Goal: Task Accomplishment & Management: Manage account settings

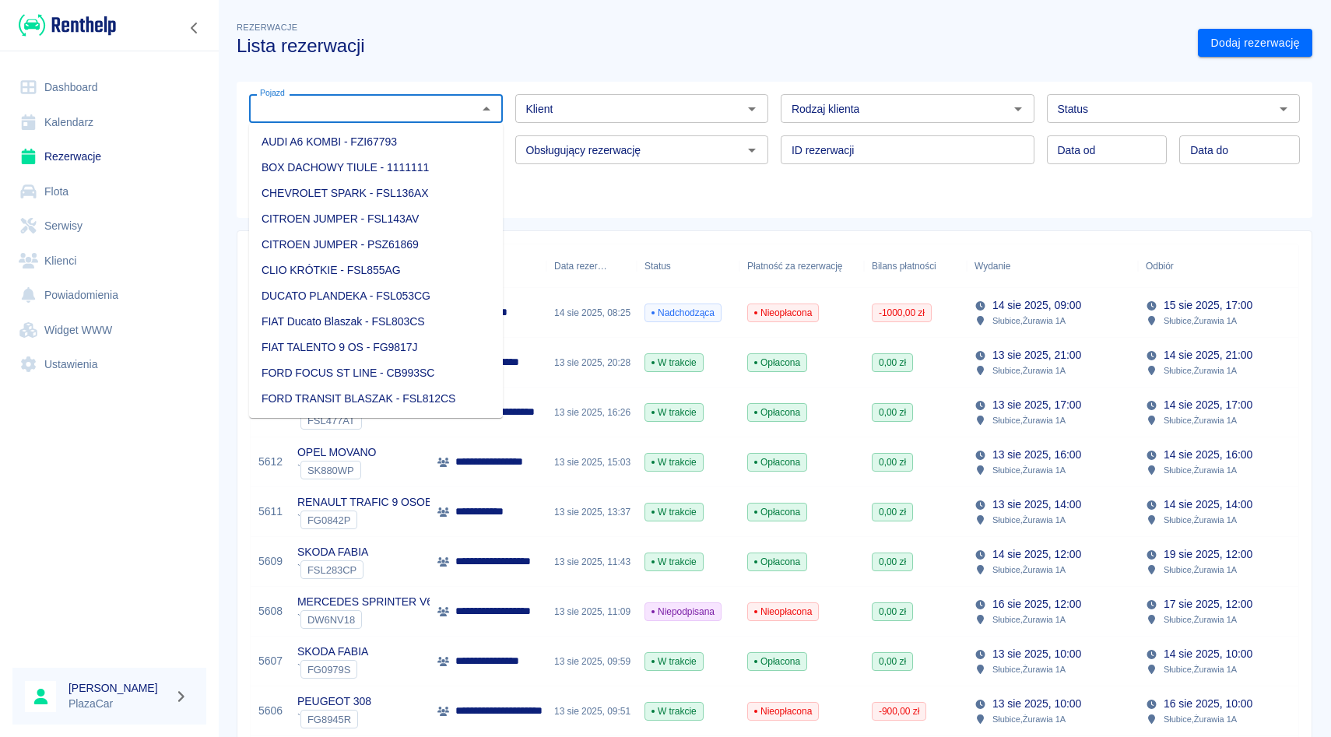
type input "j"
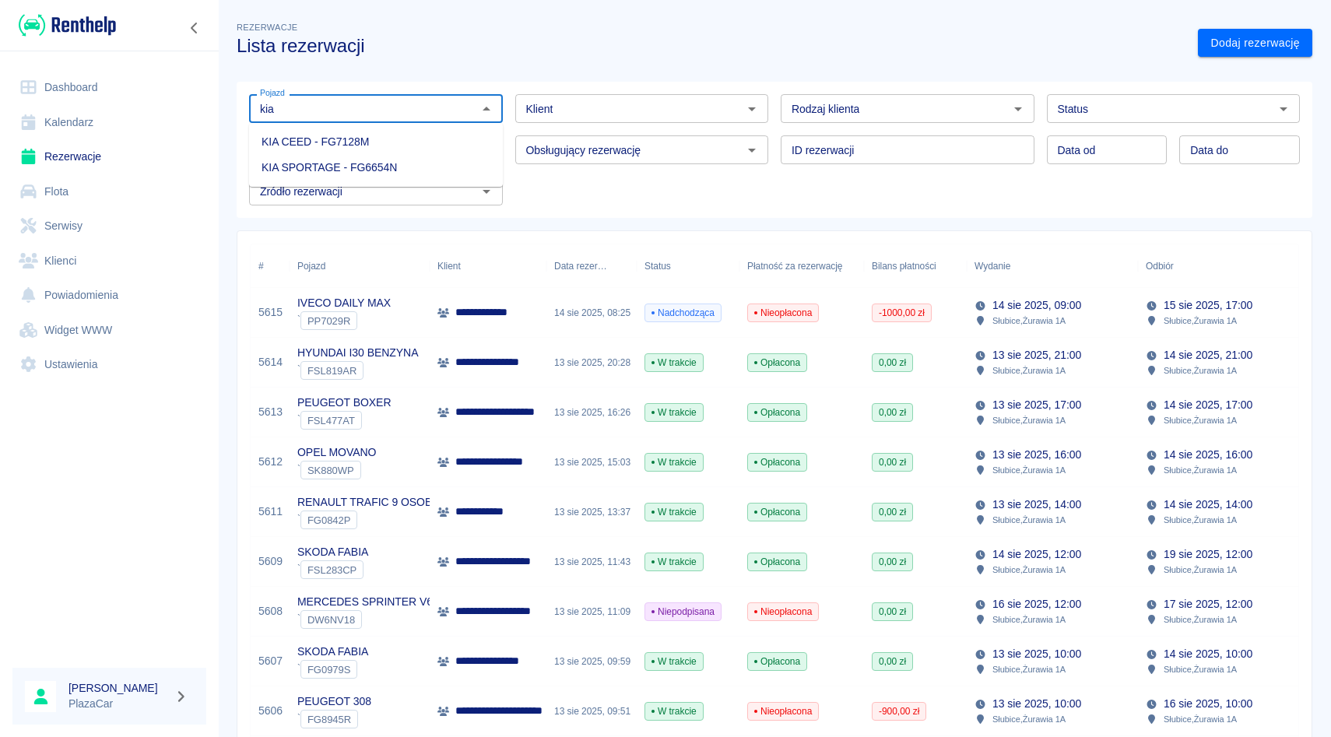
click at [287, 168] on li "KIA SPORTAGE - FG6654N" at bounding box center [376, 168] width 254 height 26
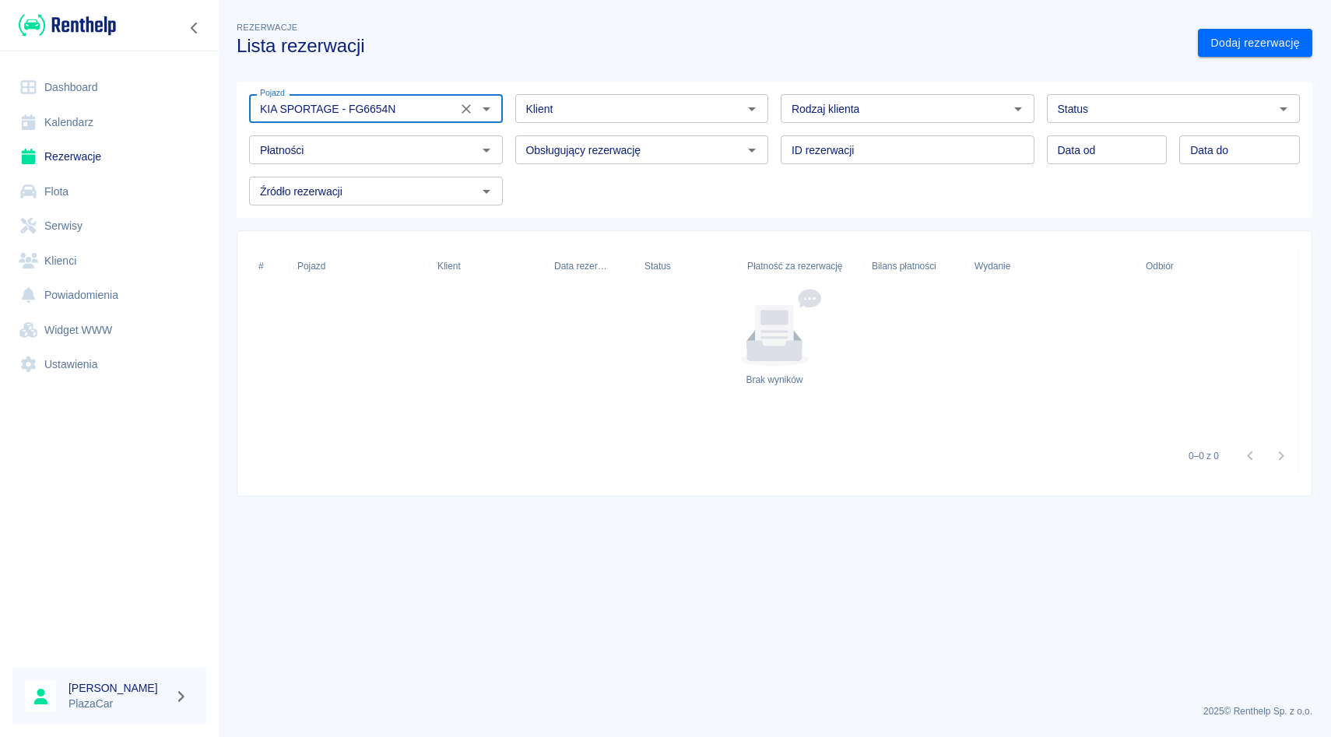
type input "KIA SPORTAGE - FG6654N"
click at [1109, 111] on input "Status" at bounding box center [1160, 108] width 219 height 19
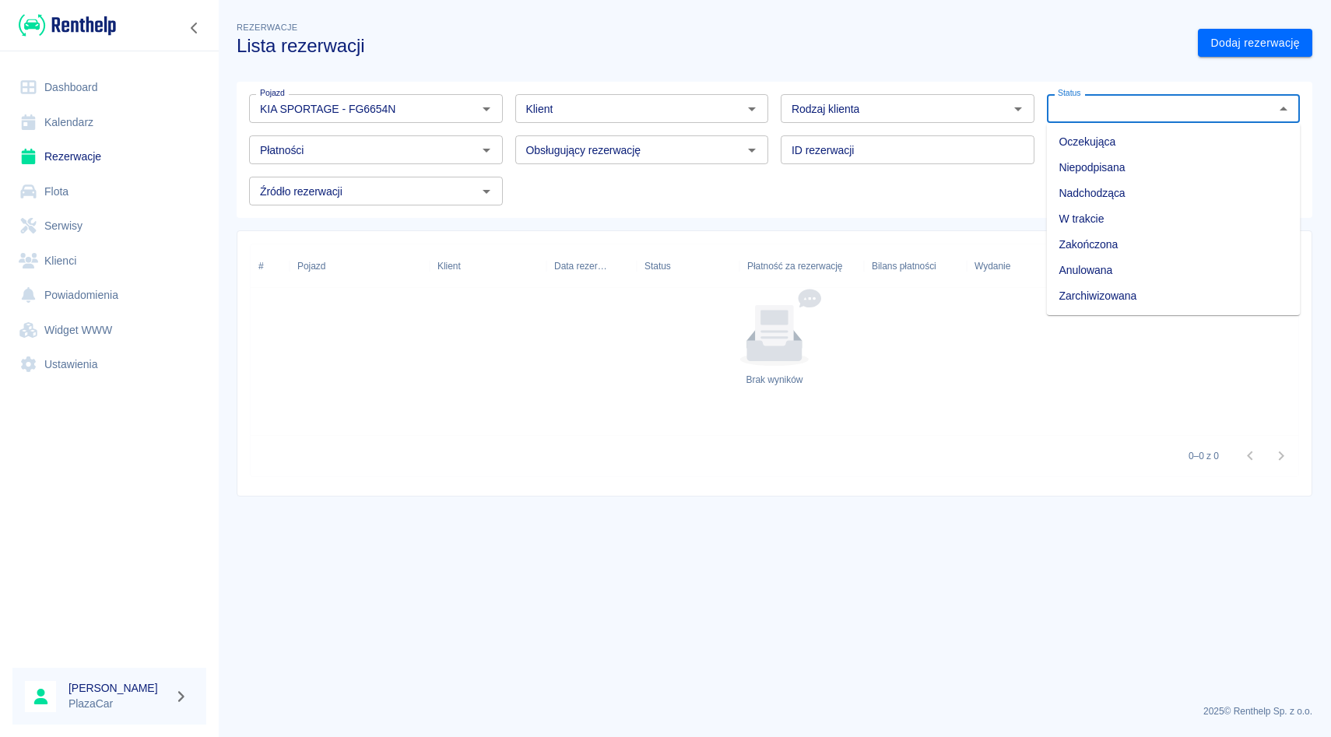
click at [1074, 290] on li "Zarchiwizowana" at bounding box center [1174, 296] width 254 height 26
type input "Zarchiwizowana"
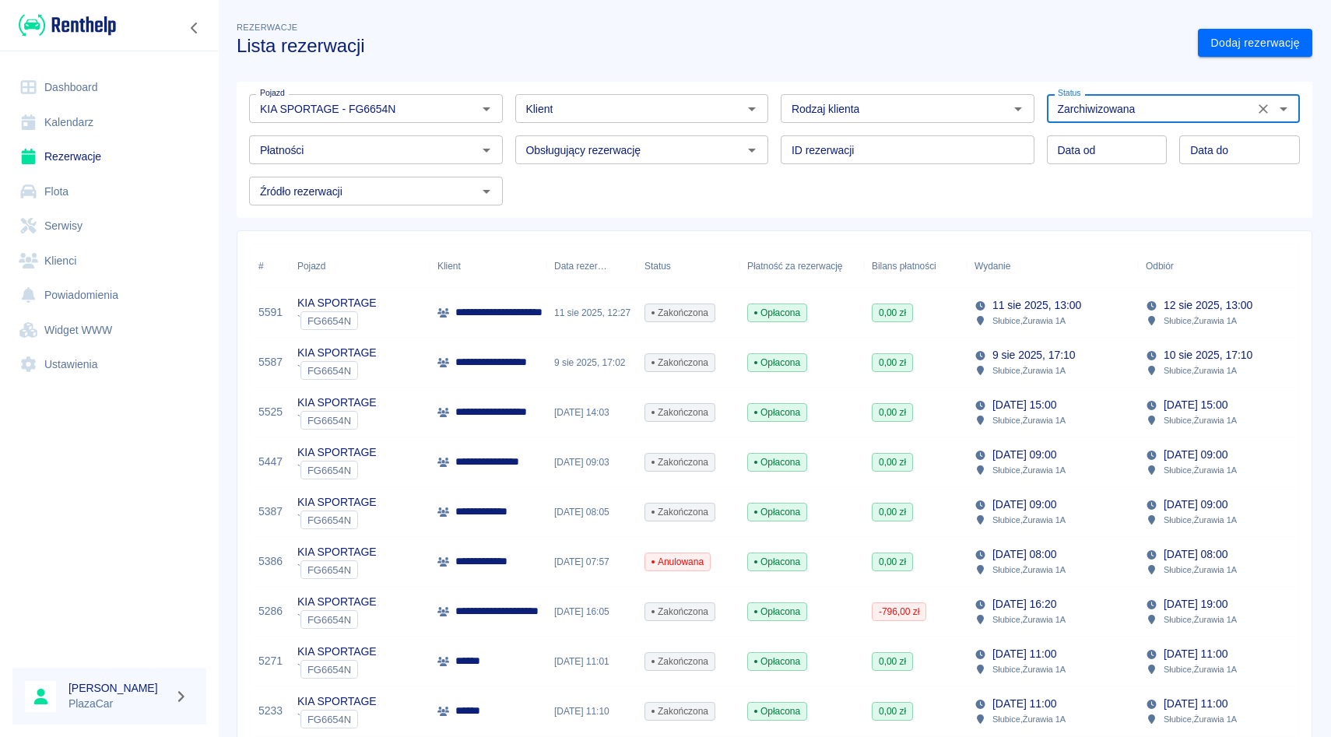
click at [1266, 104] on icon "Wyczyść" at bounding box center [1263, 109] width 16 height 16
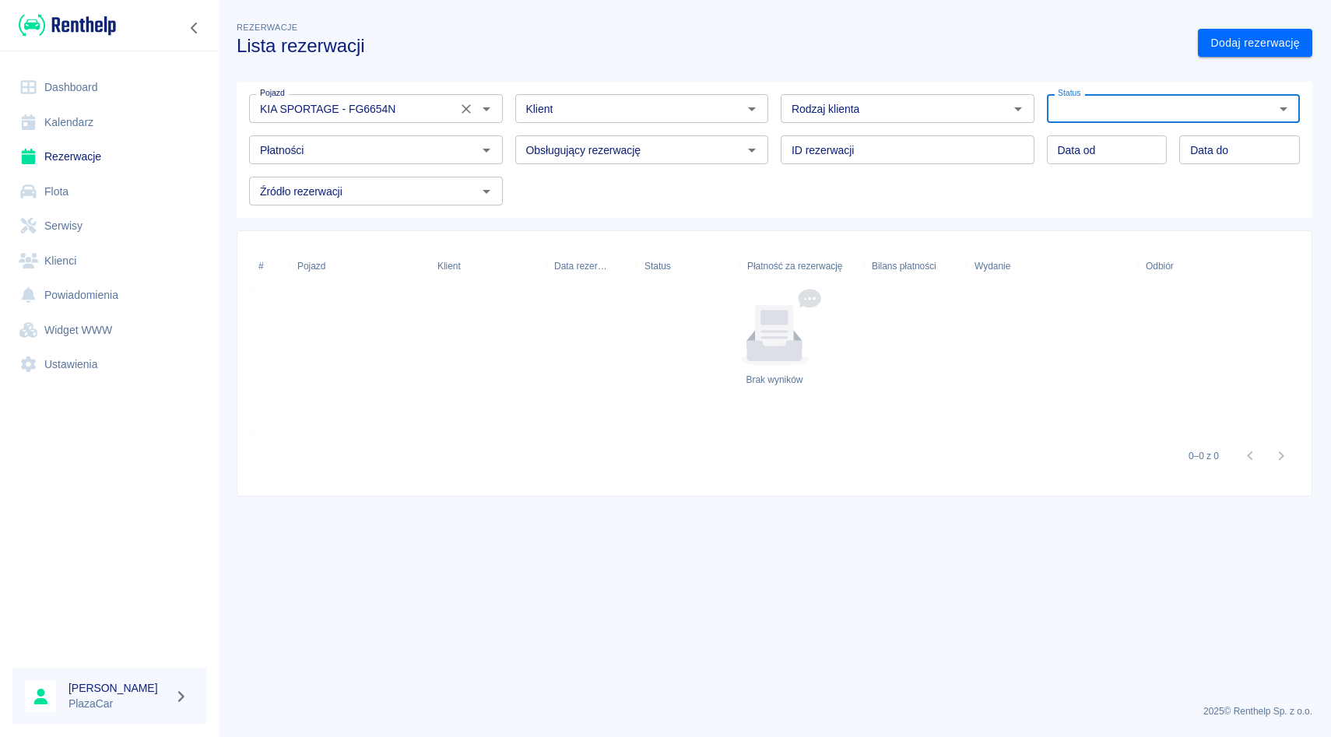
click at [462, 102] on icon "Wyczyść" at bounding box center [466, 109] width 16 height 16
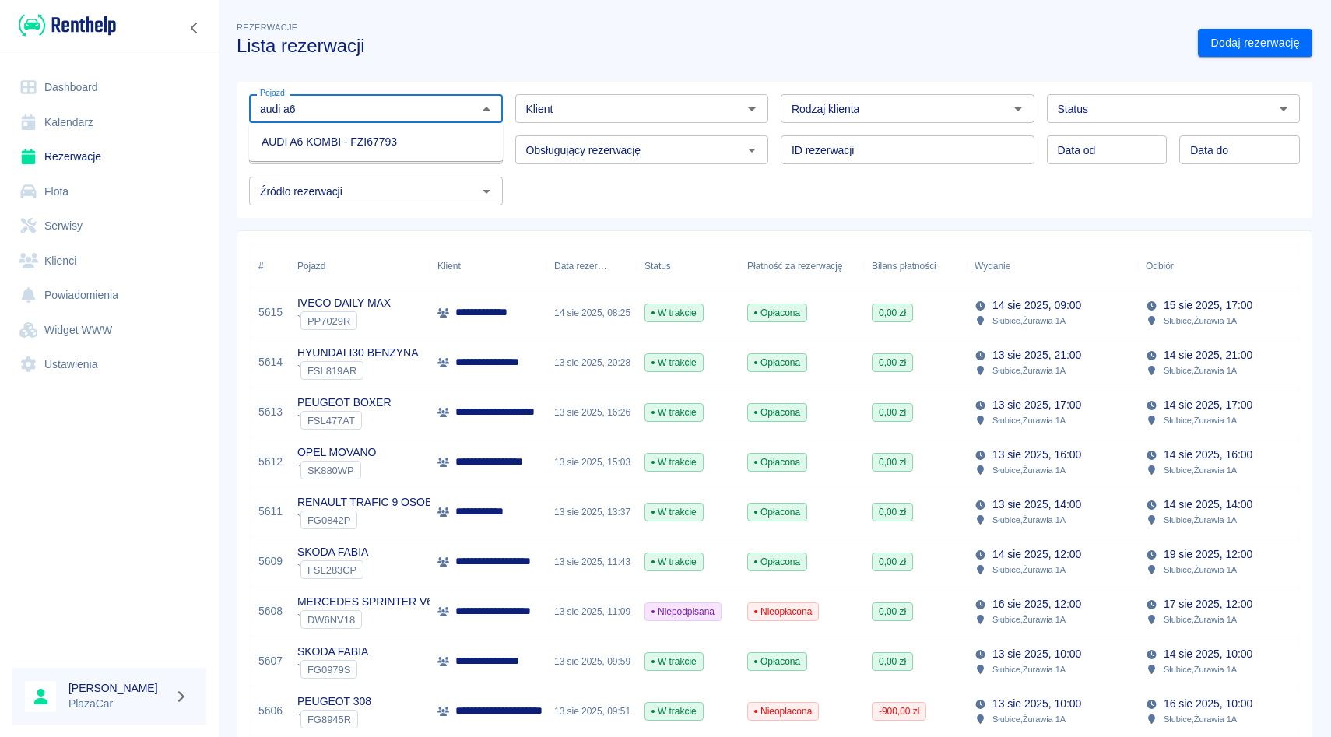
click at [396, 146] on li "AUDI A6 KOMBI - FZI67793" at bounding box center [376, 142] width 254 height 26
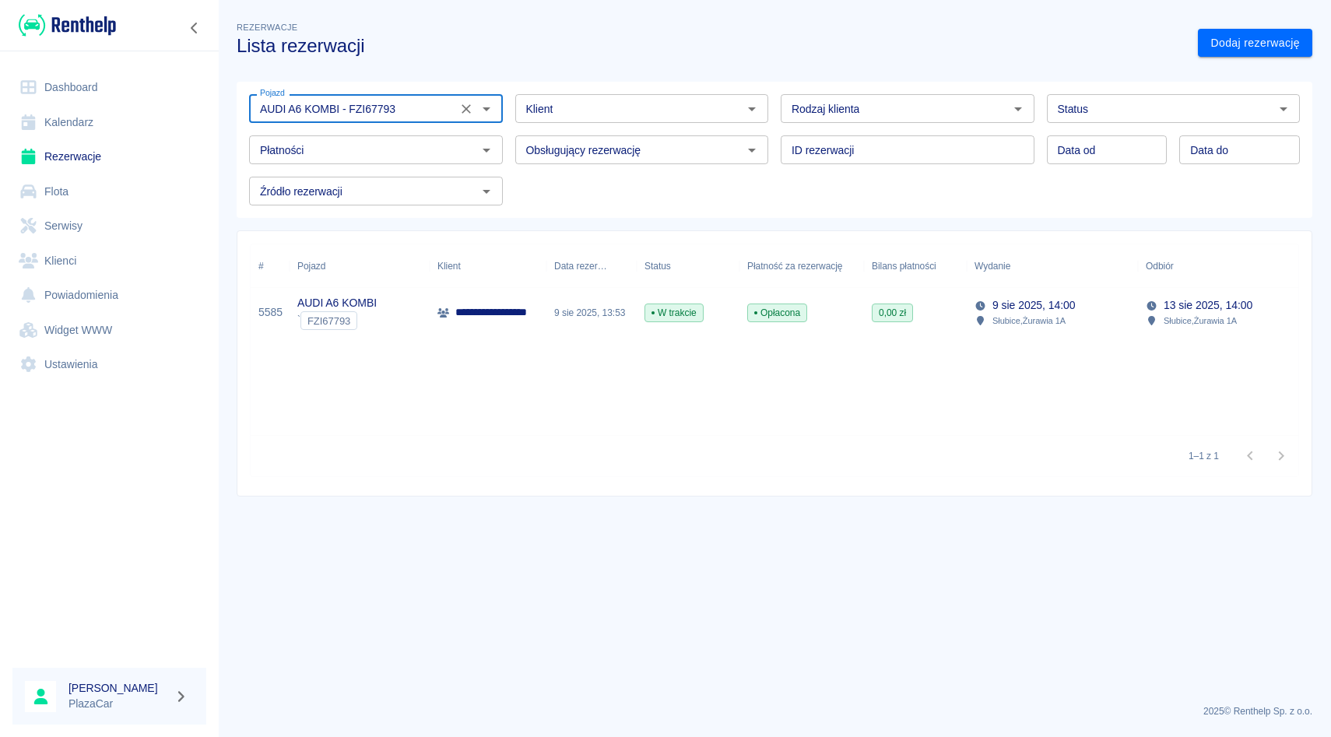
type input "AUDI A6 KOMBI - FZI67793"
click at [555, 306] on div "9 sie 2025, 13:53" at bounding box center [591, 313] width 90 height 50
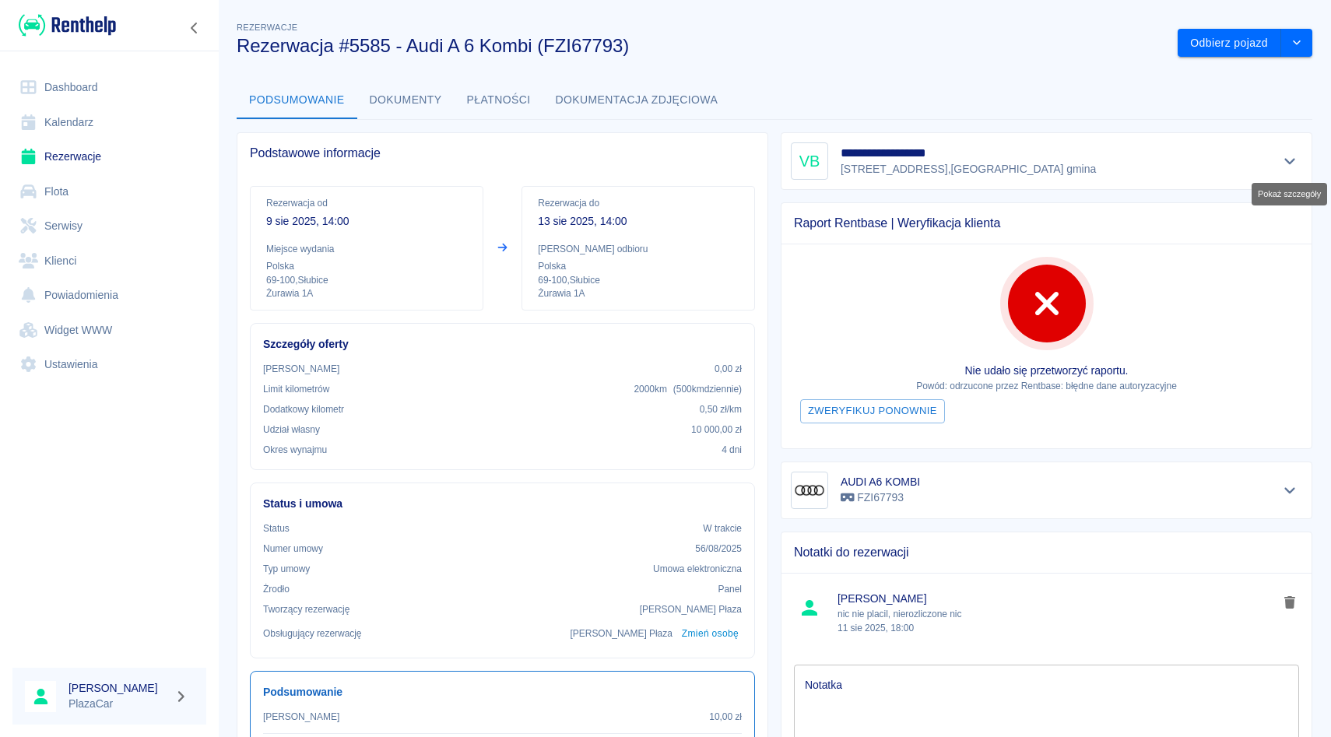
click at [1285, 169] on button "Pokaż szczegóły" at bounding box center [1290, 161] width 26 height 22
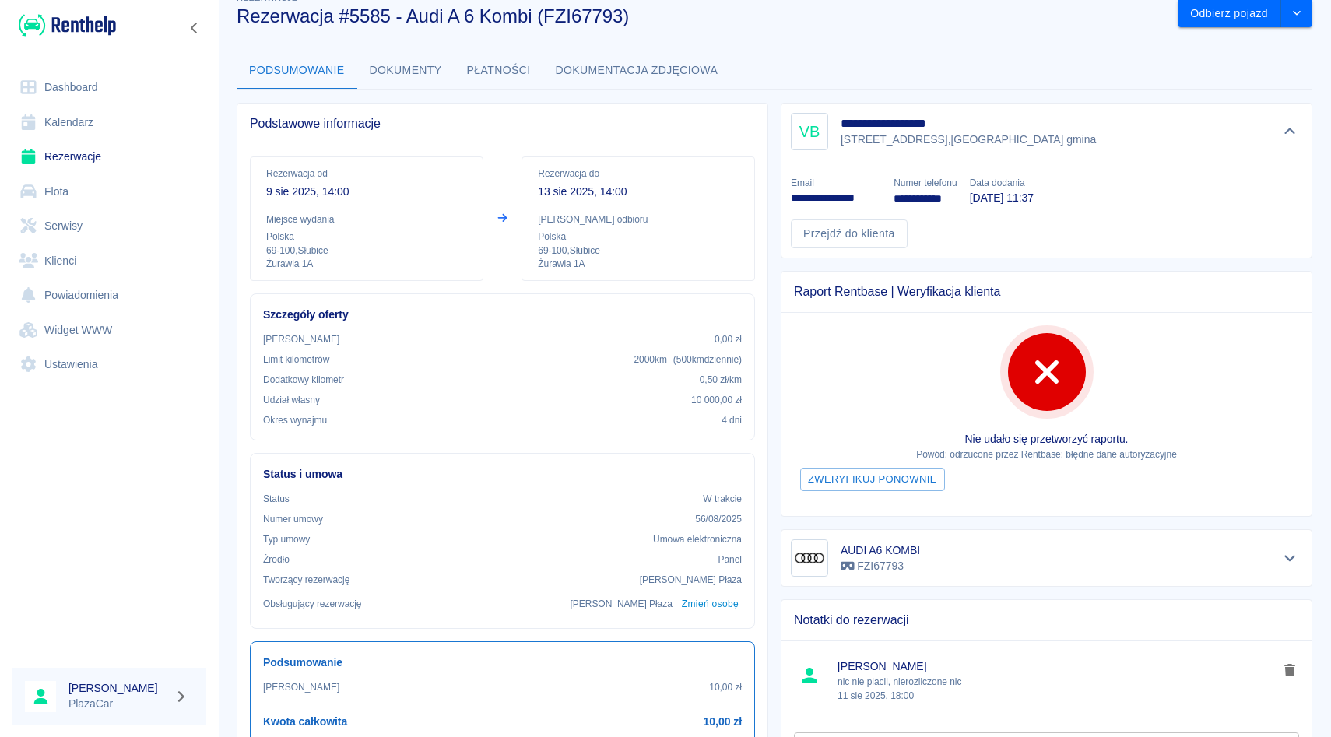
scroll to position [31, 0]
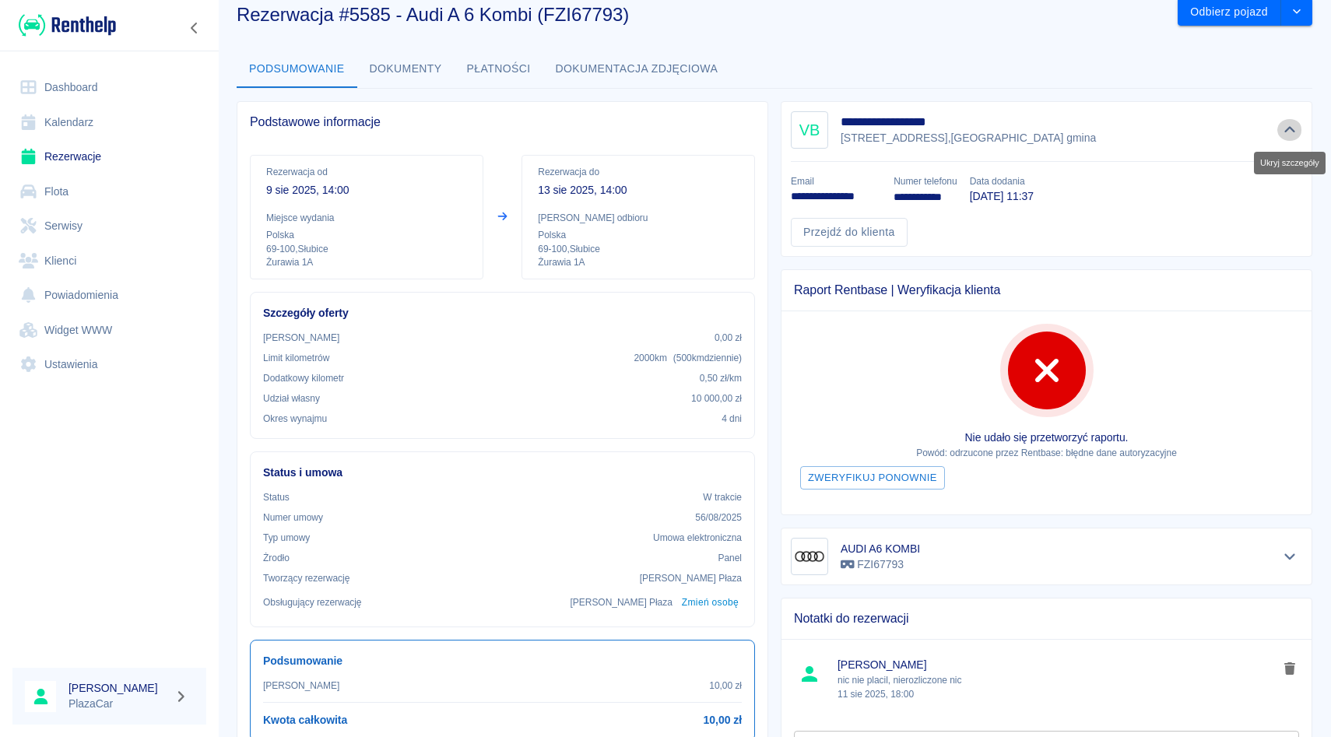
click at [1281, 134] on icon "Ukryj szczegóły" at bounding box center [1290, 130] width 18 height 14
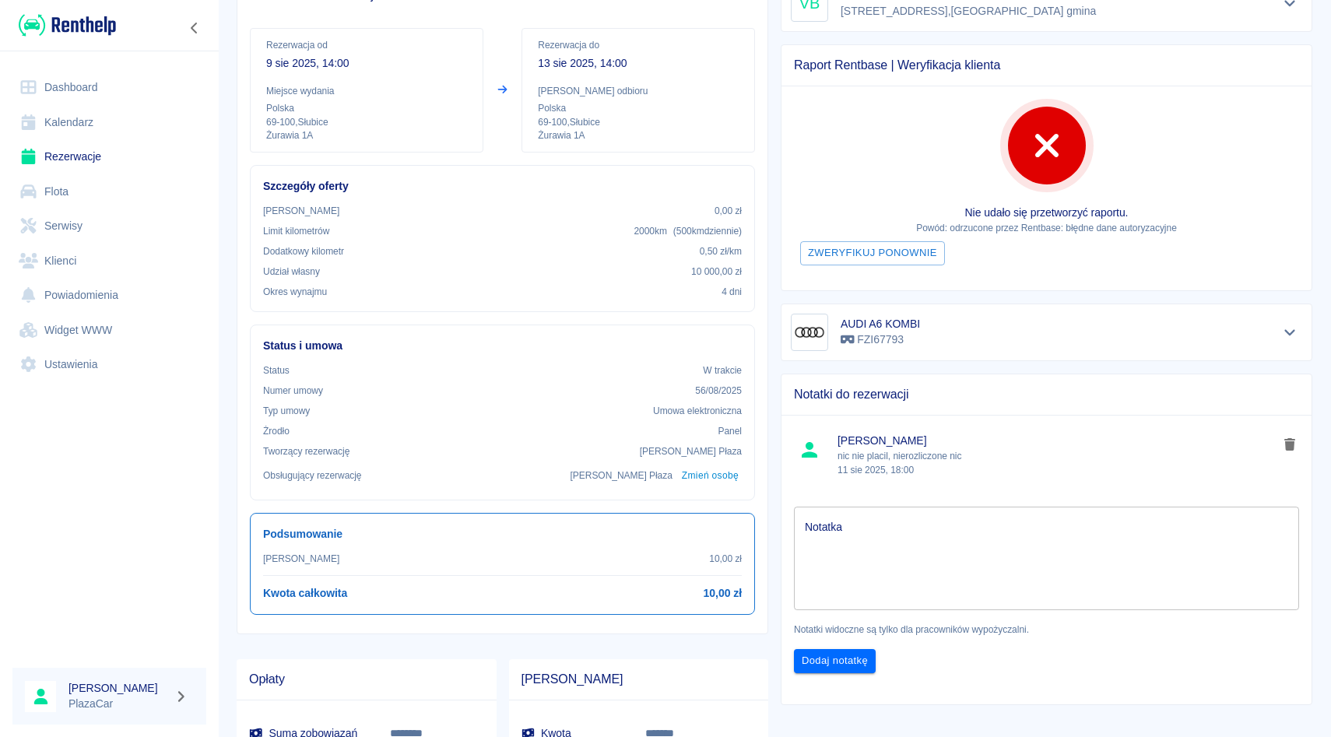
scroll to position [187, 0]
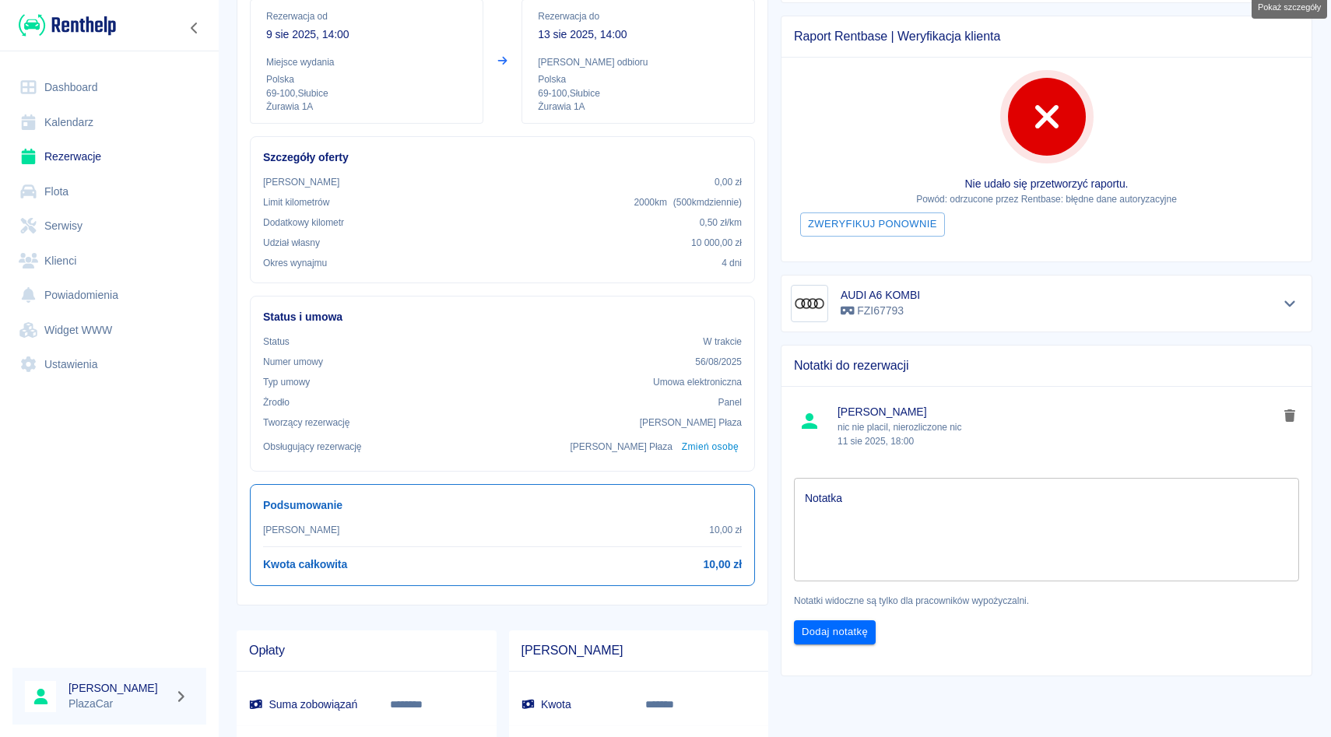
click at [82, 196] on link "Flota" at bounding box center [109, 191] width 194 height 35
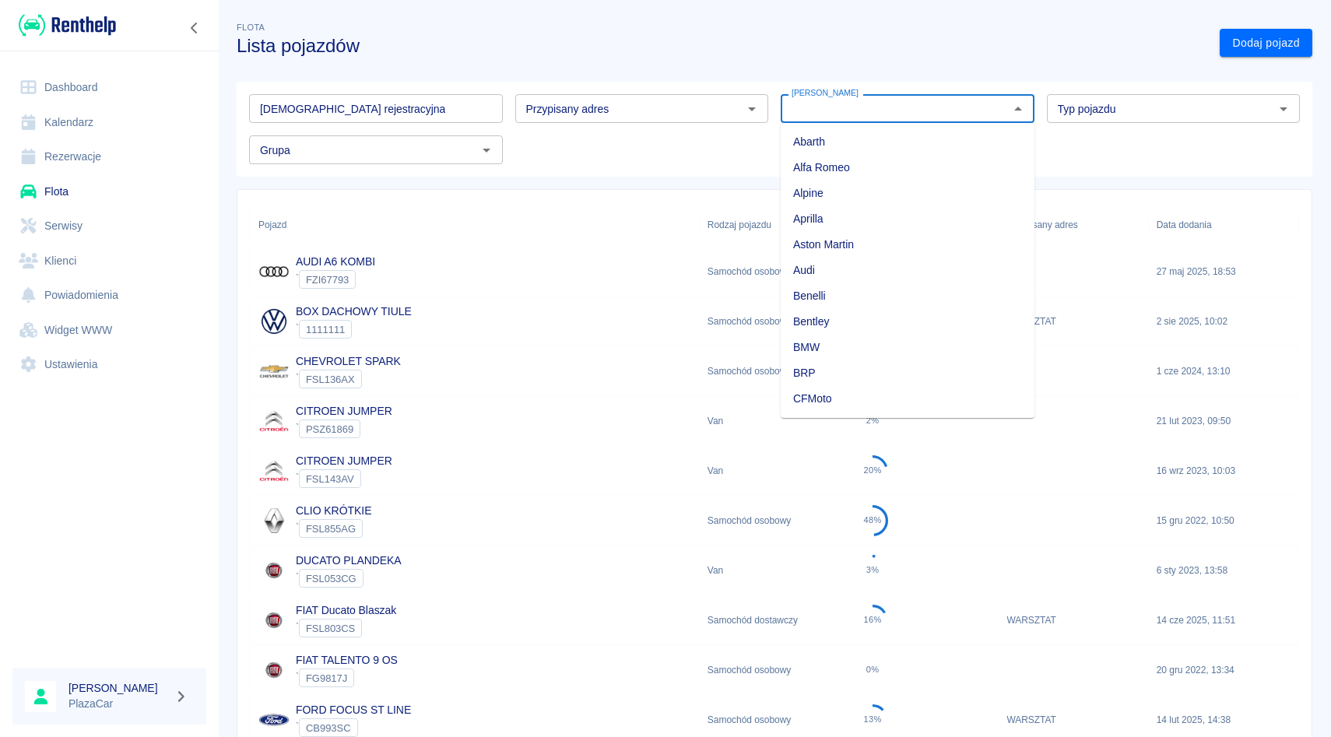
click at [851, 118] on input "[PERSON_NAME]" at bounding box center [894, 108] width 219 height 19
type input "s"
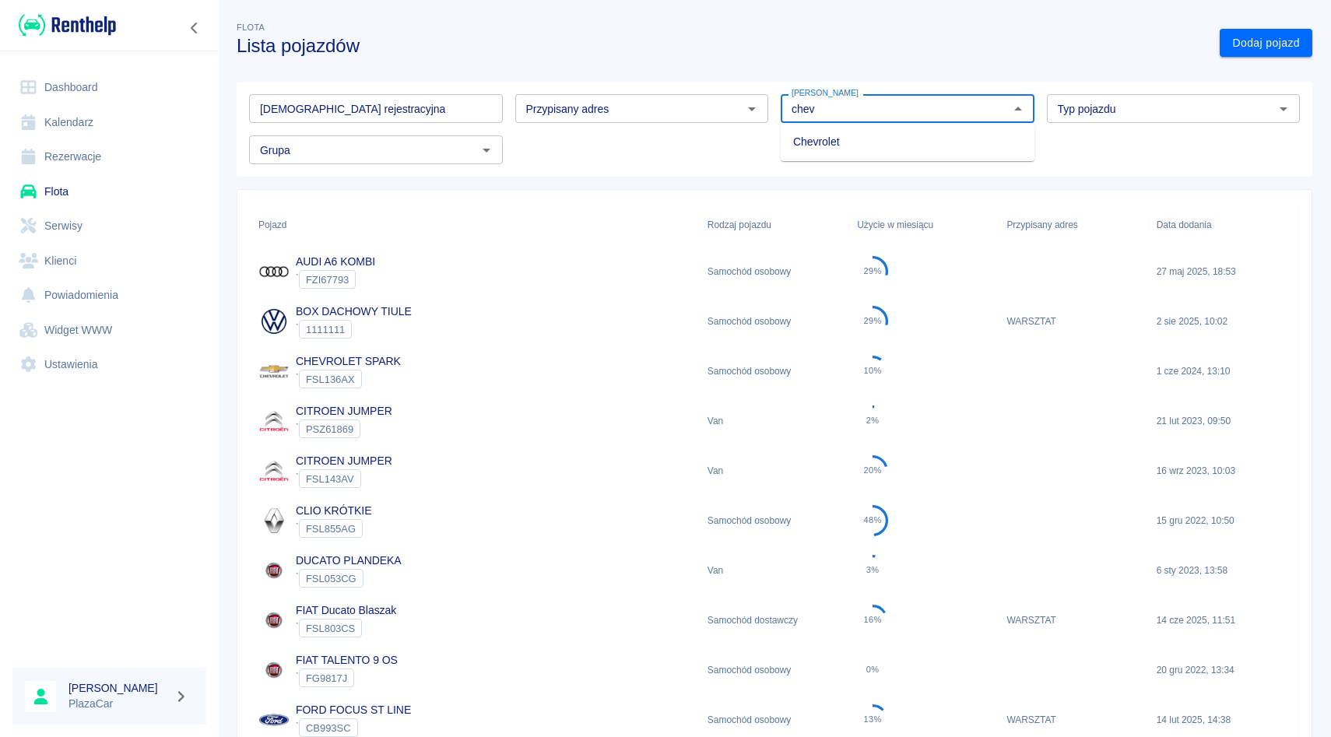
click at [847, 155] on ul "Chevrolet" at bounding box center [908, 142] width 254 height 38
click at [837, 146] on li "Chevrolet" at bounding box center [908, 142] width 254 height 26
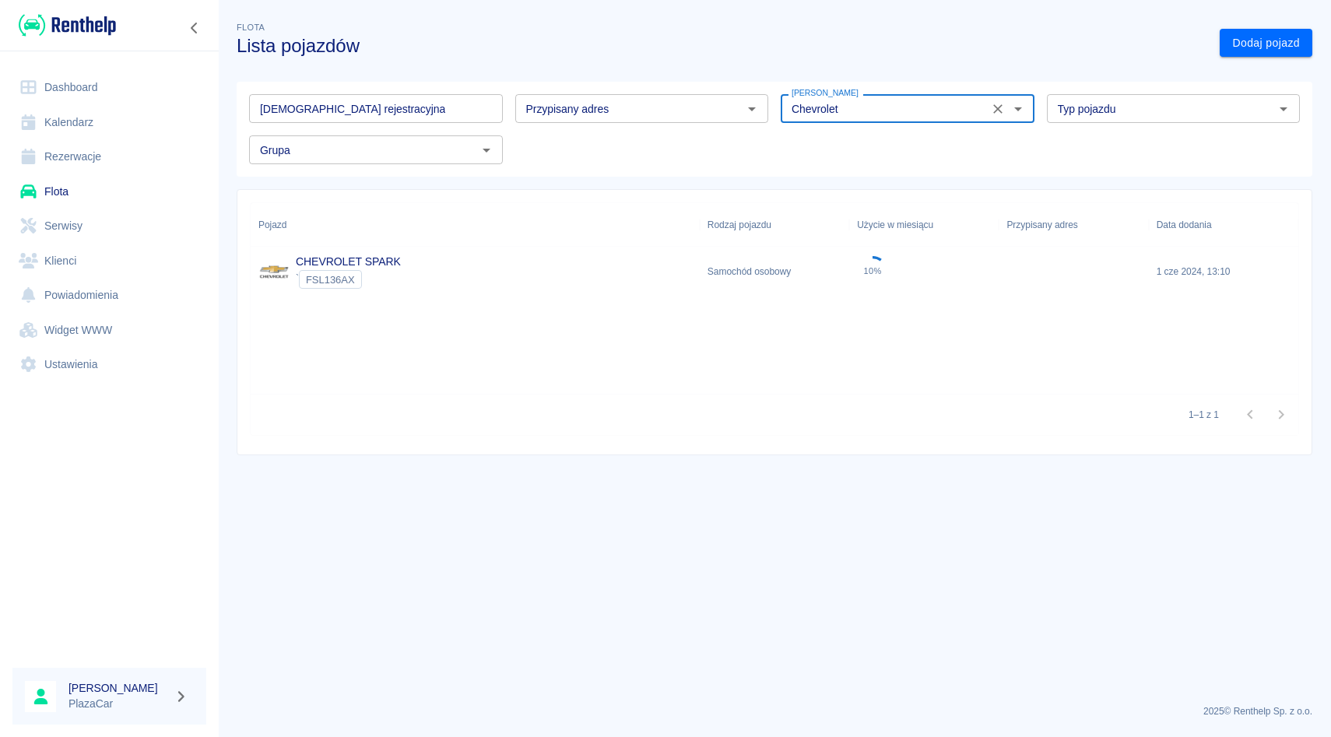
type input "Chevrolet"
click at [530, 275] on div "CHEVROLET SPARK ` FSL136AX" at bounding box center [475, 272] width 449 height 50
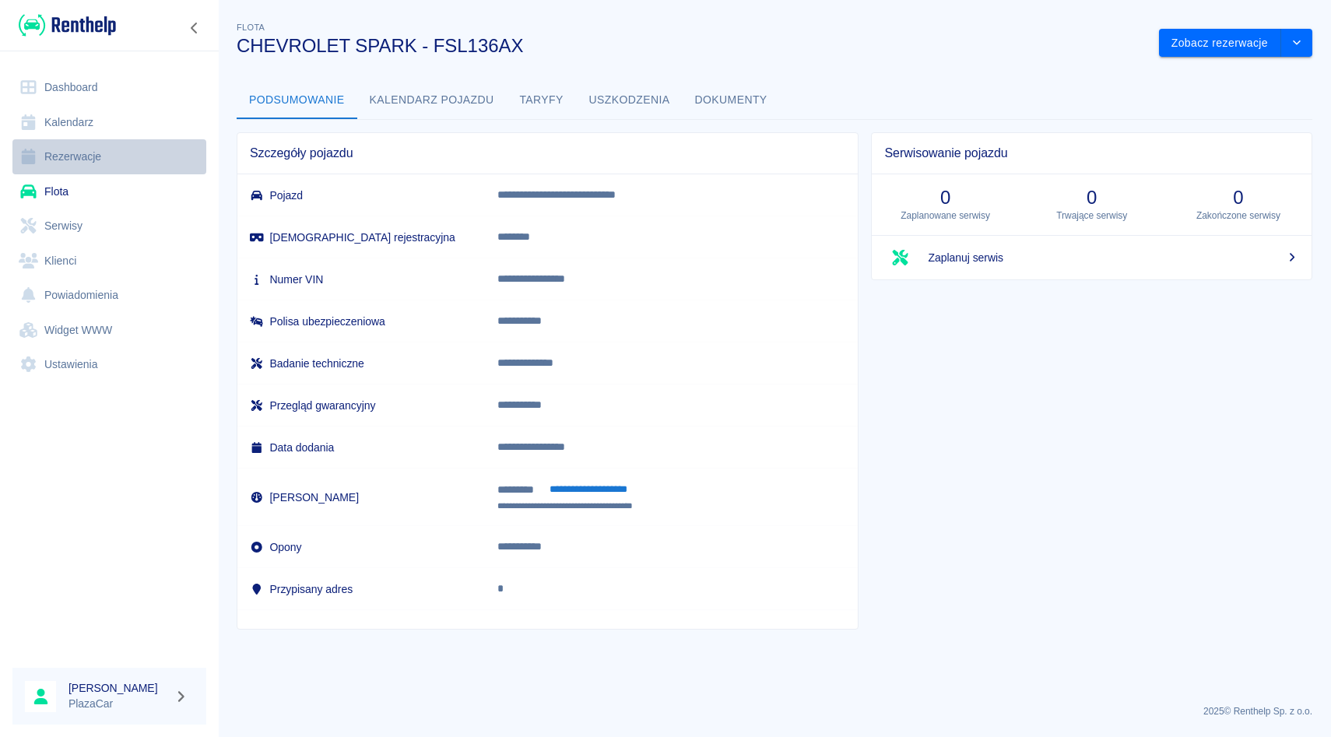
click at [110, 152] on link "Rezerwacje" at bounding box center [109, 156] width 194 height 35
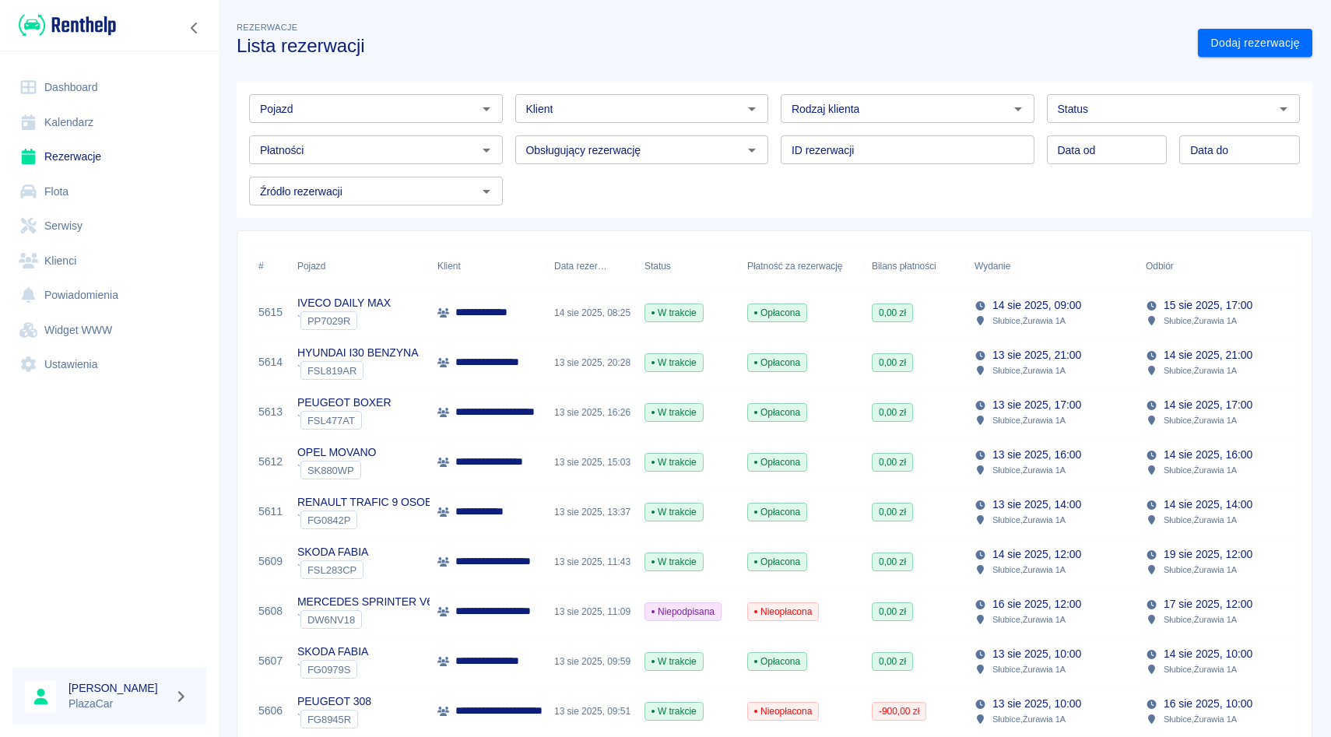
click at [310, 112] on input "Pojazd" at bounding box center [363, 108] width 219 height 19
type input "m"
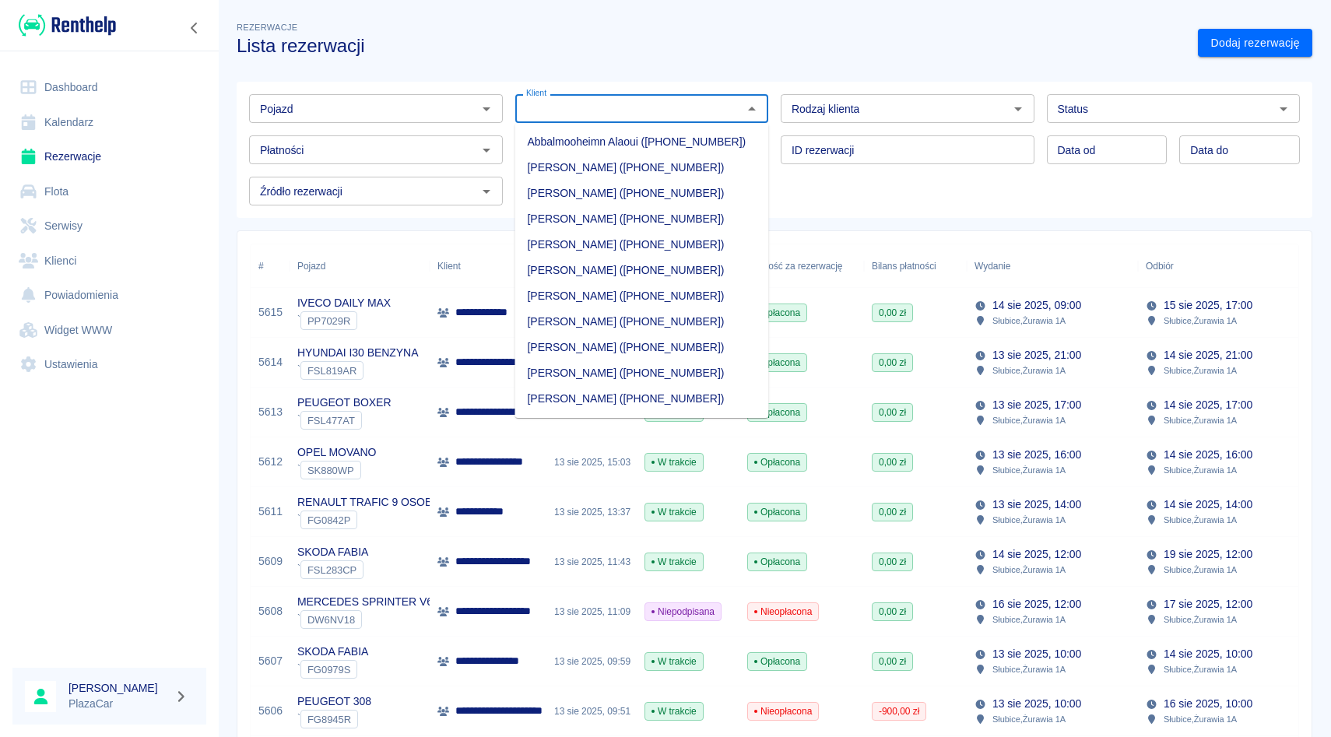
click at [536, 117] on input "Klient" at bounding box center [629, 108] width 219 height 19
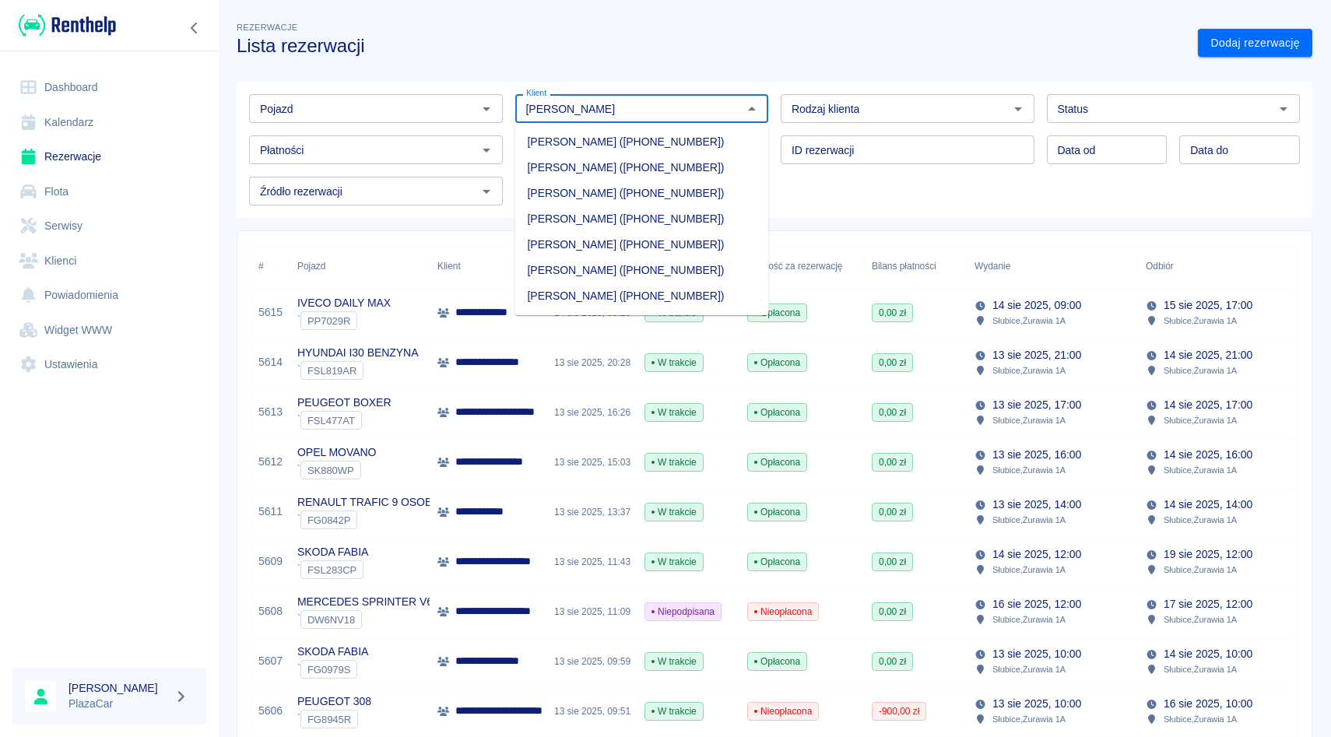
click at [532, 147] on li "[PERSON_NAME] ([PHONE_NUMBER])" at bounding box center [642, 142] width 254 height 26
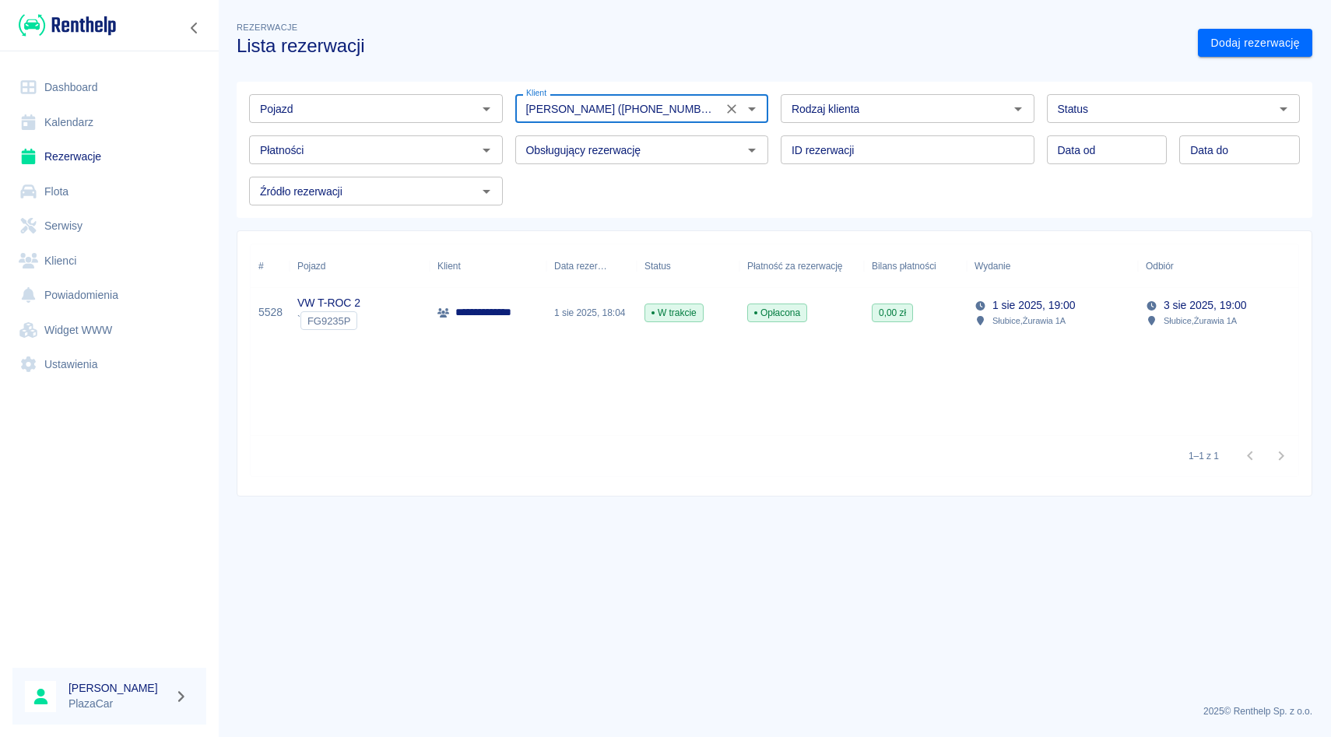
type input "[PERSON_NAME] ([PHONE_NUMBER])"
click at [521, 288] on div "**********" at bounding box center [488, 313] width 117 height 50
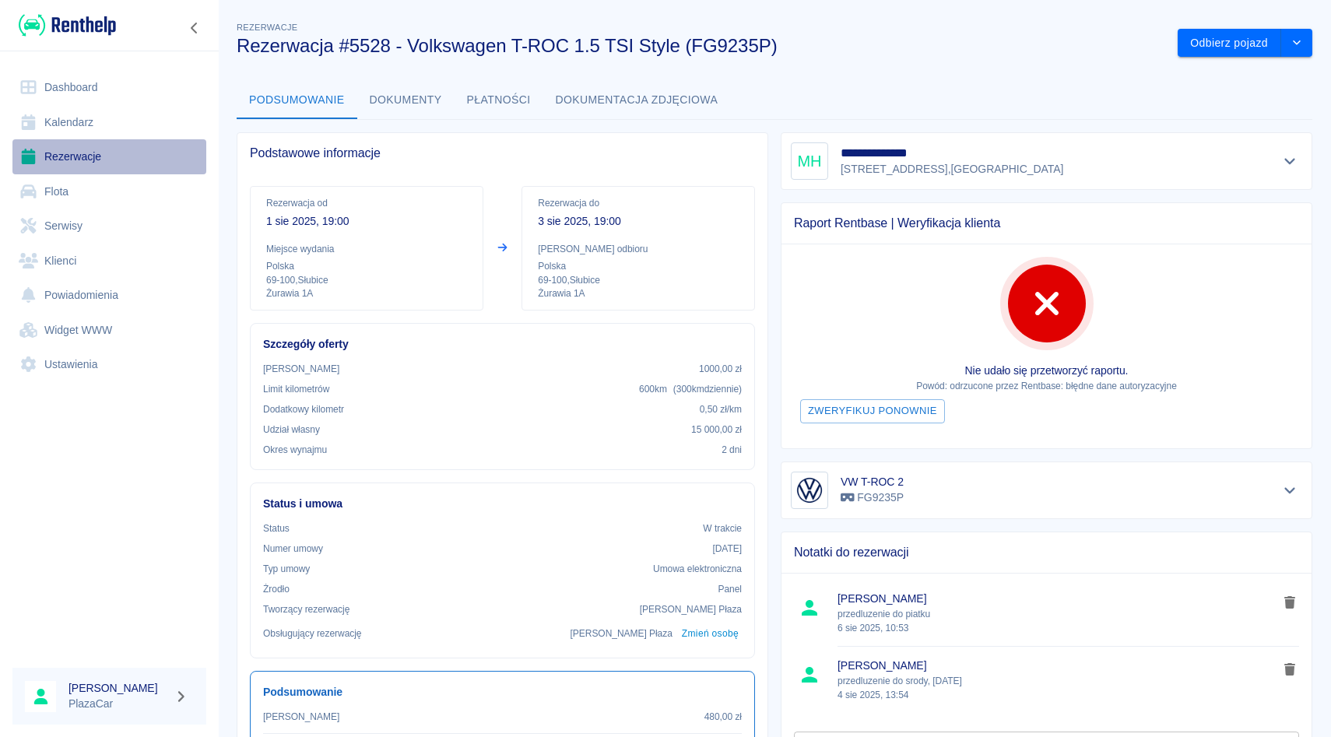
click at [87, 159] on link "Rezerwacje" at bounding box center [109, 156] width 194 height 35
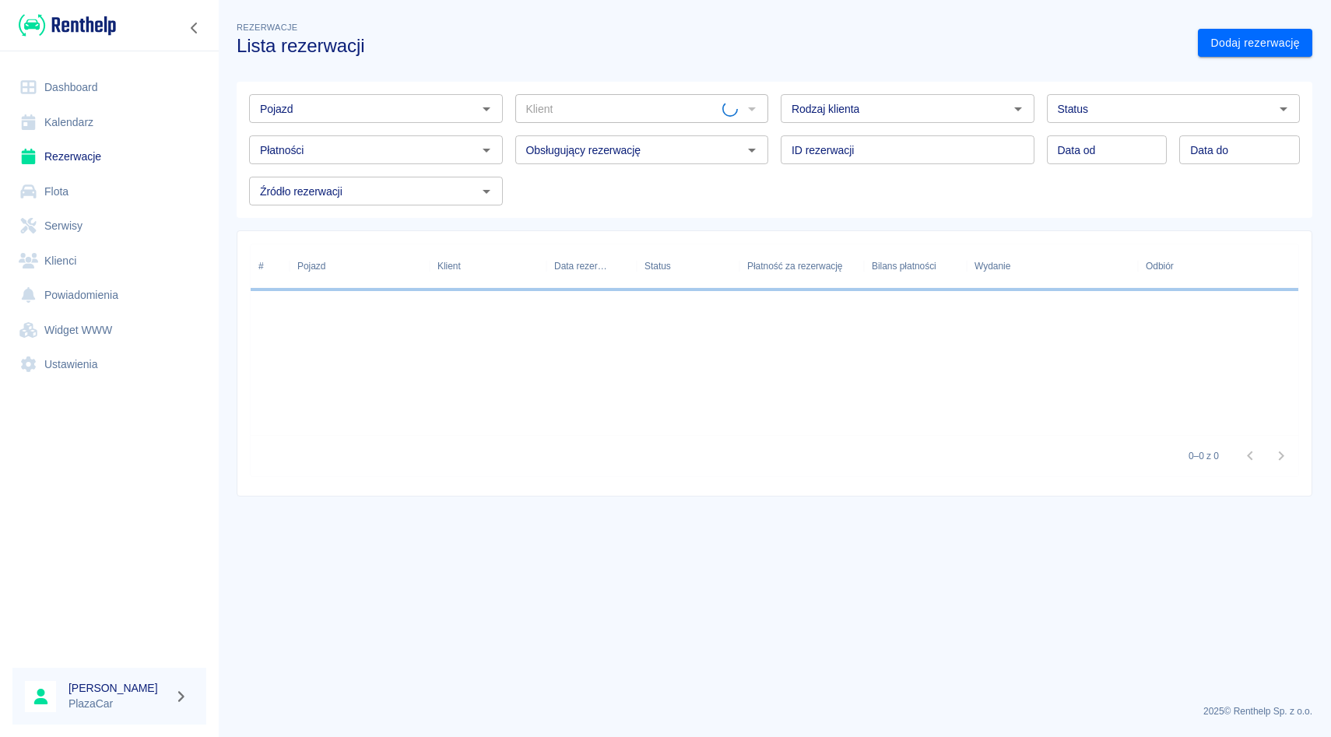
click at [339, 111] on input "Pojazd" at bounding box center [363, 108] width 219 height 19
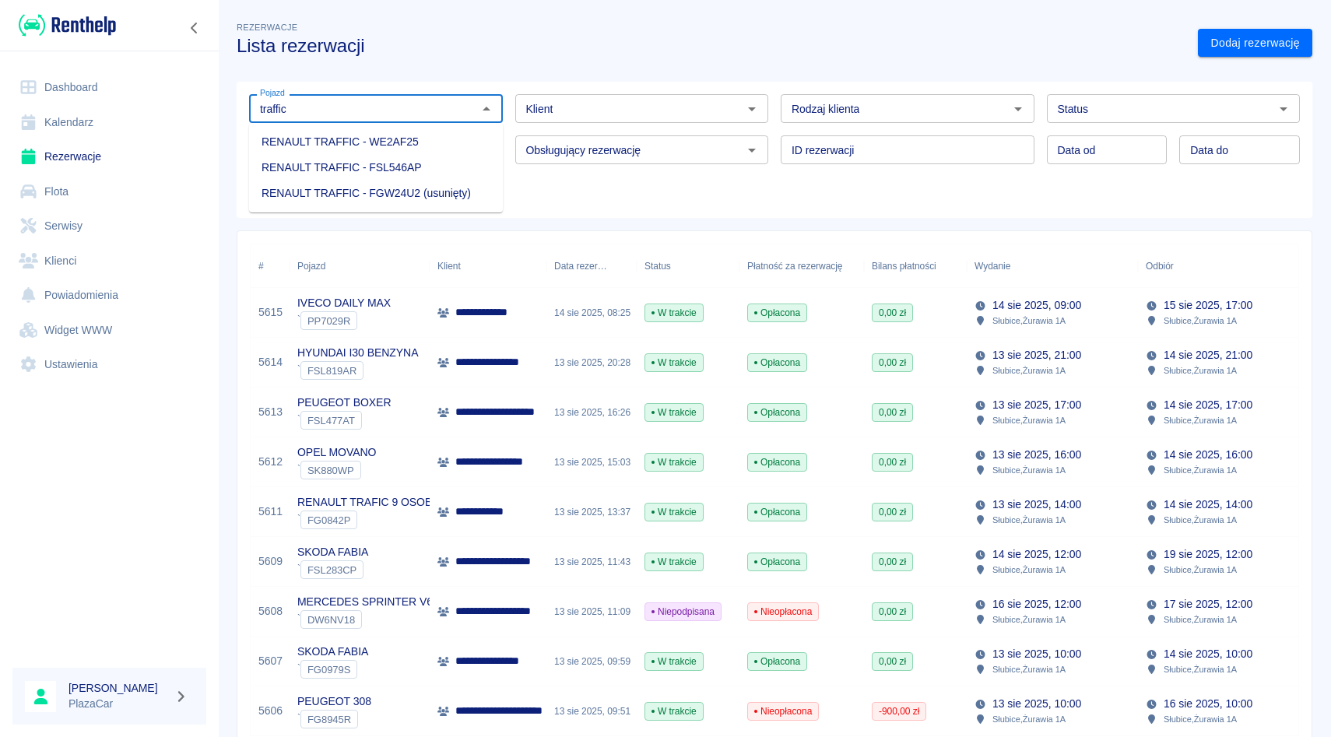
type input "traffic"
click at [742, 184] on div "Pojazd Pojazd Klient Klient Rodzaj klienta Rodzaj klienta Status Status Płatnoś…" at bounding box center [768, 144] width 1063 height 124
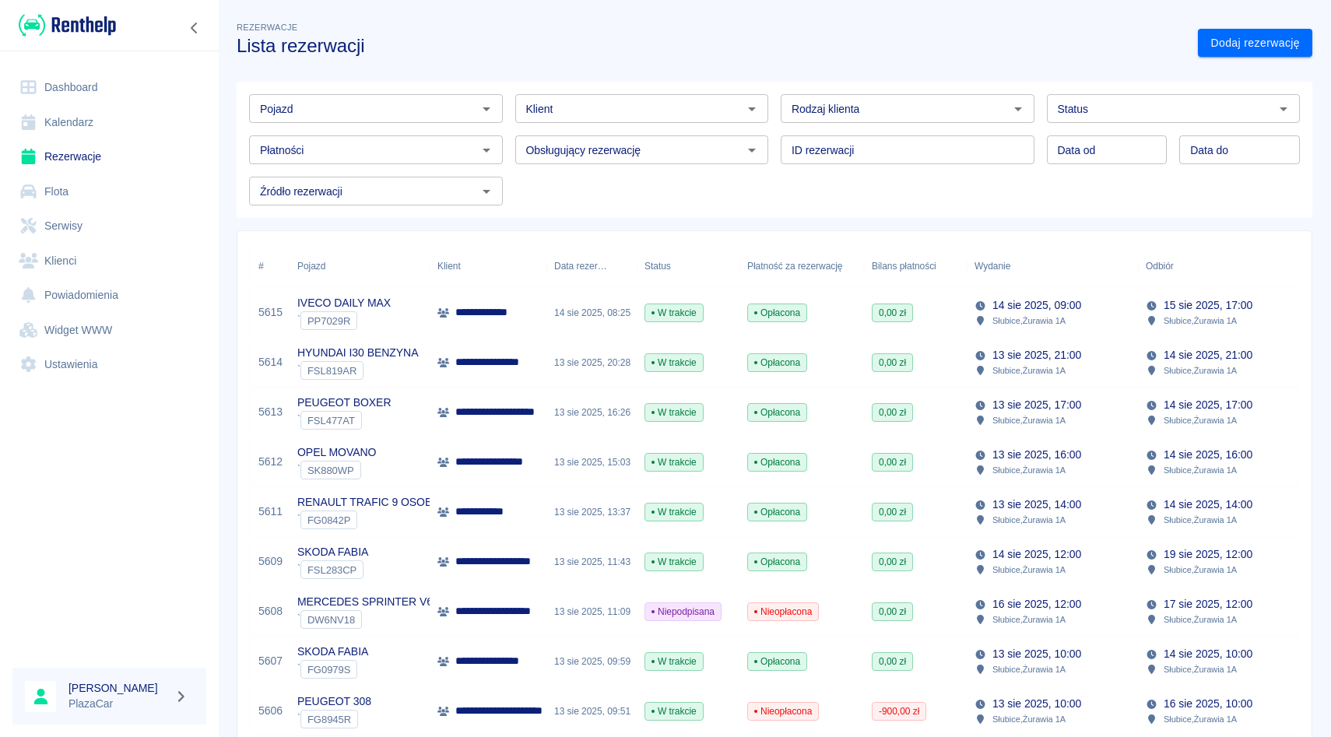
click at [347, 104] on input "Pojazd" at bounding box center [363, 108] width 219 height 19
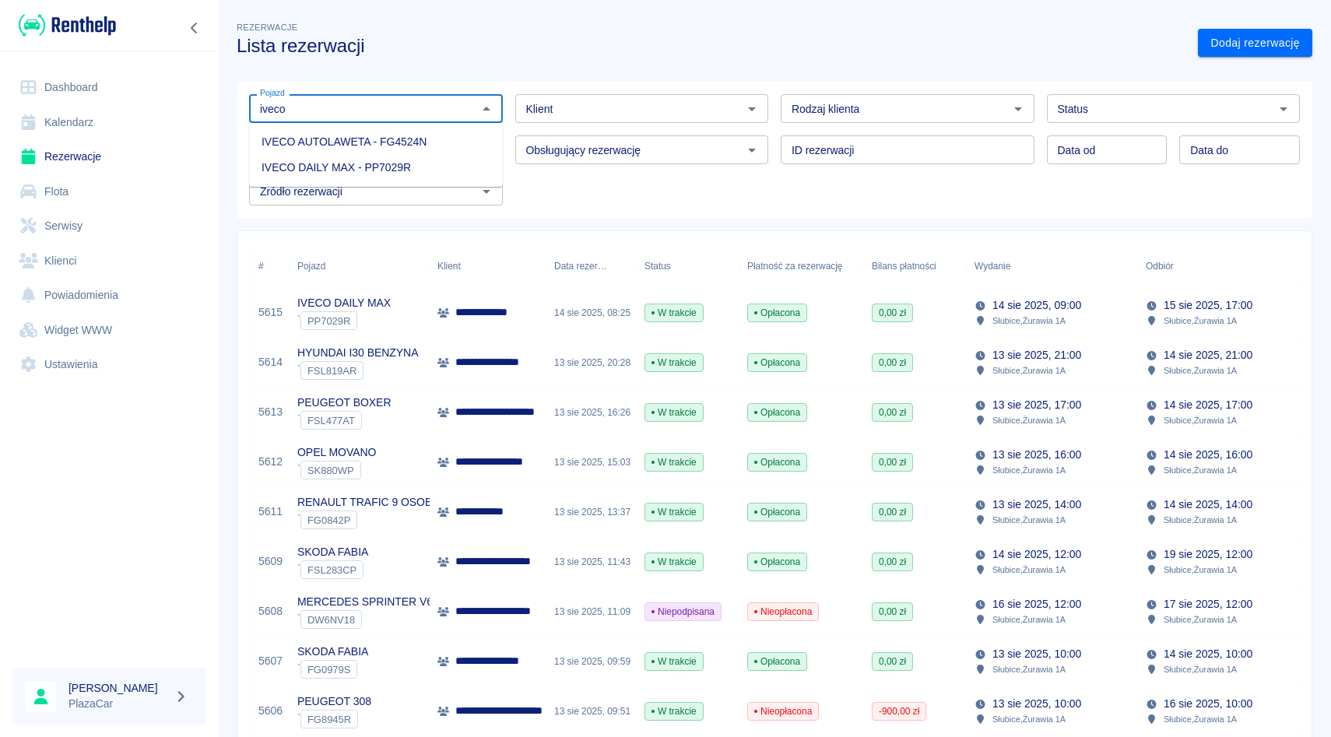
click at [339, 163] on li "IVECO DAILY MAX - PP7029R" at bounding box center [376, 168] width 254 height 26
type input "IVECO DAILY MAX - PP7029R"
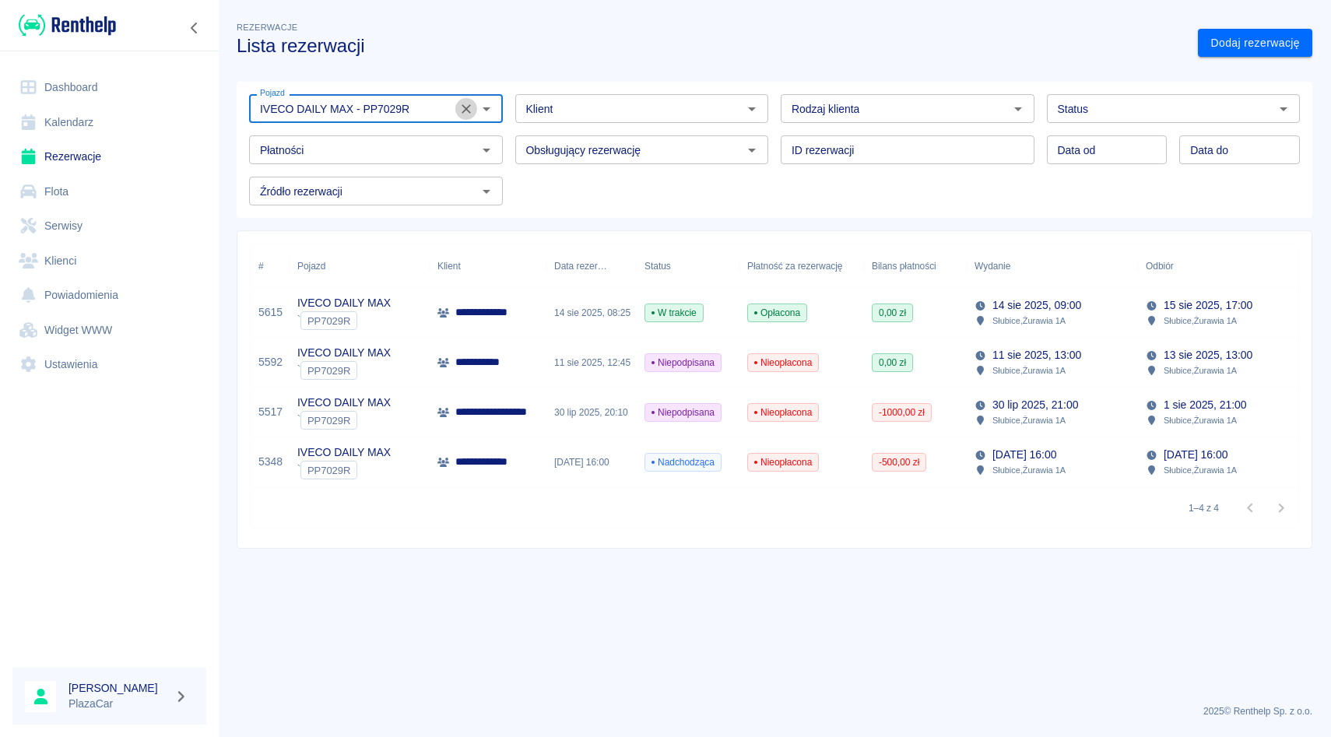
click at [462, 108] on icon "Wyczyść" at bounding box center [466, 109] width 16 height 16
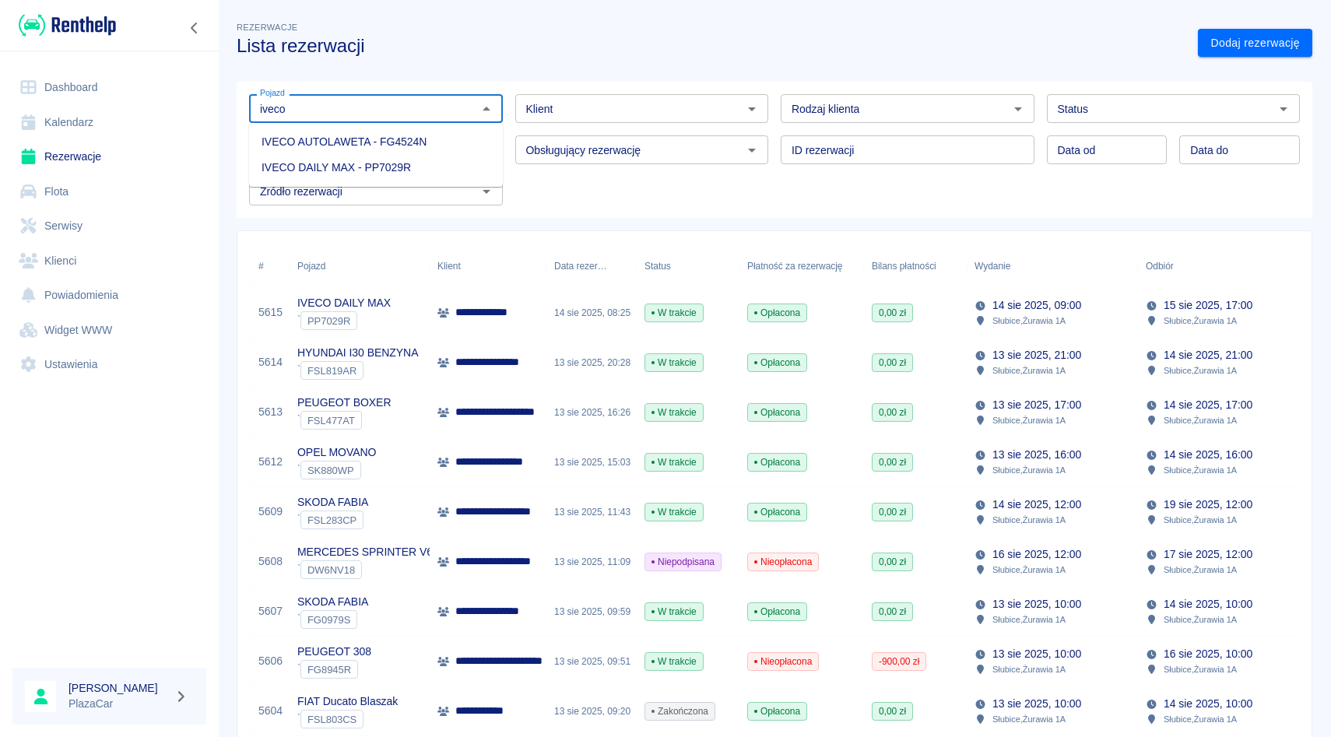
click at [333, 145] on li "IVECO AUTOLAWETA - FG4524N" at bounding box center [376, 142] width 254 height 26
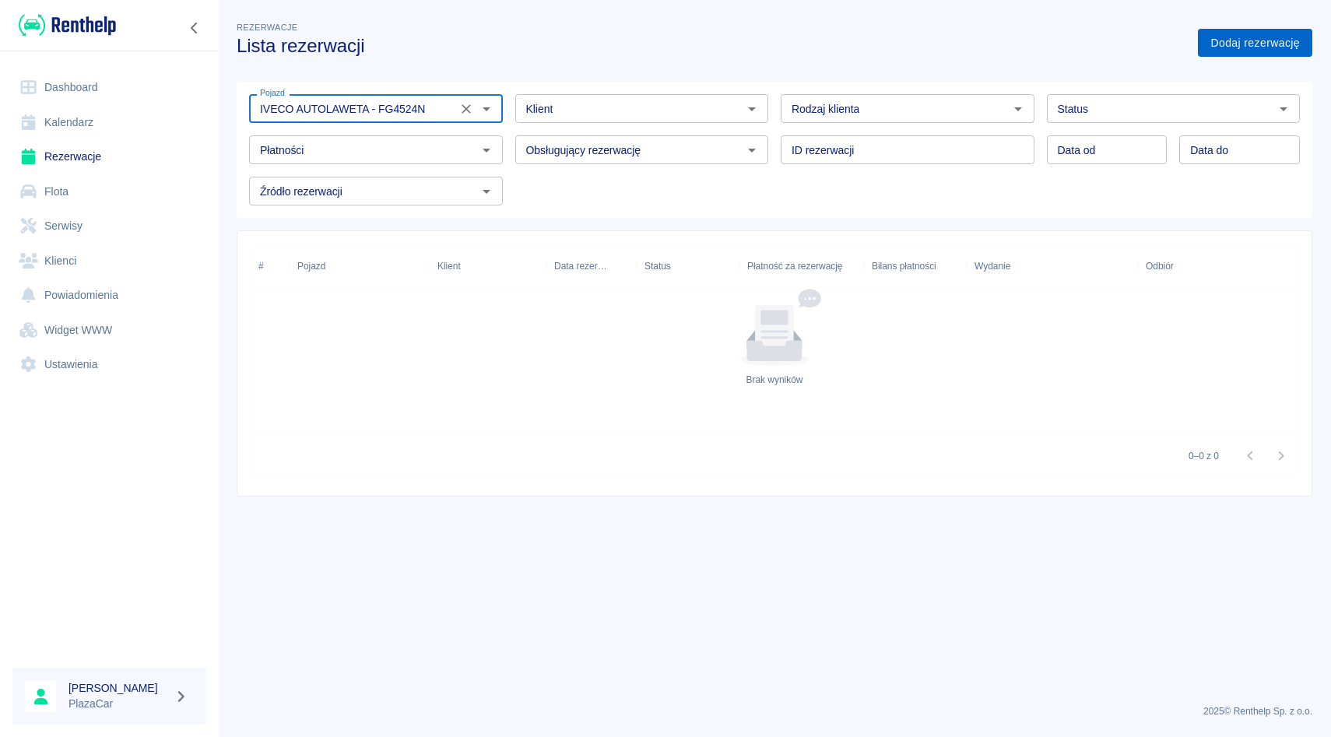
type input "IVECO AUTOLAWETA - FG4524N"
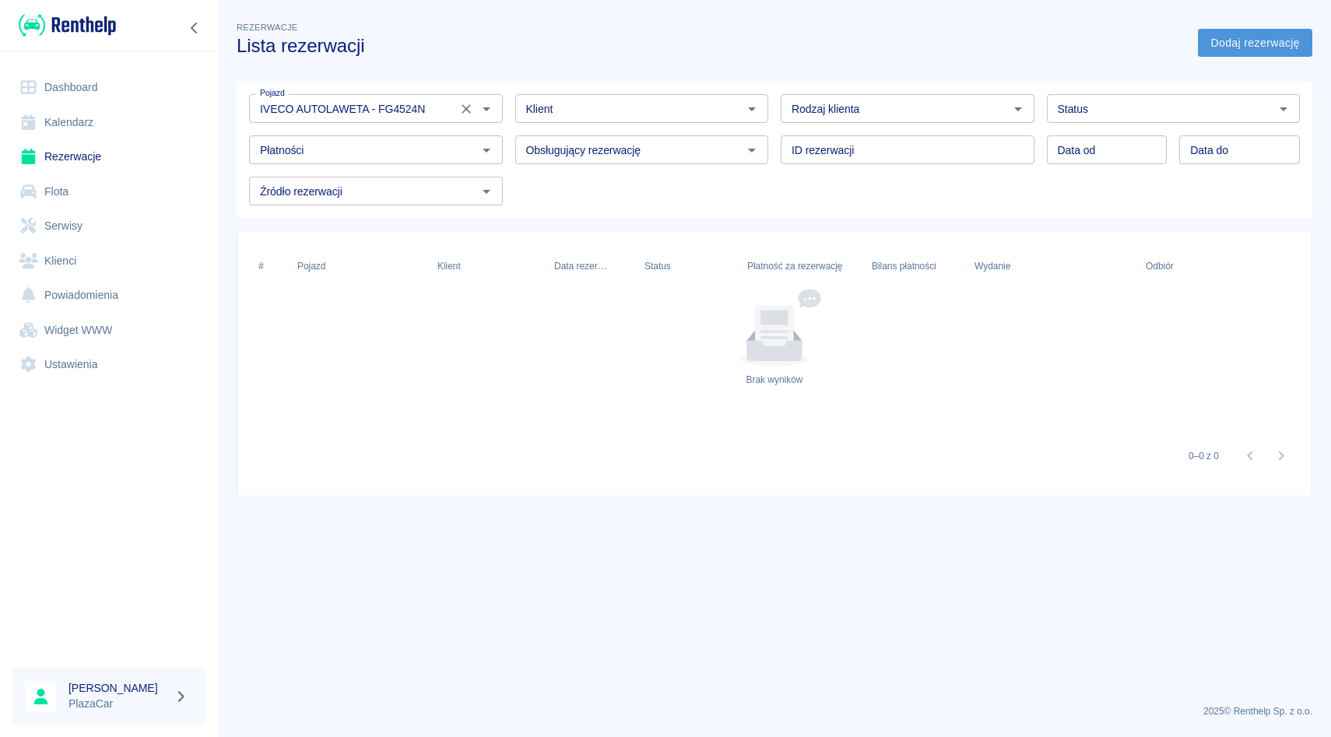
click at [1243, 55] on link "Dodaj rezerwację" at bounding box center [1255, 43] width 114 height 29
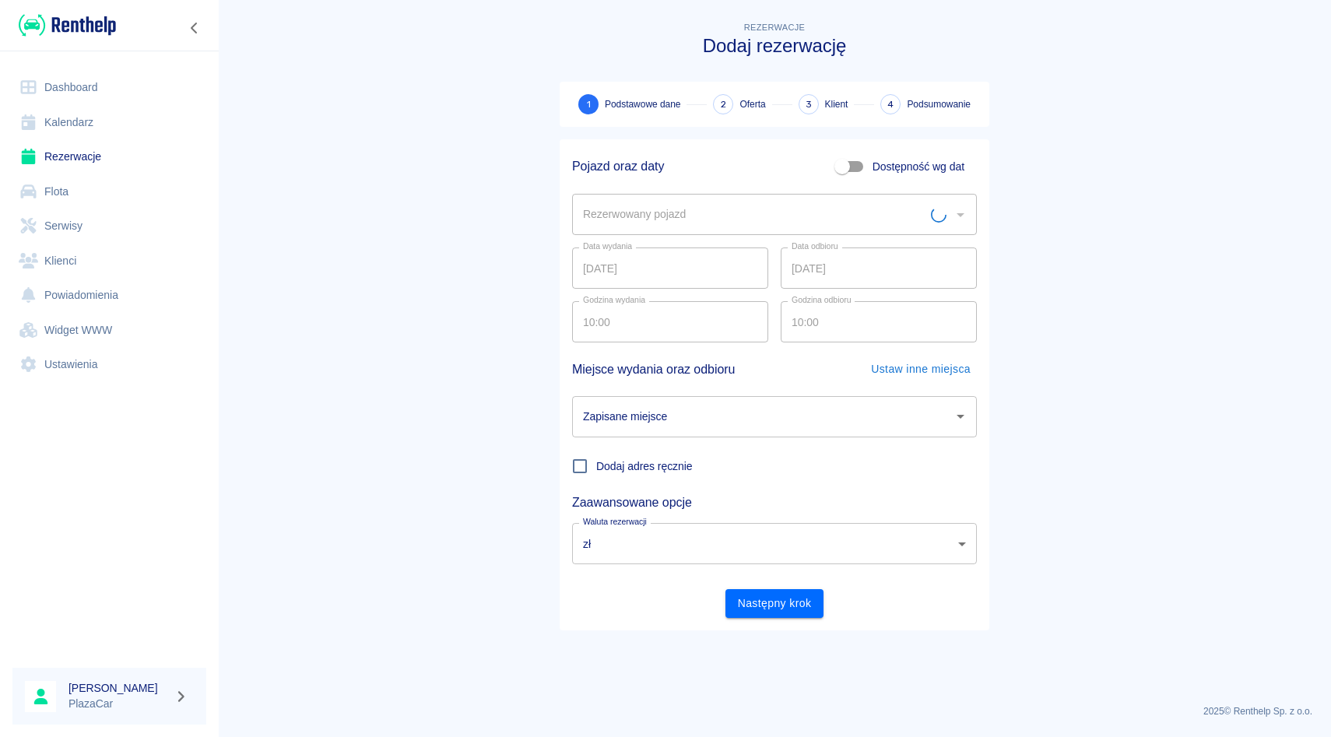
click at [638, 208] on input "Rezerwowany pojazd" at bounding box center [755, 214] width 352 height 27
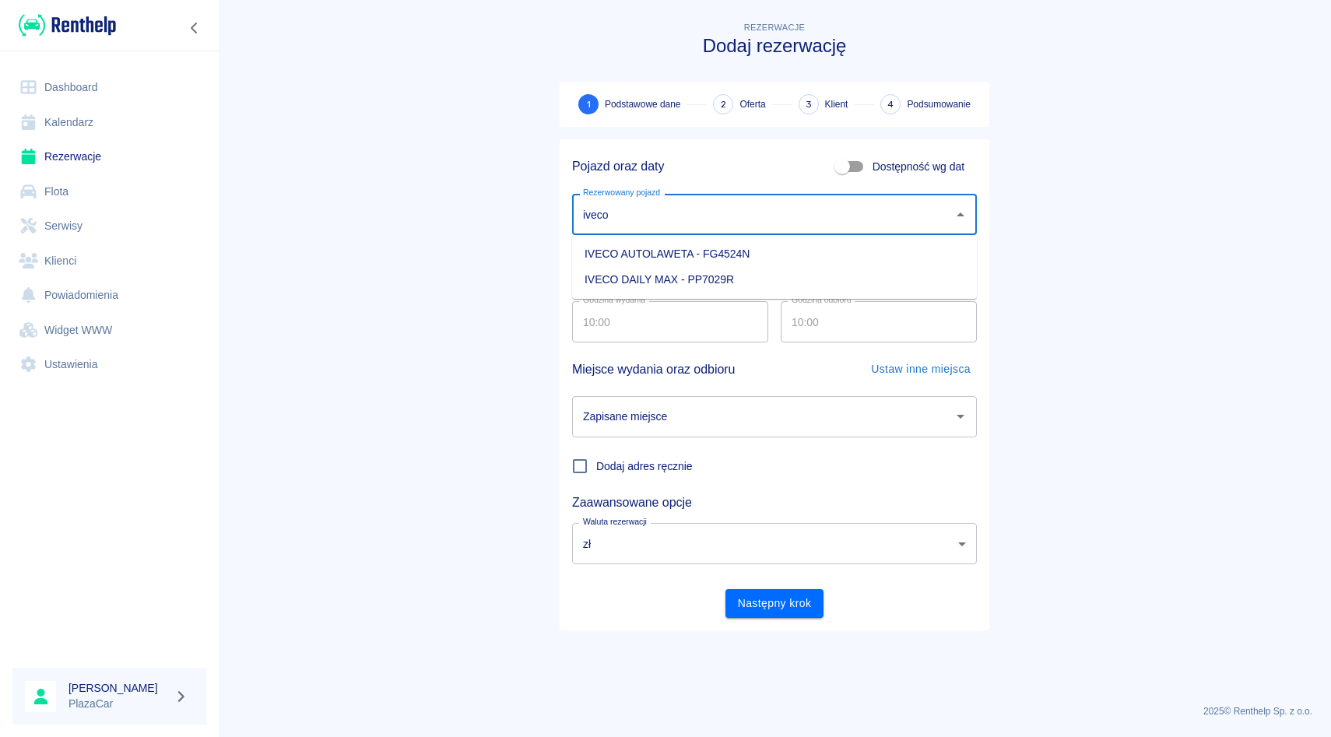
click at [654, 246] on li "IVECO AUTOLAWETA - FG4524N" at bounding box center [774, 254] width 405 height 26
type input "IVECO AUTOLAWETA - FG4524N"
click at [730, 407] on input "Zapisane miejsce" at bounding box center [762, 416] width 367 height 27
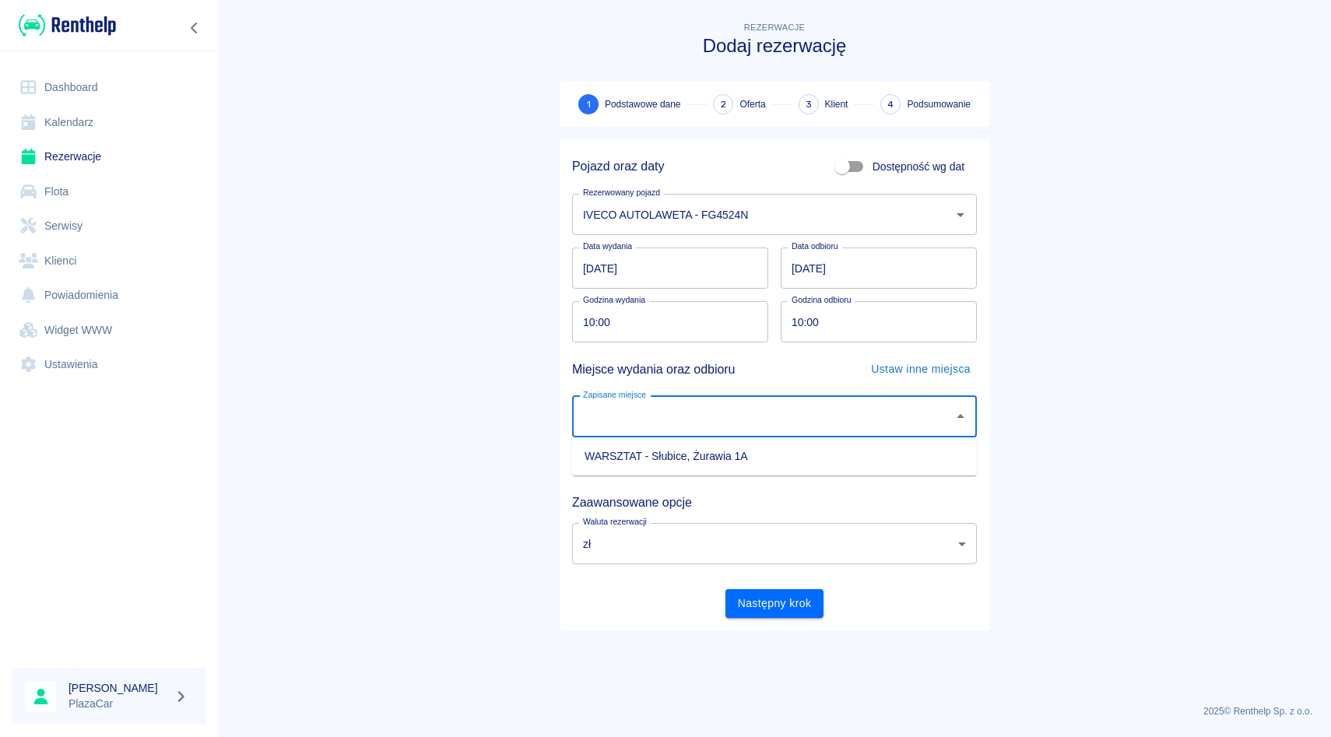
click at [725, 445] on li "WARSZTAT - Słubice, Żurawia 1A" at bounding box center [774, 457] width 405 height 26
type input "WARSZTAT - Słubice, Żurawia 1A"
click at [767, 610] on button "Następny krok" at bounding box center [774, 603] width 99 height 29
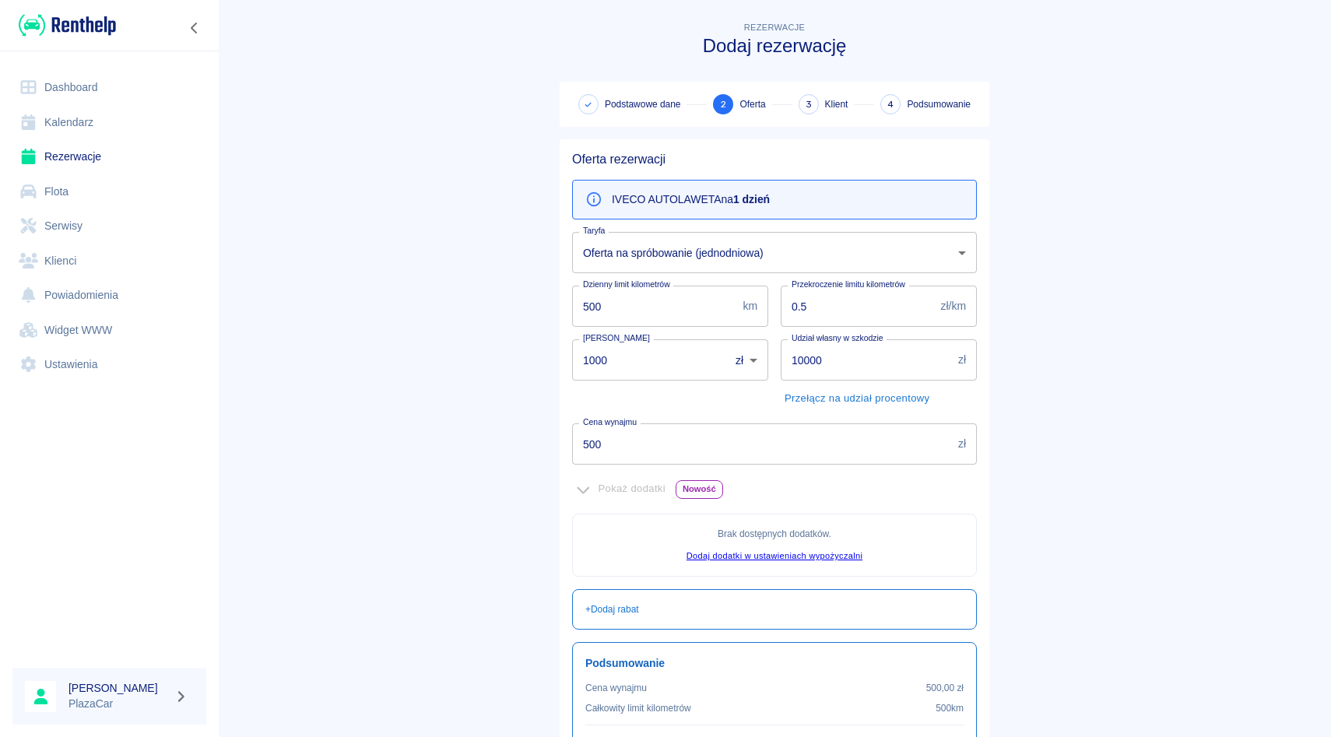
scroll to position [162, 0]
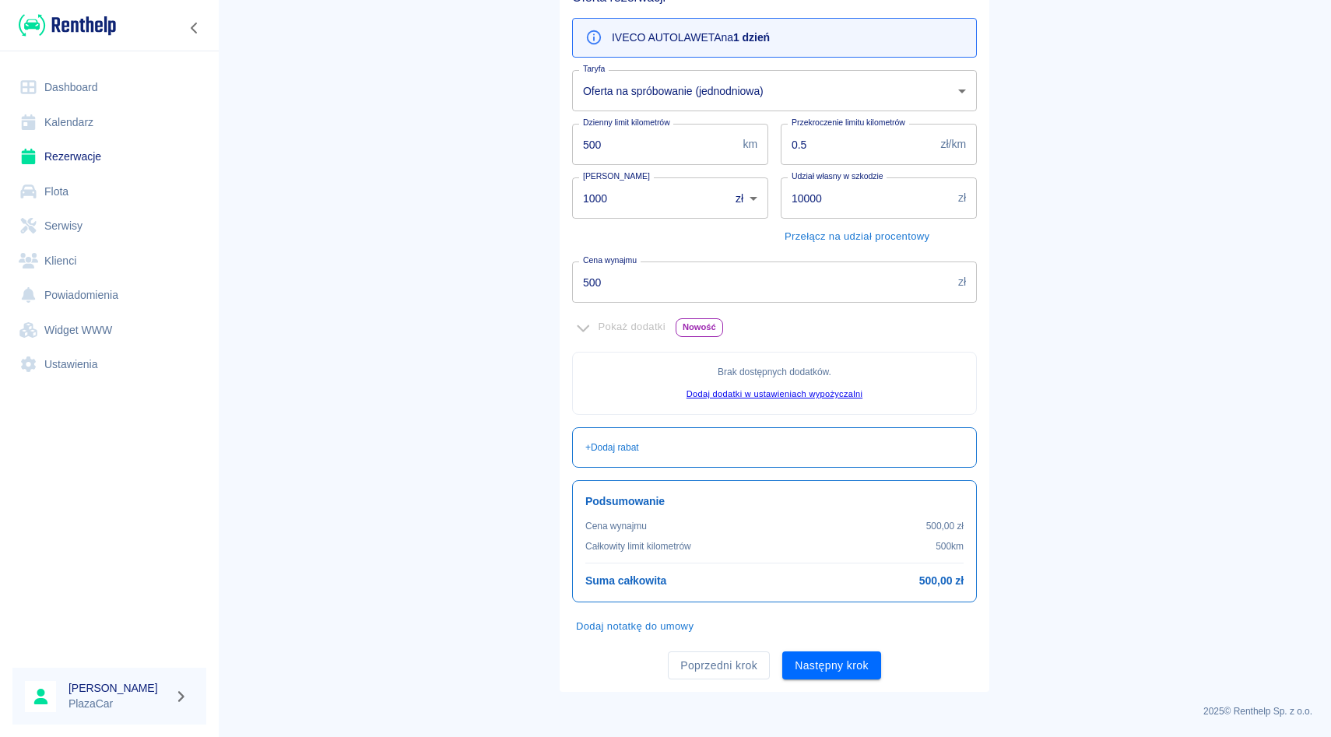
click at [668, 205] on input "1000" at bounding box center [645, 197] width 146 height 41
type input "1"
type input "0"
click at [845, 686] on div "Oferta rezerwacji IVECO AUTOLAWETA na 1 dzień Taryfa Oferta na spróbowanie (jed…" at bounding box center [775, 334] width 430 height 714
click at [845, 665] on button "Następny krok" at bounding box center [831, 665] width 99 height 29
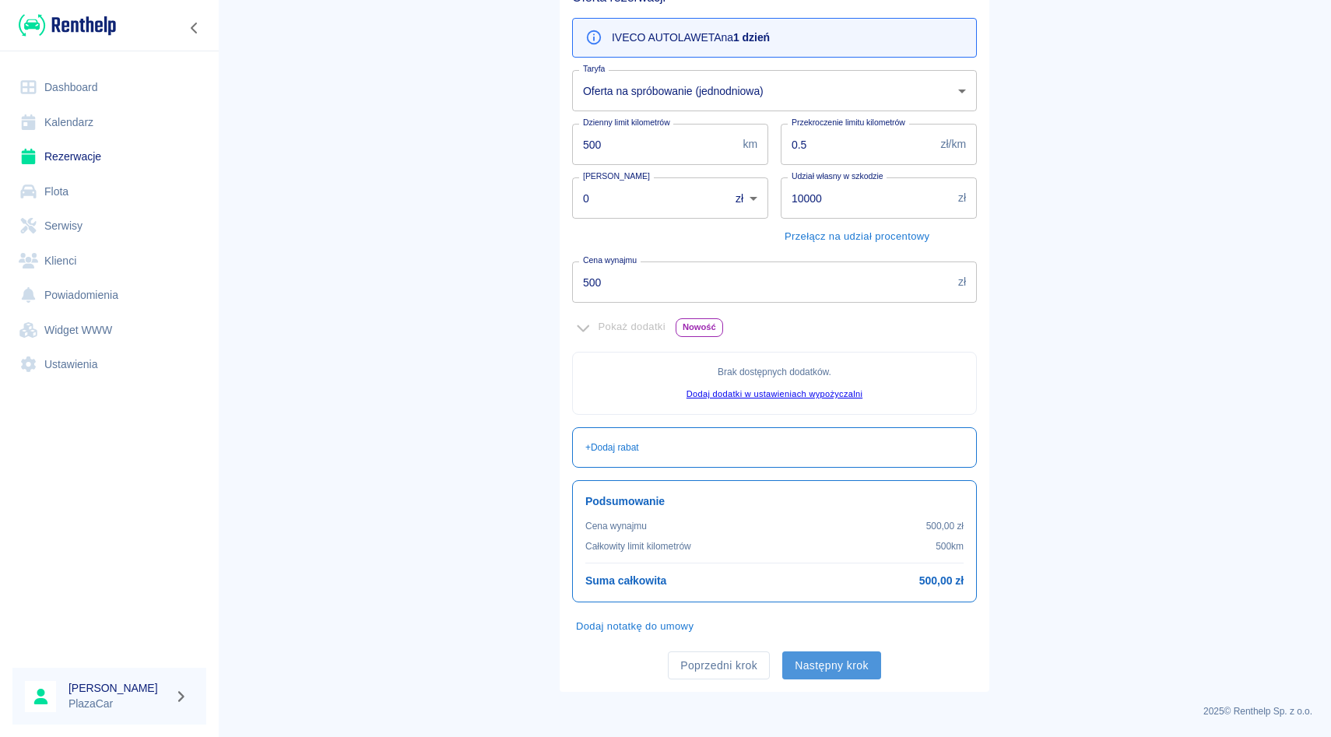
scroll to position [0, 0]
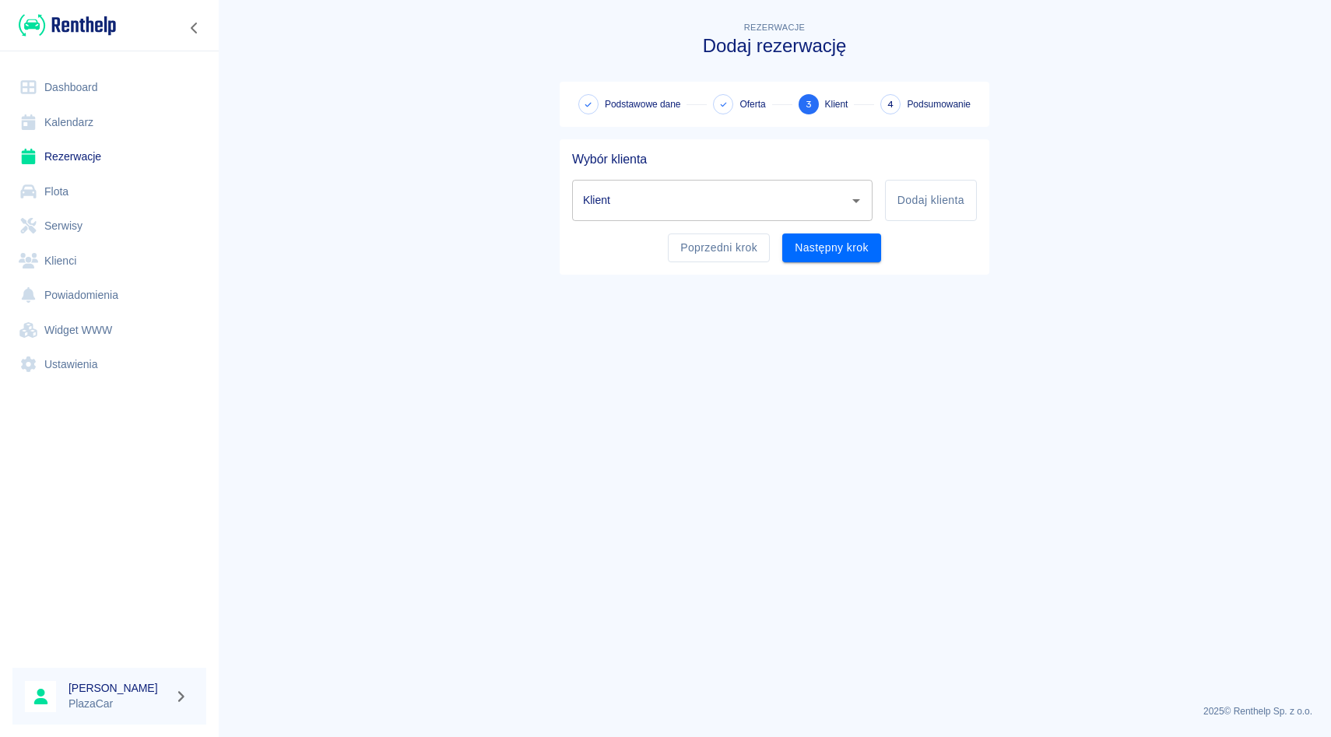
click at [747, 197] on input "Klient" at bounding box center [710, 200] width 263 height 27
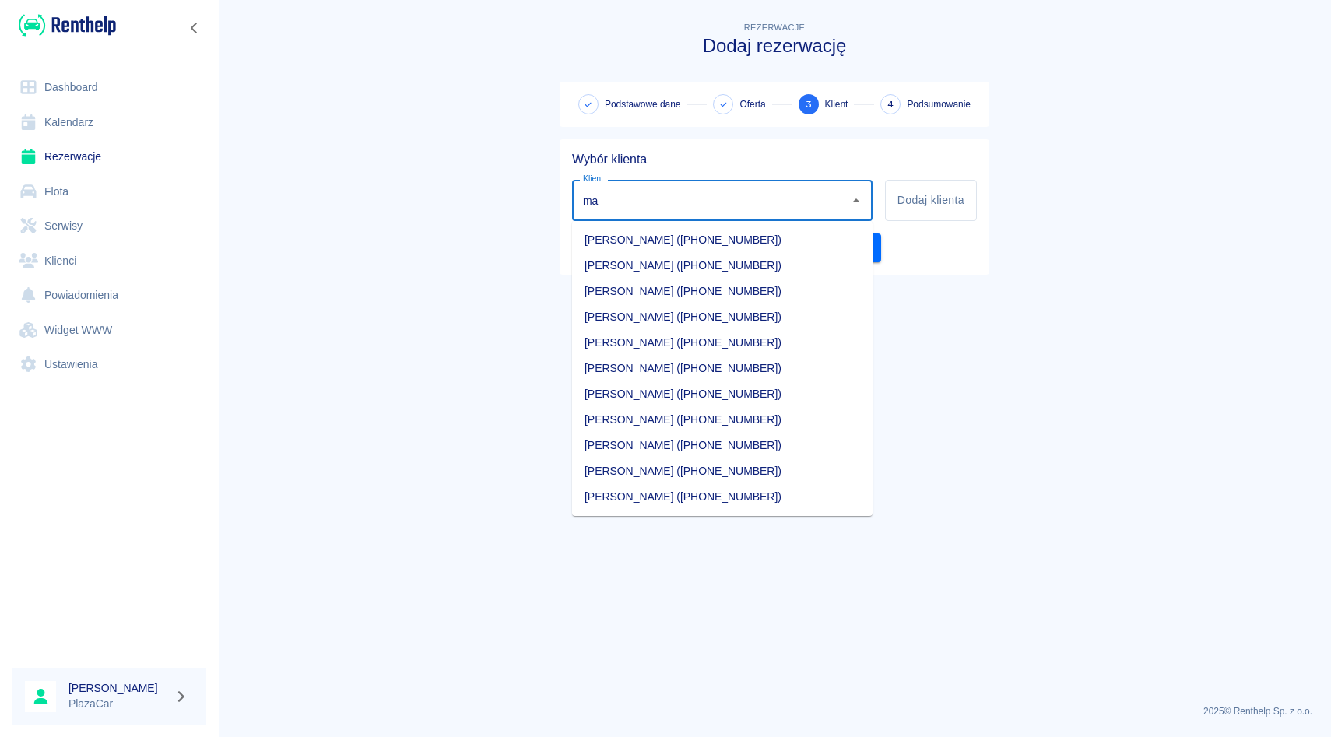
type input "m"
type input "a"
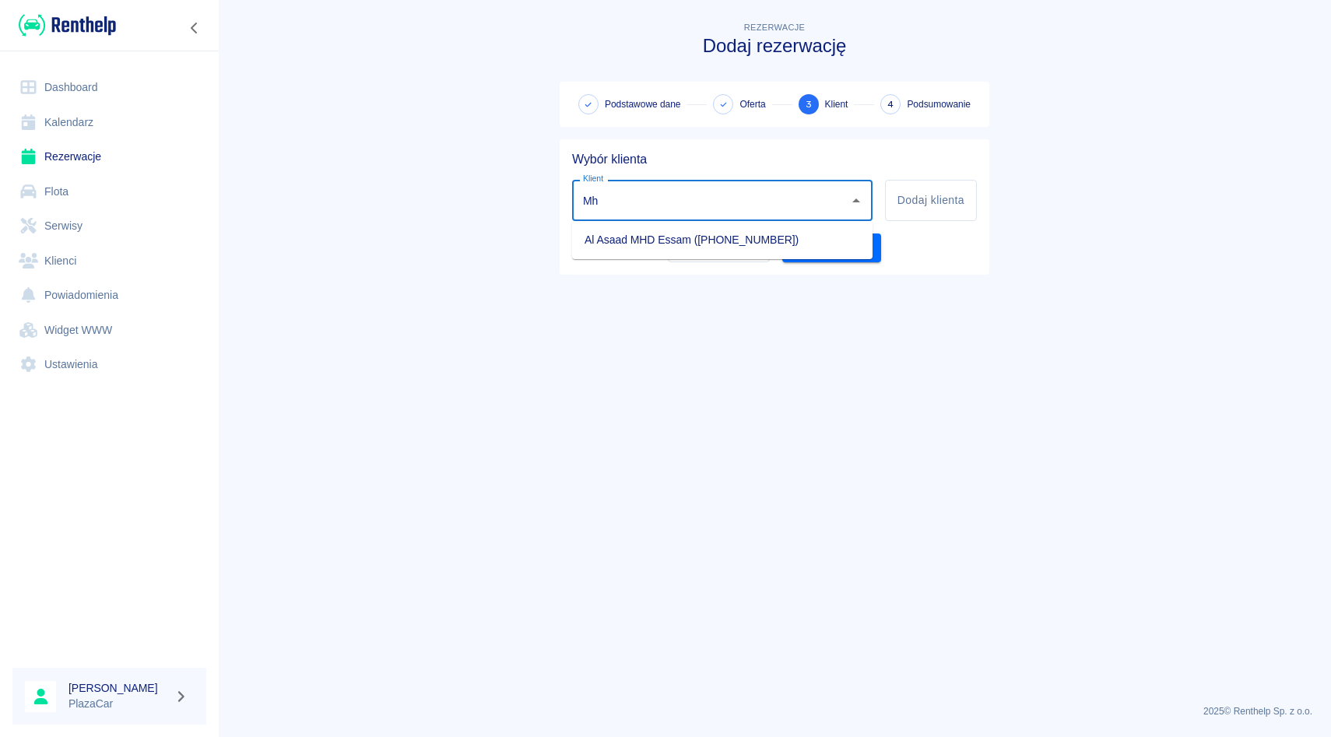
type input "M"
click at [632, 203] on input "Klient" at bounding box center [710, 200] width 263 height 27
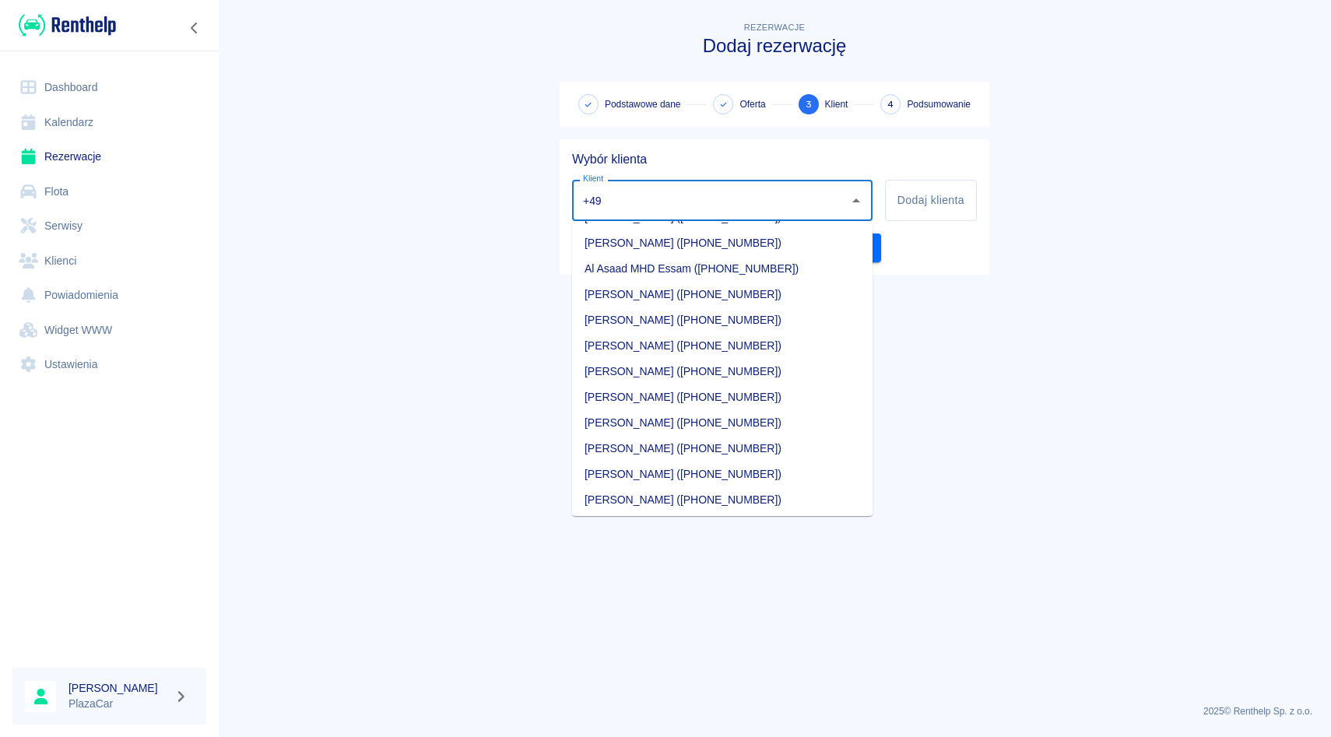
scroll to position [357, 0]
type input "+"
type input "m"
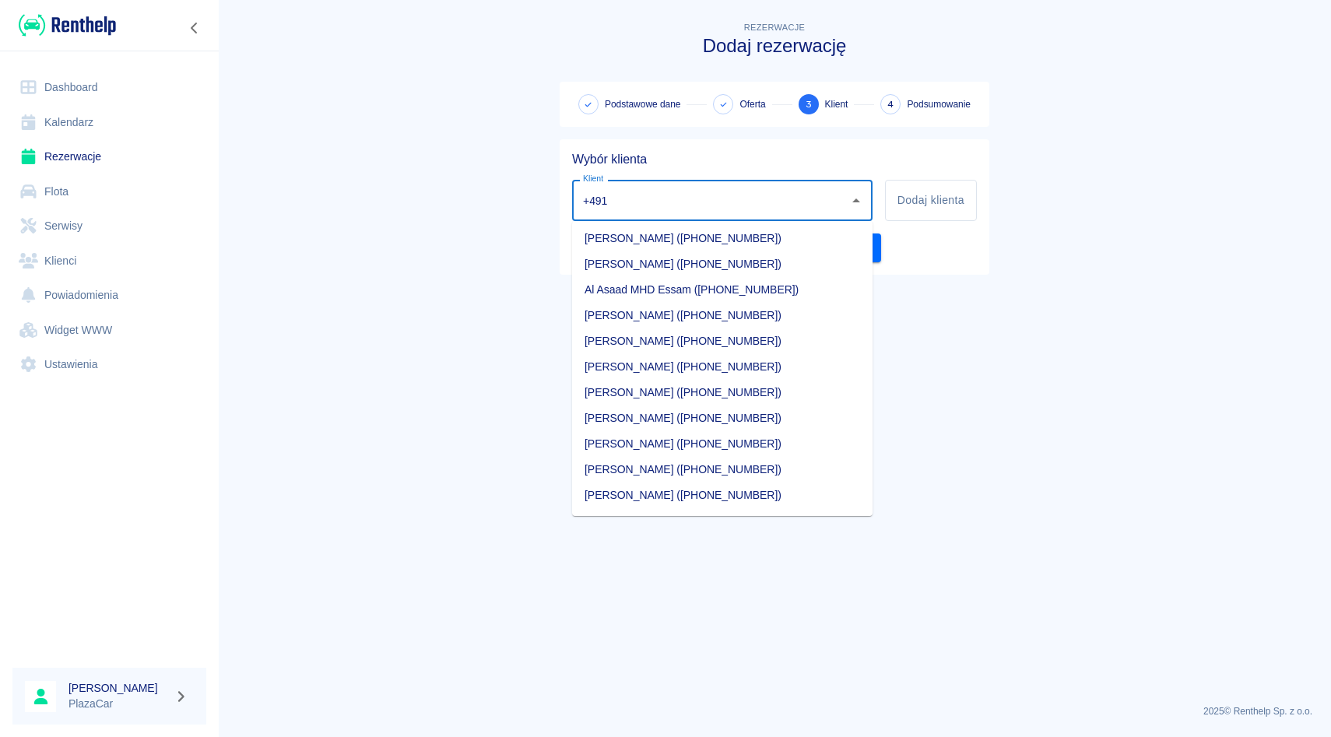
scroll to position [0, 0]
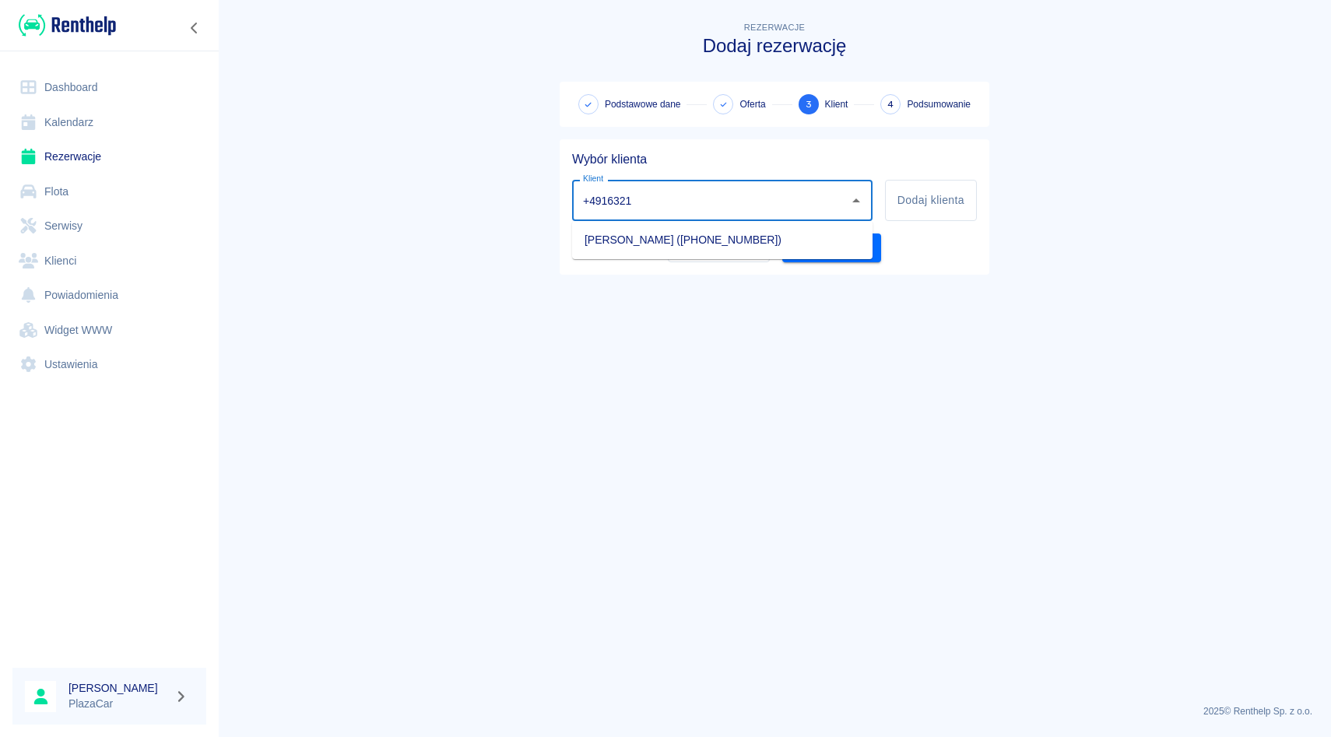
click at [673, 253] on ul "[PERSON_NAME] ([PHONE_NUMBER])" at bounding box center [722, 240] width 300 height 38
click at [669, 244] on li "[PERSON_NAME] ([PHONE_NUMBER])" at bounding box center [722, 240] width 300 height 26
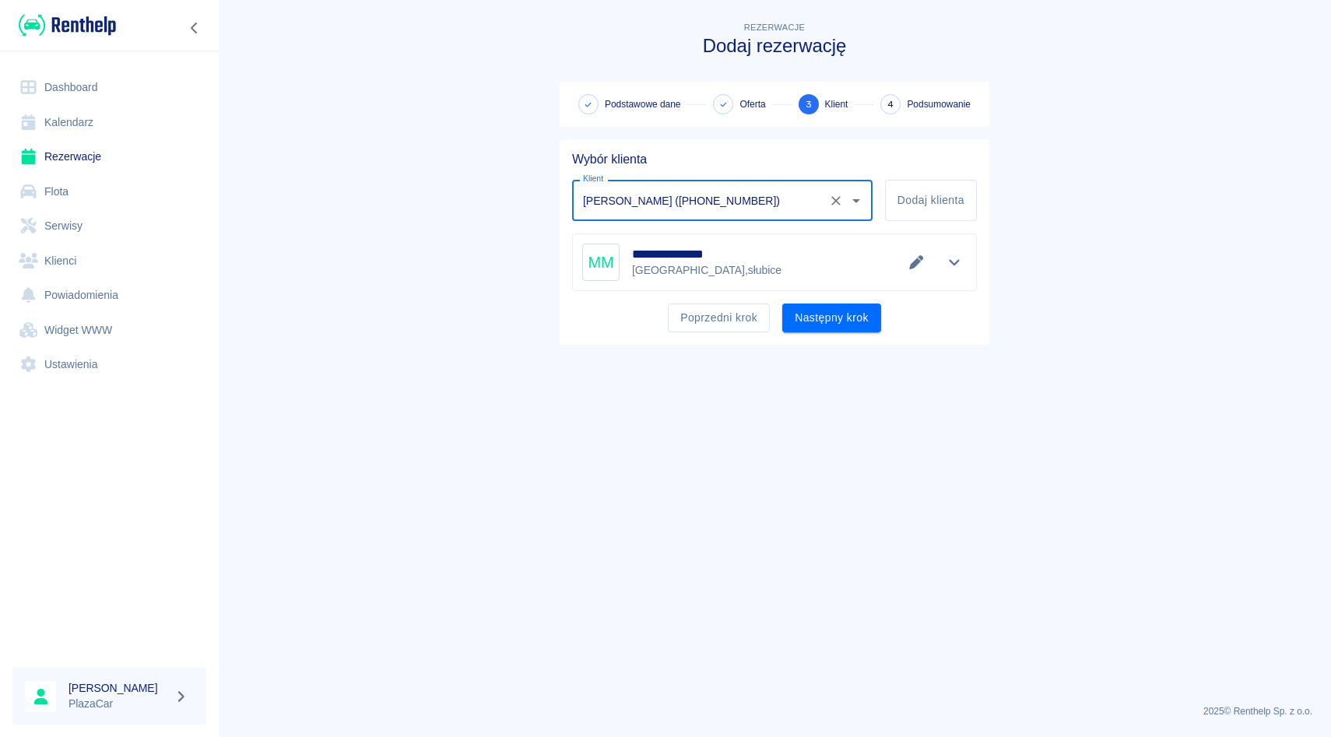
type input "[PERSON_NAME] ([PHONE_NUMBER])"
click at [834, 302] on div "Poprzedni krok Następny krok" at bounding box center [768, 311] width 417 height 41
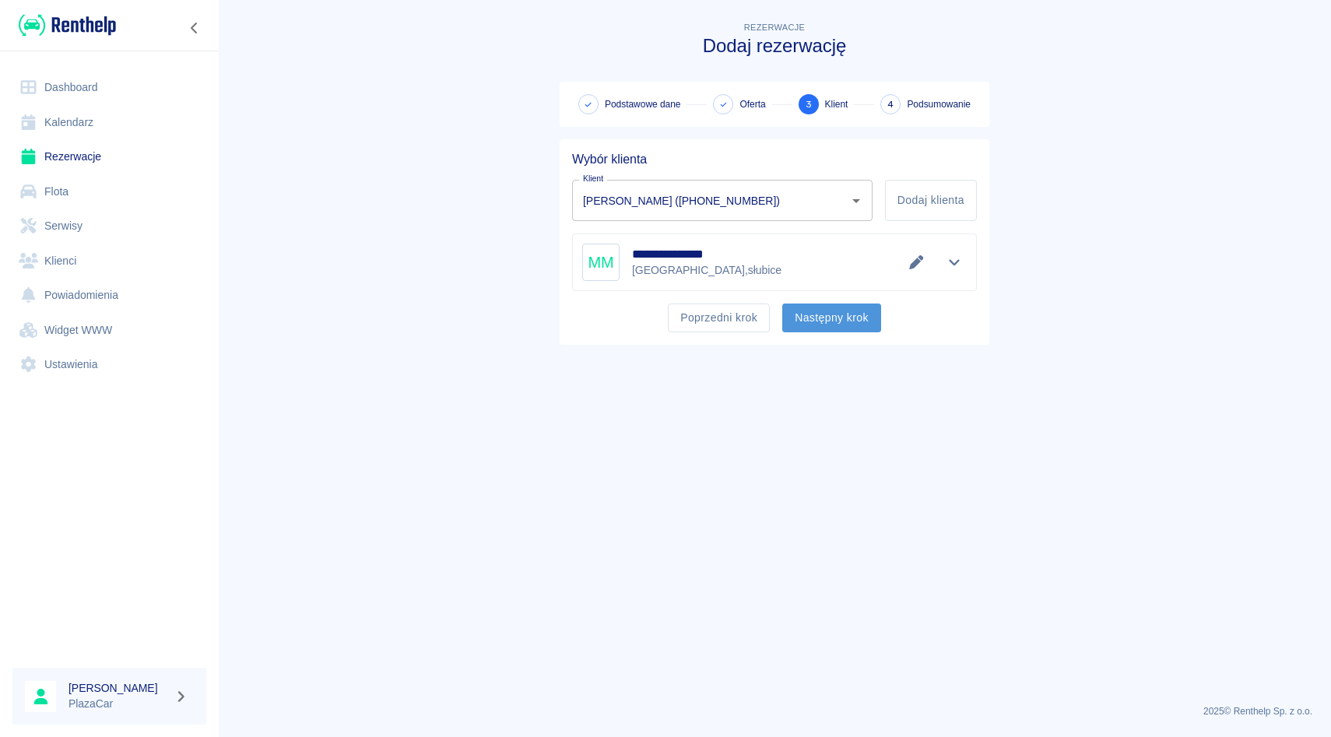
click at [834, 308] on button "Następny krok" at bounding box center [831, 318] width 99 height 29
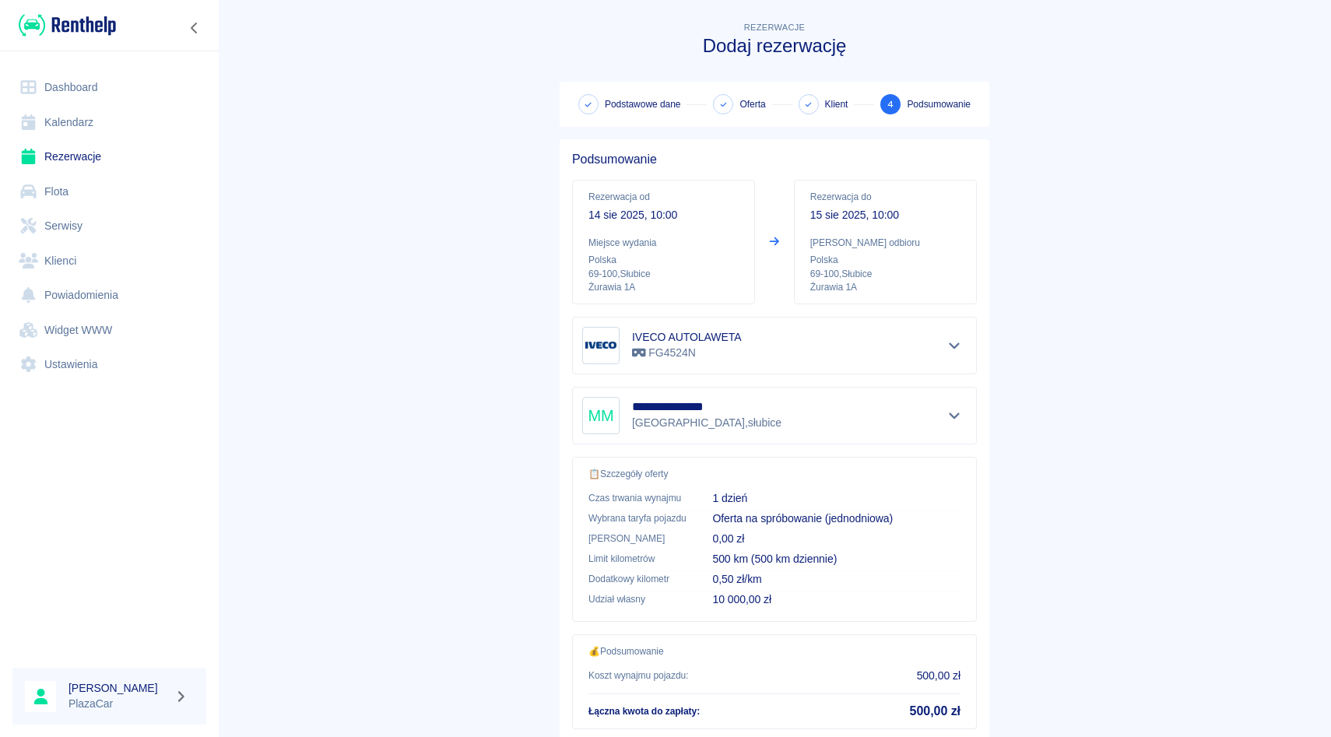
scroll to position [103, 0]
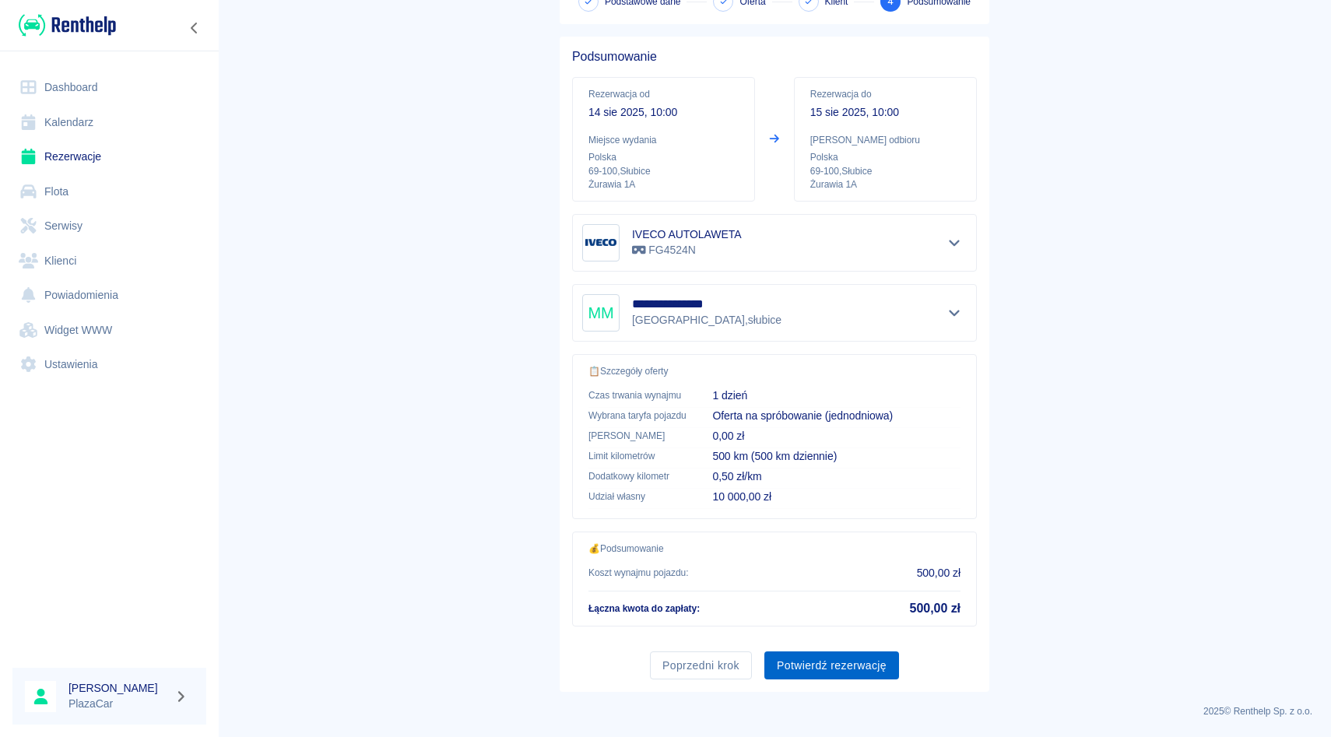
click at [809, 667] on button "Potwierdź rezerwację" at bounding box center [831, 665] width 135 height 29
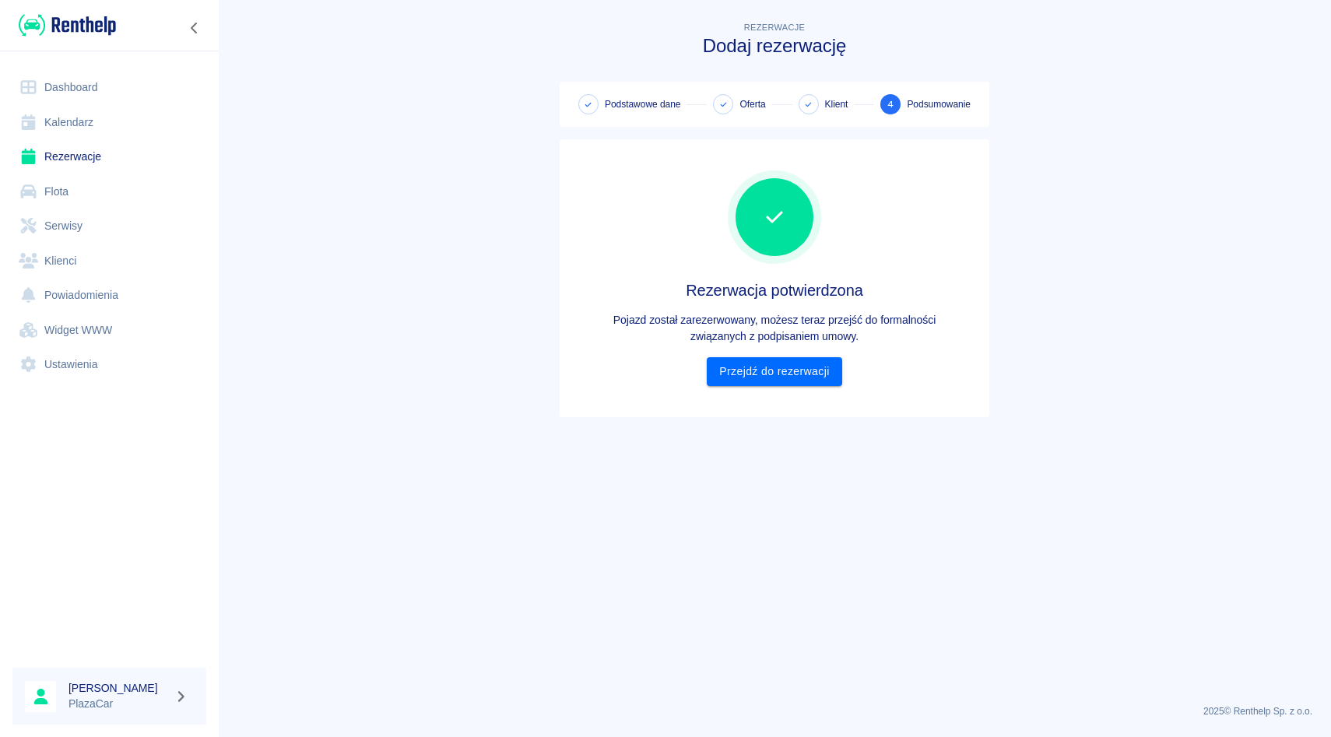
scroll to position [0, 0]
click at [769, 357] on link "Przejdź do rezerwacji" at bounding box center [774, 371] width 135 height 29
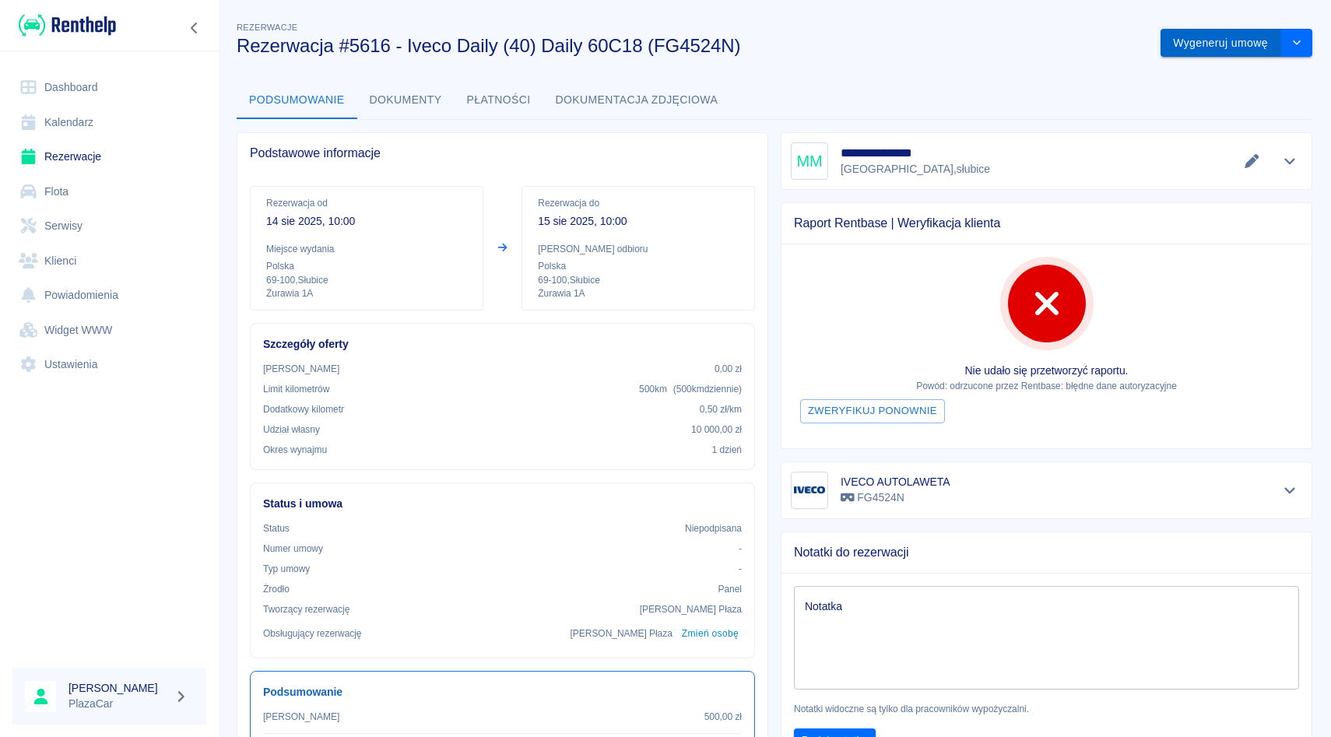
click at [1225, 37] on button "Wygeneruj umowę" at bounding box center [1220, 43] width 121 height 29
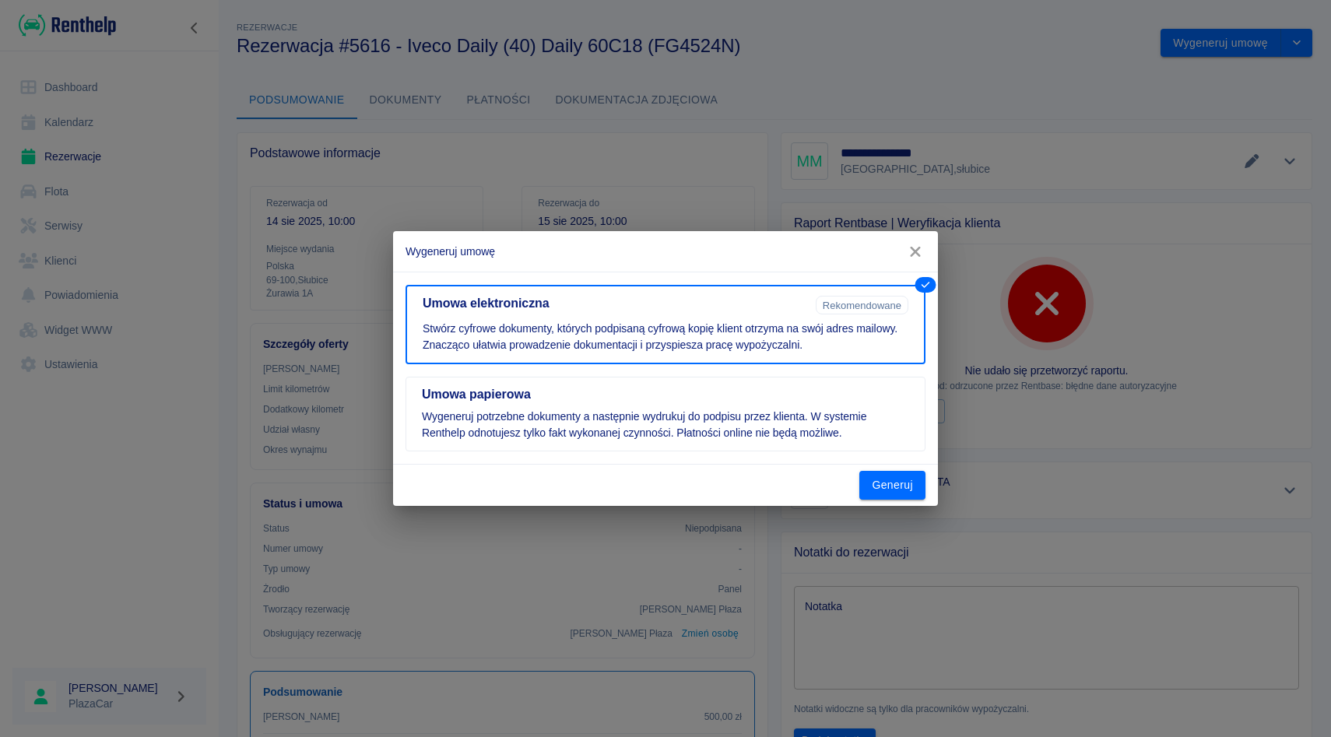
click at [915, 255] on icon "button" at bounding box center [915, 252] width 20 height 16
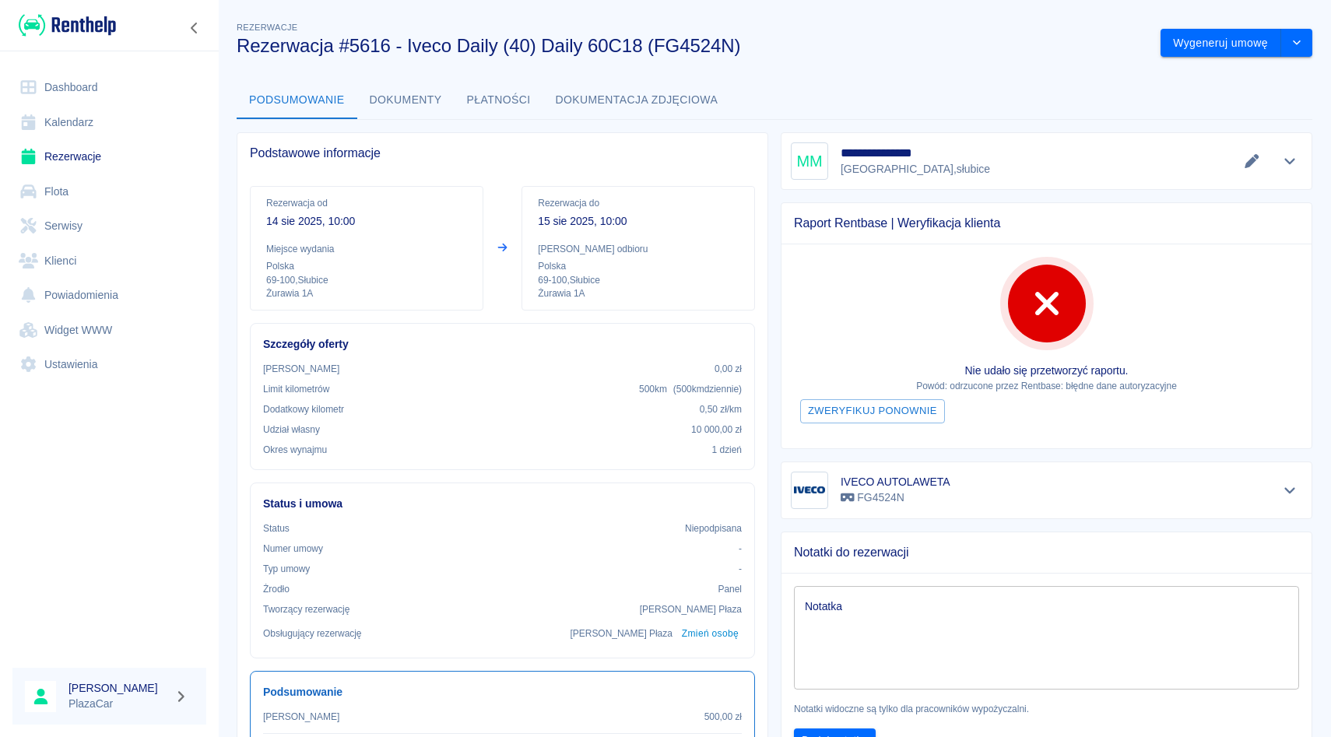
click at [497, 235] on div "Rezerwacja od [DATE] 10:00 Miejsce wydania Polska 69-100 , Słubice Żurawia 1A R…" at bounding box center [502, 248] width 505 height 125
click at [1295, 163] on icon "Pokaż szczegóły" at bounding box center [1290, 161] width 18 height 14
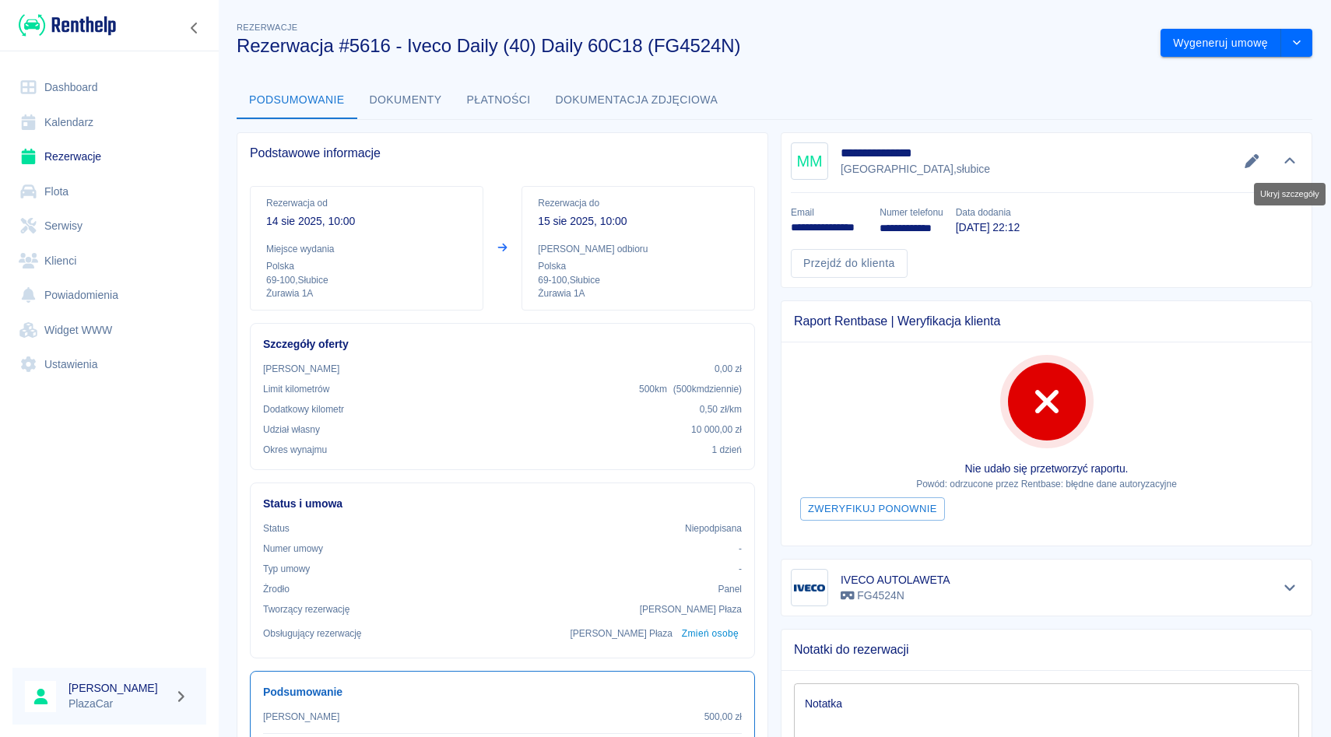
click at [1295, 163] on icon "Ukryj szczegóły" at bounding box center [1290, 161] width 18 height 14
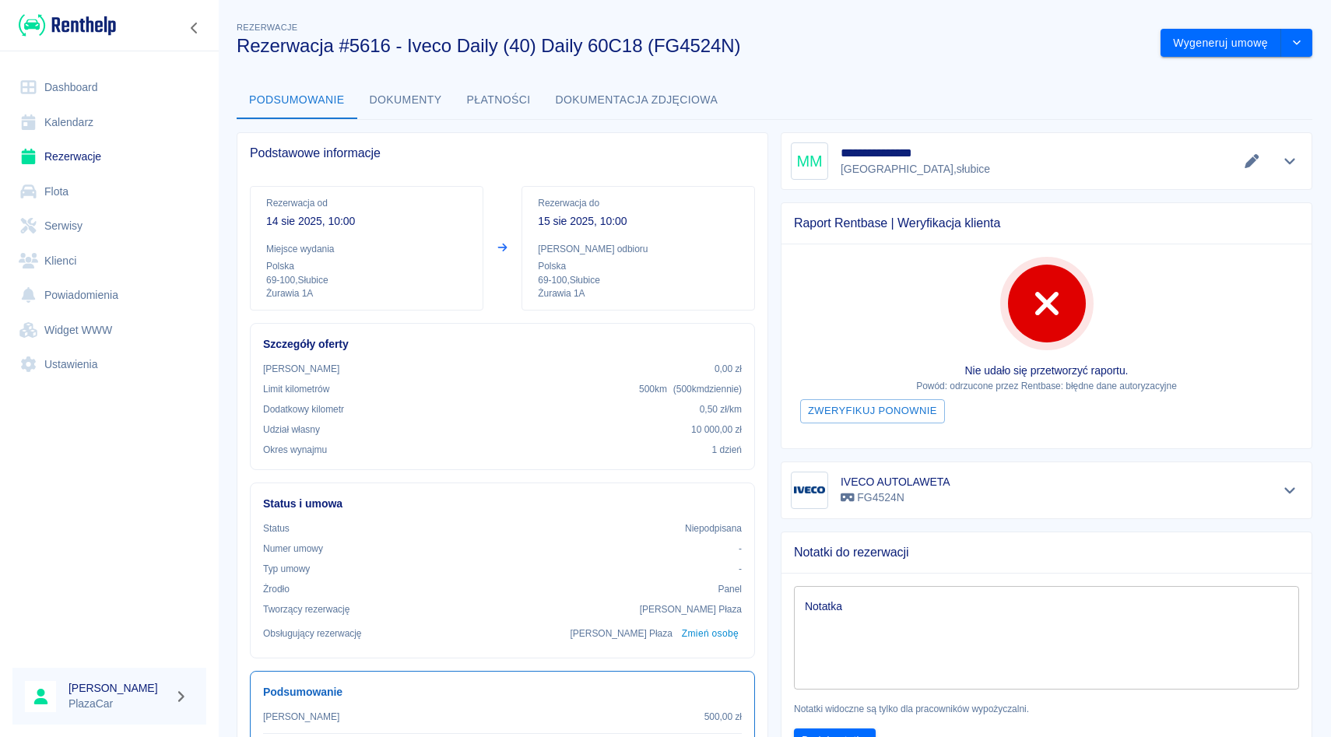
click at [131, 144] on link "Rezerwacje" at bounding box center [109, 156] width 194 height 35
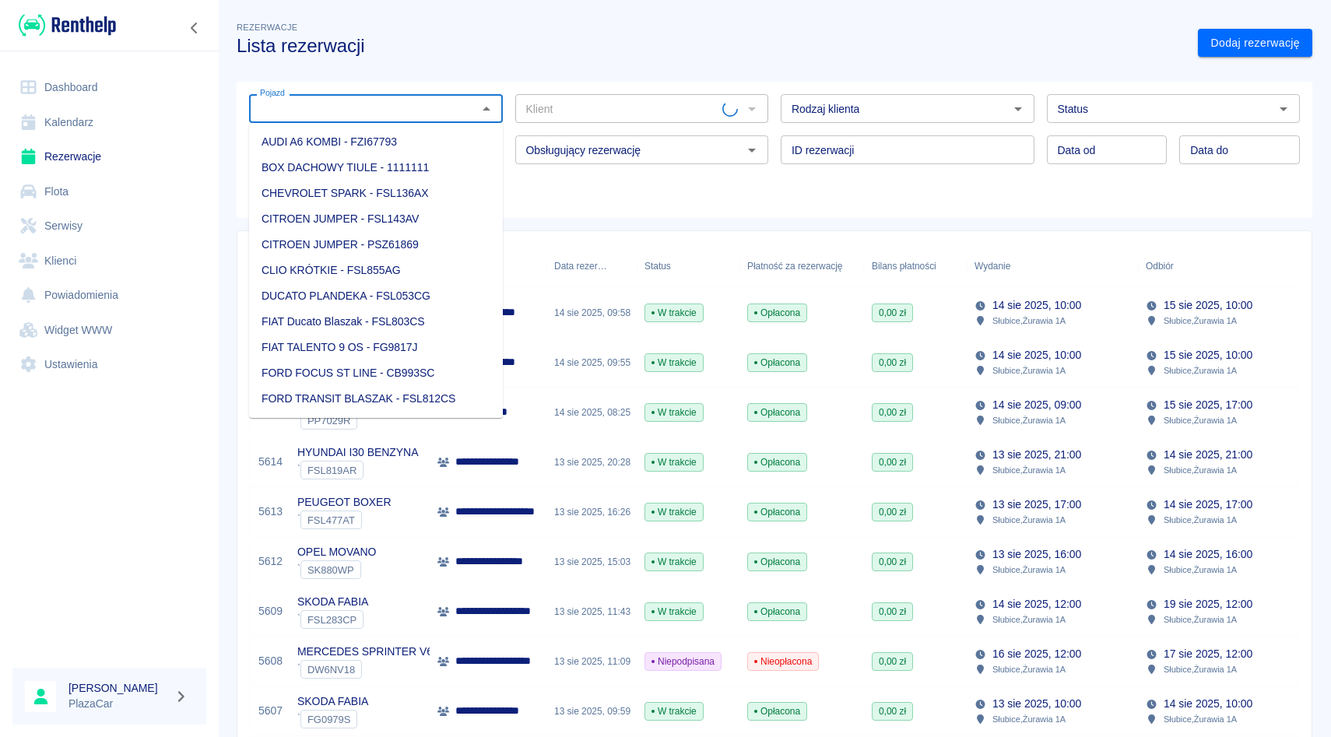
click at [340, 105] on input "Pojazd" at bounding box center [363, 108] width 219 height 19
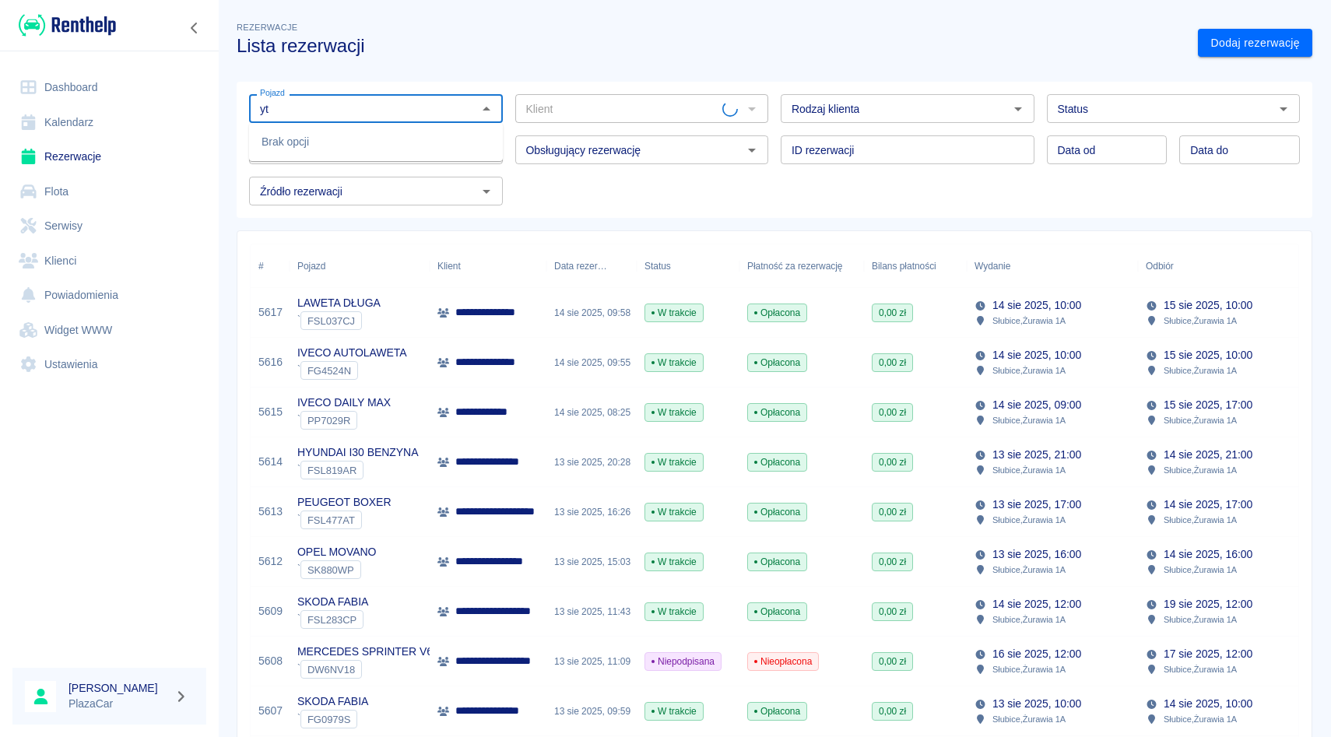
type input "y"
click at [346, 134] on li "RENAULT TRAFFIC - WE2AF25" at bounding box center [376, 142] width 254 height 26
type input "RENAULT TRAFFIC - WE2AF25"
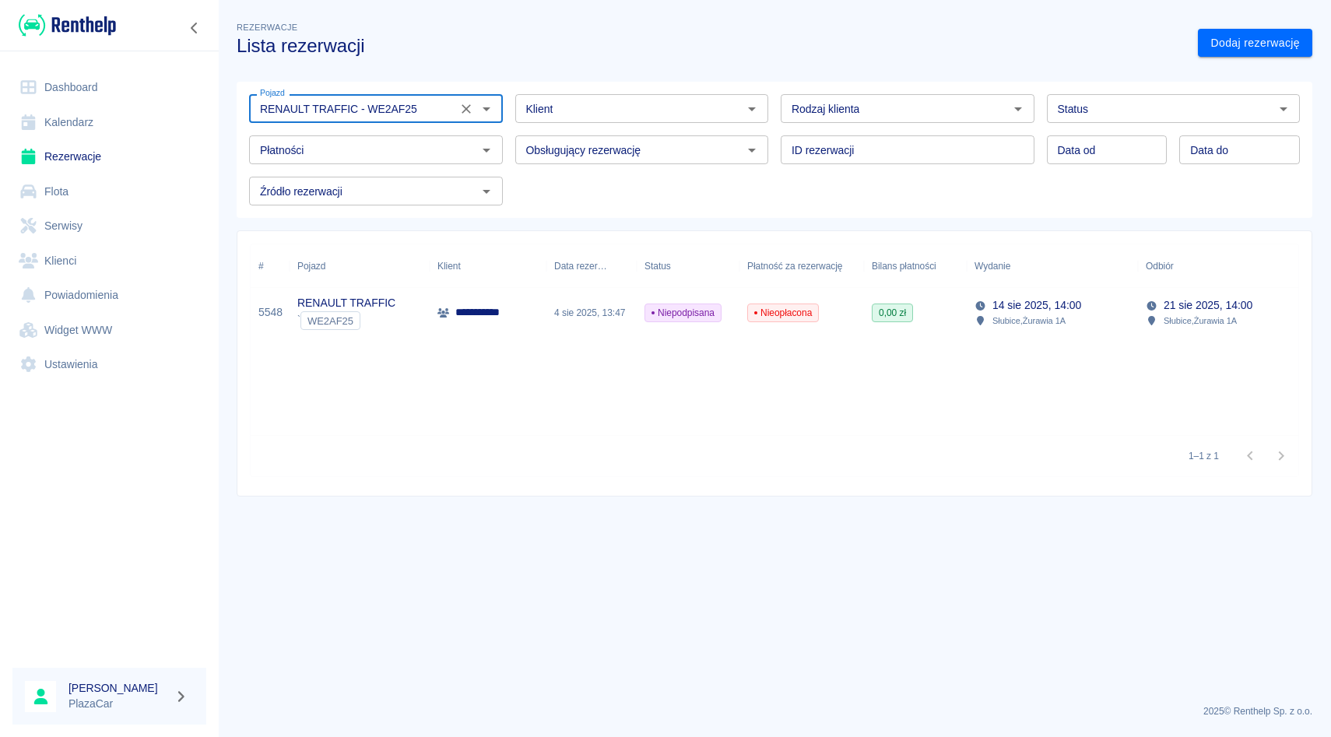
click at [463, 108] on icon "Wyczyść" at bounding box center [466, 109] width 16 height 16
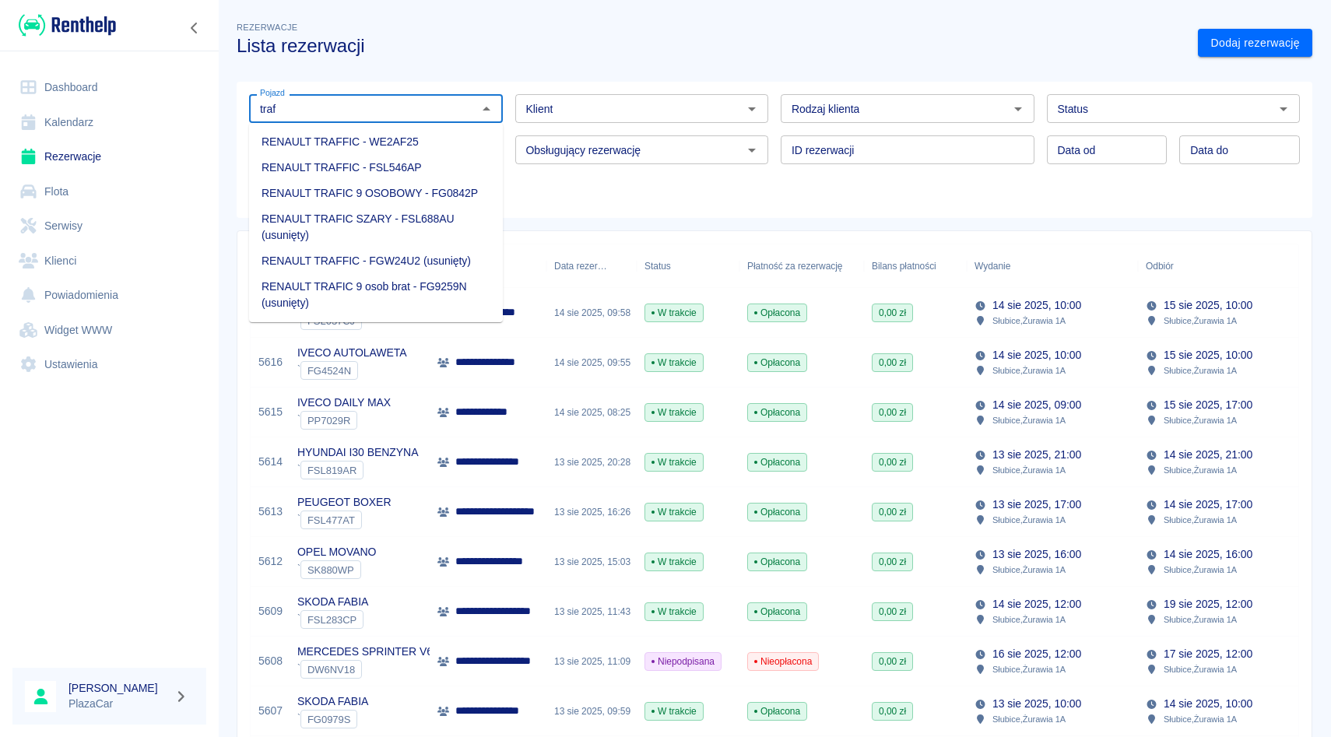
click at [366, 198] on li "RENAULT TRAFIC 9 OSOBOWY - FG0842P" at bounding box center [376, 194] width 254 height 26
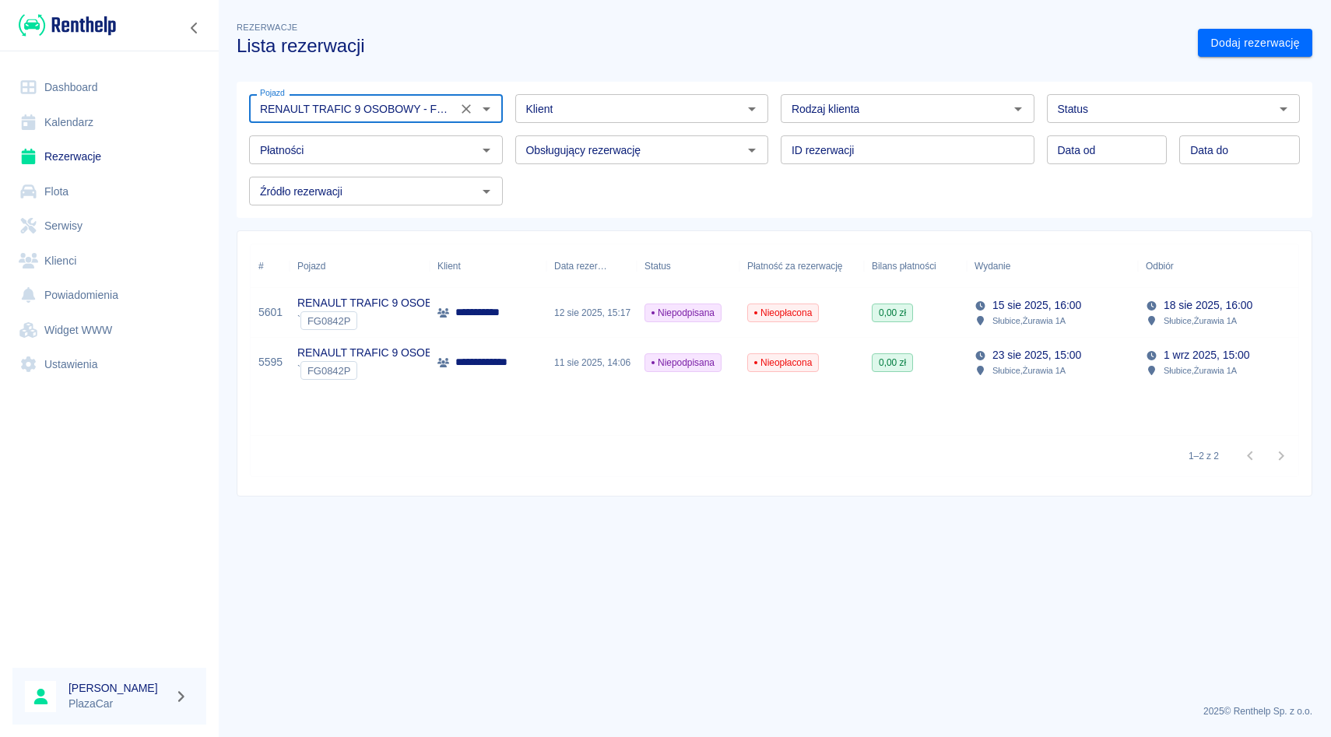
type input "RENAULT TRAFIC 9 OSOBOWY - FG0842P"
click at [552, 314] on div "12 sie 2025, 15:17" at bounding box center [591, 313] width 90 height 50
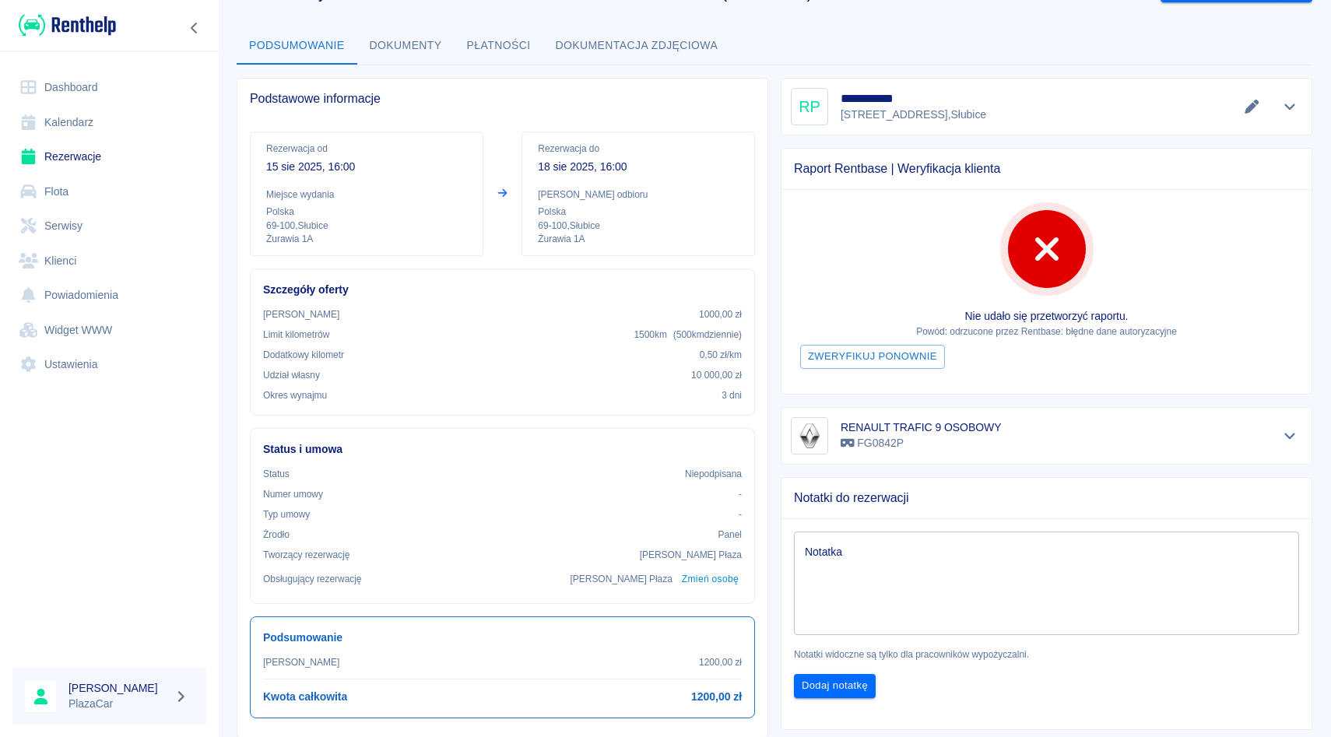
scroll to position [59, 0]
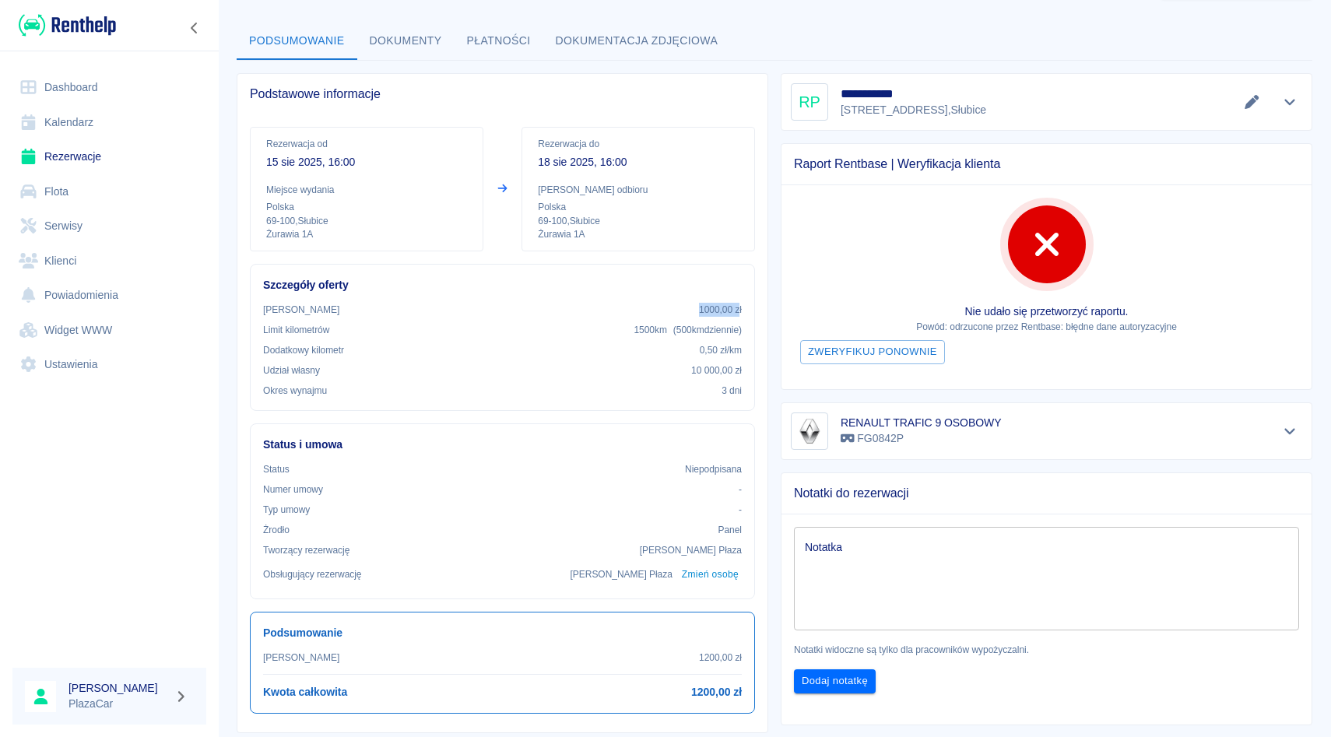
drag, startPoint x: 701, startPoint y: 314, endPoint x: 739, endPoint y: 314, distance: 37.4
click at [739, 314] on p "1000,00 zł" at bounding box center [720, 310] width 43 height 14
click at [1285, 98] on icon "Pokaż szczegóły" at bounding box center [1290, 102] width 18 height 14
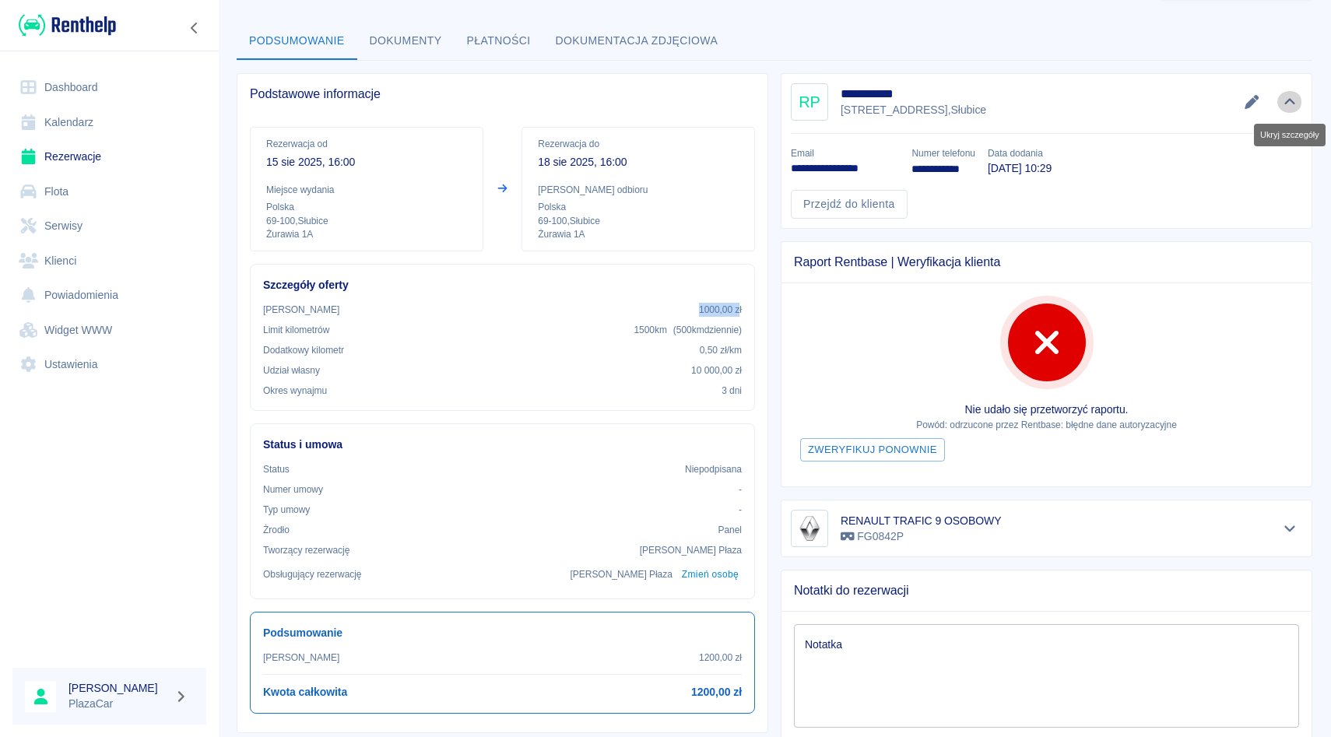
click at [1285, 99] on icon "Ukryj szczegóły" at bounding box center [1290, 102] width 18 height 14
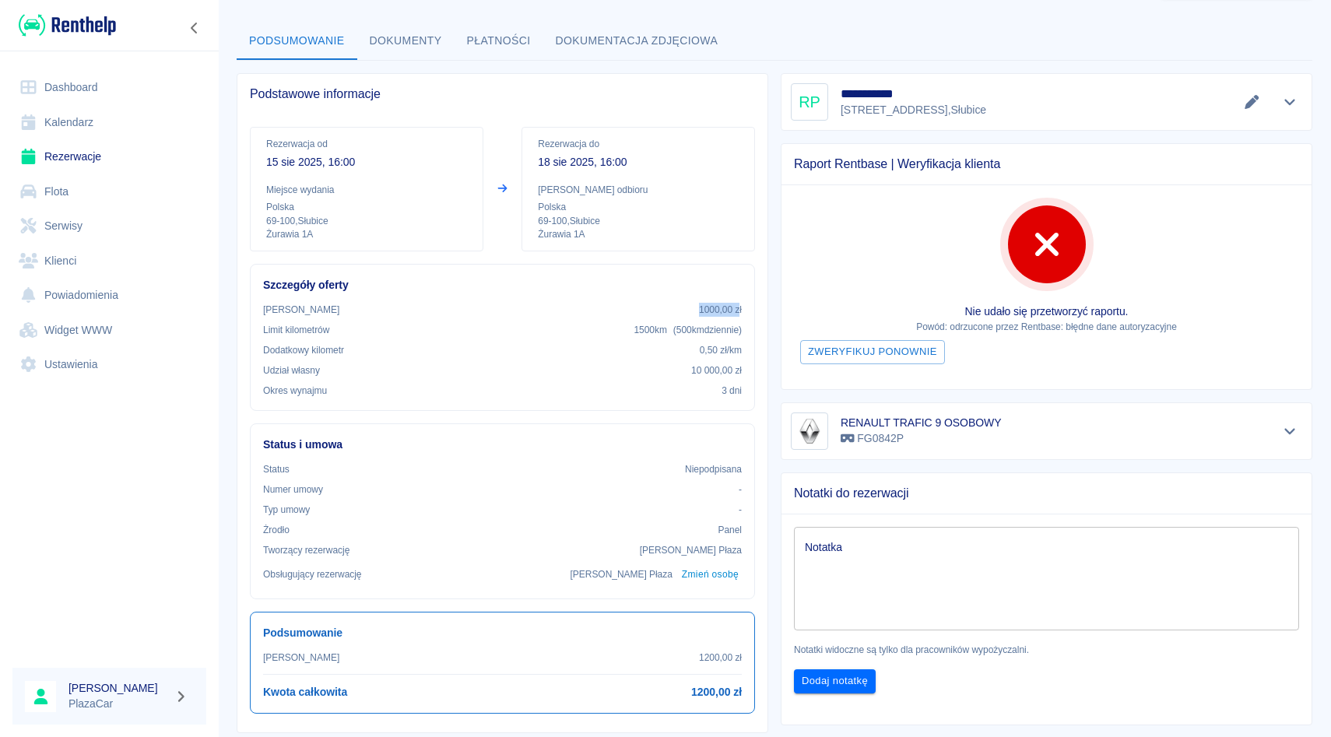
scroll to position [0, 0]
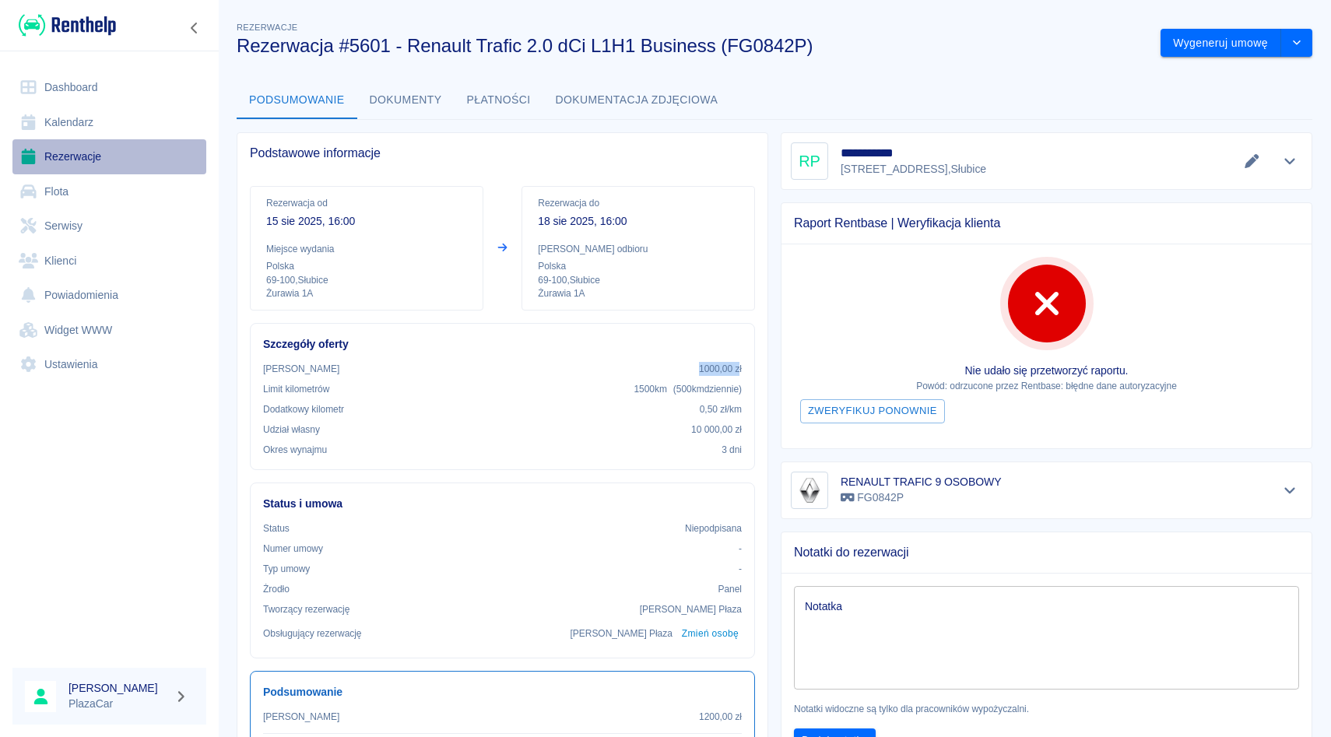
click at [116, 167] on link "Rezerwacje" at bounding box center [109, 156] width 194 height 35
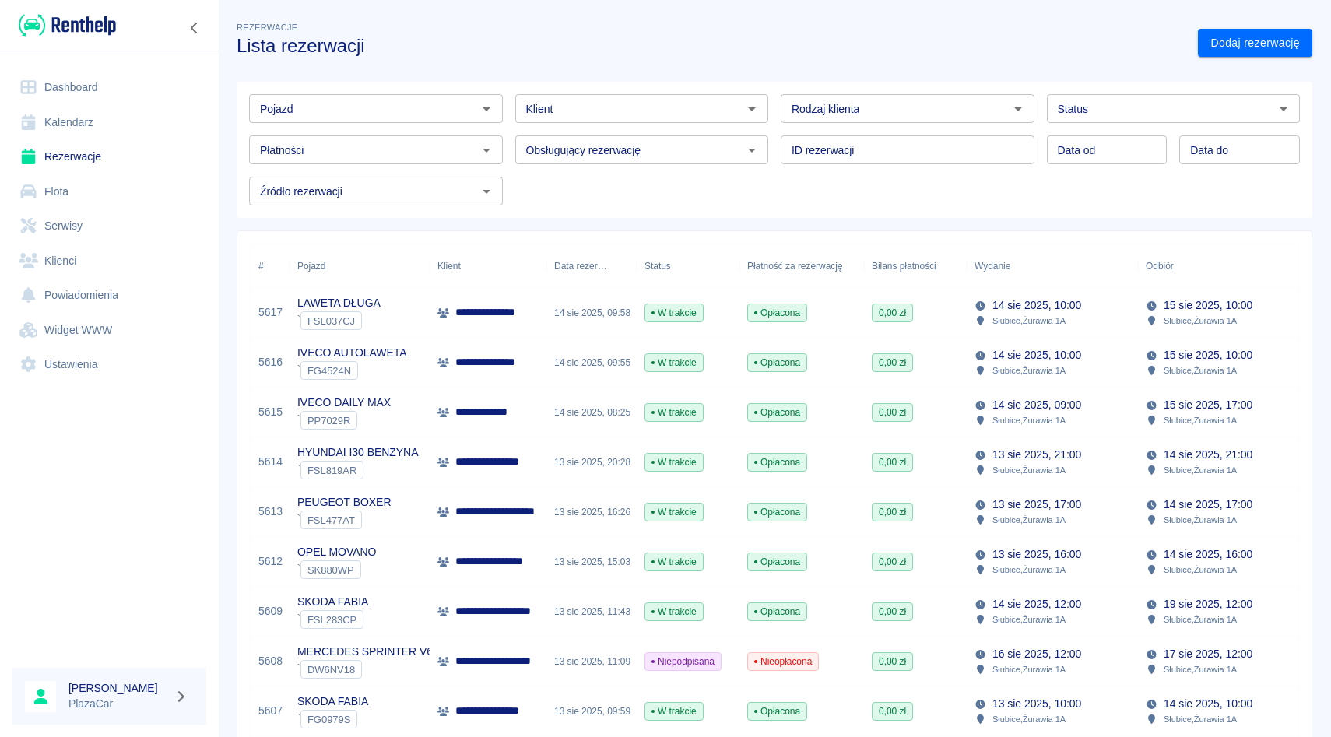
click at [333, 78] on div "Pojazd Pojazd Klient Klient Rodzaj klienta Rodzaj klienta Status Status Płatnoś…" at bounding box center [768, 143] width 1088 height 149
click at [333, 120] on div "Pojazd" at bounding box center [376, 108] width 254 height 29
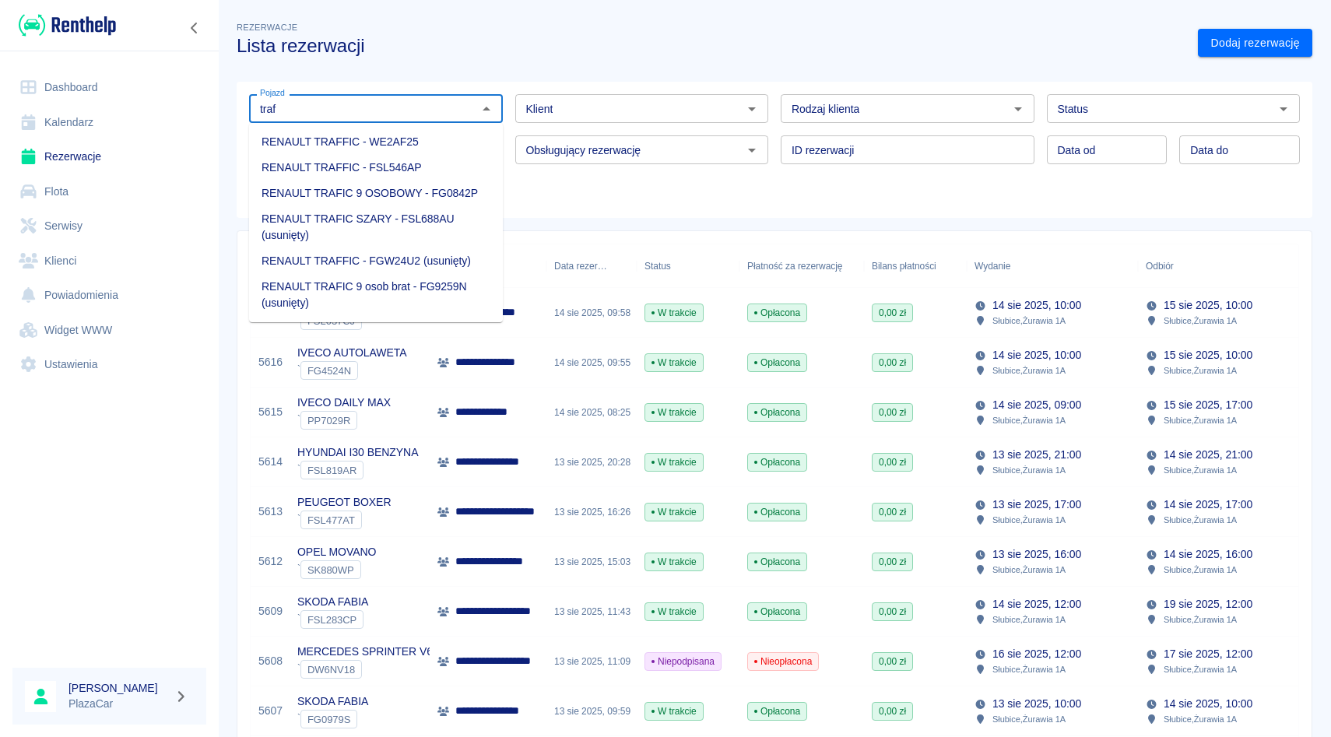
click at [370, 188] on li "RENAULT TRAFIC 9 OSOBOWY - FG0842P" at bounding box center [376, 194] width 254 height 26
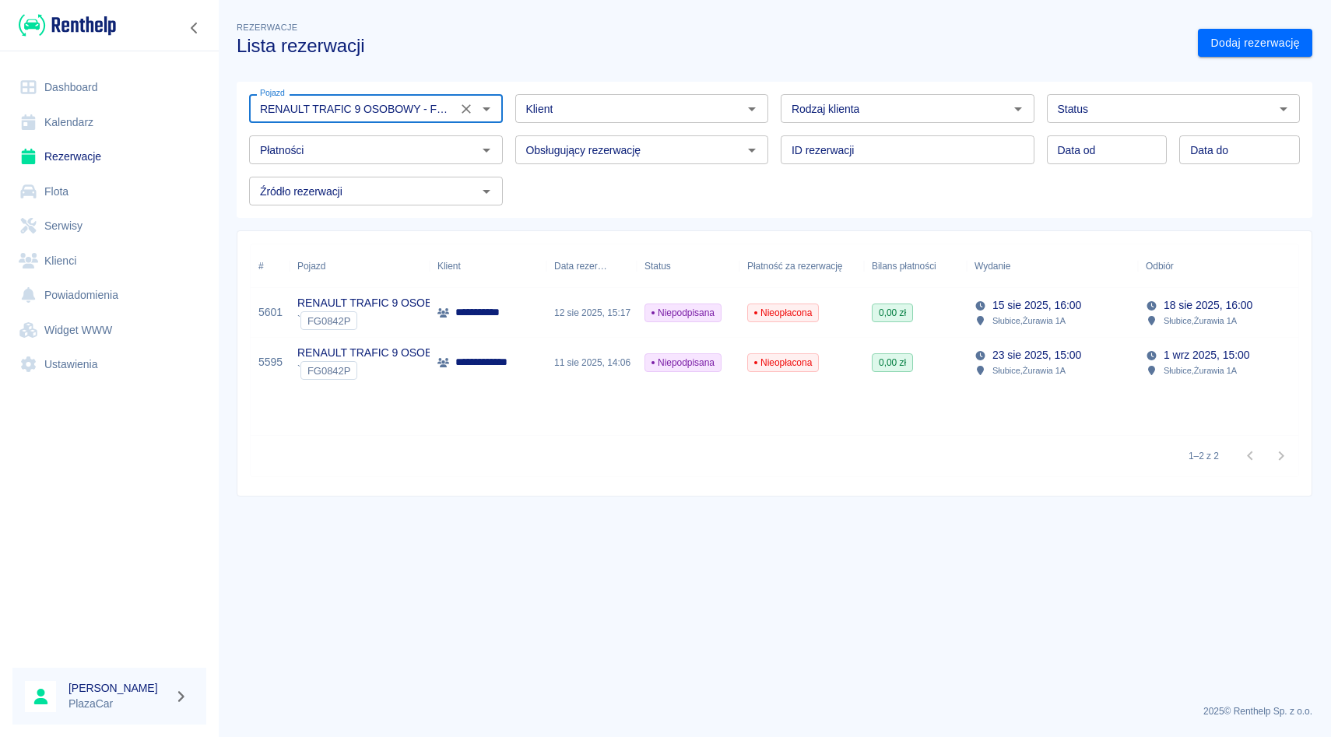
type input "RENAULT TRAFIC 9 OSOBOWY - FG0842P"
click at [550, 313] on div "12 sie 2025, 15:17" at bounding box center [591, 313] width 90 height 50
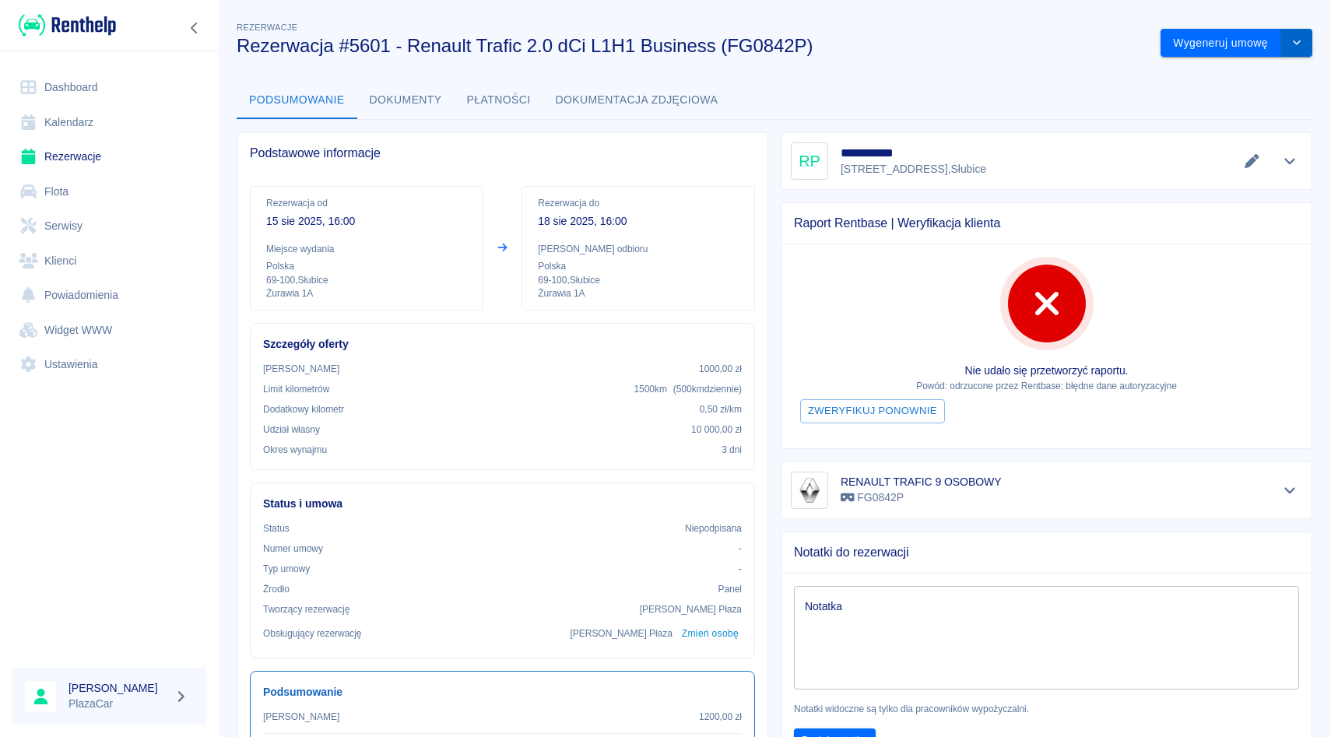
click at [1304, 33] on button "drop-down" at bounding box center [1296, 43] width 31 height 29
click at [1225, 113] on li "Podgląd umowy" at bounding box center [1237, 102] width 126 height 26
click at [1294, 29] on button "drop-down" at bounding box center [1296, 43] width 31 height 29
click at [1287, 37] on icon at bounding box center [1293, 37] width 14 height 11
click at [1295, 43] on icon "drop-down" at bounding box center [1297, 42] width 8 height 5
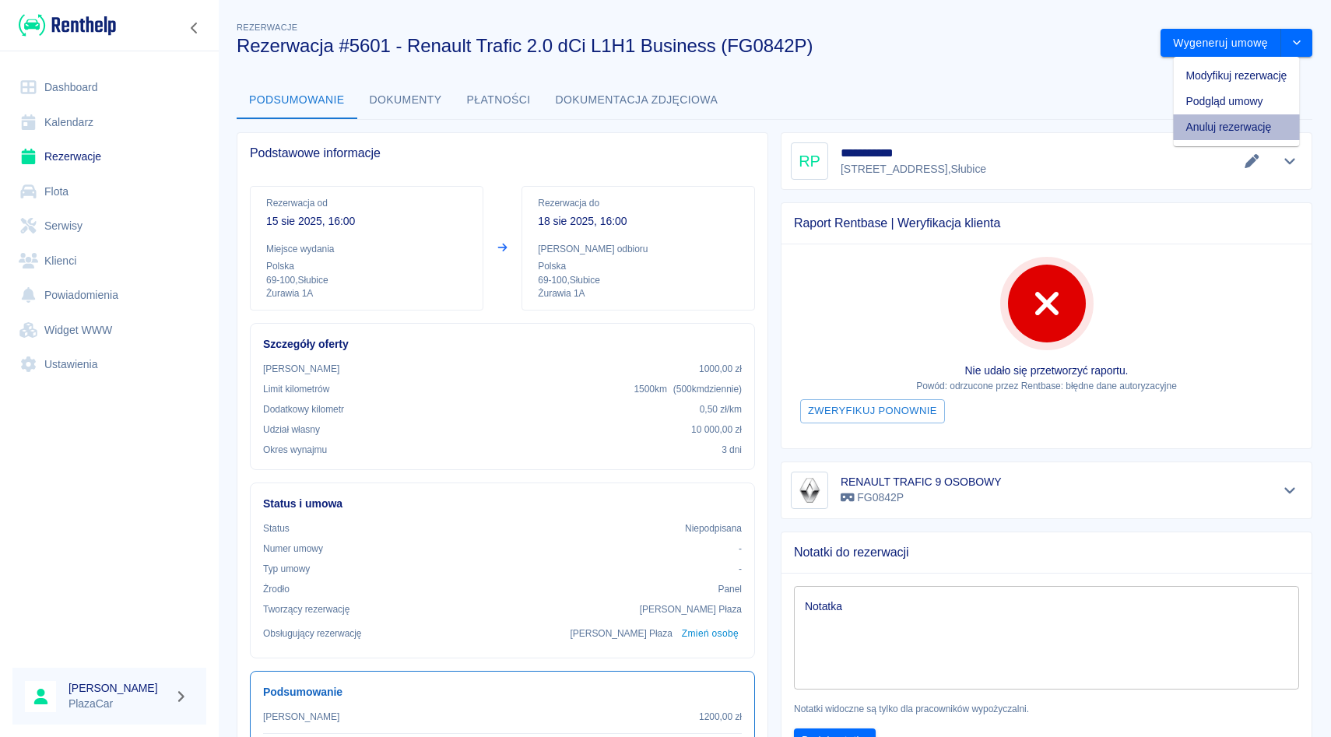
click at [1211, 125] on li "Anuluj rezerwację" at bounding box center [1237, 127] width 126 height 26
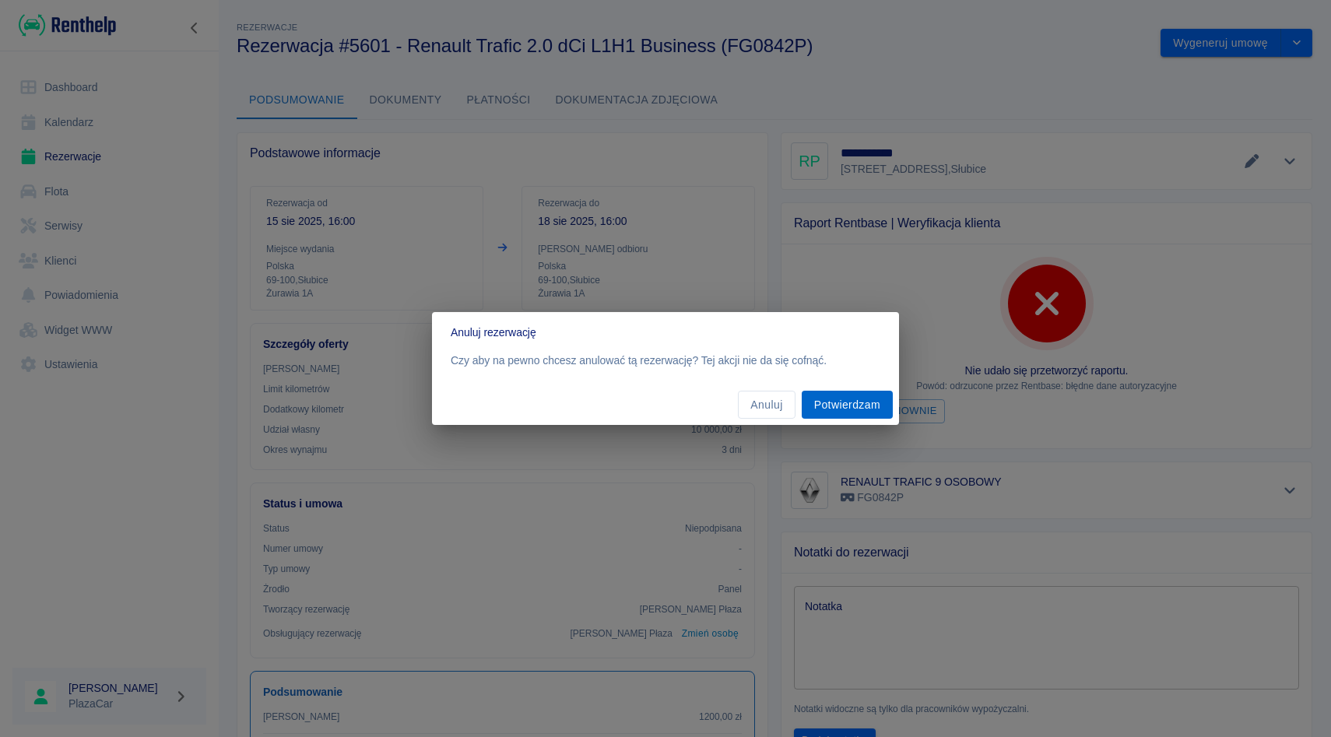
click at [855, 397] on button "Potwierdzam" at bounding box center [847, 405] width 91 height 29
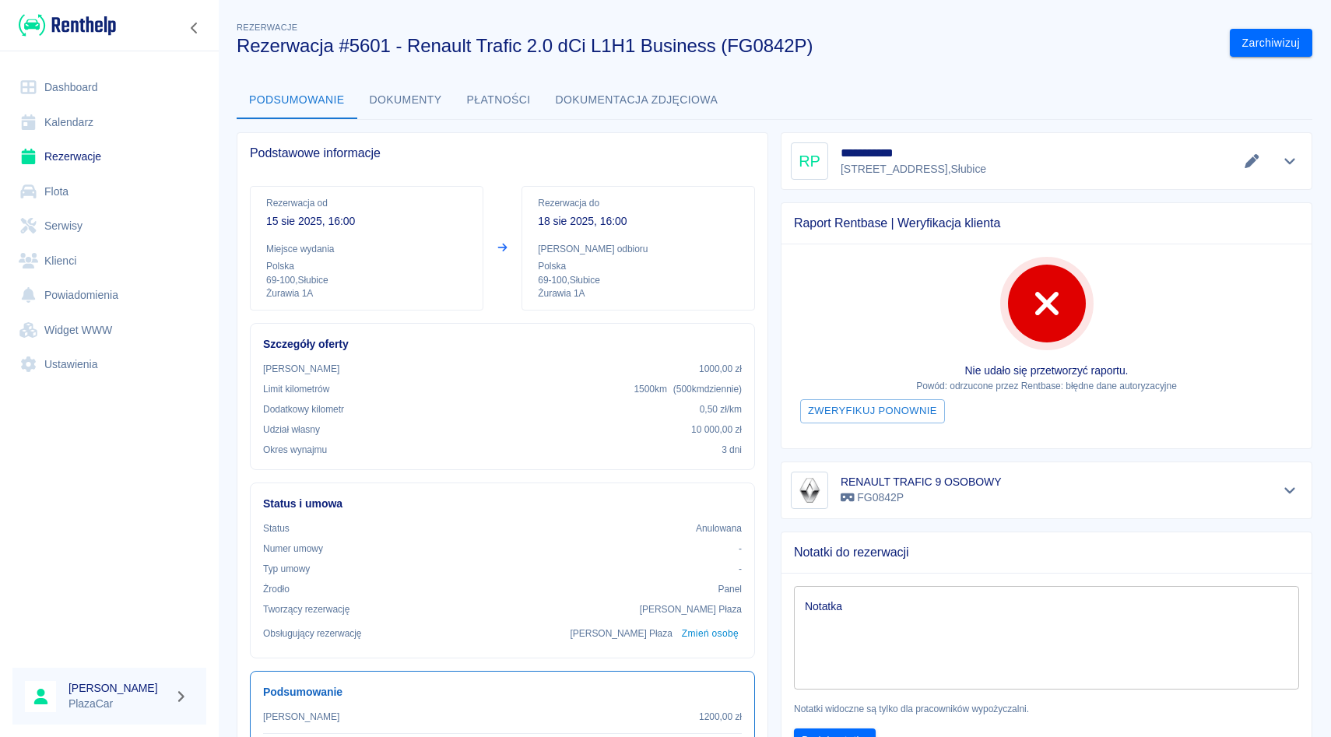
click at [146, 153] on link "Rezerwacje" at bounding box center [109, 156] width 194 height 35
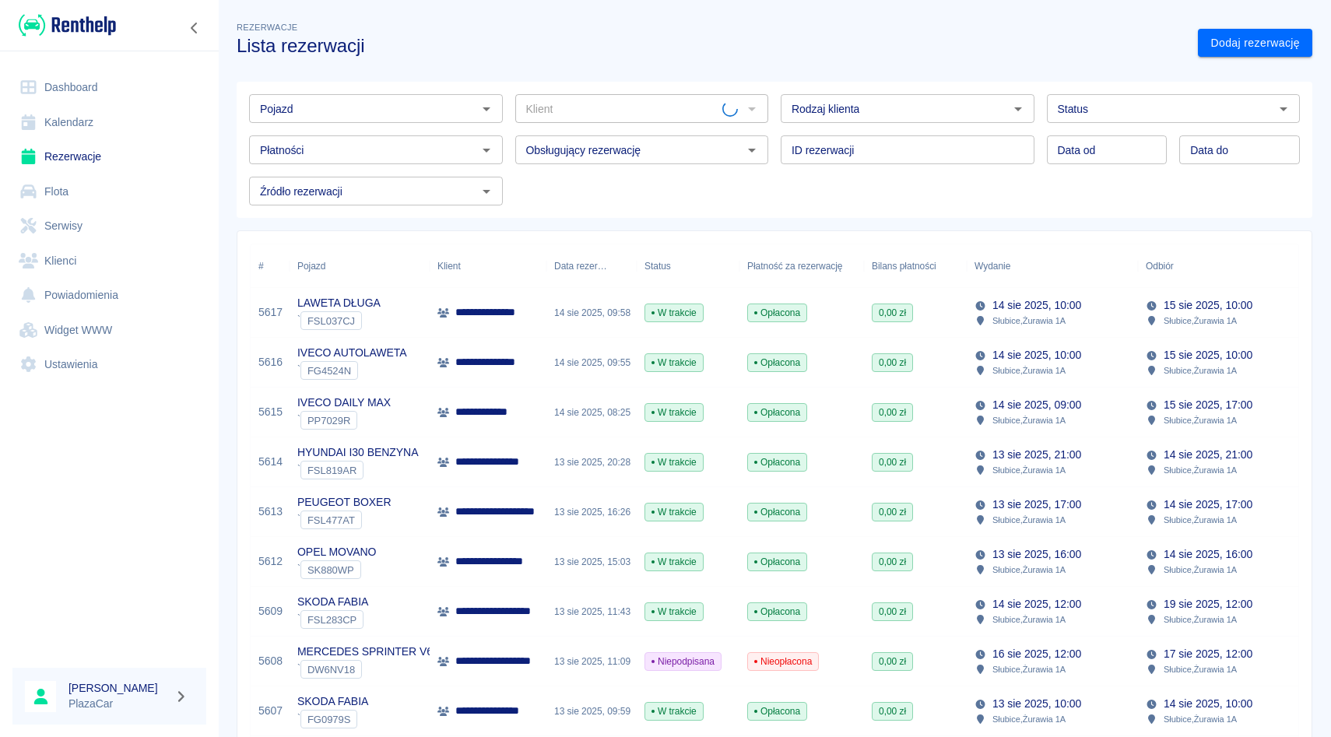
click at [347, 115] on input "Pojazd" at bounding box center [363, 108] width 219 height 19
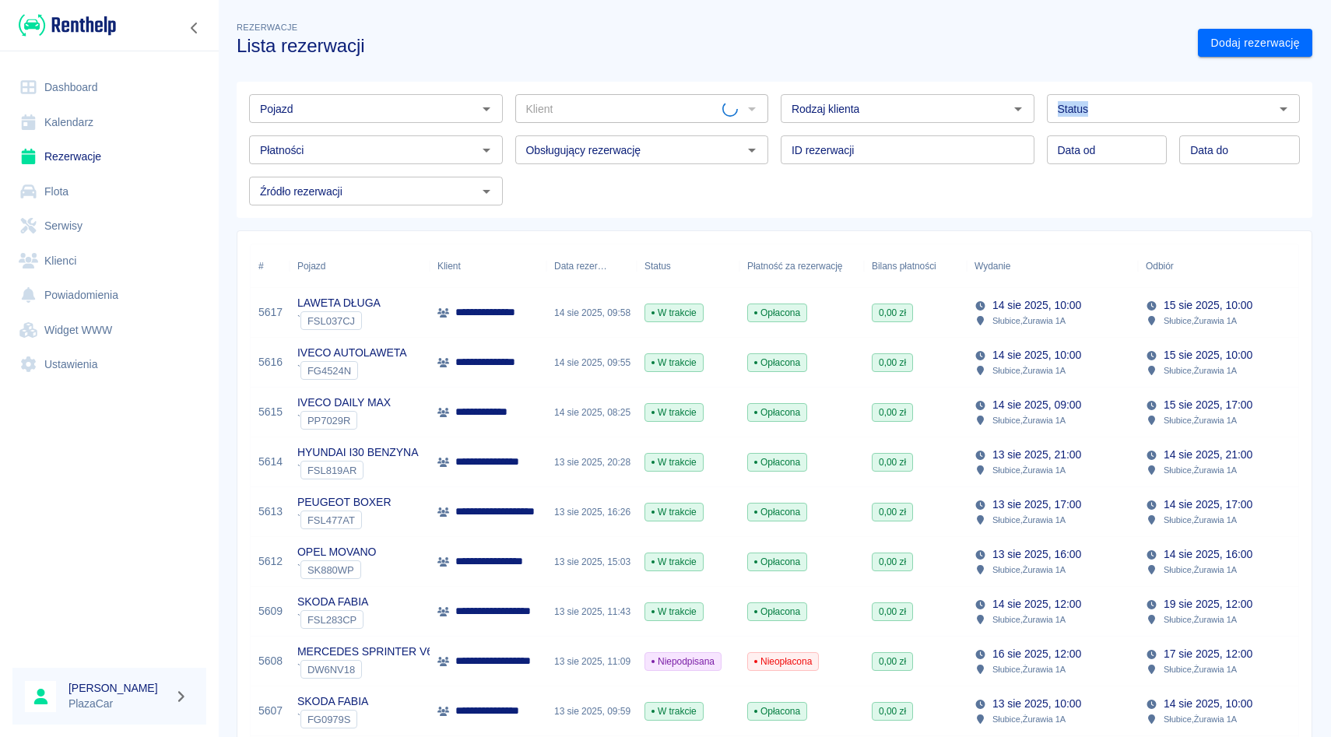
click at [1276, 52] on link "Dodaj rezerwację" at bounding box center [1255, 43] width 114 height 29
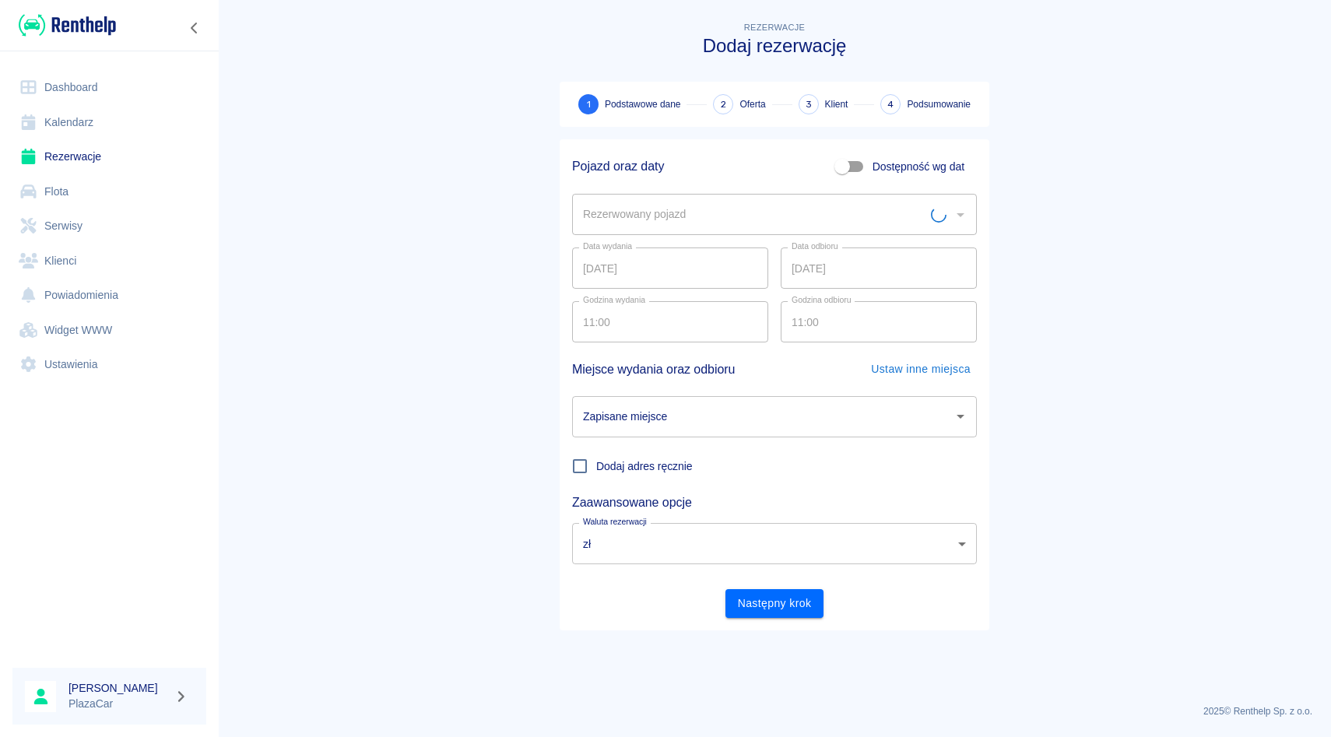
click at [655, 205] on input "Rezerwowany pojazd" at bounding box center [755, 214] width 352 height 27
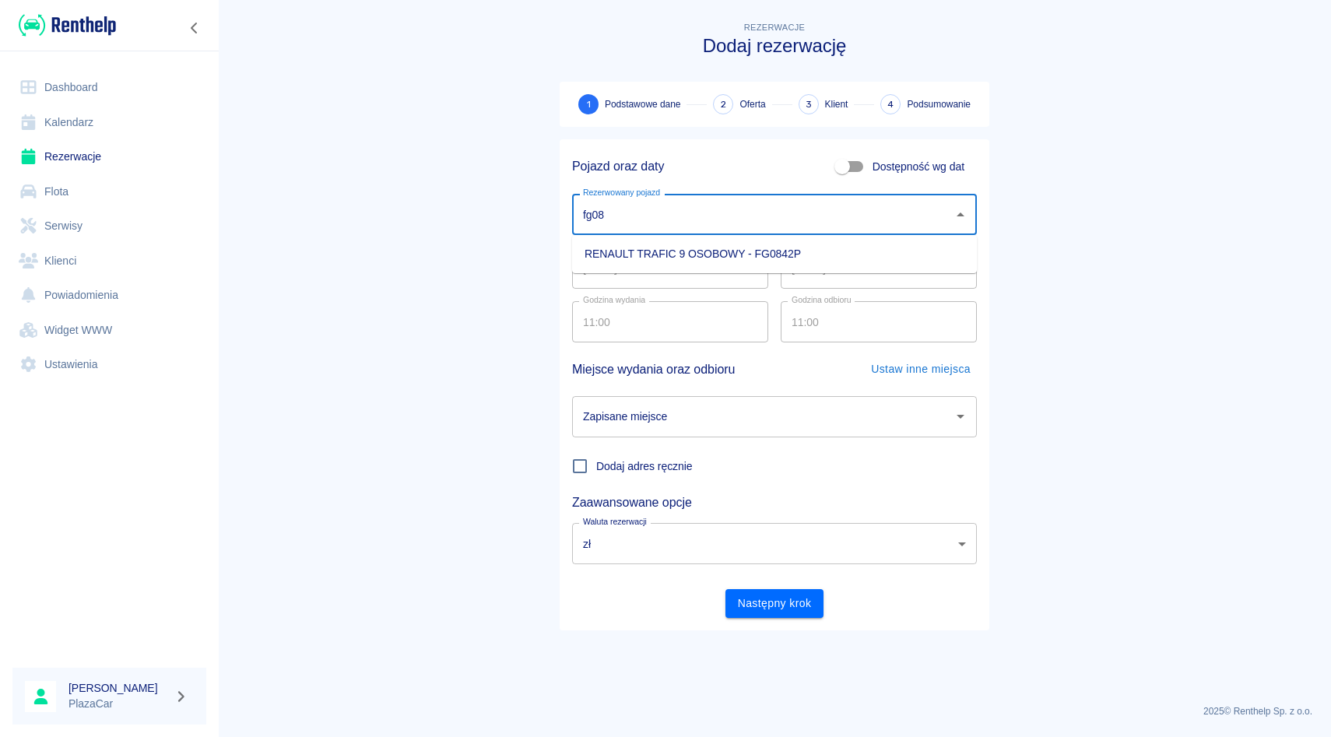
click at [674, 264] on li "RENAULT TRAFIC 9 OSOBOWY - FG0842P" at bounding box center [774, 254] width 405 height 26
type input "RENAULT TRAFIC 9 OSOBOWY - FG0842P"
click at [802, 268] on input "[DATE]" at bounding box center [879, 267] width 196 height 41
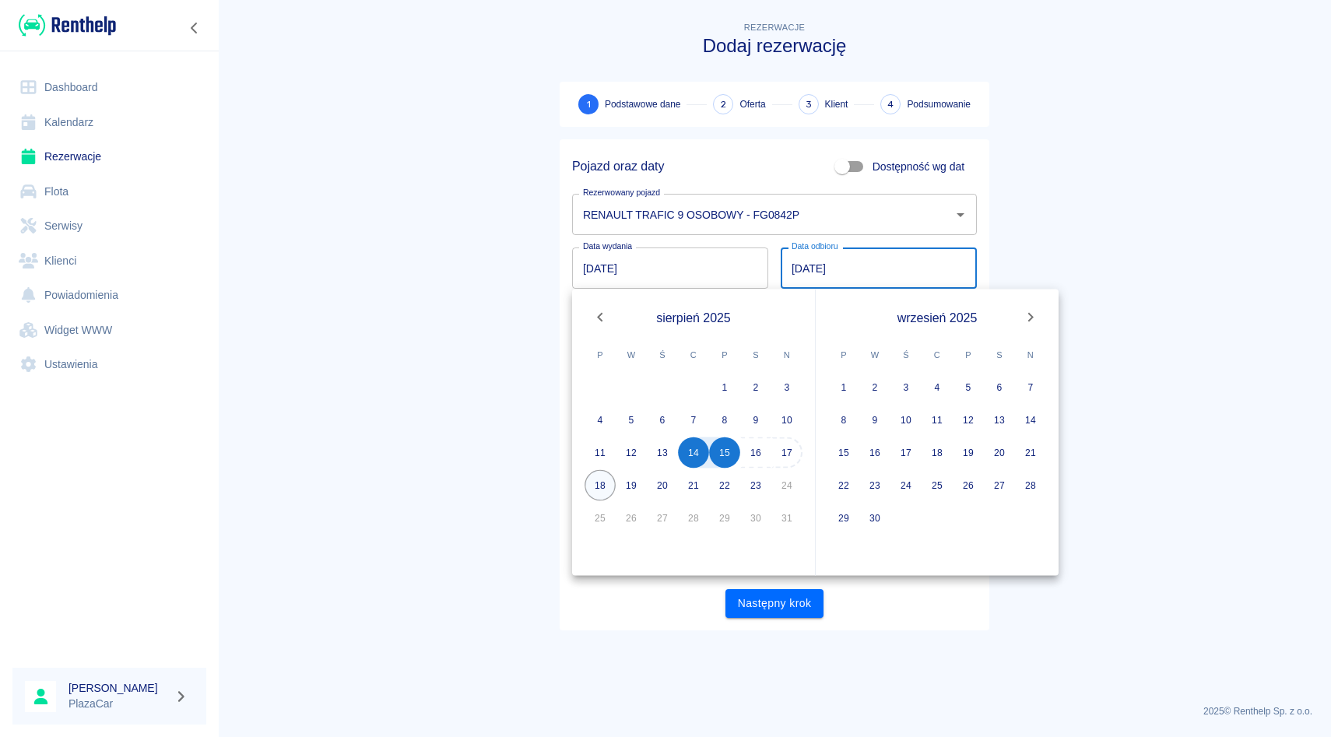
click at [585, 479] on button "18" at bounding box center [600, 485] width 31 height 31
type input "18.08.2025"
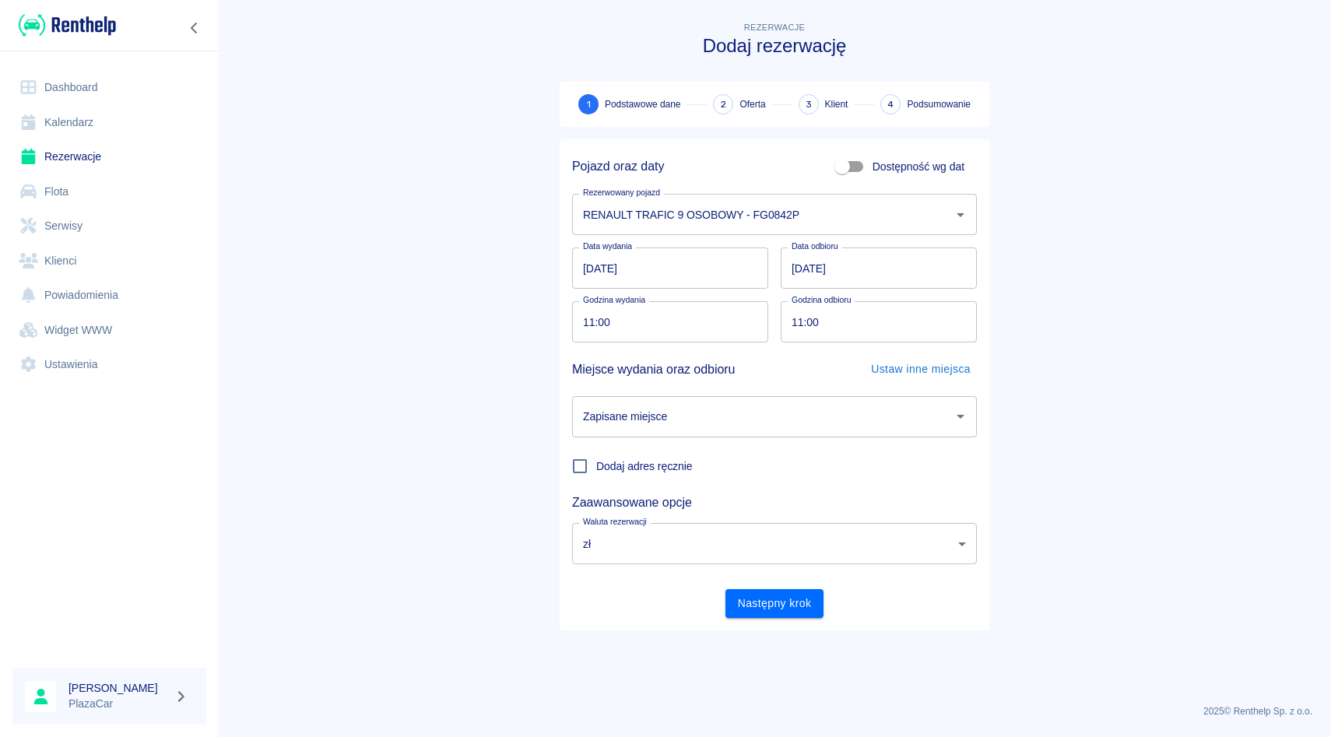
click at [611, 424] on input "Zapisane miejsce" at bounding box center [762, 416] width 367 height 27
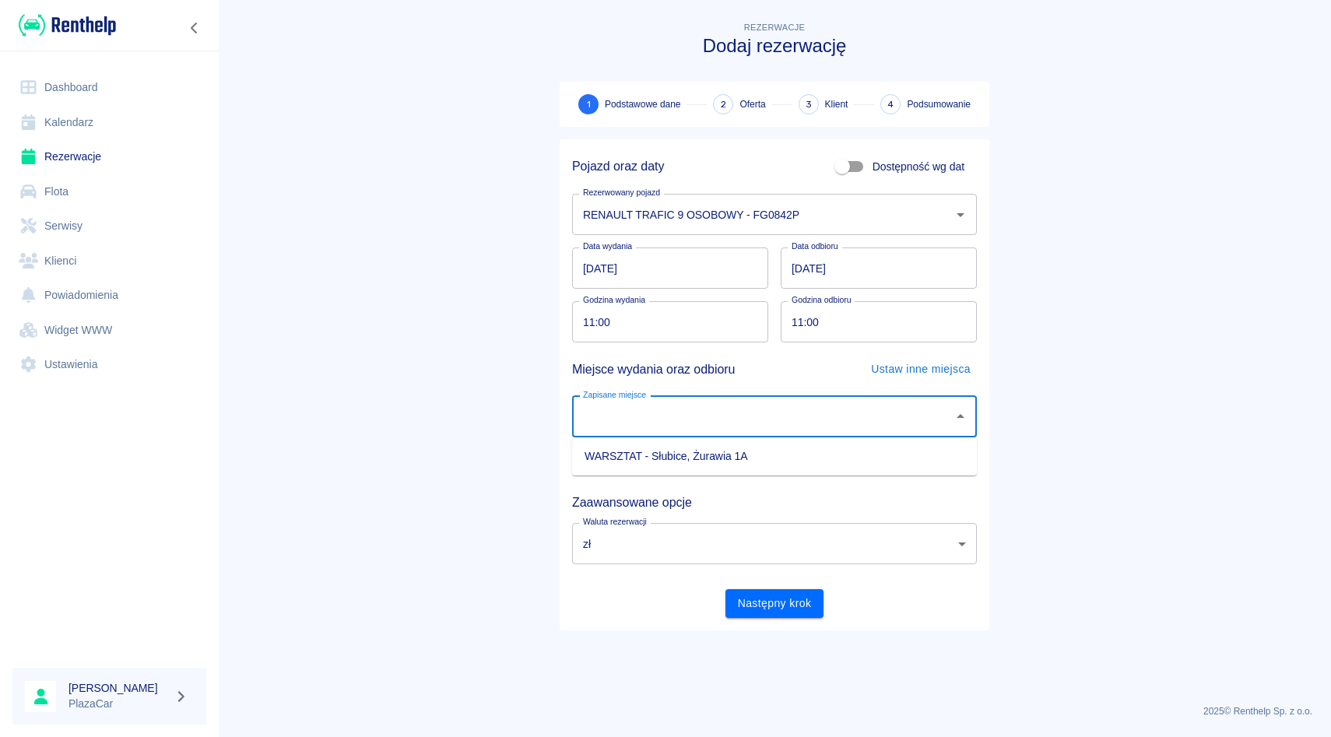
click at [615, 438] on ul "WARSZTAT - Słubice, Żurawia 1A" at bounding box center [774, 456] width 405 height 38
click at [616, 447] on li "WARSZTAT - Słubice, Żurawia 1A" at bounding box center [774, 457] width 405 height 26
type input "WARSZTAT - Słubice, Żurawia 1A"
click at [778, 592] on button "Następny krok" at bounding box center [774, 603] width 99 height 29
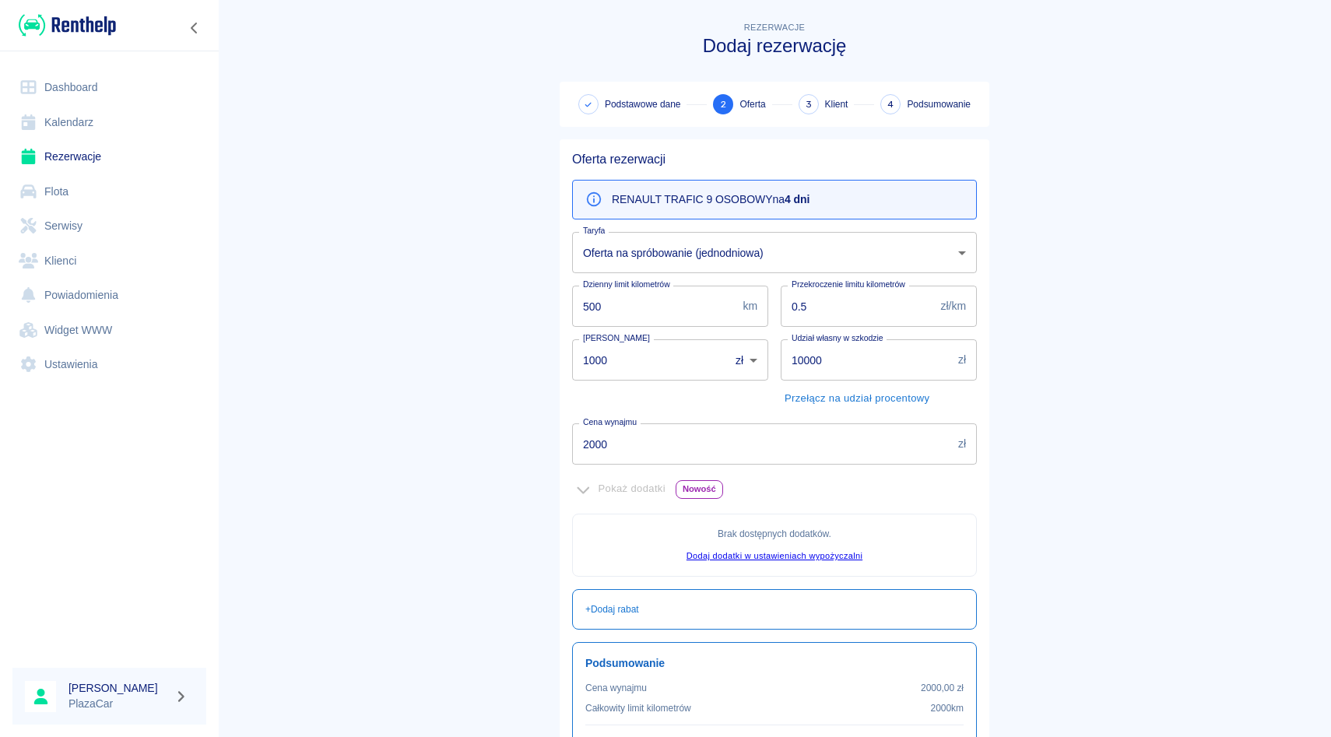
scroll to position [68, 0]
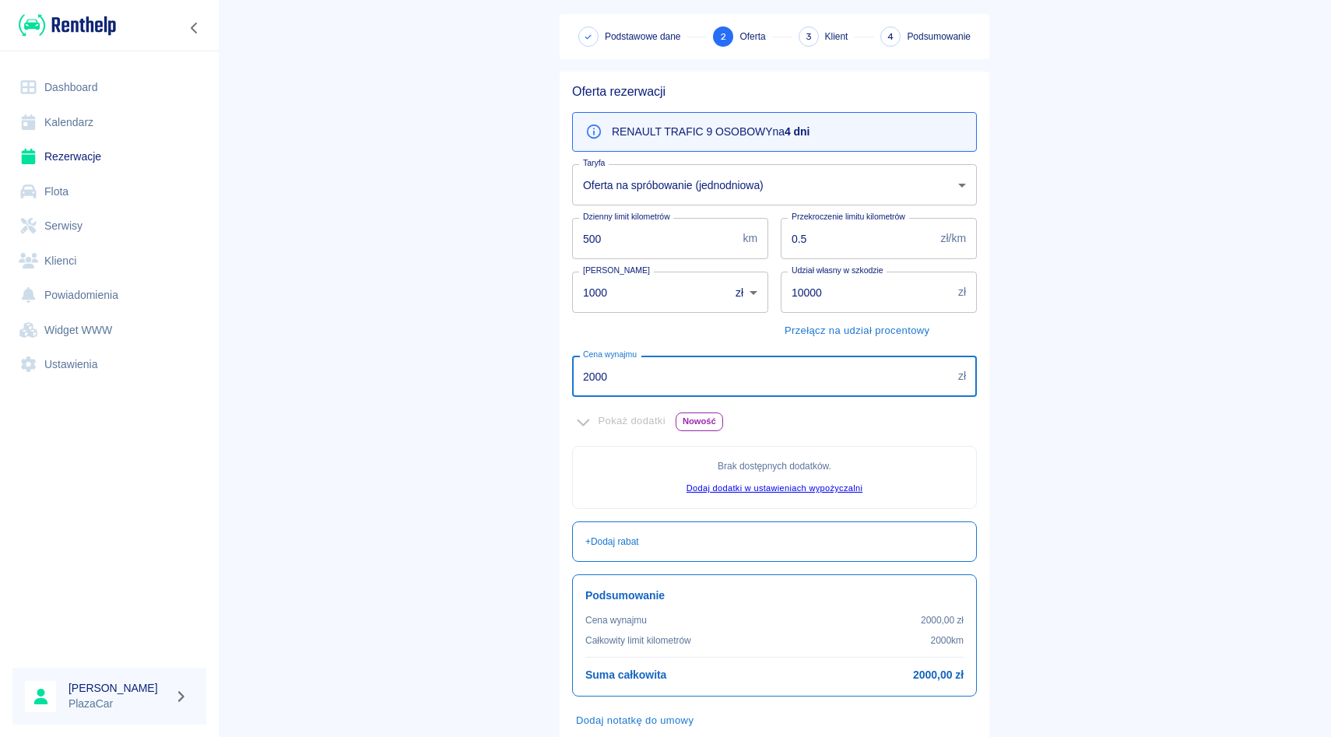
click at [647, 371] on input "2000" at bounding box center [762, 376] width 380 height 41
type input "2"
type input "1600"
click at [1084, 377] on main "Rezerwacje Dodaj rezerwację Podstawowe dane 2 Oferta 3 Klient 4 Podsumowanie Of…" at bounding box center [774, 368] width 1113 height 835
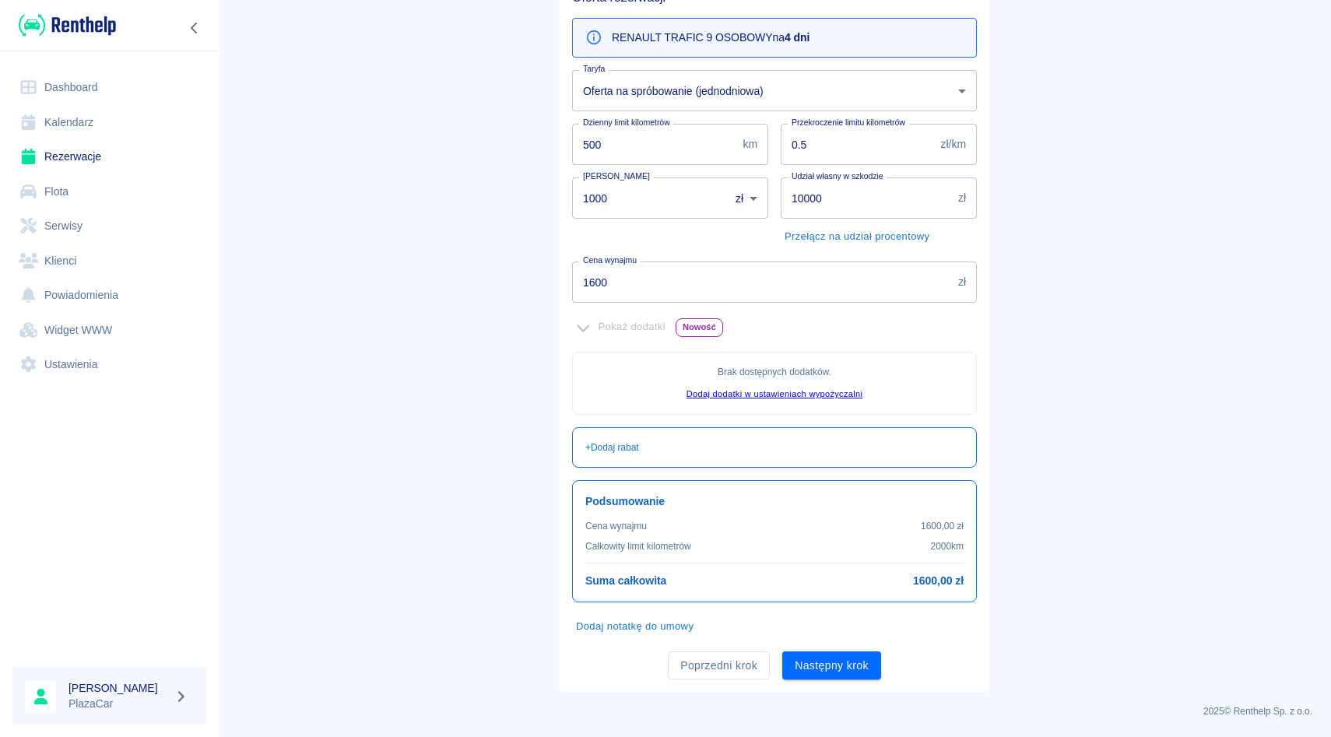
scroll to position [162, 0]
click at [831, 665] on button "Następny krok" at bounding box center [831, 665] width 99 height 29
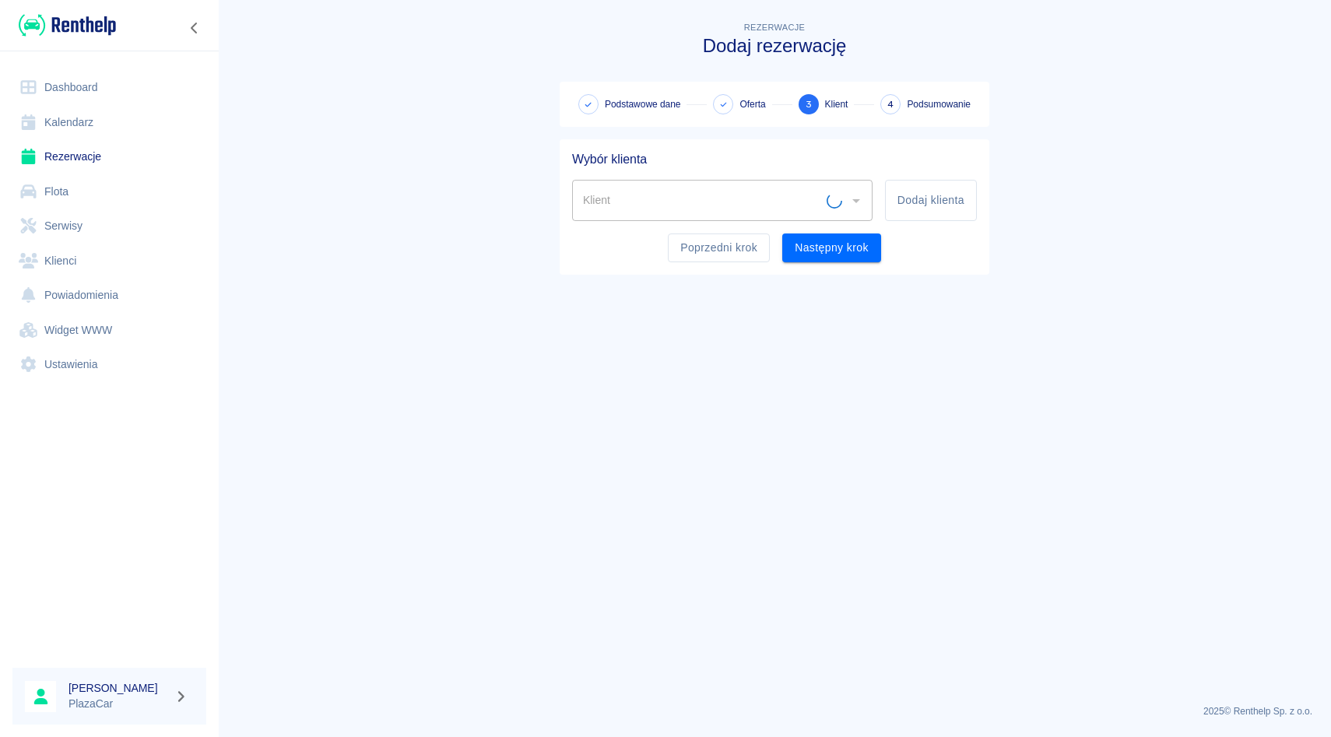
scroll to position [0, 0]
click at [711, 198] on input "Klient" at bounding box center [702, 200] width 247 height 27
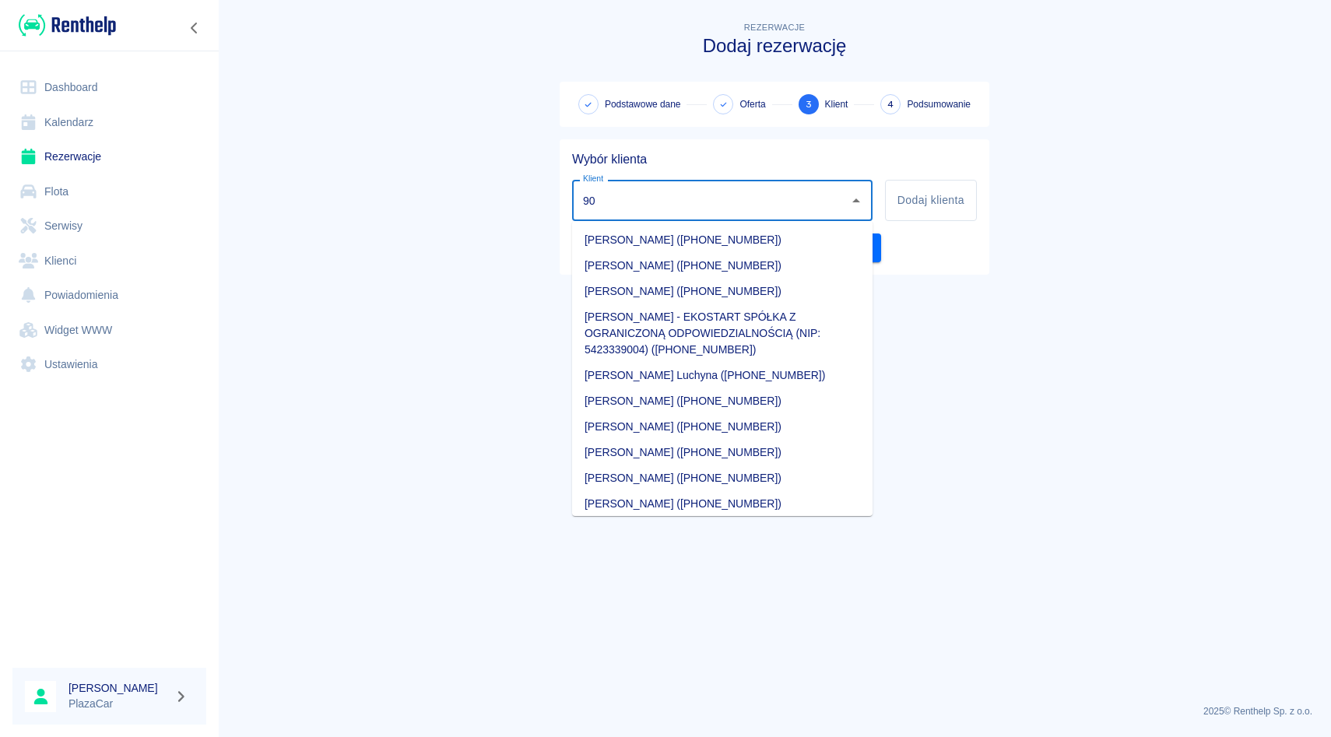
type input "9"
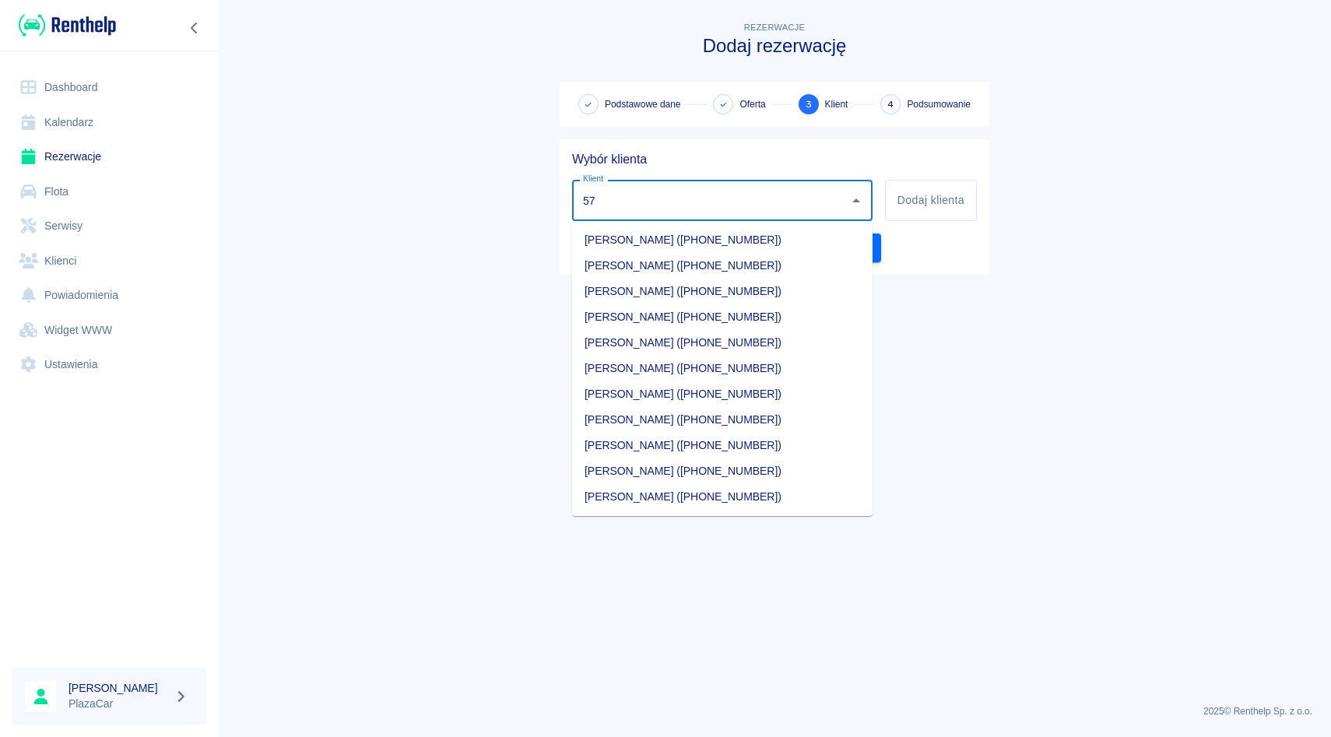
type input "5"
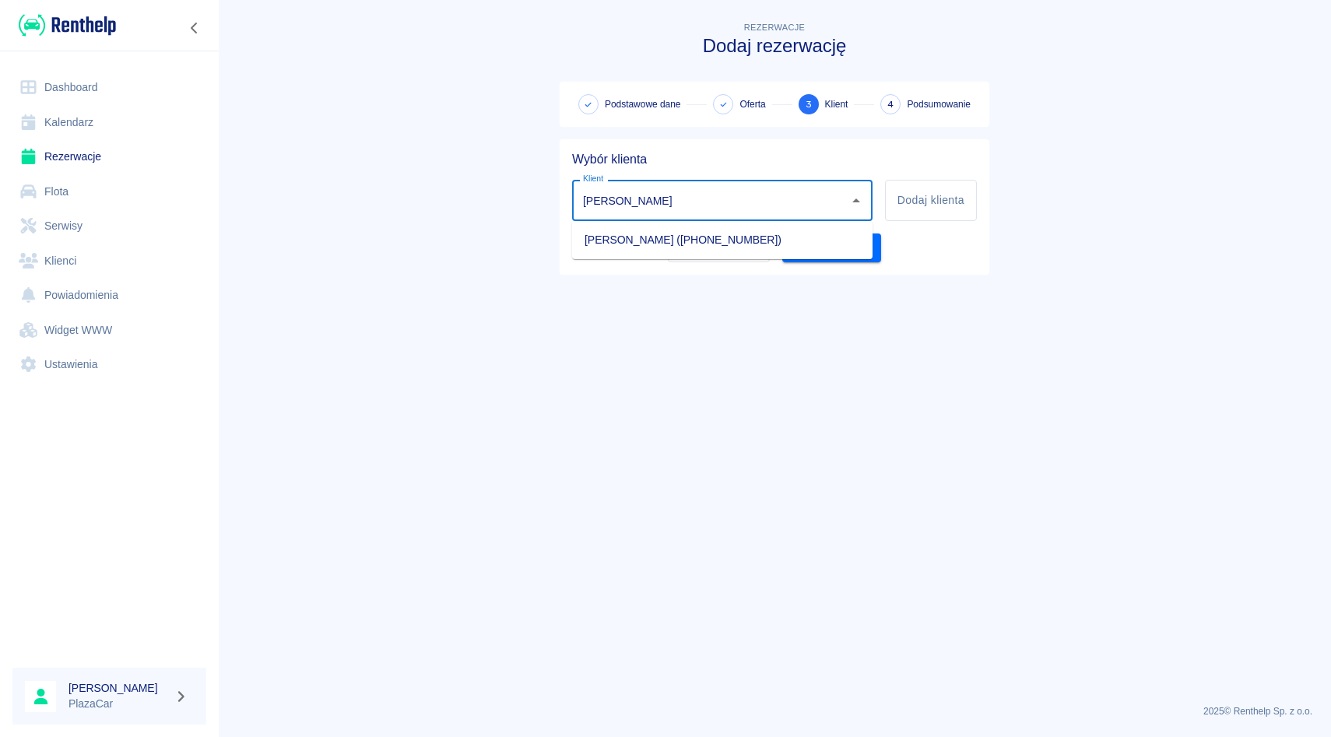
click at [683, 254] on ul "[PERSON_NAME] ([PHONE_NUMBER])" at bounding box center [722, 240] width 300 height 38
click at [679, 243] on li "[PERSON_NAME] ([PHONE_NUMBER])" at bounding box center [722, 240] width 300 height 26
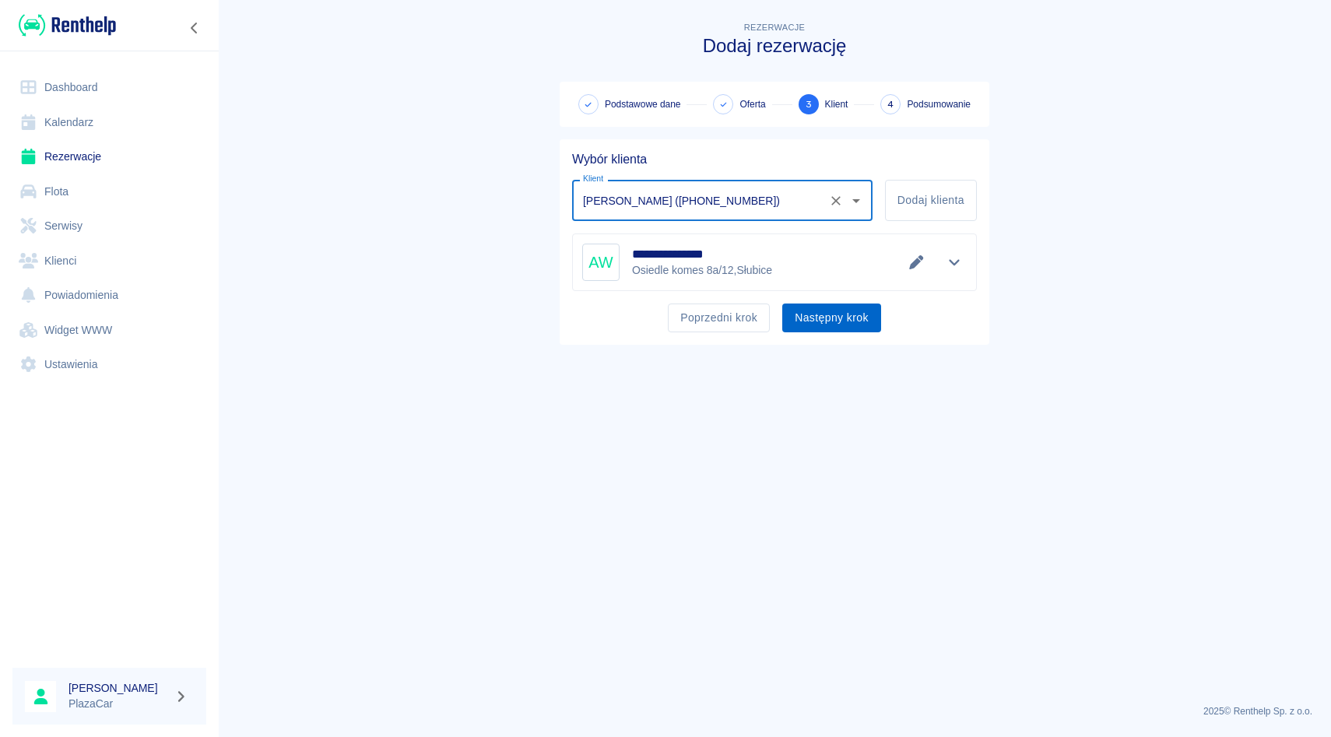
type input "[PERSON_NAME] ([PHONE_NUMBER])"
click at [843, 321] on button "Następny krok" at bounding box center [831, 318] width 99 height 29
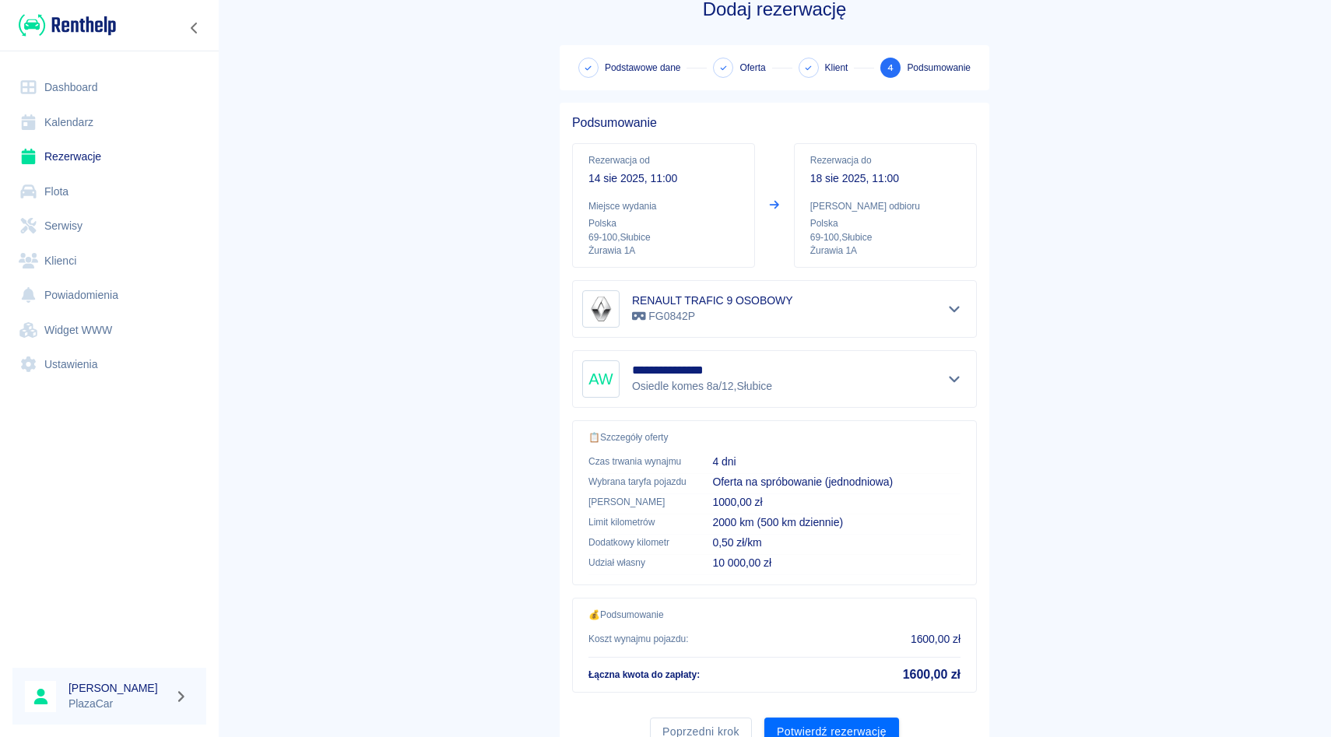
scroll to position [103, 0]
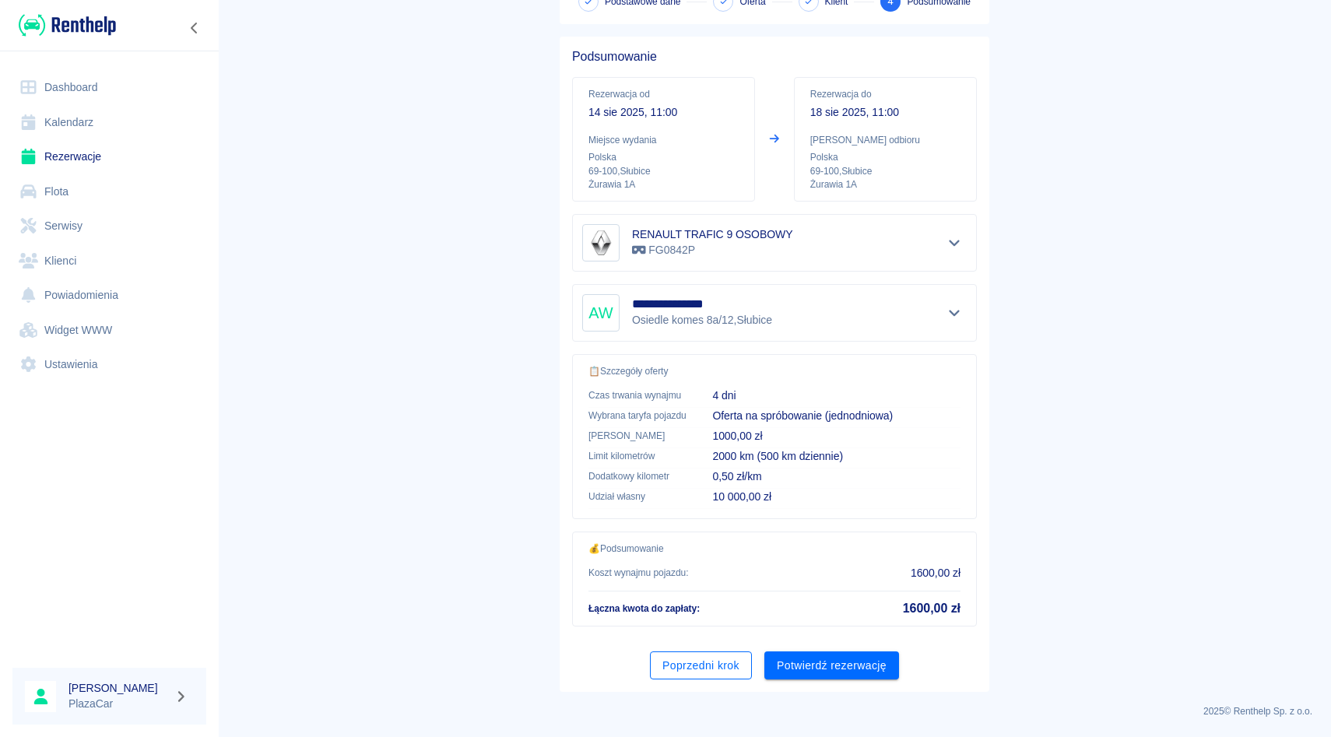
click at [695, 662] on button "Poprzedni krok" at bounding box center [701, 665] width 102 height 29
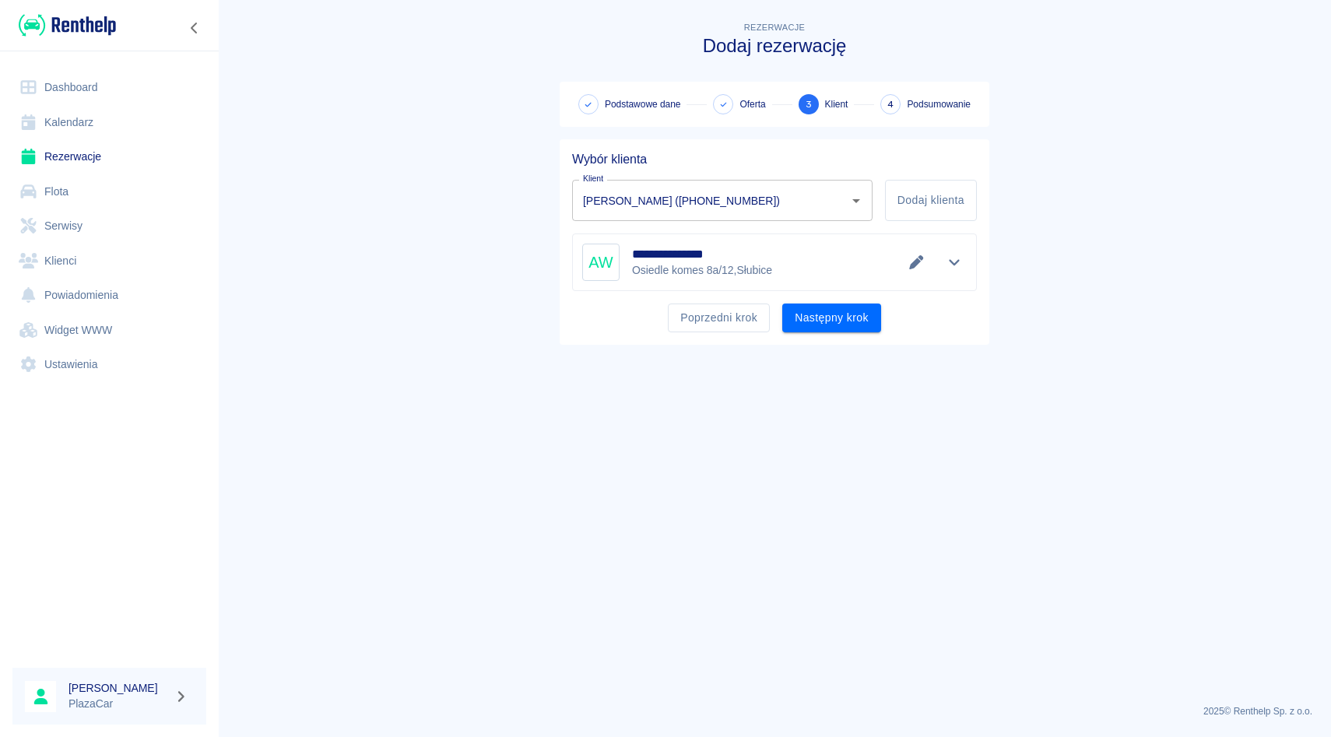
scroll to position [0, 0]
click at [836, 204] on icon "Wyczyść" at bounding box center [836, 201] width 16 height 16
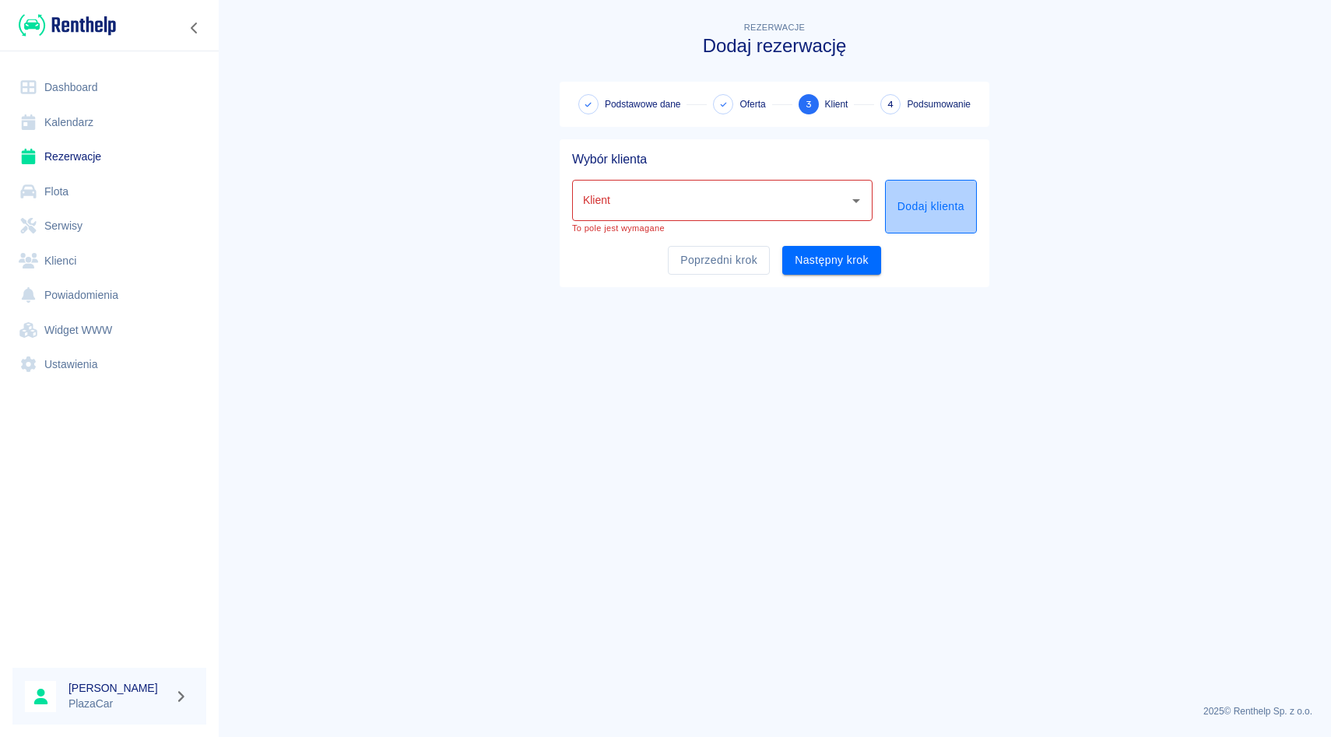
click at [900, 212] on button "Dodaj klienta" at bounding box center [931, 207] width 92 height 54
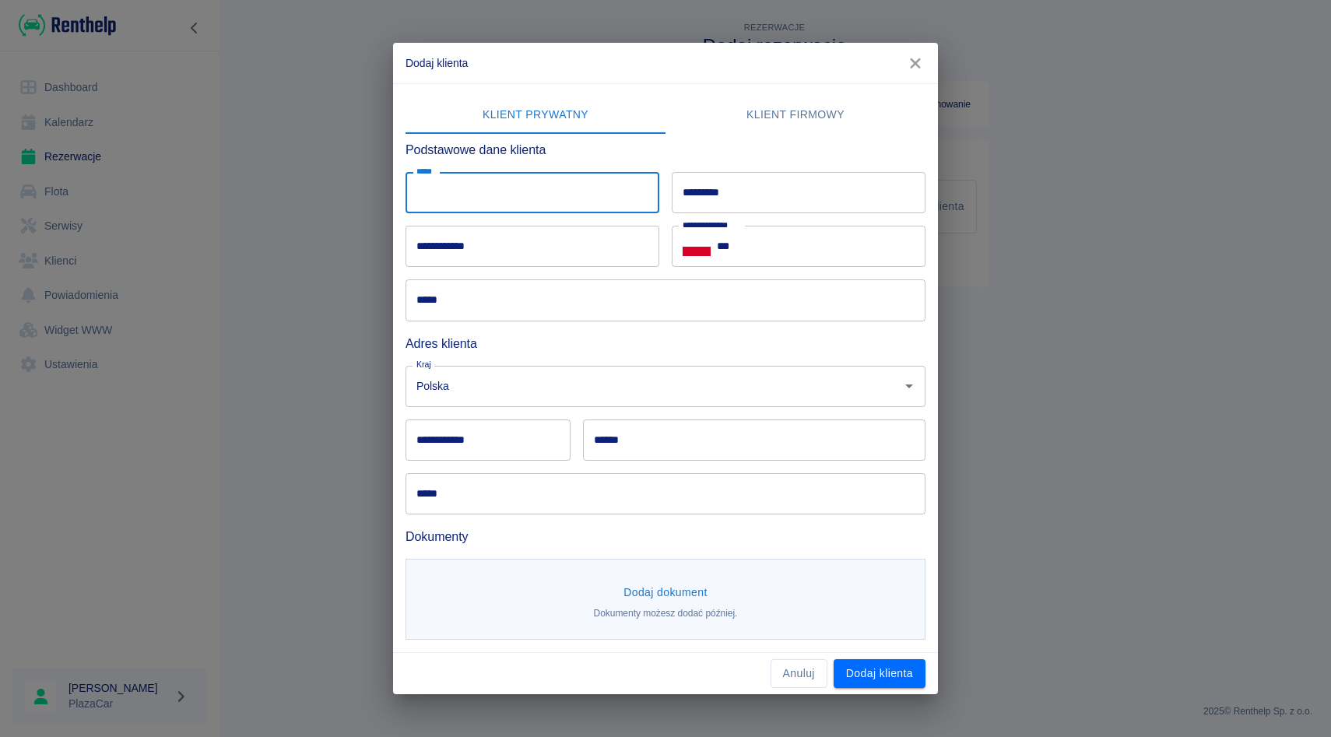
click at [603, 203] on input "*****" at bounding box center [532, 192] width 254 height 41
type input "*"
type input "*****"
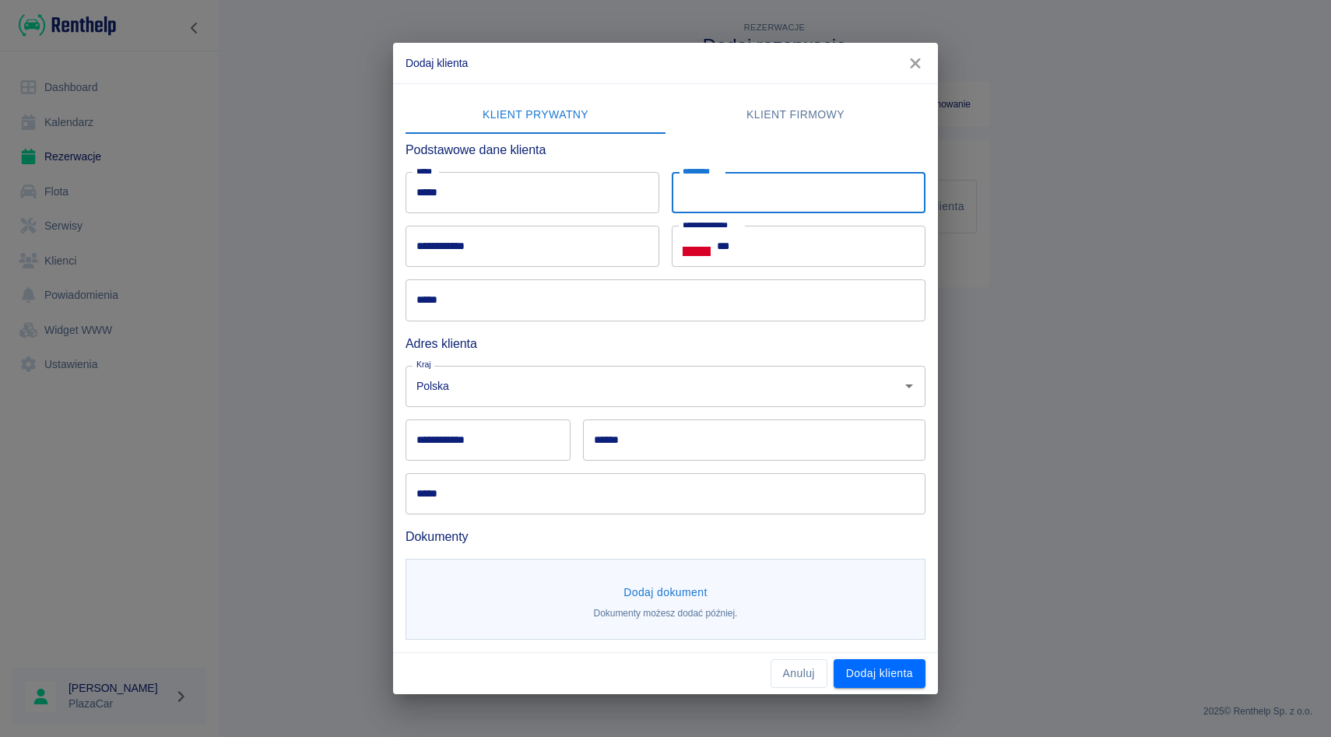
click at [785, 209] on input "*********" at bounding box center [799, 192] width 254 height 41
type input "*********"
click at [763, 257] on input "***" at bounding box center [821, 246] width 209 height 41
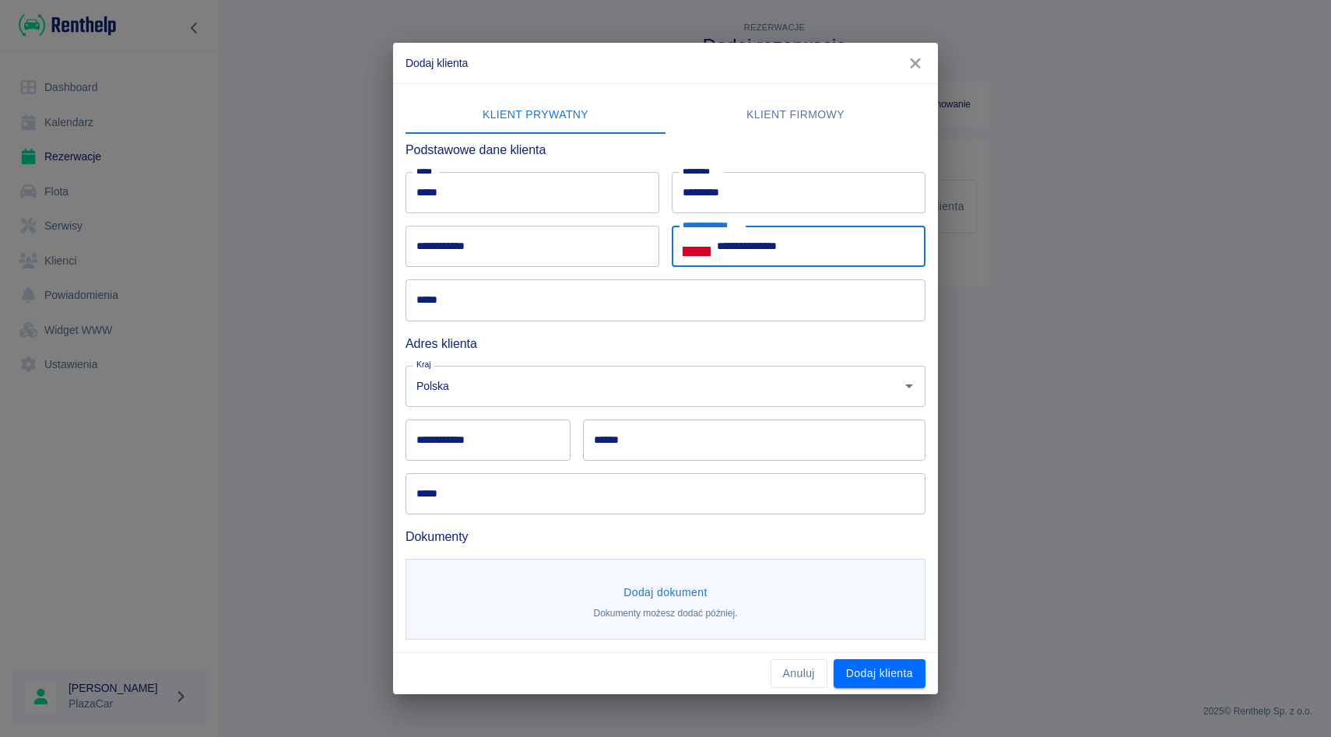
type input "**********"
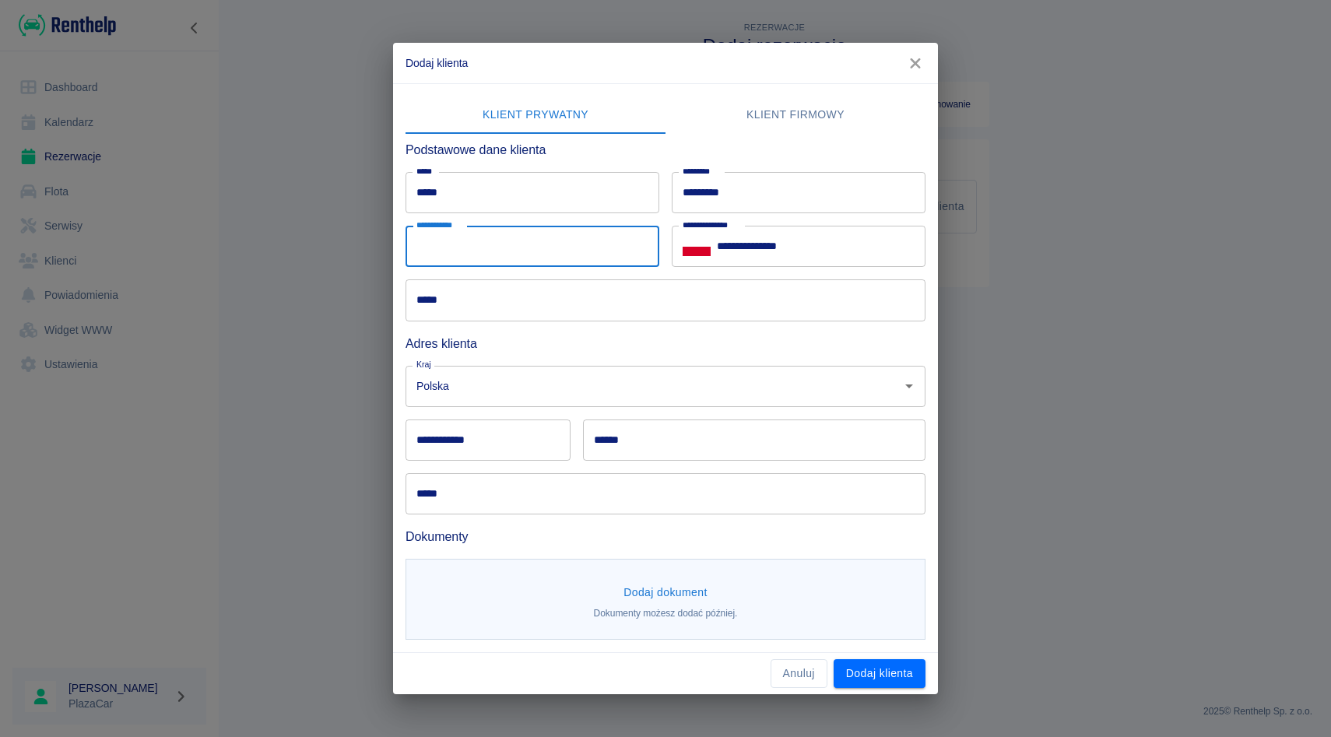
click at [544, 253] on input "**********" at bounding box center [532, 246] width 254 height 41
click at [742, 528] on h6 "Dokumenty" at bounding box center [665, 536] width 520 height 19
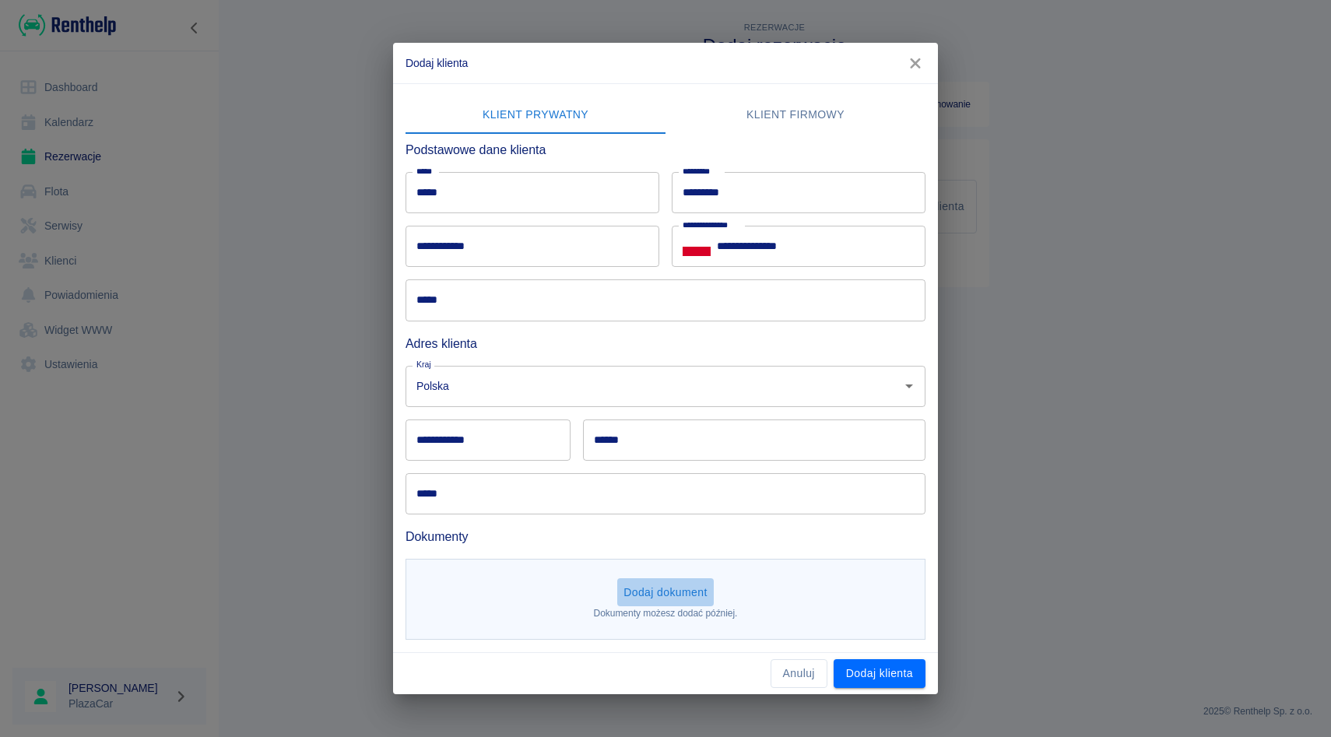
click at [678, 585] on button "Dodaj dokument" at bounding box center [665, 592] width 97 height 29
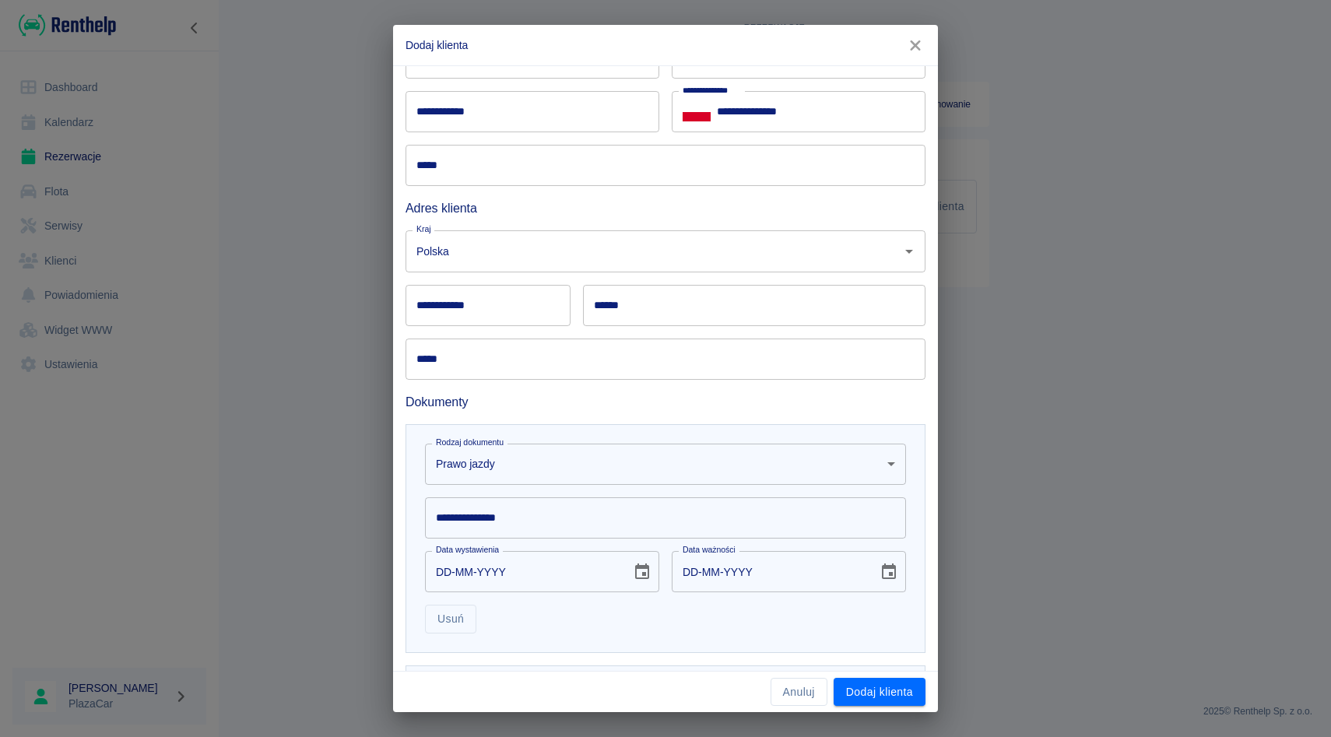
scroll to position [191, 0]
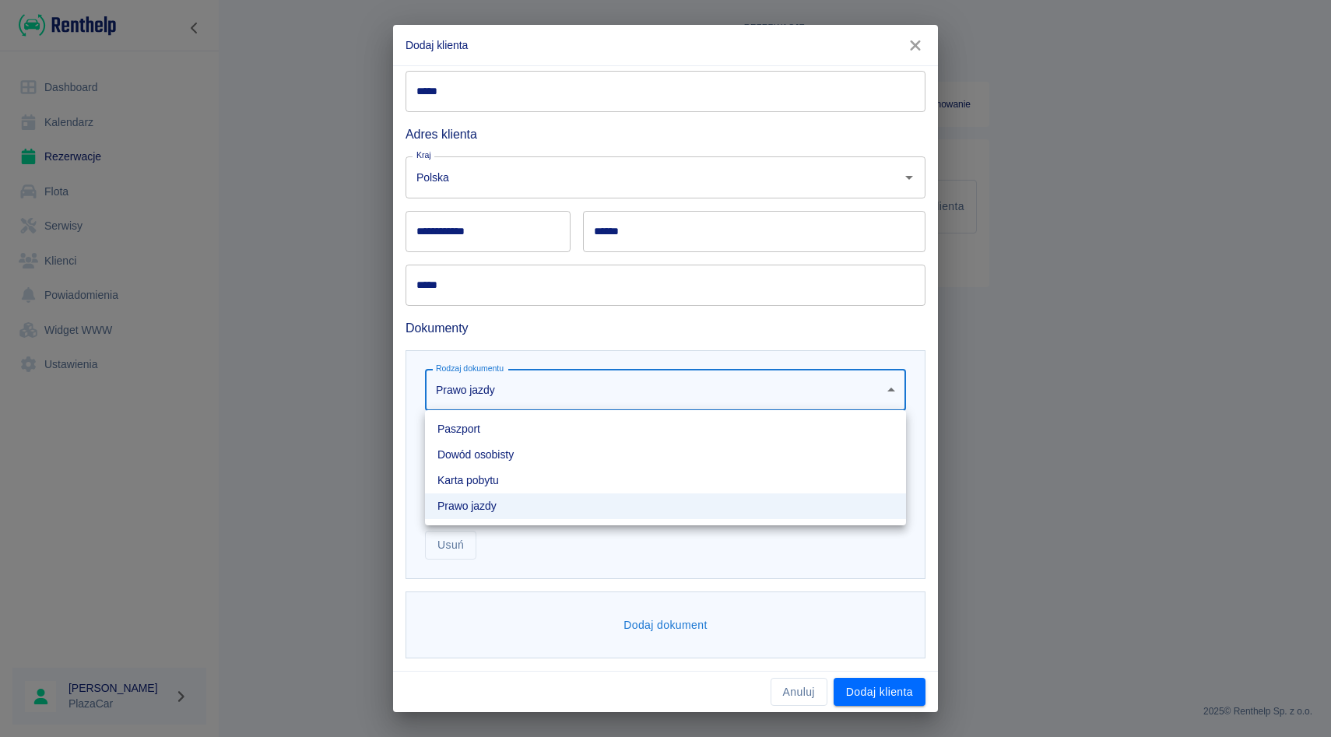
click at [550, 388] on body "**********" at bounding box center [665, 368] width 1331 height 737
click at [530, 461] on li "Dowód osobisty" at bounding box center [665, 455] width 481 height 26
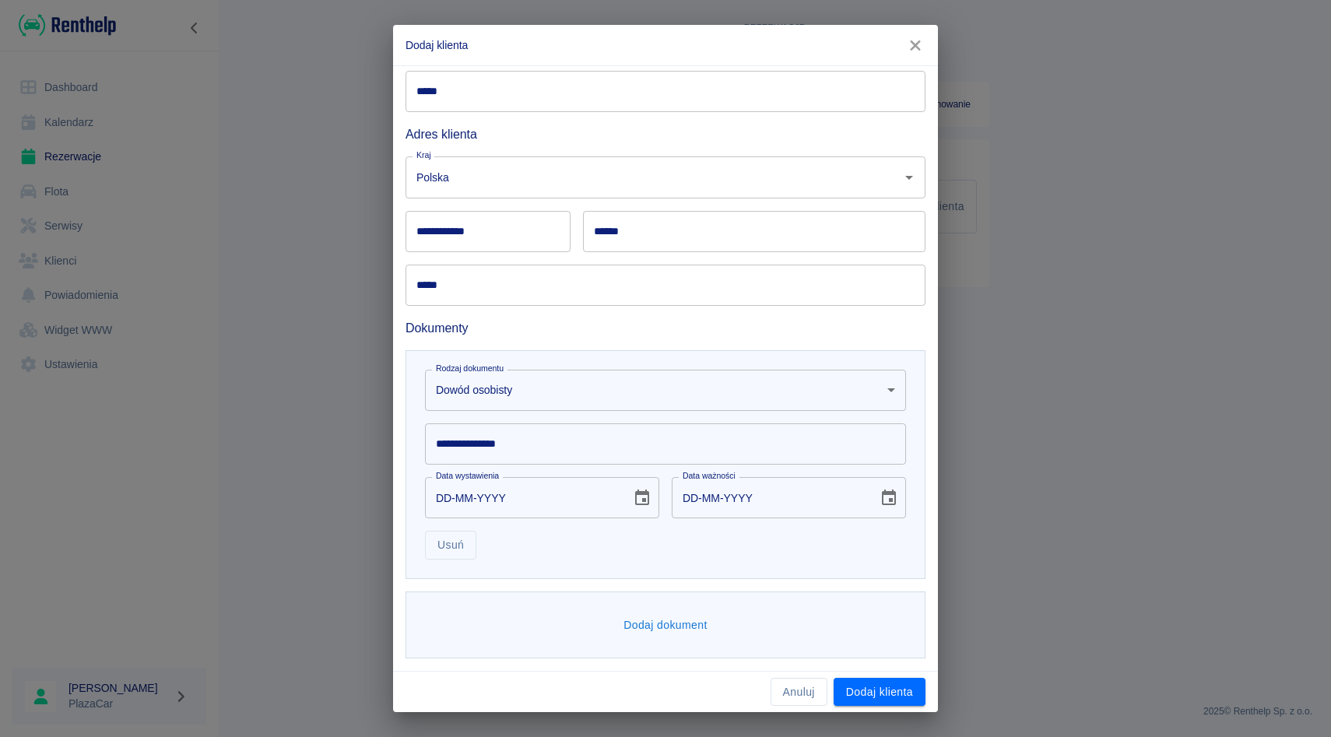
click at [529, 448] on input "**********" at bounding box center [665, 443] width 481 height 41
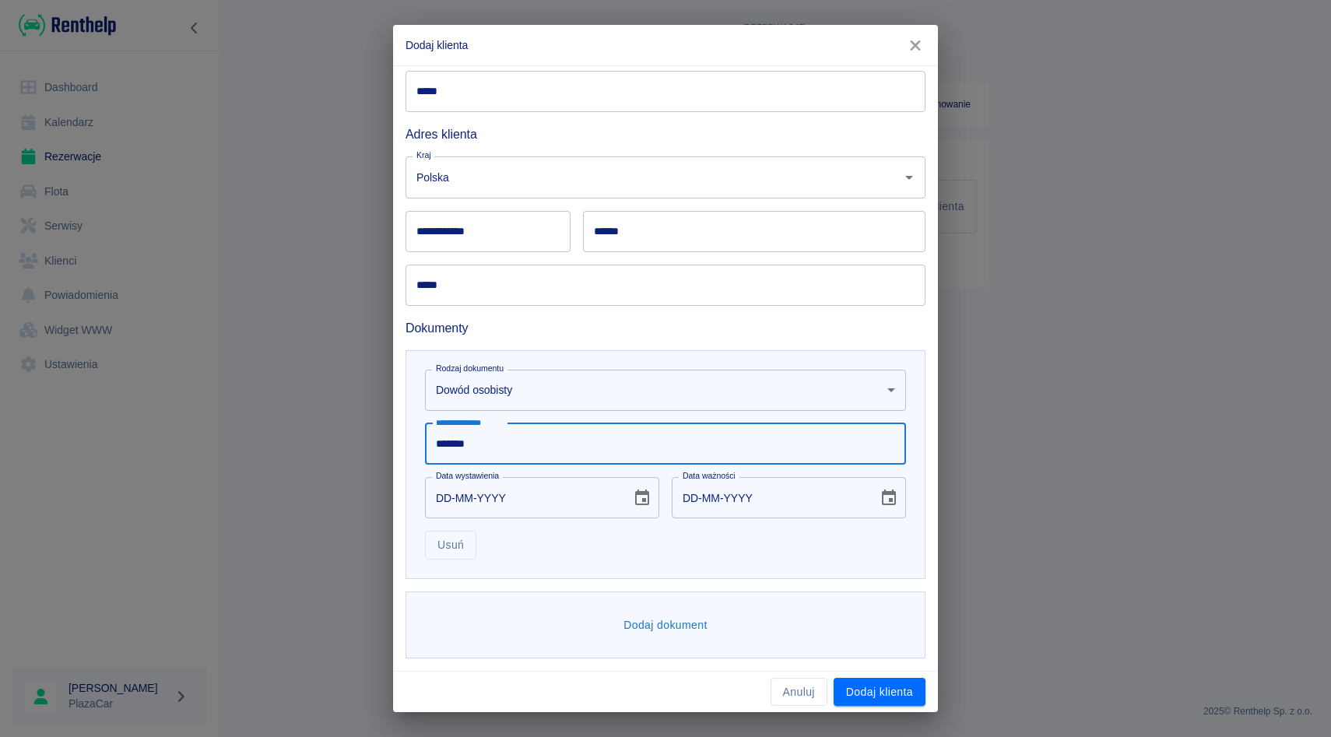
type input "*******"
click at [451, 490] on input "DD-MM-YYYY" at bounding box center [522, 497] width 195 height 41
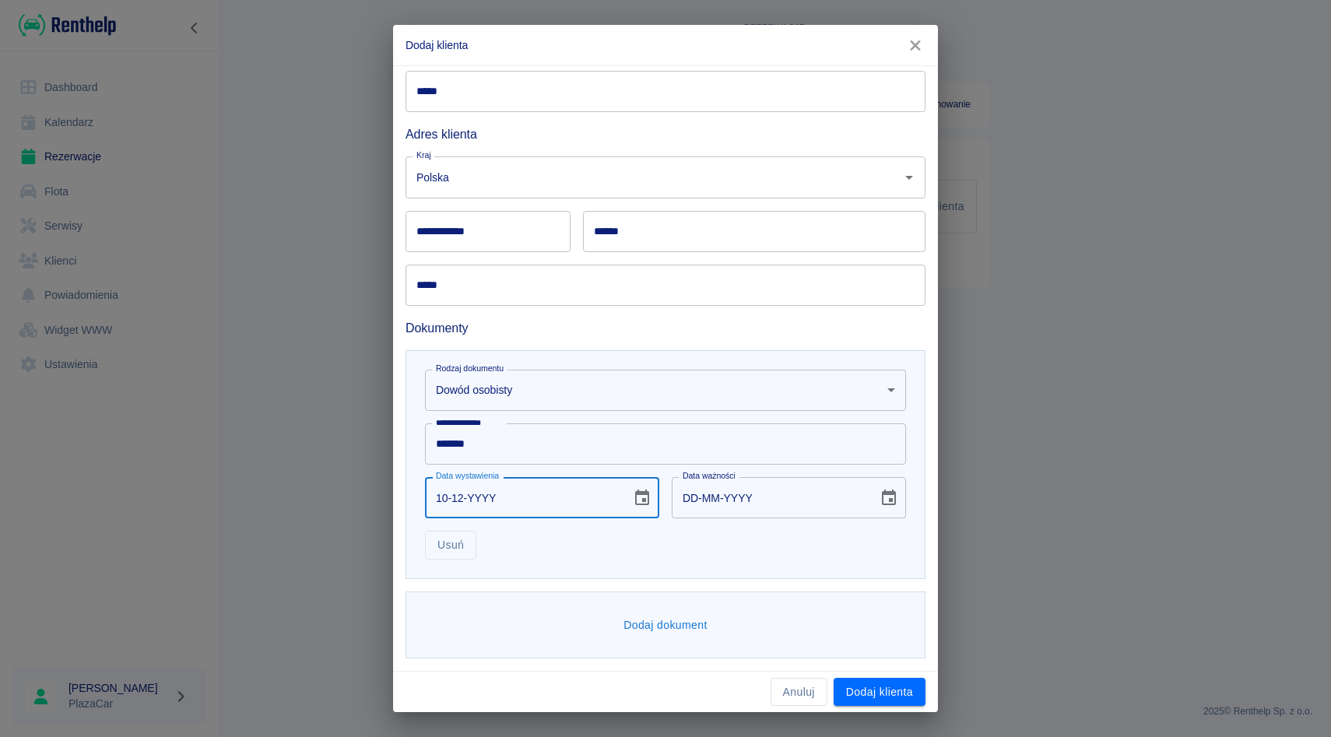
type input "10-12-0002"
type input "10-12-0012"
type input "10-12-0020"
type input "10-12-0030"
type input "10-12-0202"
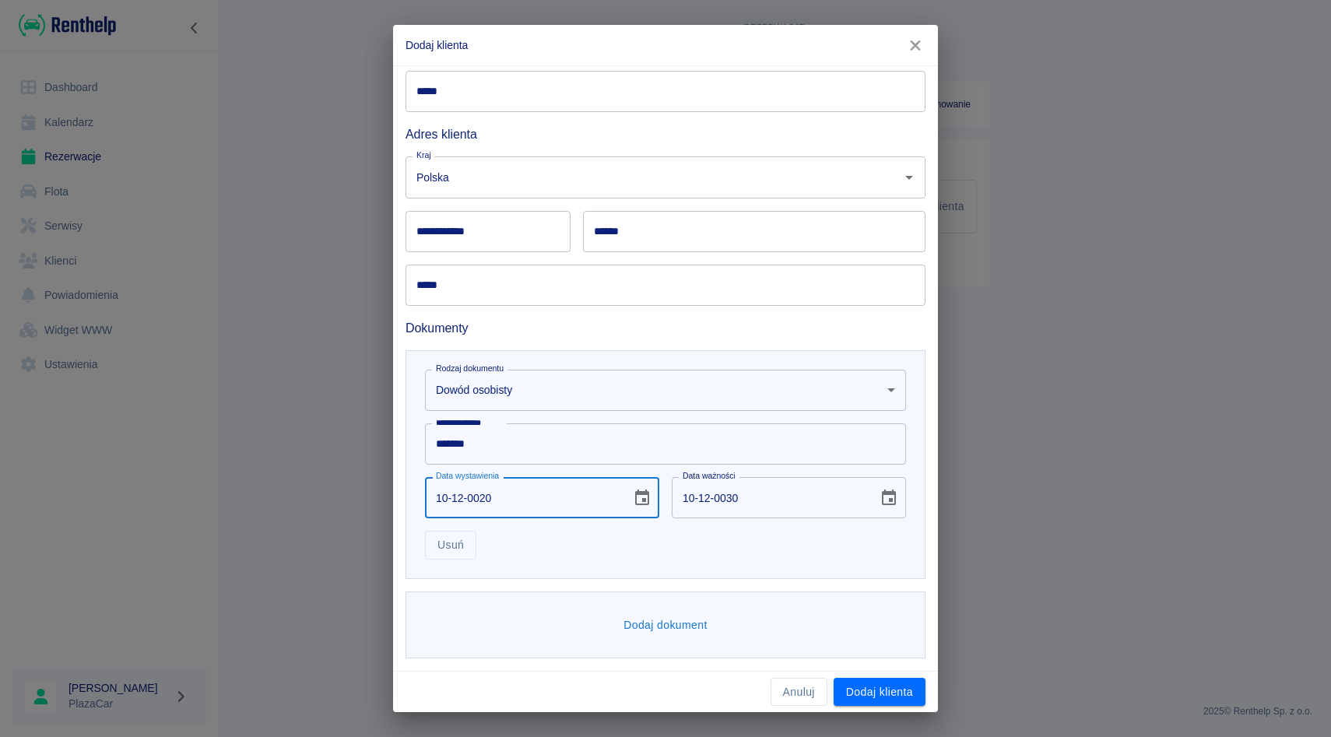
type input "10-12-0212"
type input "10-12-2020"
type input "10-12-2030"
type input "10-12-2020"
click at [677, 540] on div "Usuń" at bounding box center [658, 538] width 493 height 41
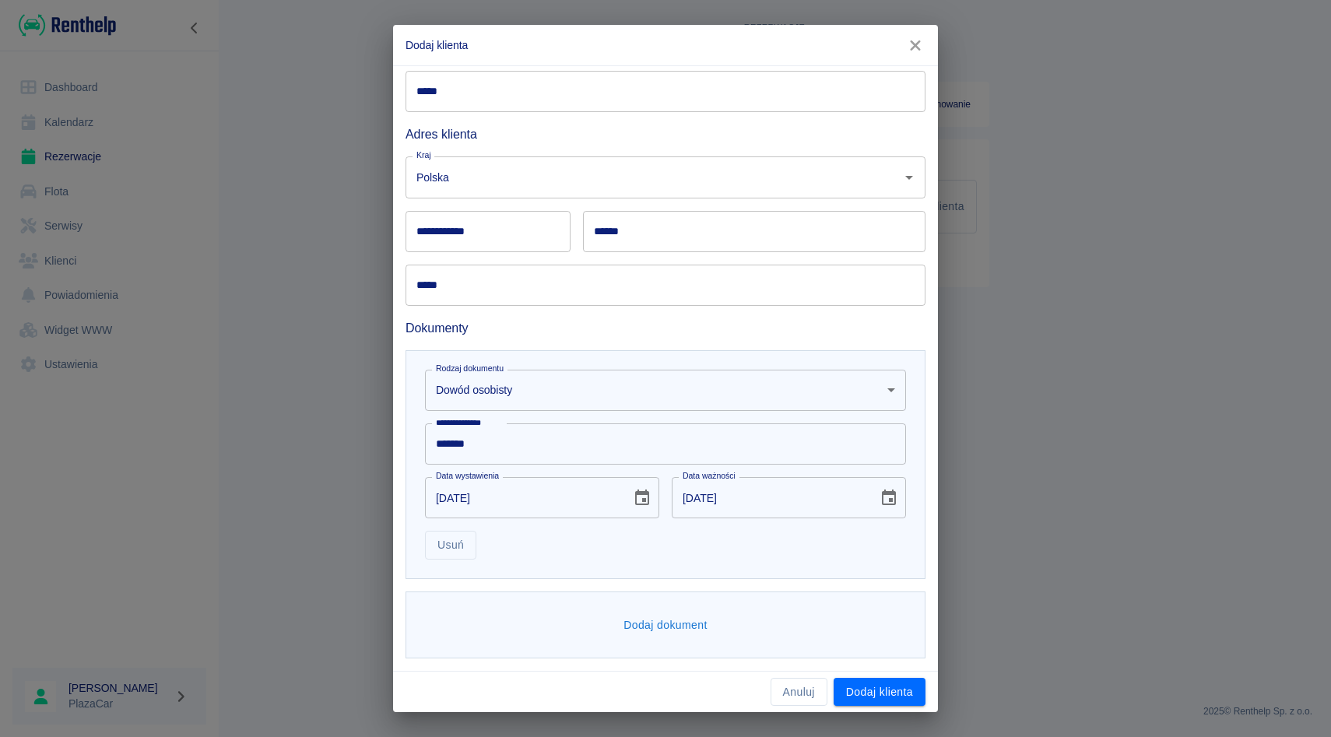
click at [668, 640] on div "Dodaj dokument" at bounding box center [665, 626] width 520 height 68
click at [674, 619] on button "Dodaj dokument" at bounding box center [665, 625] width 97 height 29
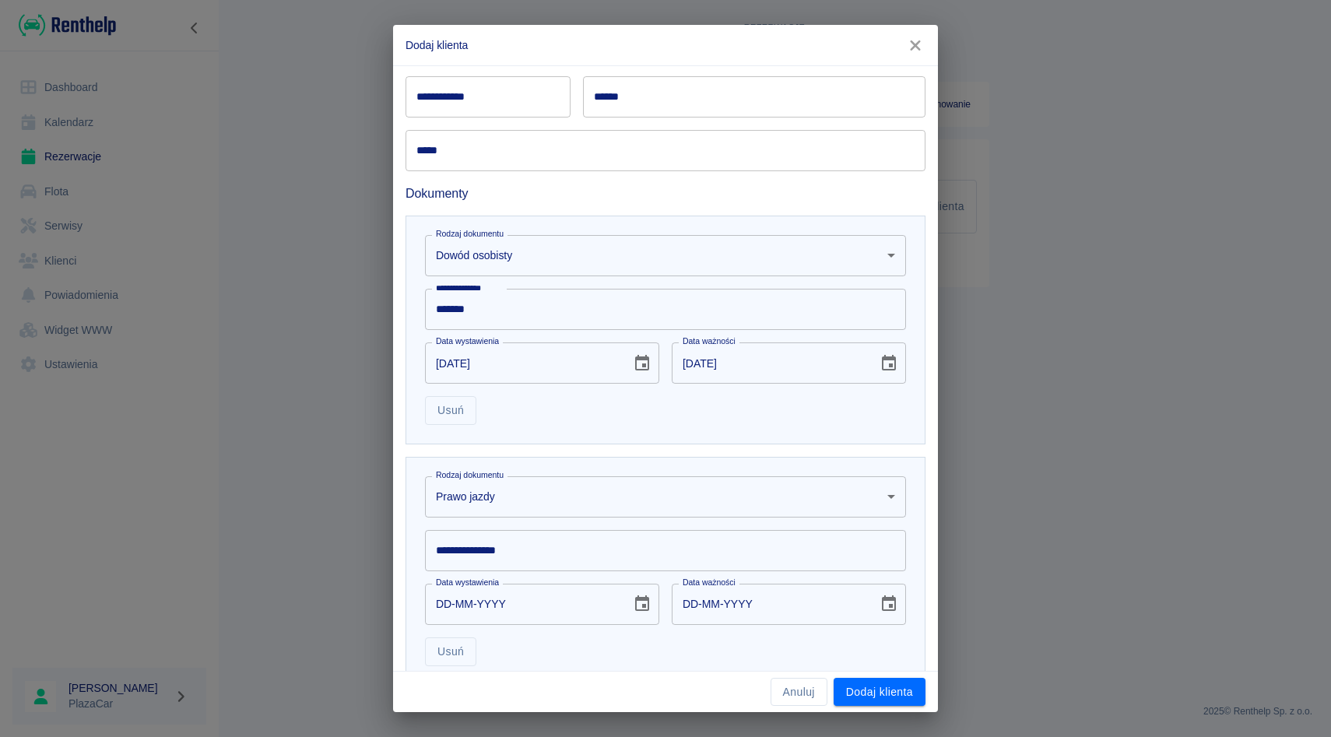
scroll to position [432, 0]
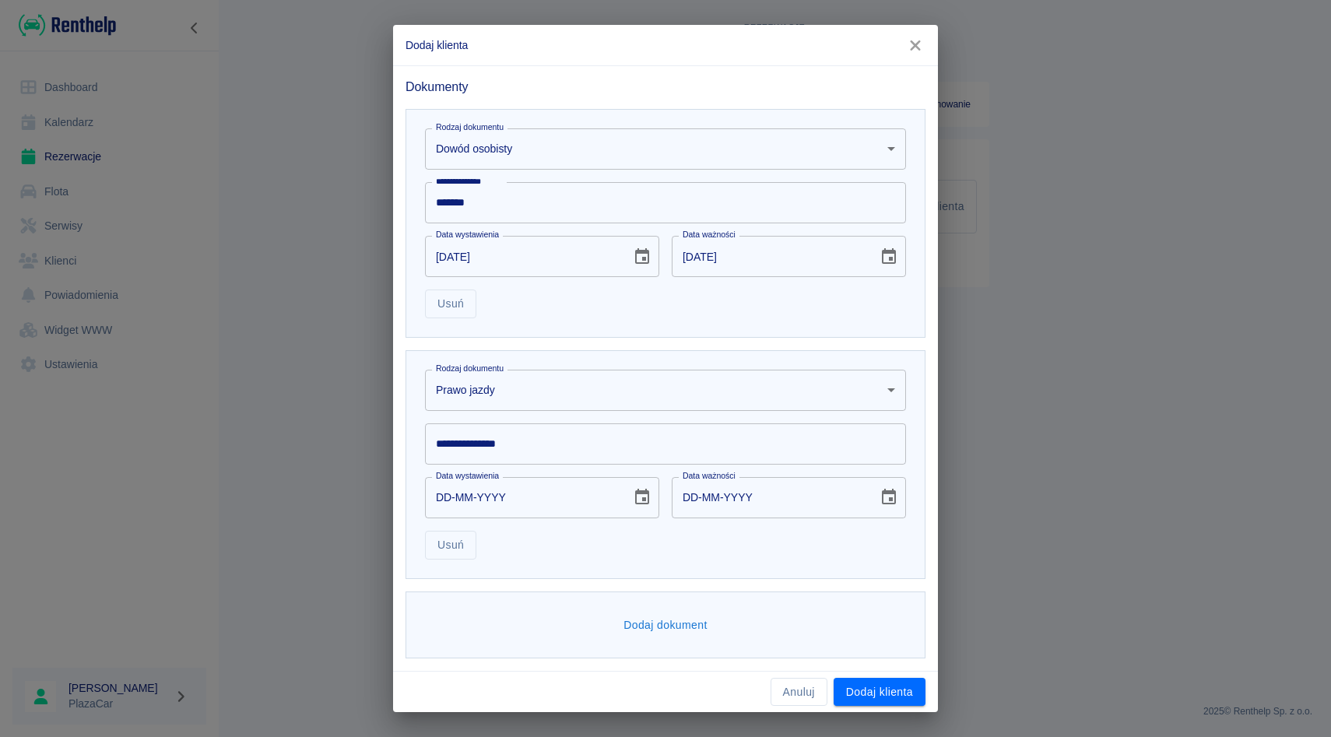
click at [532, 438] on input "**********" at bounding box center [665, 443] width 481 height 41
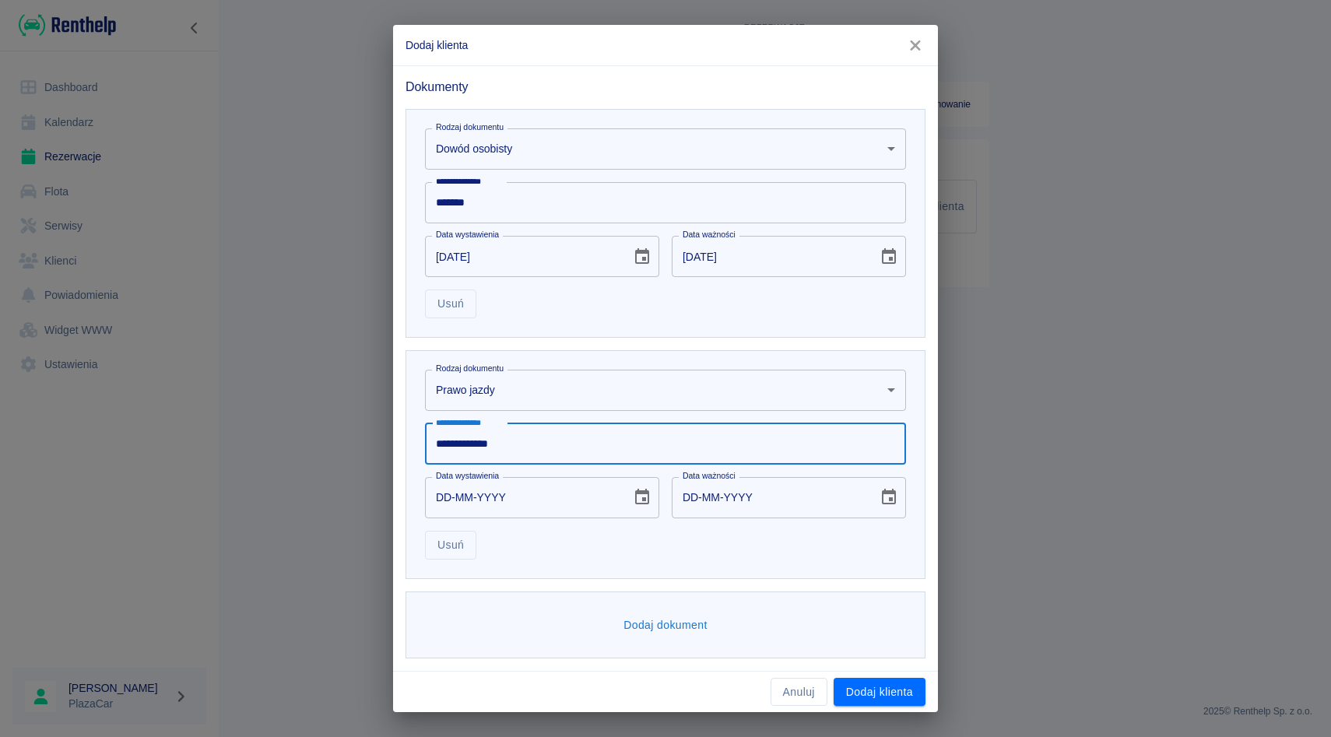
type input "**********"
click at [448, 497] on input "DD-MM-YYYY" at bounding box center [522, 497] width 195 height 41
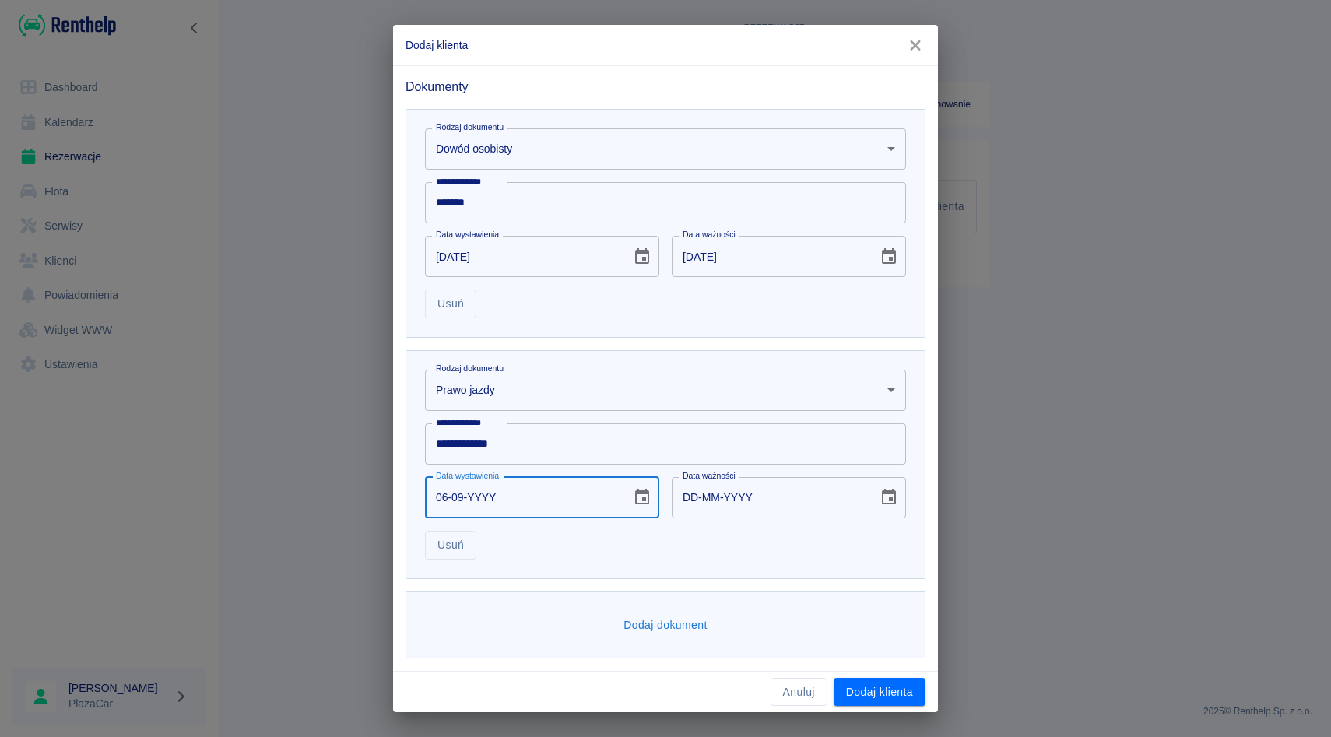
type input "06-09-0002"
type input "06-09-0012"
type input "06-09-0020"
type input "06-09-0030"
type input "06-09-0202"
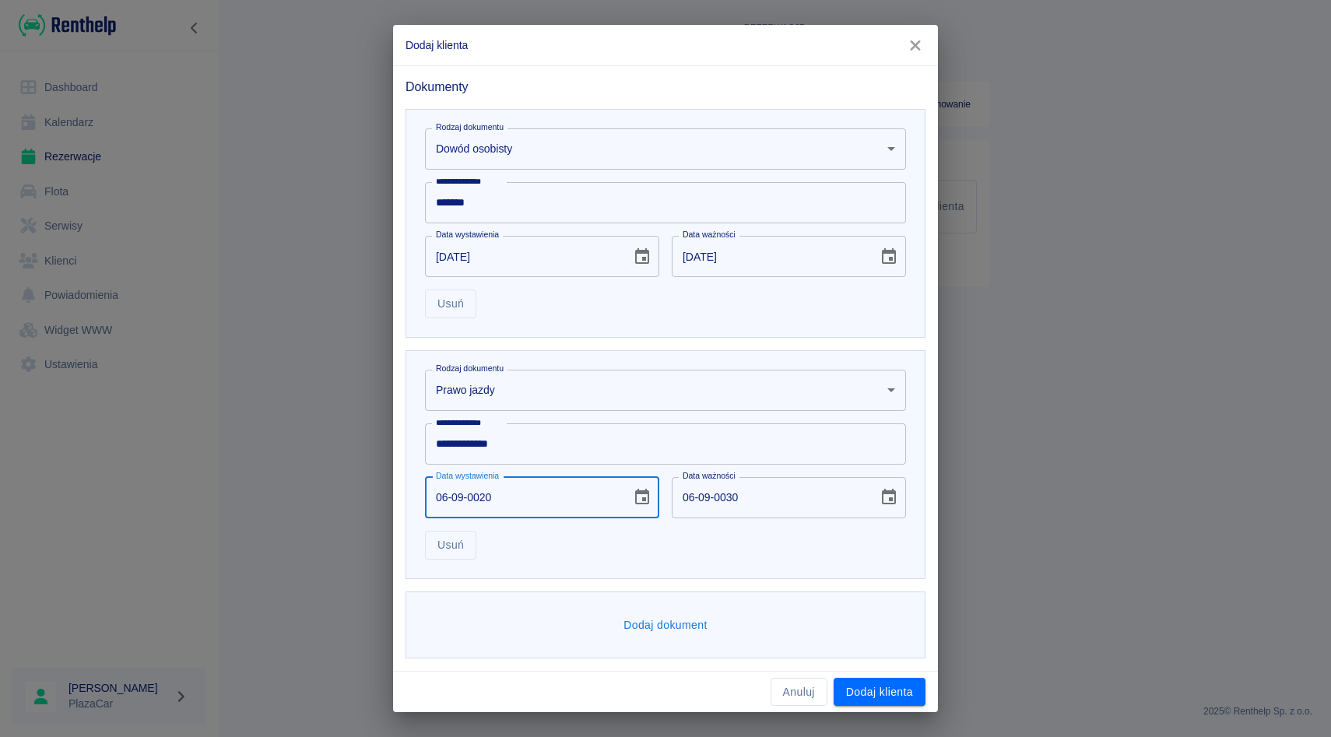
type input "06-09-0212"
type input "06-09-2024"
type input "06-09-2034"
type input "06-09-2024"
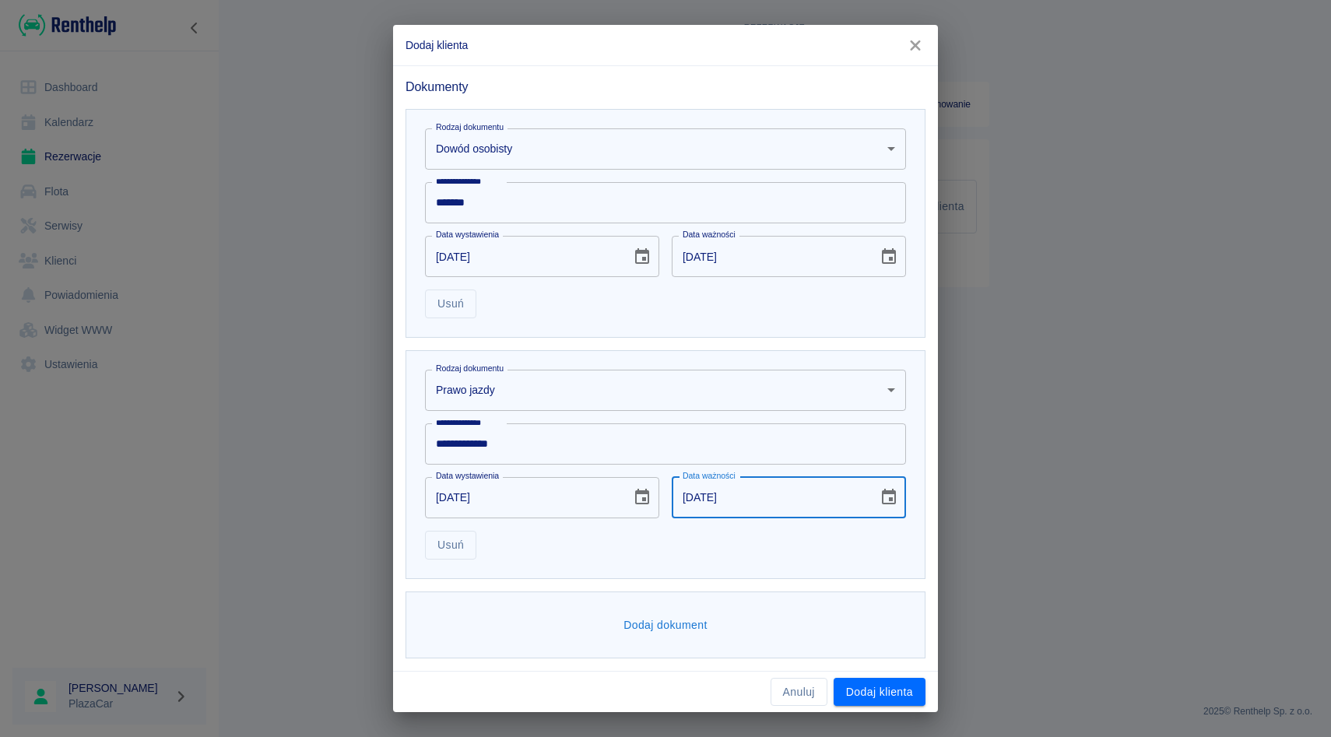
click at [730, 499] on input "06-09-2034" at bounding box center [769, 497] width 195 height 41
type input "06-09-2039"
click at [693, 563] on div "**********" at bounding box center [665, 464] width 520 height 229
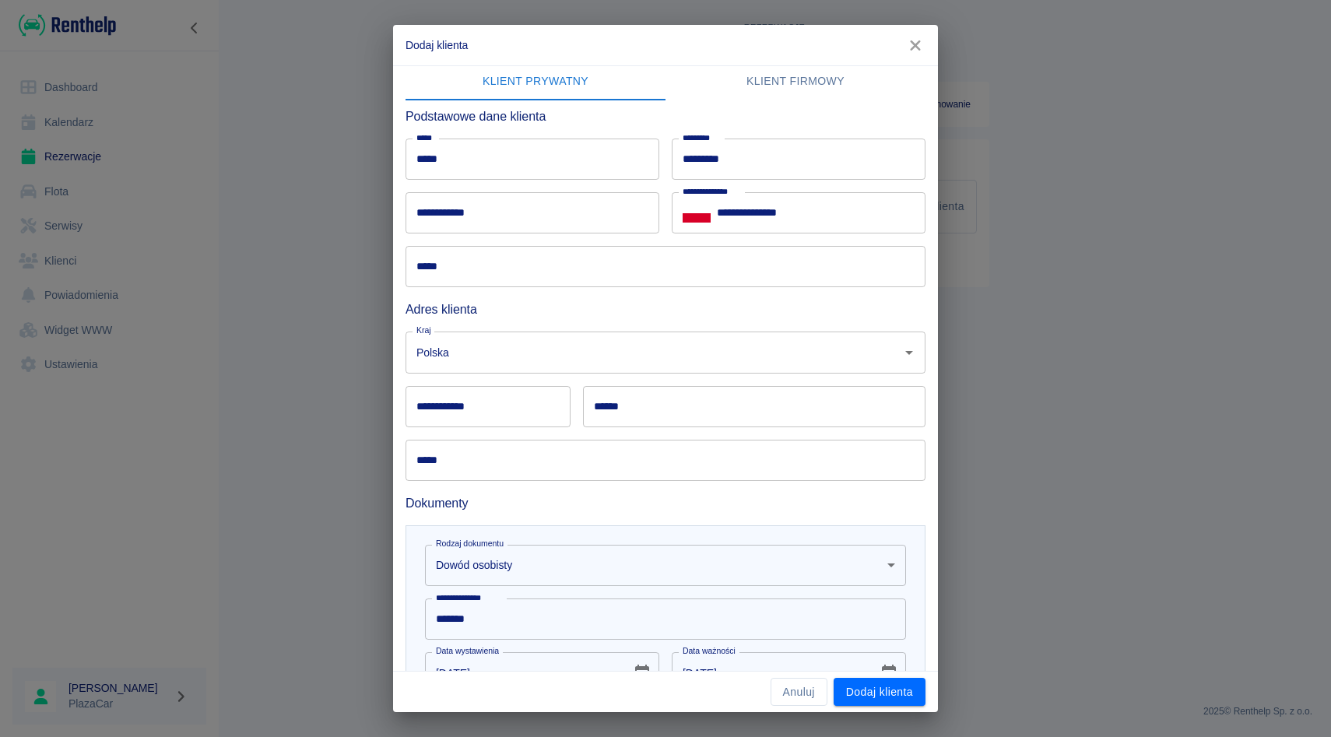
scroll to position [0, 0]
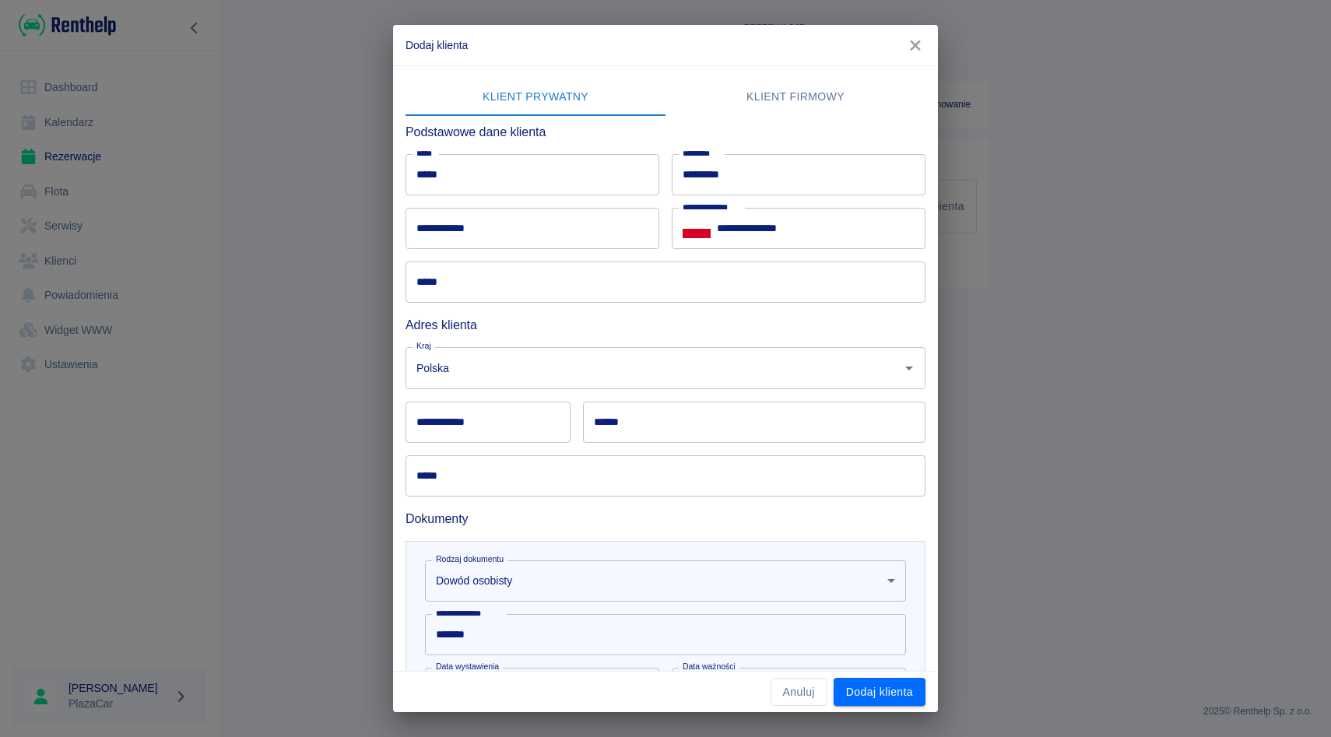
click at [504, 228] on input "**********" at bounding box center [532, 228] width 254 height 41
type input "**********"
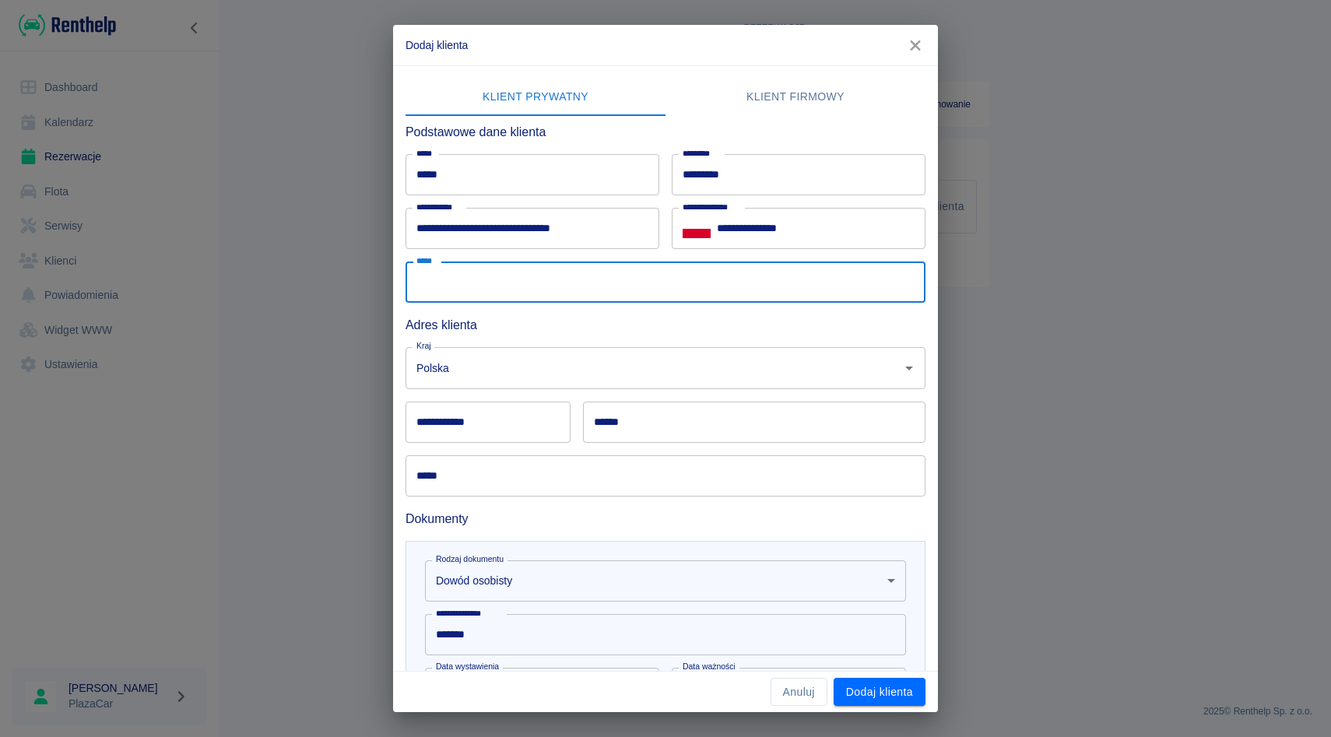
click at [489, 286] on input "*****" at bounding box center [665, 282] width 520 height 41
type input "**********"
click at [581, 412] on div "****** ******" at bounding box center [747, 416] width 355 height 54
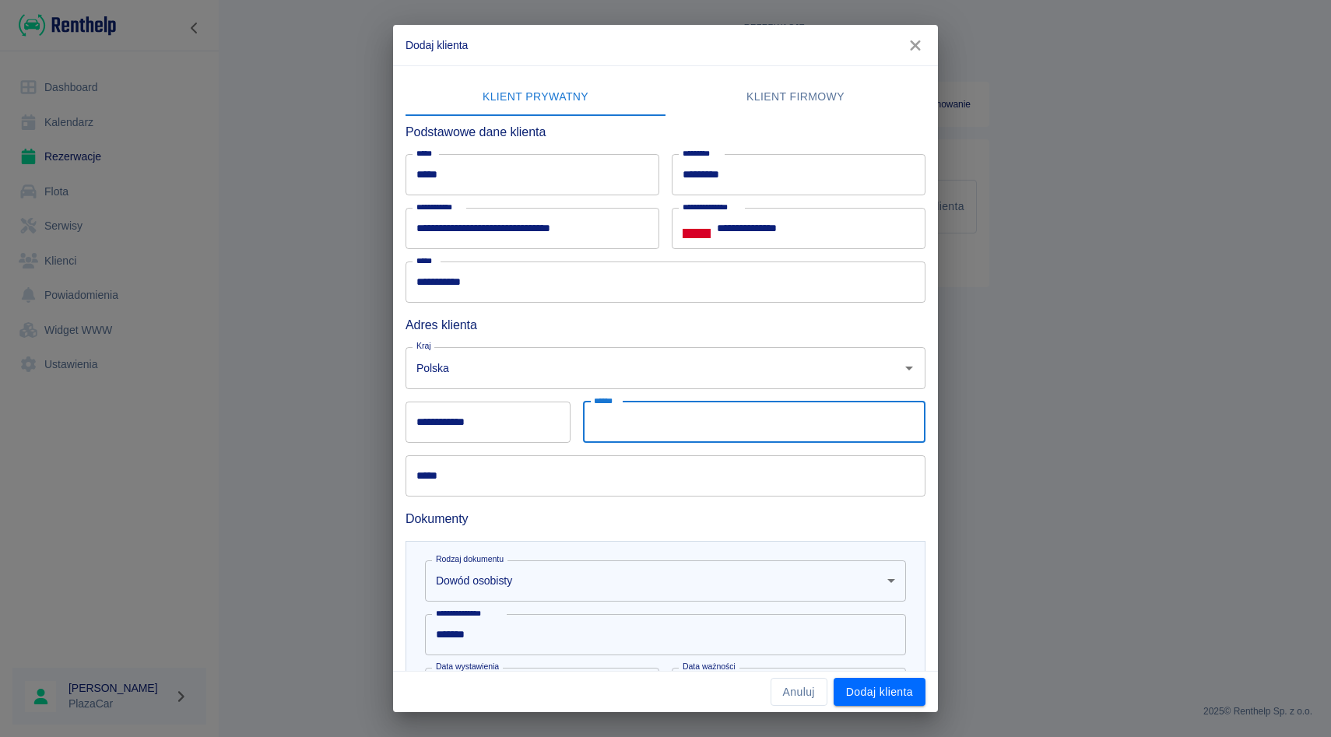
click at [621, 409] on input "******" at bounding box center [754, 422] width 342 height 41
type input "*******"
click at [460, 427] on input "**********" at bounding box center [487, 422] width 165 height 41
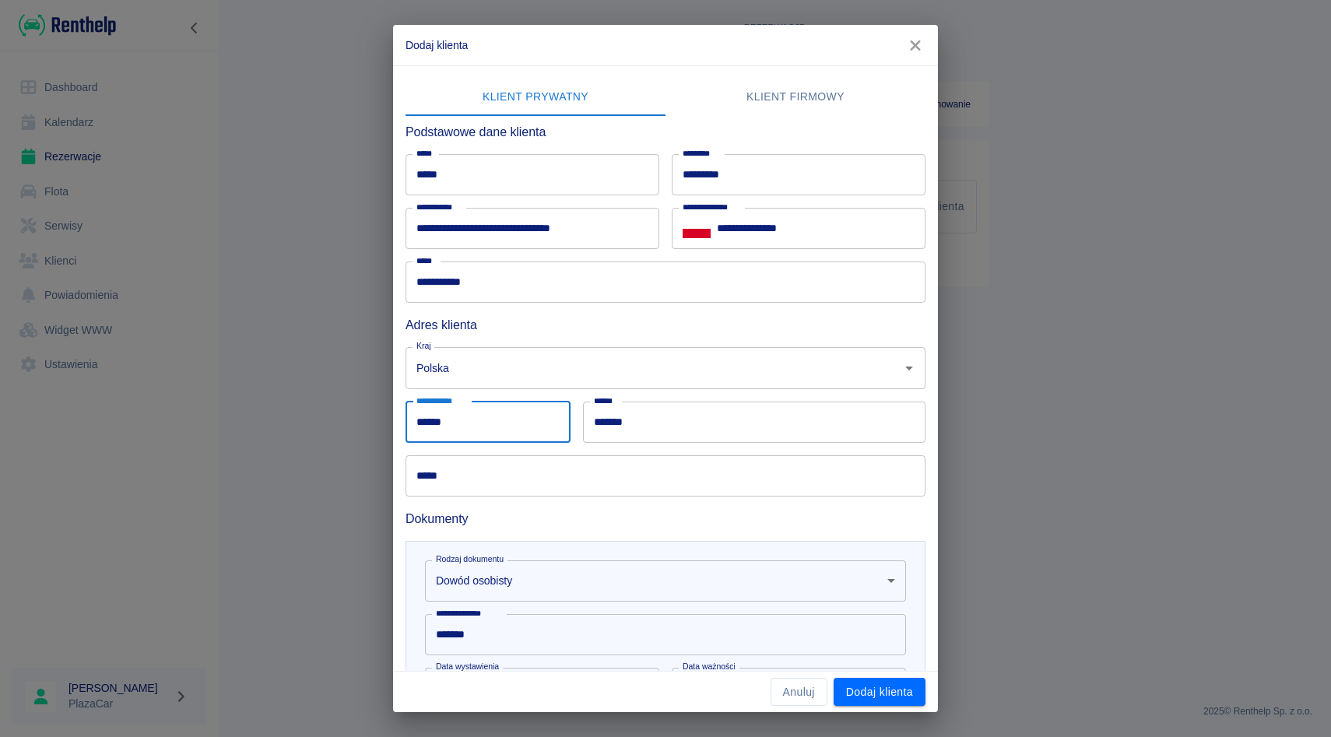
type input "******"
click at [453, 479] on input "*****" at bounding box center [665, 475] width 520 height 41
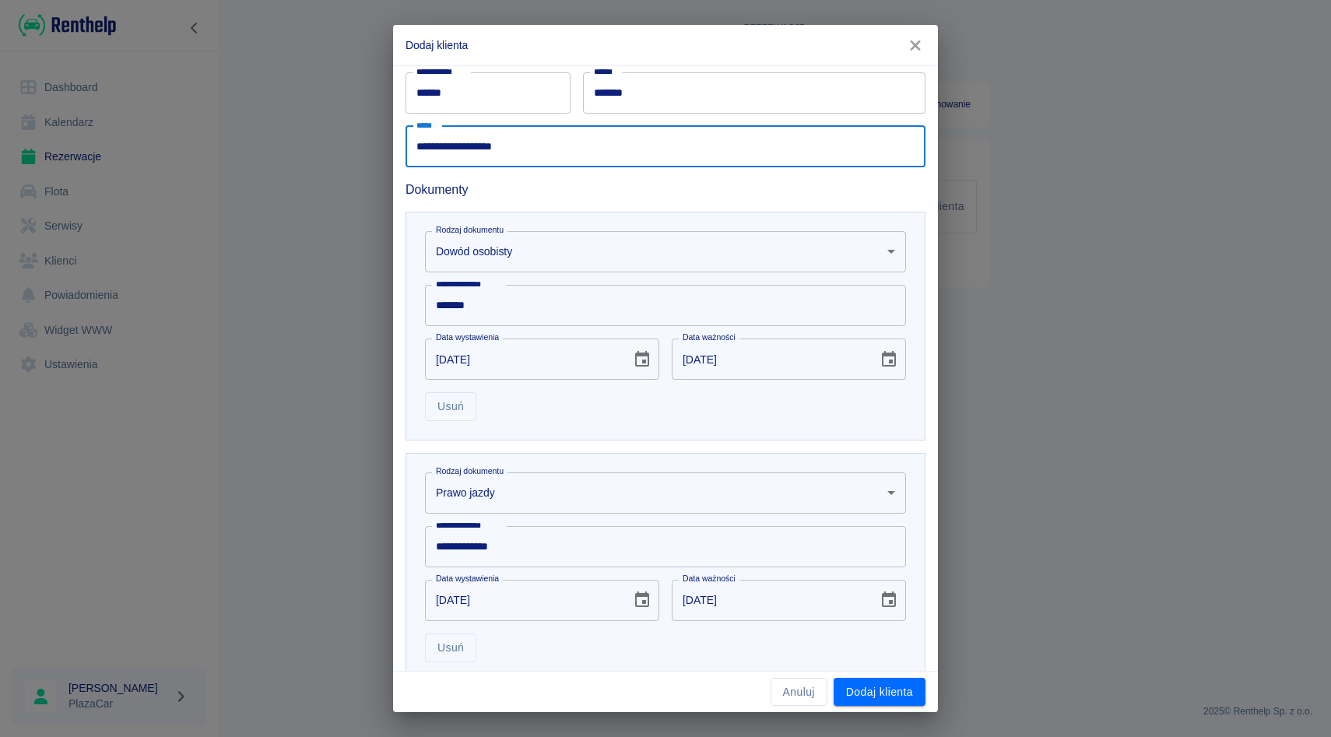
scroll to position [330, 0]
type input "**********"
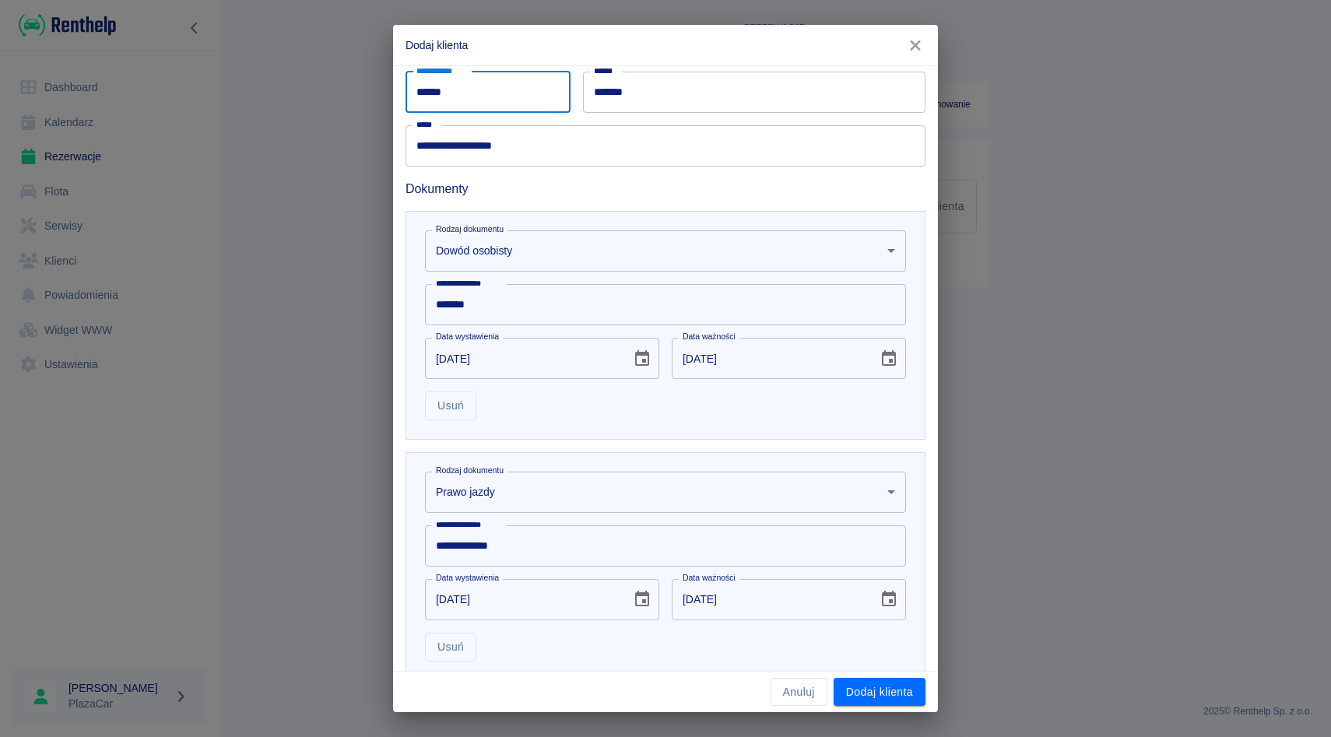
click at [430, 100] on input "******" at bounding box center [487, 92] width 165 height 41
click at [429, 92] on input "******" at bounding box center [487, 92] width 165 height 41
click at [436, 92] on input "******" at bounding box center [487, 92] width 165 height 41
type input "******"
click at [507, 180] on h6 "Dokumenty" at bounding box center [665, 188] width 520 height 19
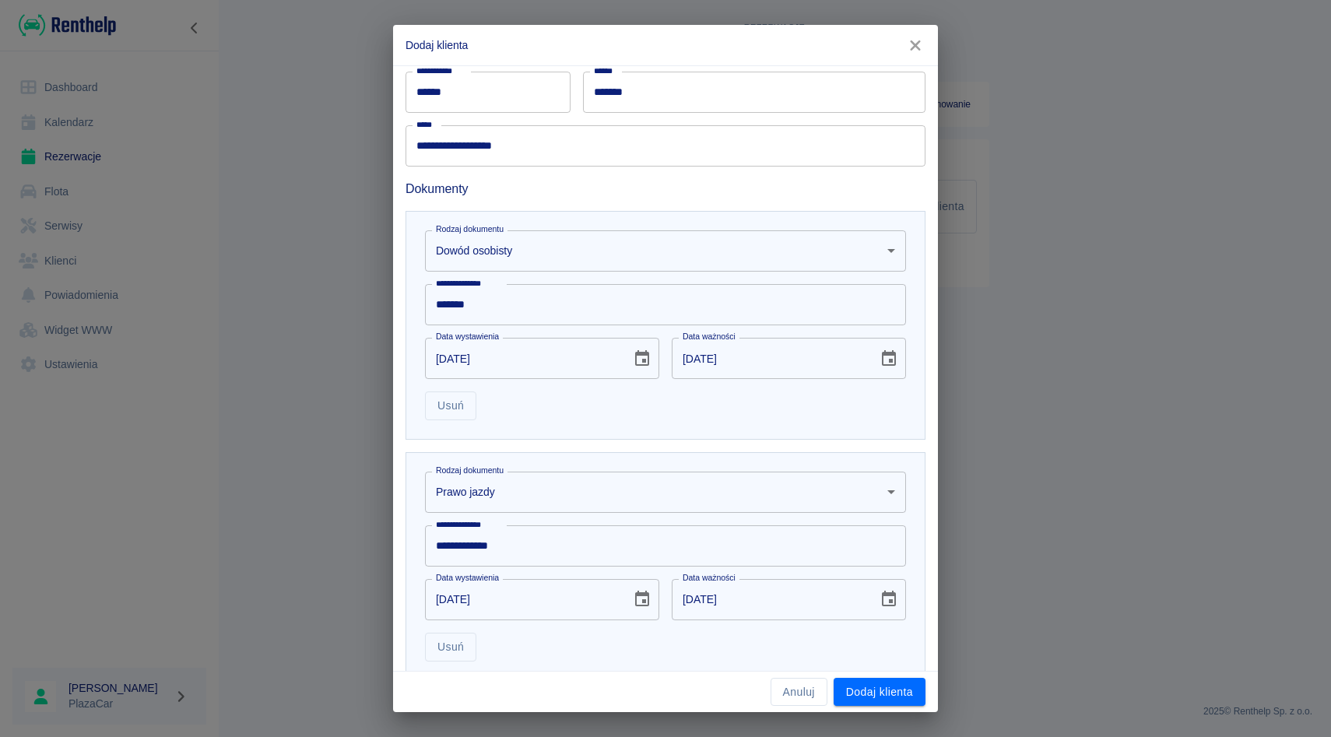
scroll to position [432, 0]
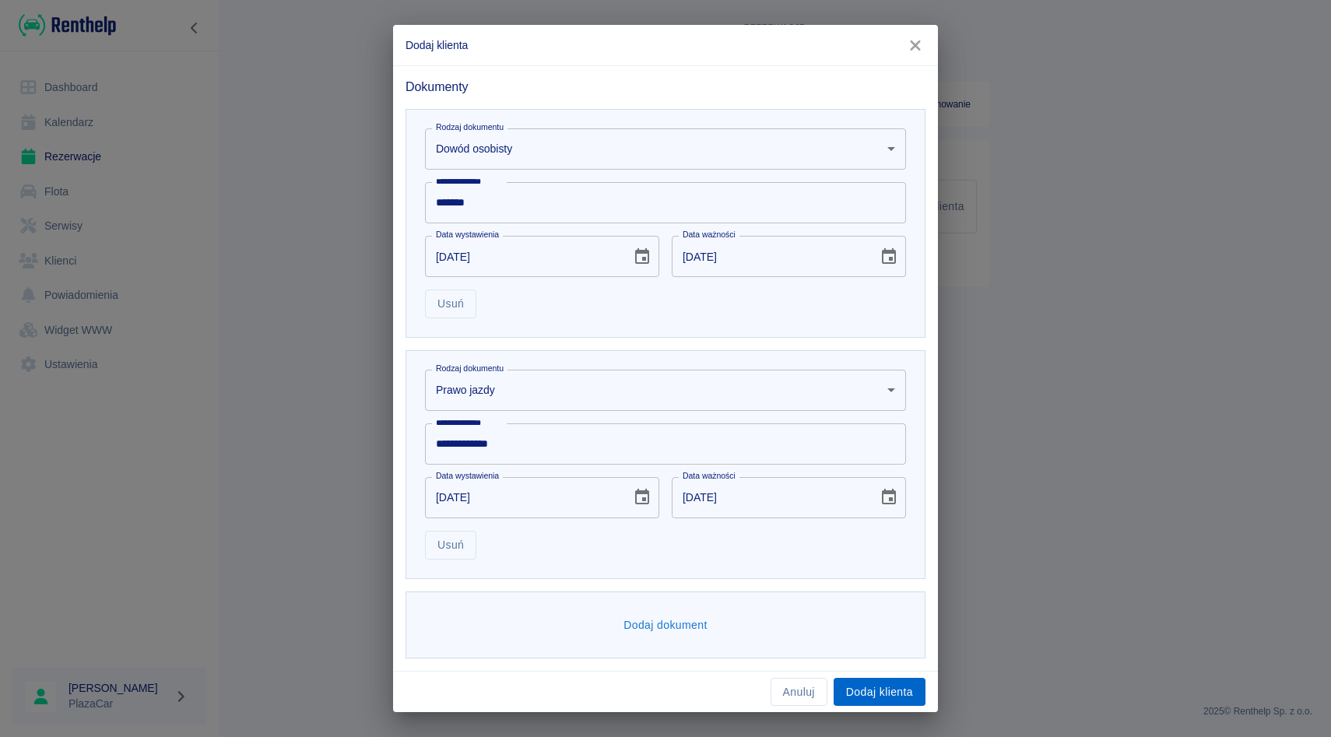
click at [902, 693] on button "Dodaj klienta" at bounding box center [880, 692] width 92 height 29
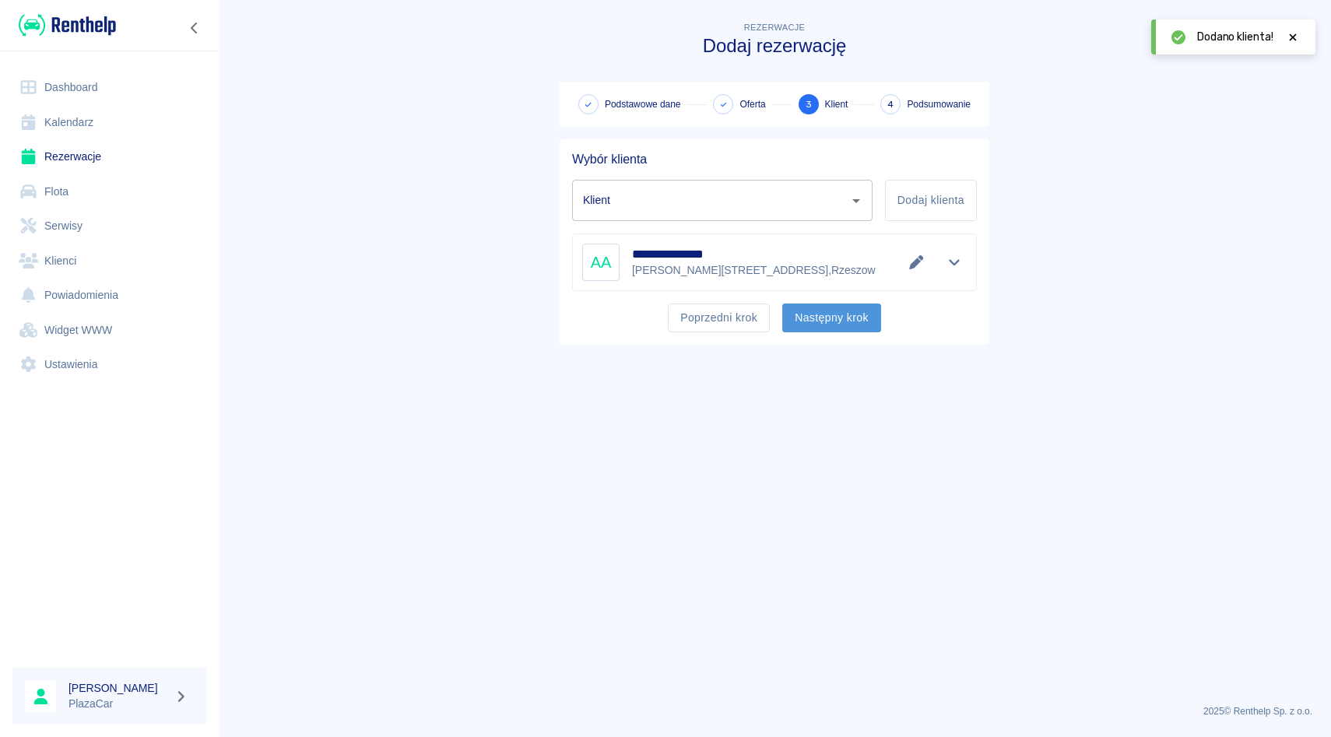
click at [819, 315] on button "Następny krok" at bounding box center [831, 318] width 99 height 29
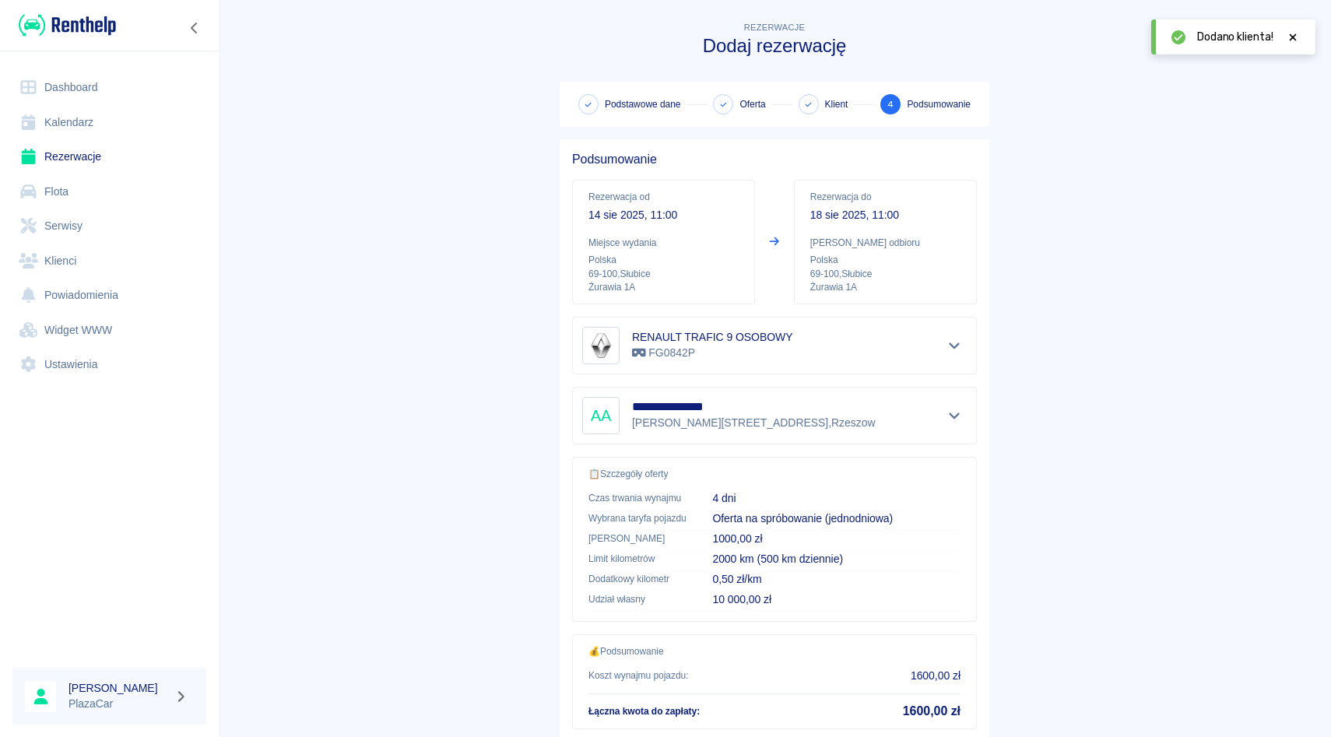
scroll to position [103, 0]
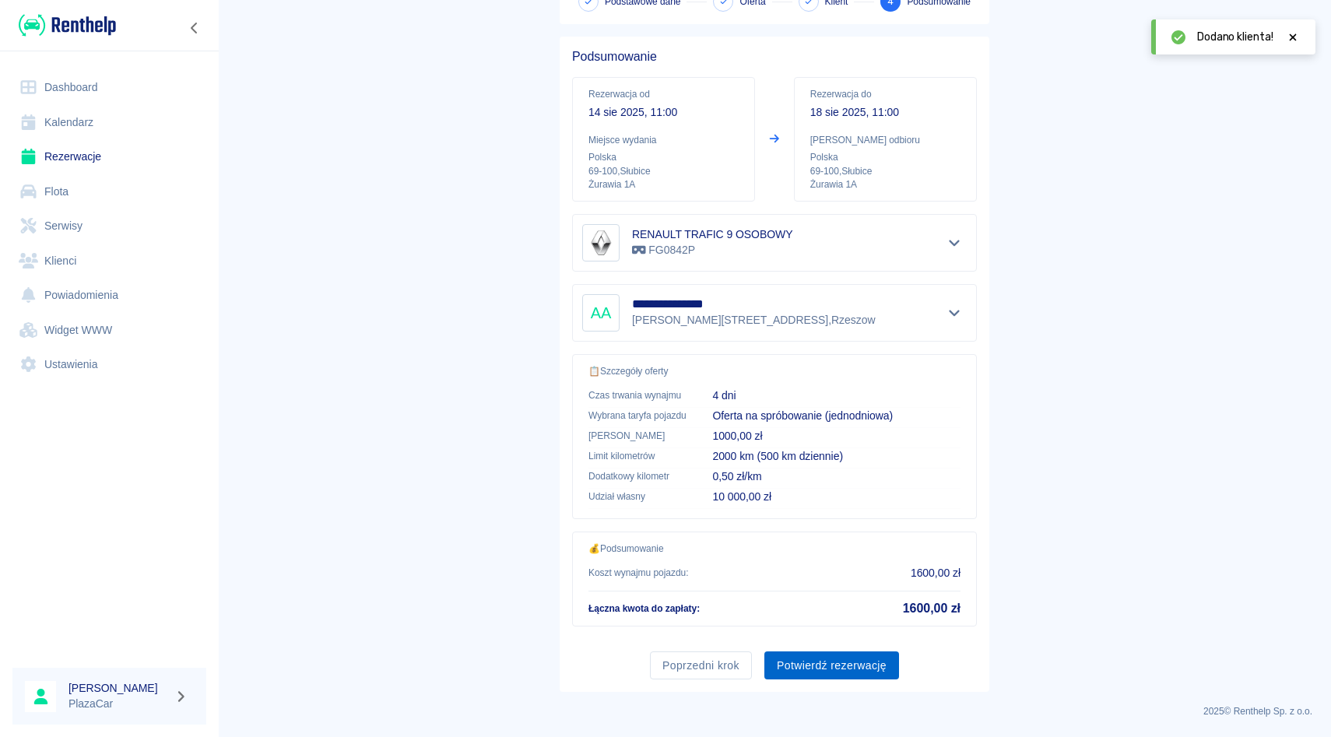
click at [823, 662] on button "Potwierdź rezerwację" at bounding box center [831, 665] width 135 height 29
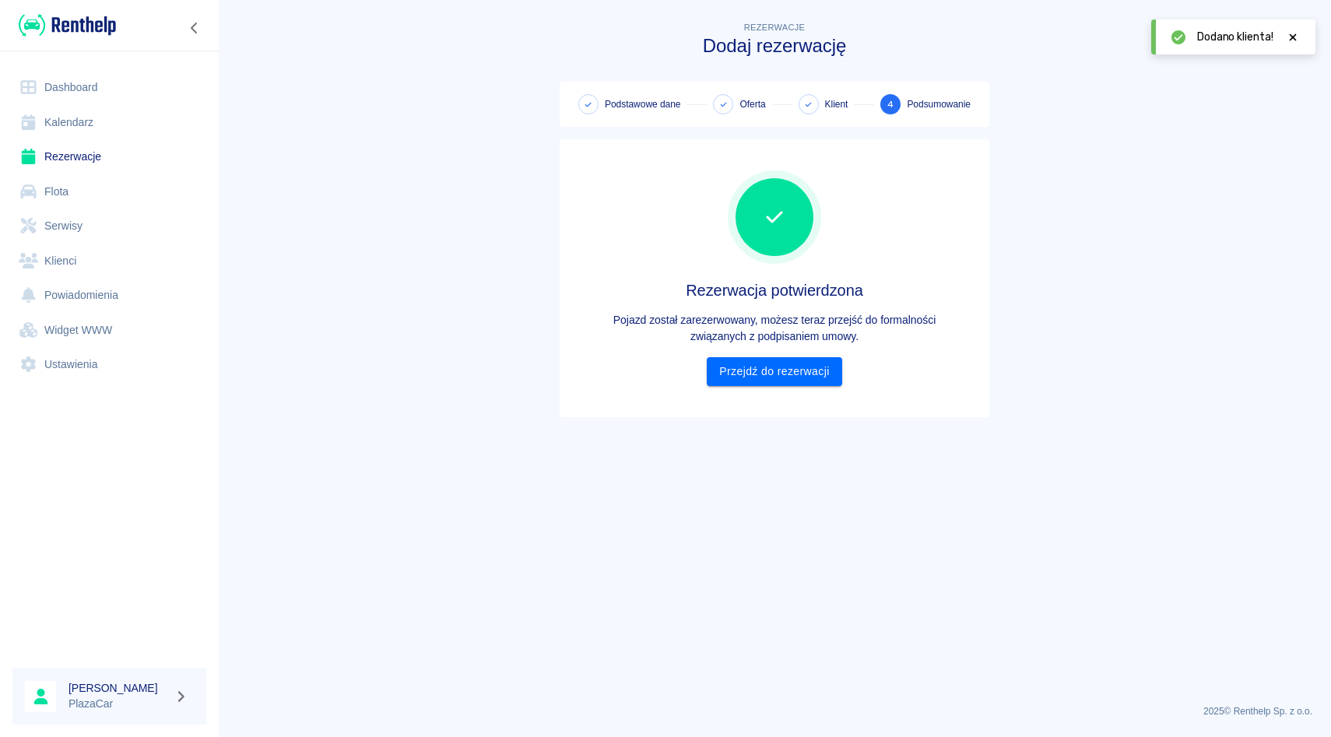
scroll to position [0, 0]
click at [757, 383] on link "Przejdź do rezerwacji" at bounding box center [774, 371] width 135 height 29
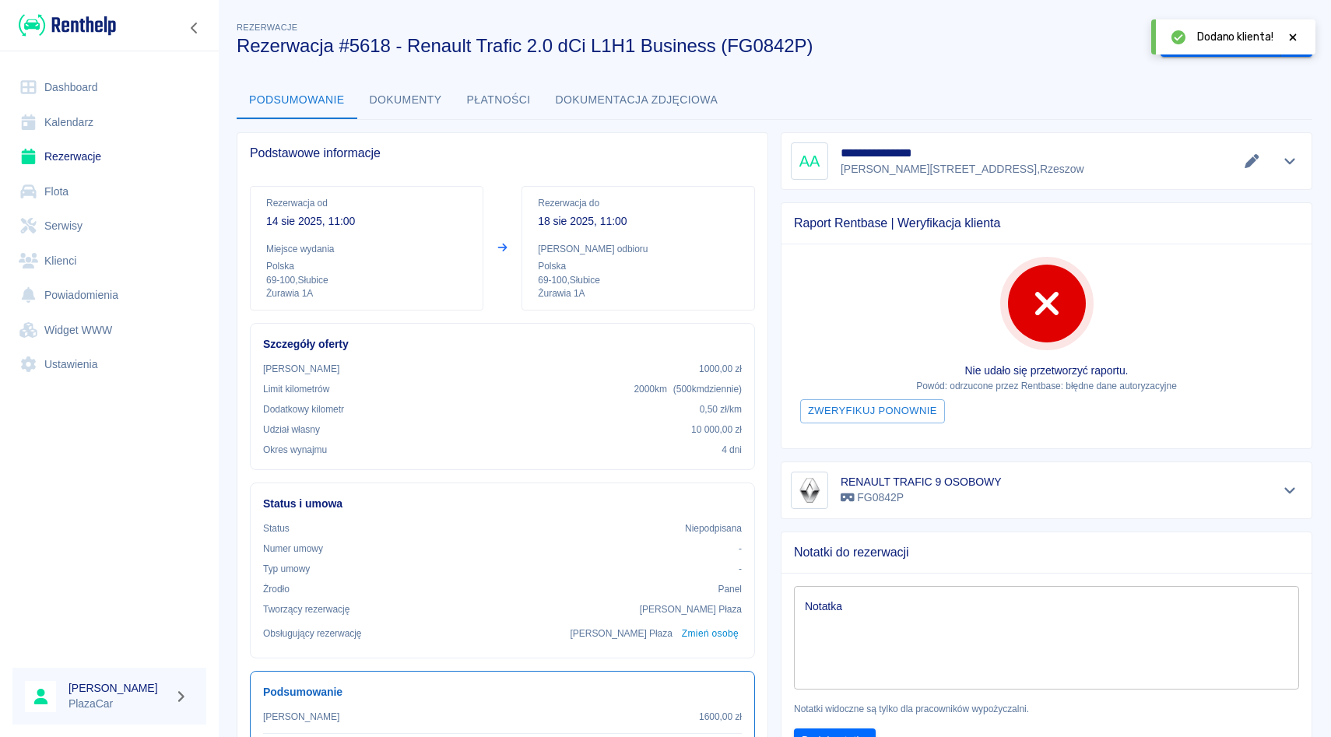
click at [1285, 29] on div "Dodano klienta!" at bounding box center [1248, 37] width 103 height 16
click at [1290, 33] on icon at bounding box center [1293, 37] width 14 height 11
click at [106, 152] on link "Rezerwacje" at bounding box center [109, 156] width 194 height 35
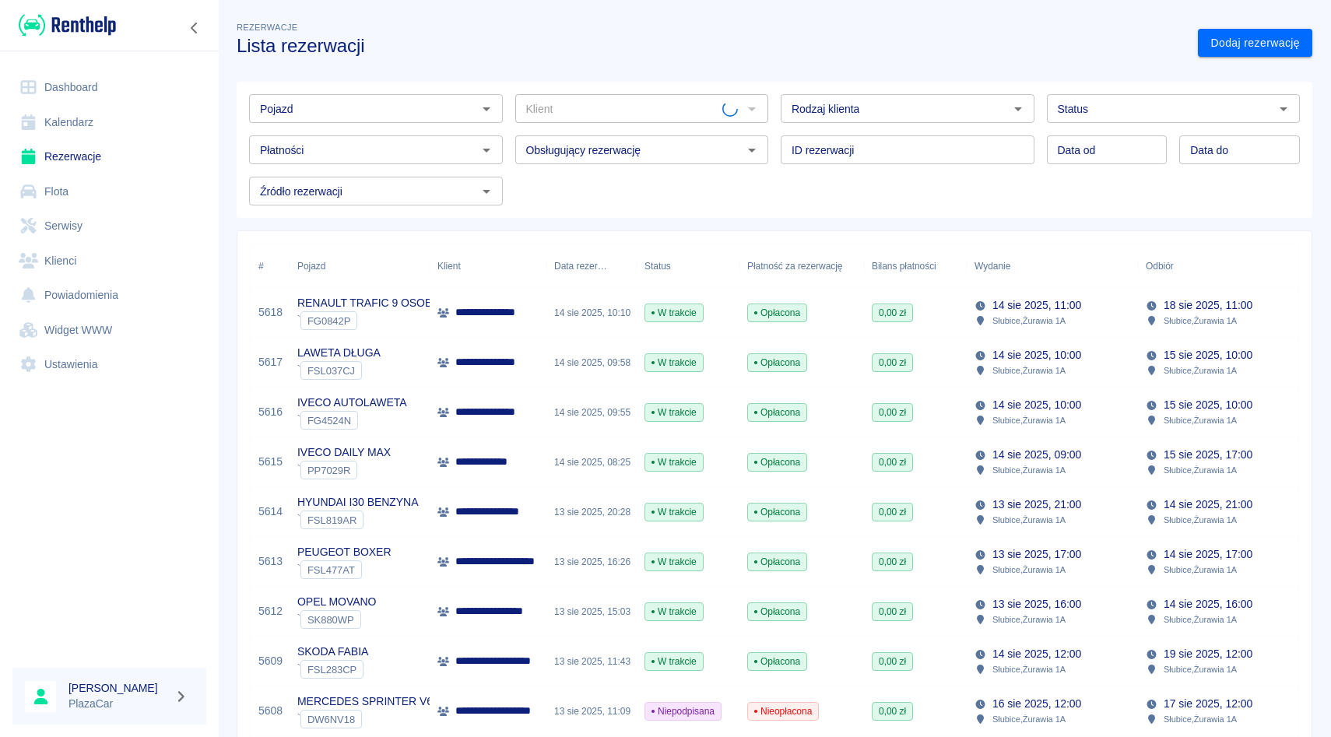
click at [325, 99] on input "Pojazd" at bounding box center [363, 108] width 219 height 19
click at [328, 155] on ul "SKODA FABIA - FSL982CP" at bounding box center [376, 142] width 254 height 38
click at [412, 152] on li "SKODA FABIA - FSL982CP" at bounding box center [376, 142] width 254 height 26
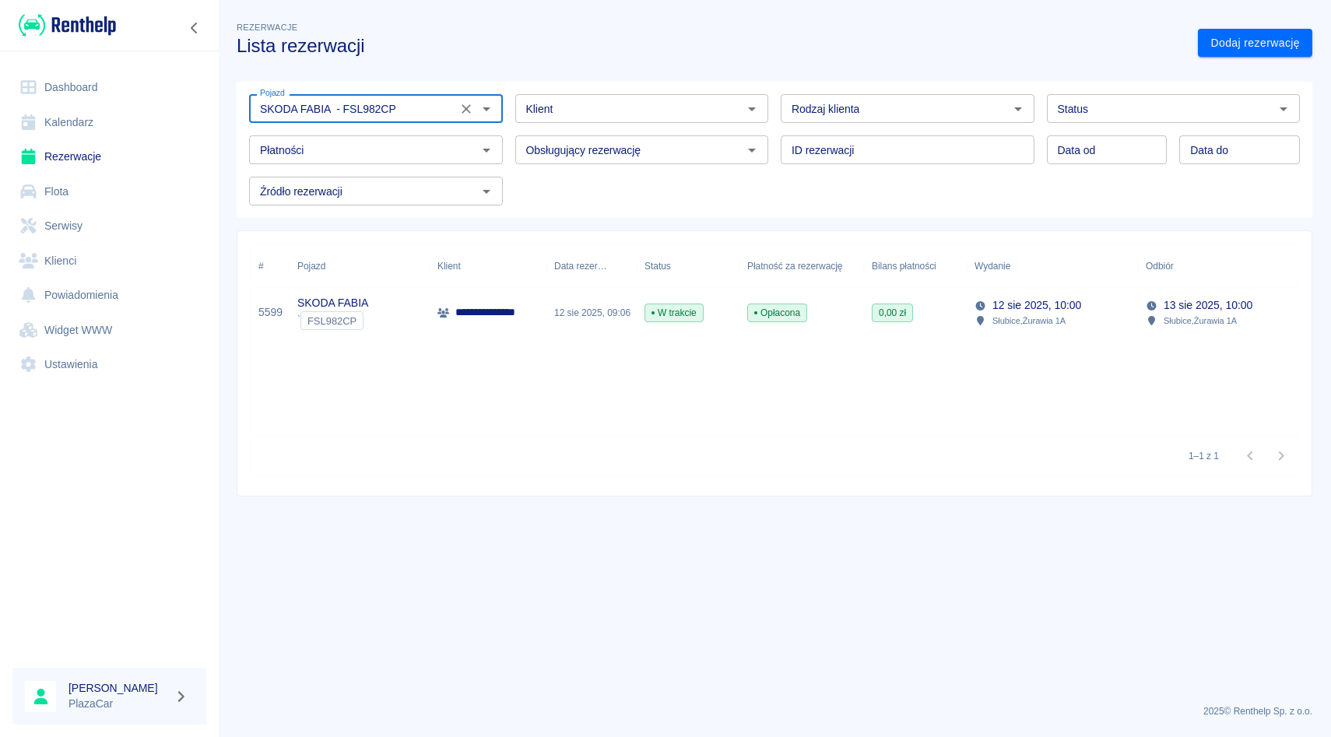
type input "SKODA FABIA - FSL982CP"
click at [530, 322] on div "**********" at bounding box center [488, 313] width 117 height 50
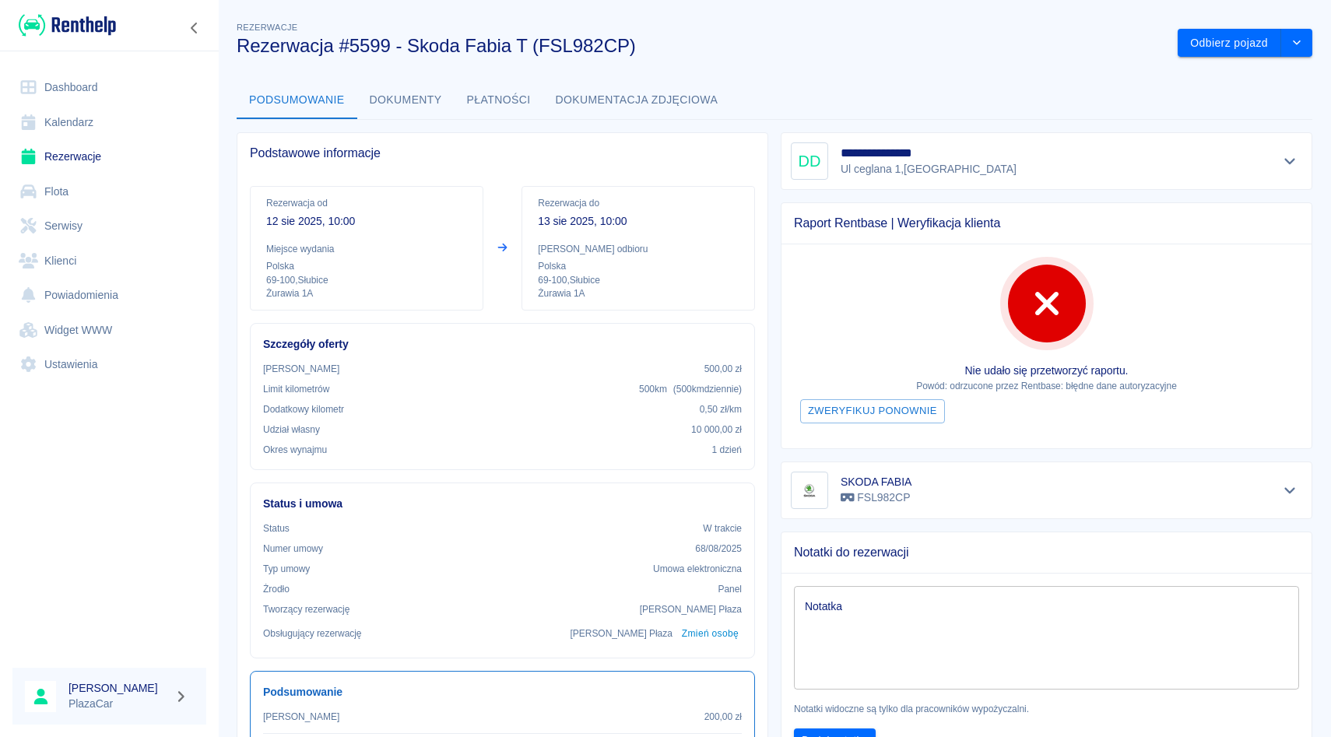
click at [1291, 166] on icon "Pokaż szczegóły" at bounding box center [1290, 161] width 18 height 14
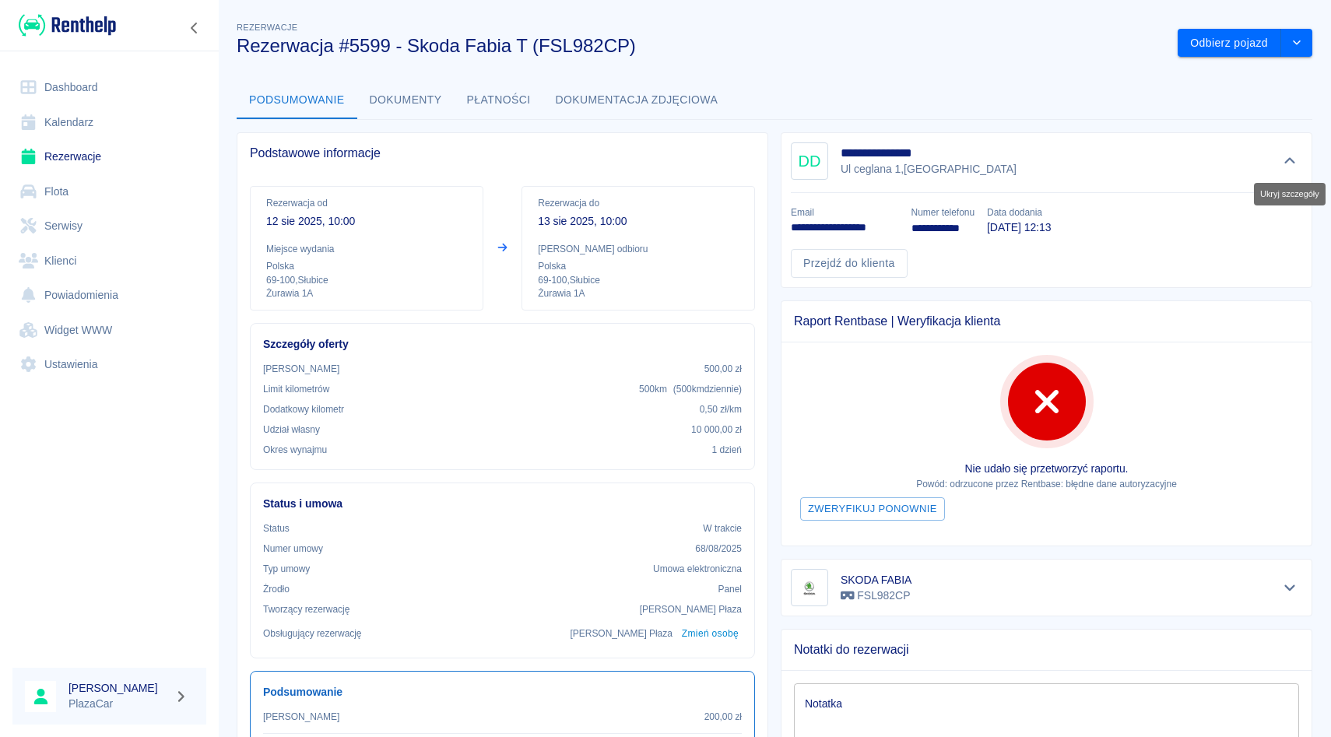
click at [1296, 167] on icon "Ukryj szczegóły" at bounding box center [1290, 161] width 18 height 14
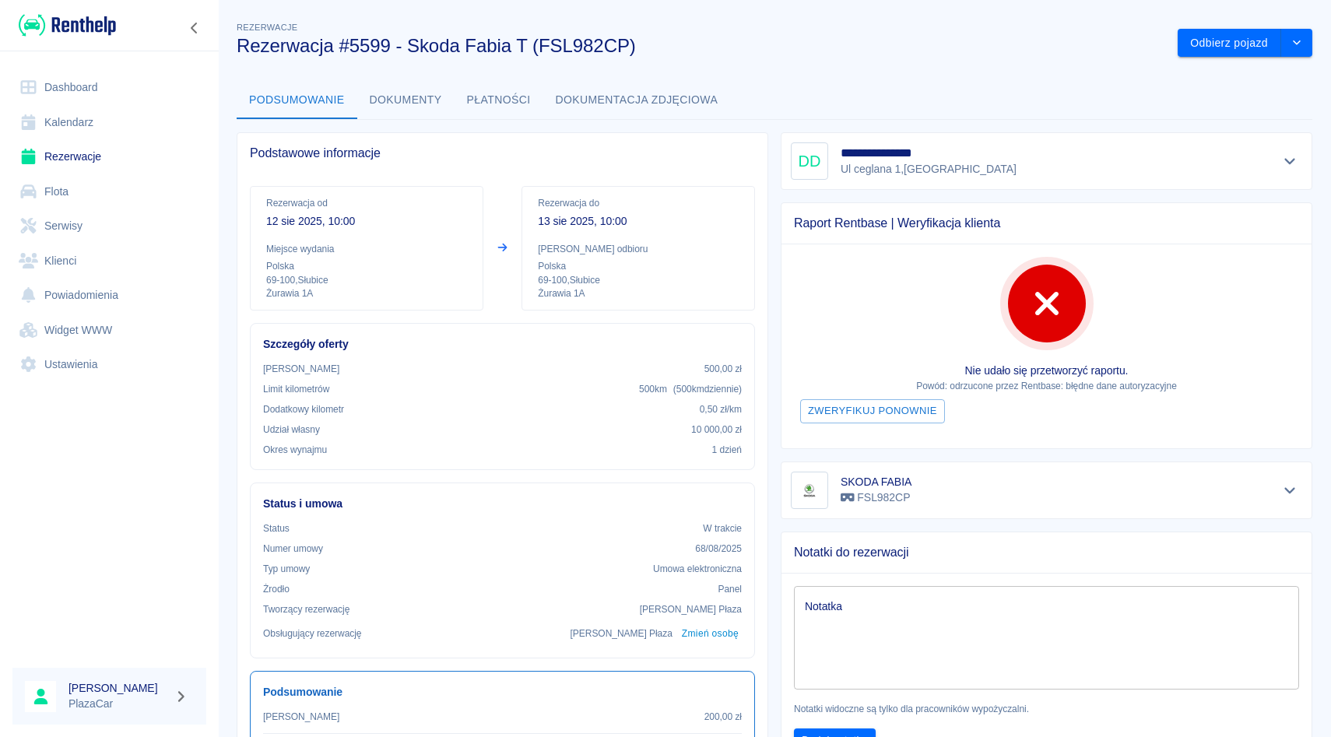
click at [1282, 170] on div at bounding box center [1290, 161] width 26 height 22
click at [1282, 167] on icon "Pokaż szczegóły" at bounding box center [1290, 161] width 18 height 14
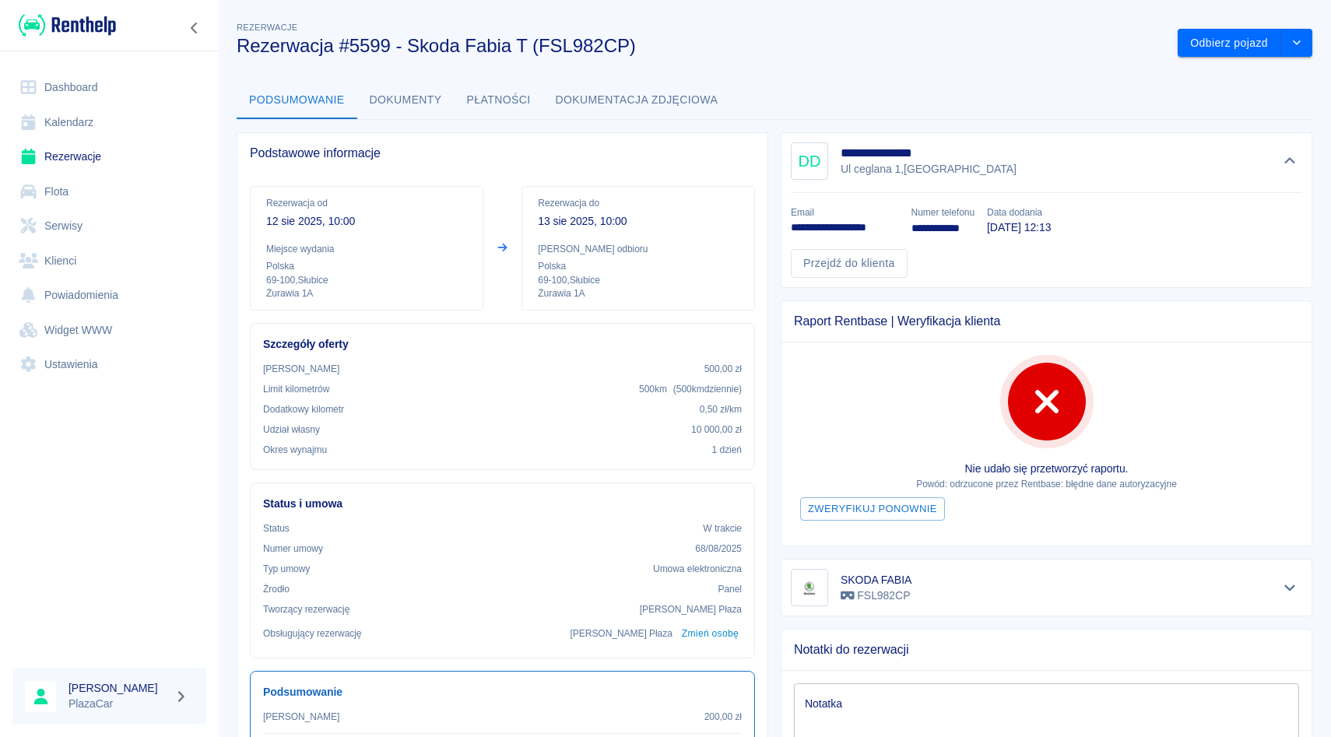
click at [399, 102] on button "Dokumenty" at bounding box center [405, 100] width 97 height 37
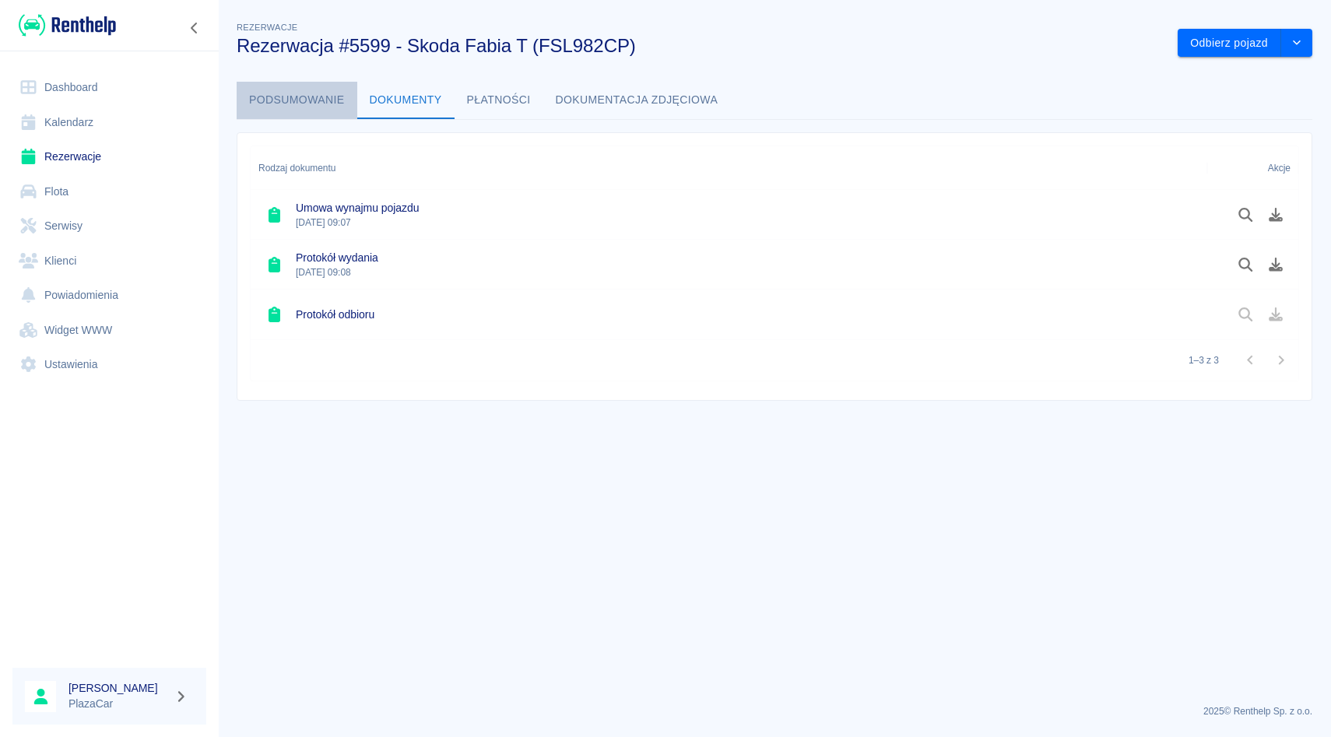
click at [285, 104] on button "Podsumowanie" at bounding box center [297, 100] width 121 height 37
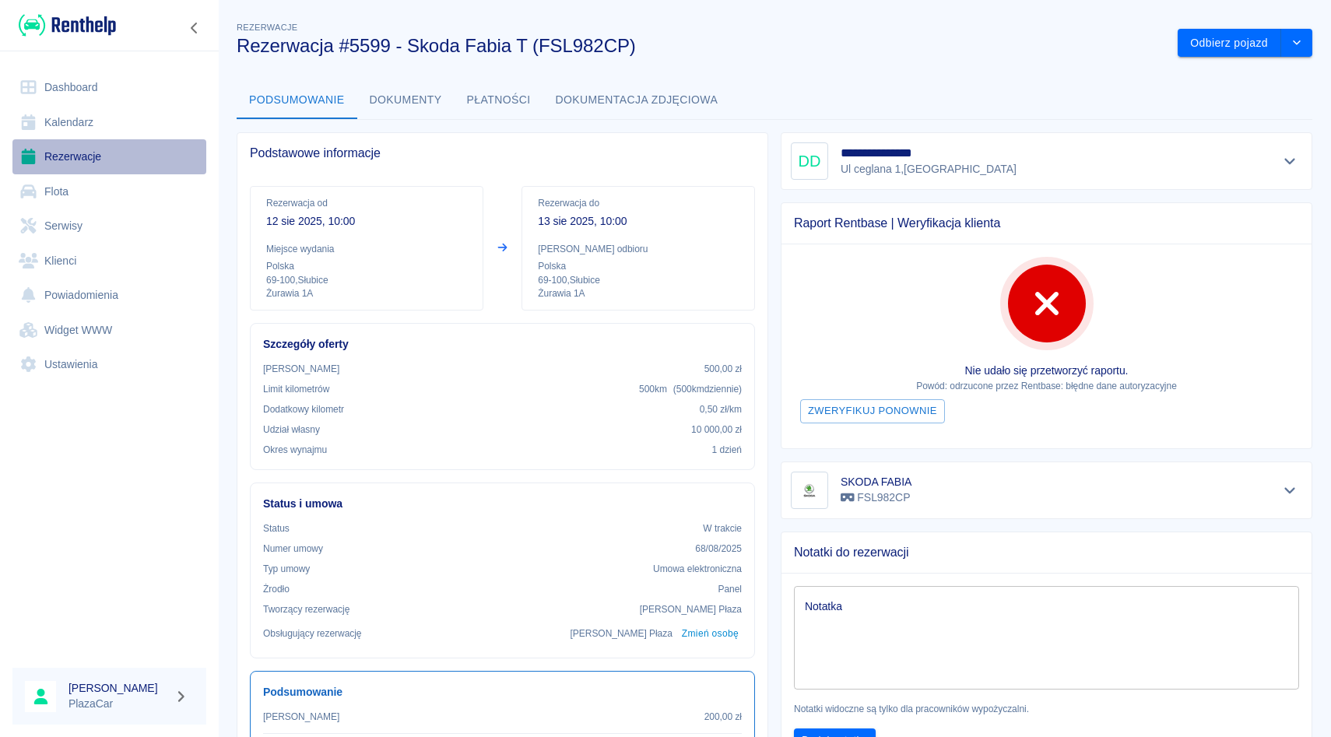
click at [71, 164] on link "Rezerwacje" at bounding box center [109, 156] width 194 height 35
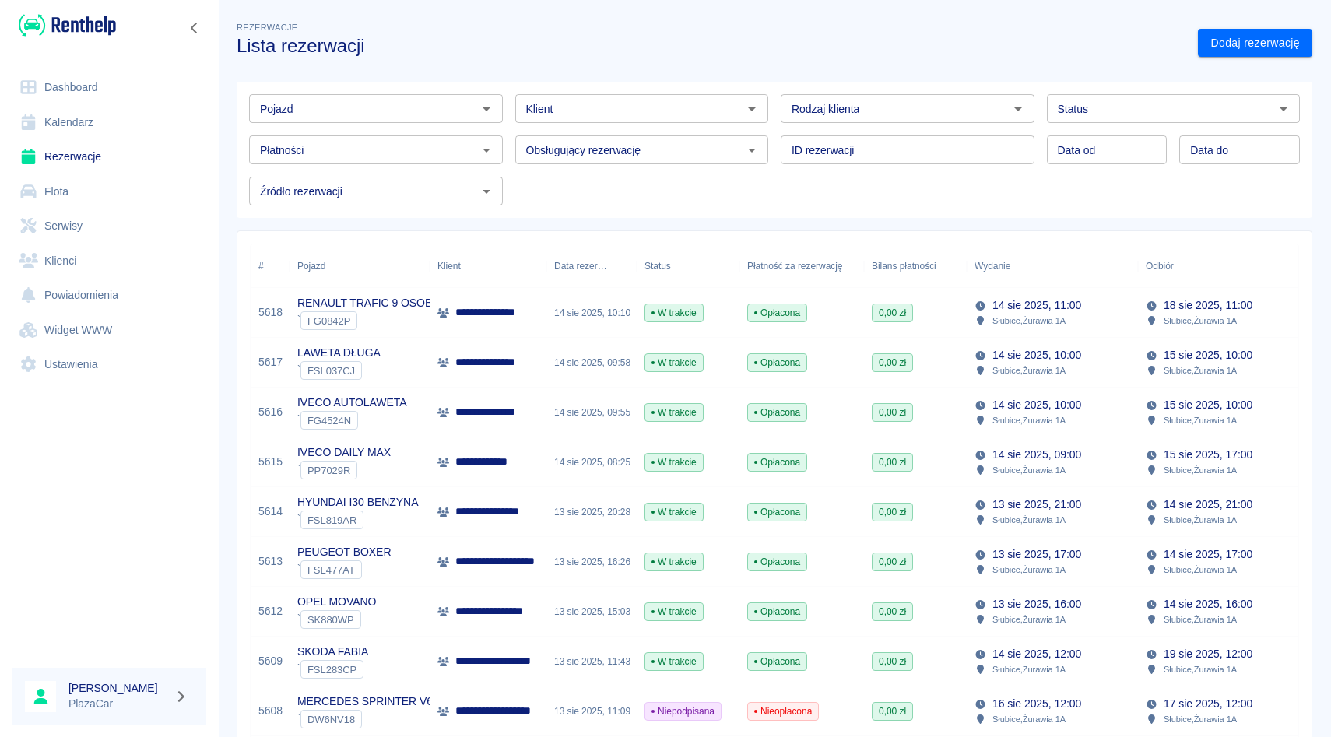
click at [778, 129] on div "ID rezerwacji ID rezerwacji" at bounding box center [901, 143] width 266 height 41
click at [773, 131] on div "ID rezerwacji ID rezerwacji" at bounding box center [901, 143] width 266 height 41
click at [372, 123] on div "Płatności Płatności" at bounding box center [370, 143] width 266 height 41
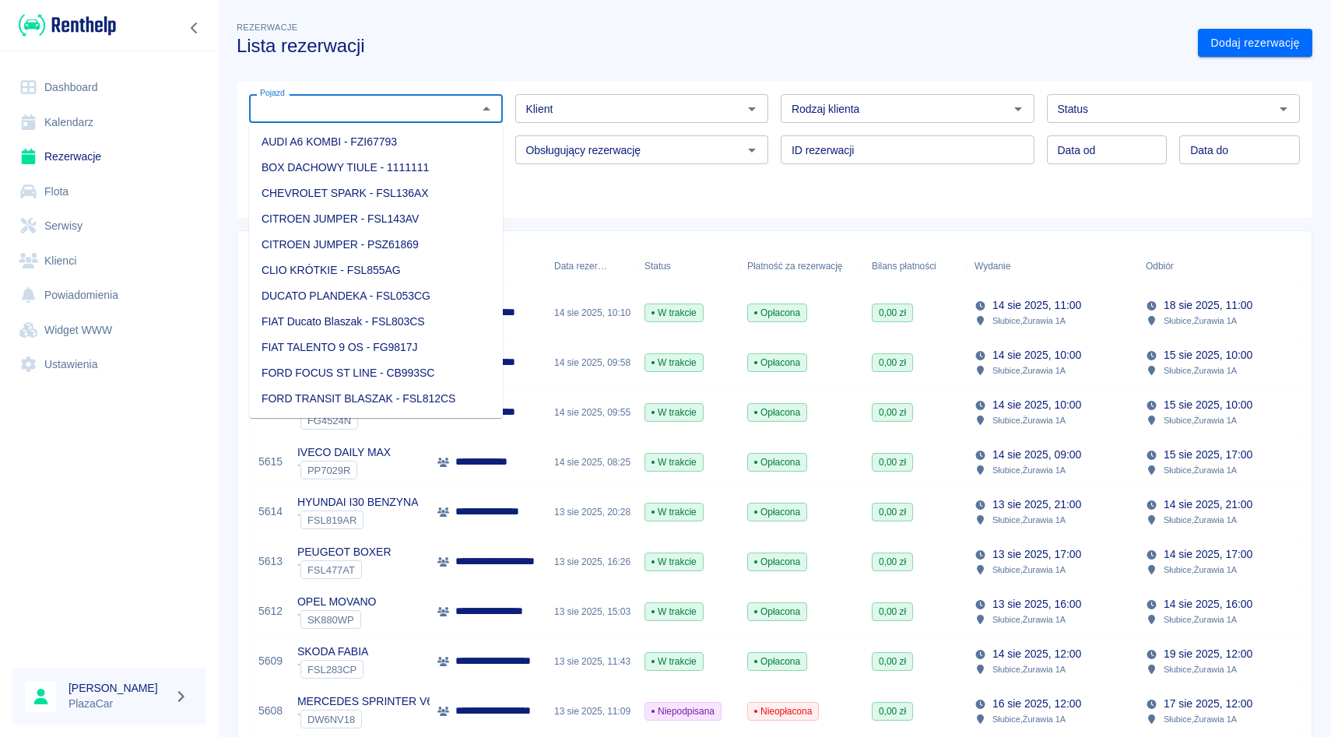
click at [372, 115] on input "Pojazd" at bounding box center [363, 108] width 219 height 19
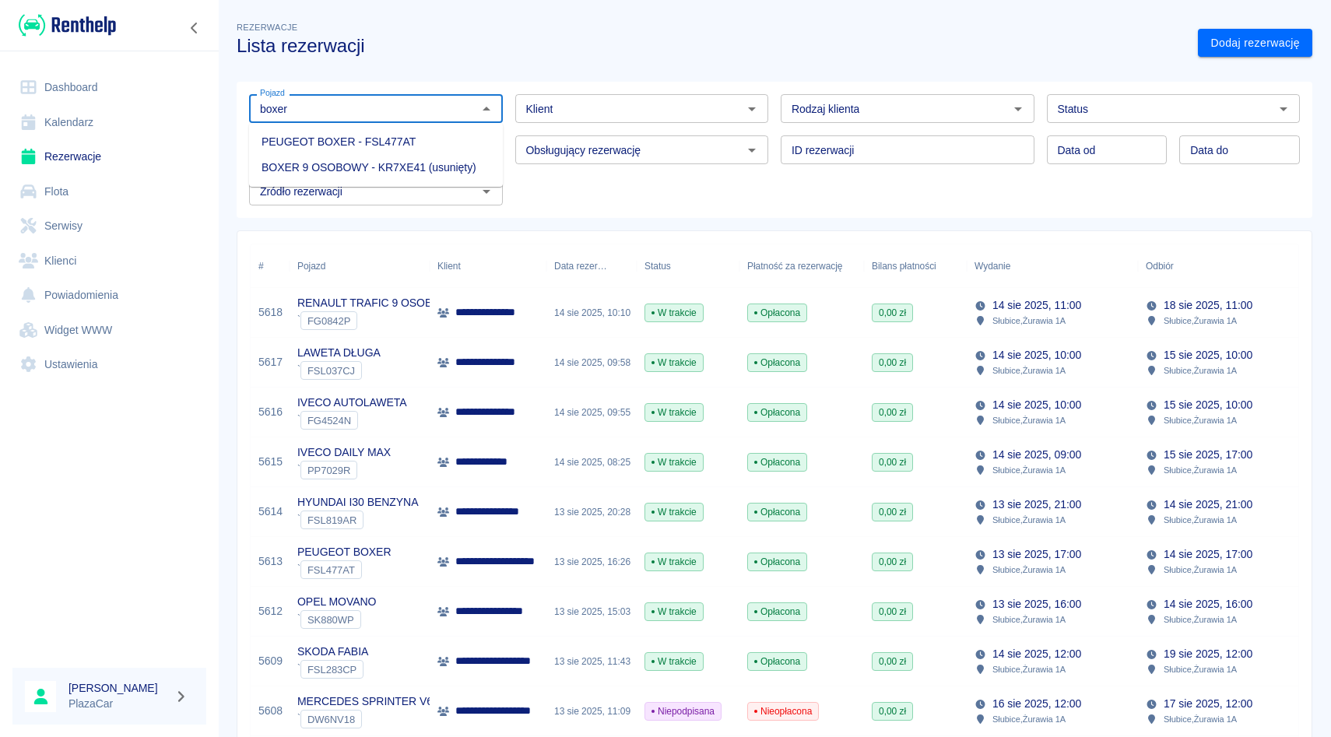
click at [349, 151] on li "PEUGEOT BOXER - FSL477AT" at bounding box center [376, 142] width 254 height 26
type input "PEUGEOT BOXER - FSL477AT"
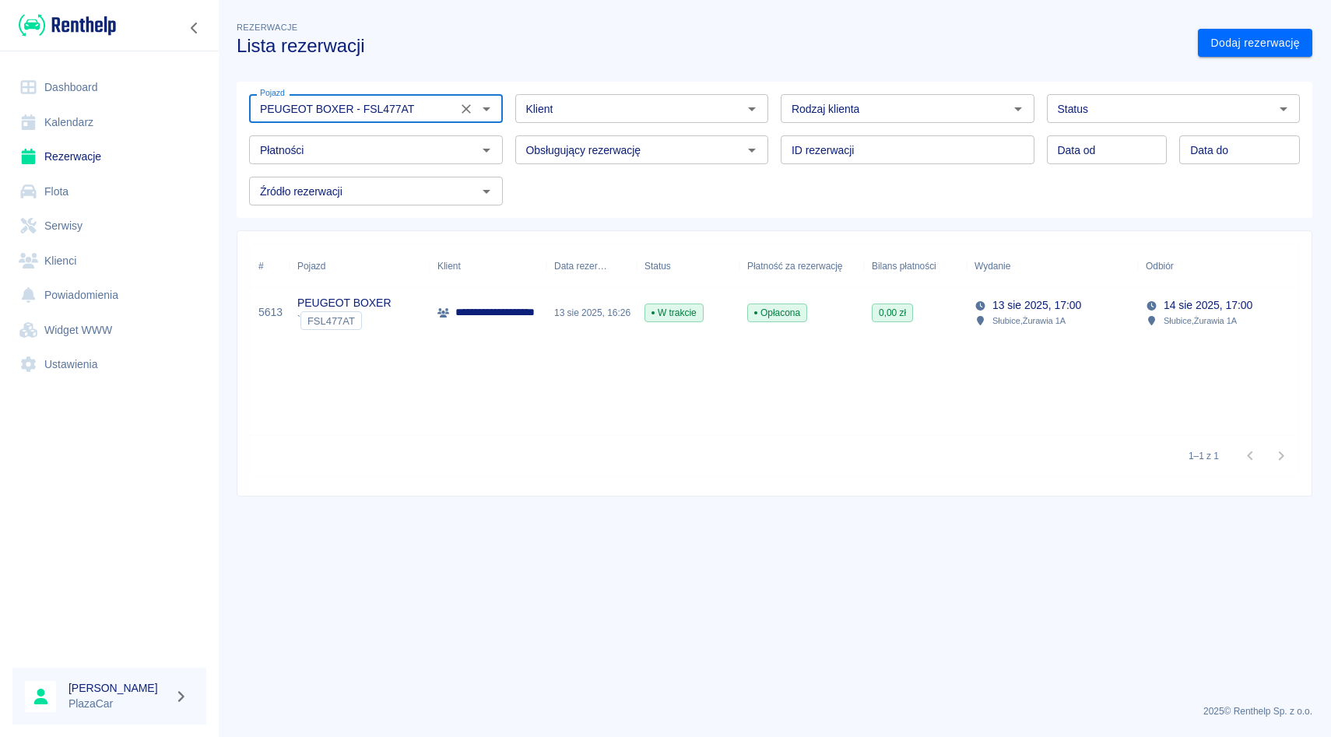
click at [466, 97] on div "PEUGEOT BOXER - FSL477AT Pojazd" at bounding box center [376, 108] width 254 height 29
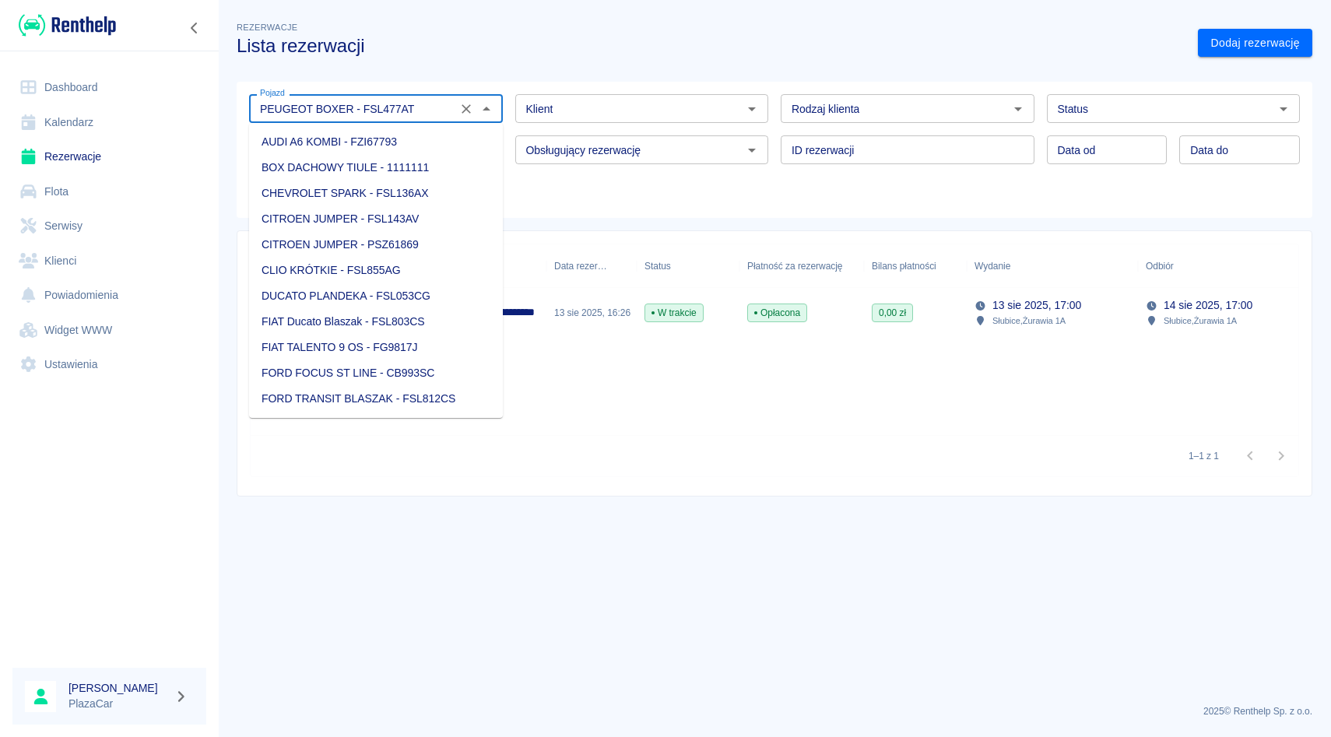
scroll to position [1079, 0]
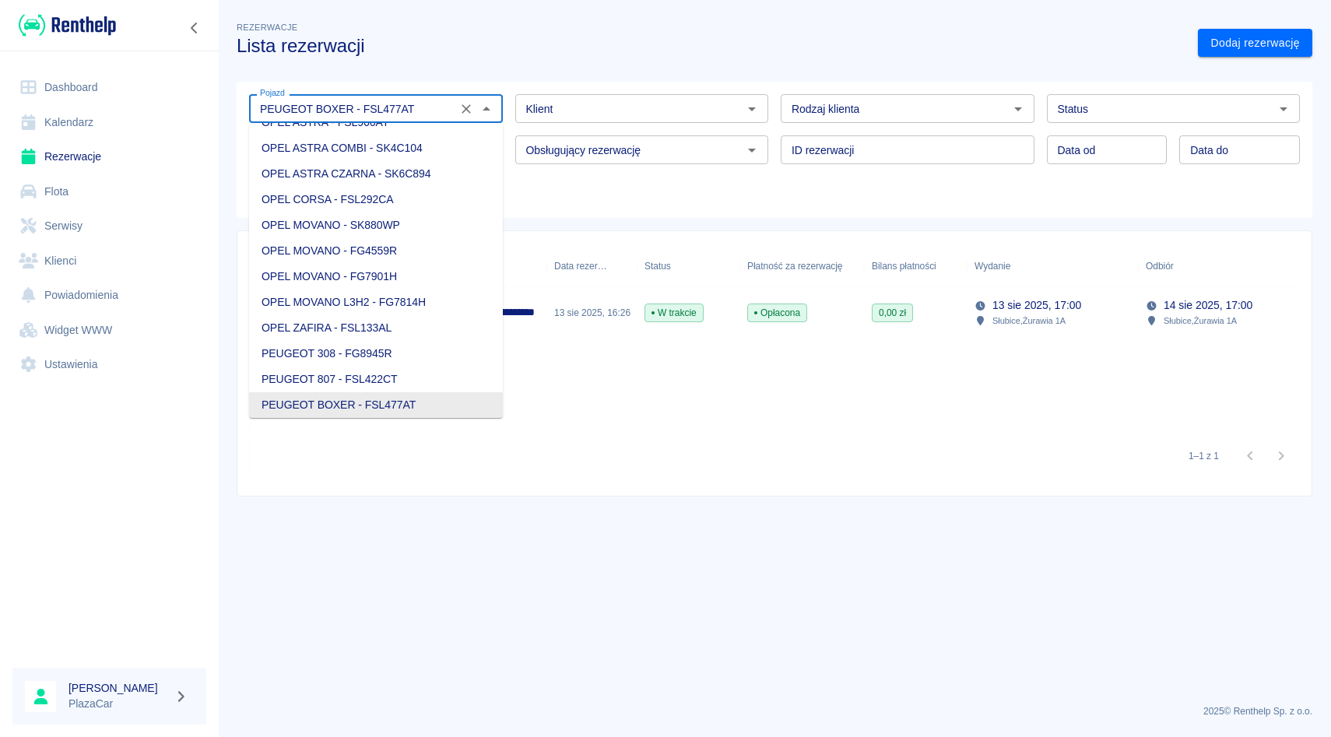
click at [467, 103] on icon "Wyczyść" at bounding box center [466, 109] width 16 height 16
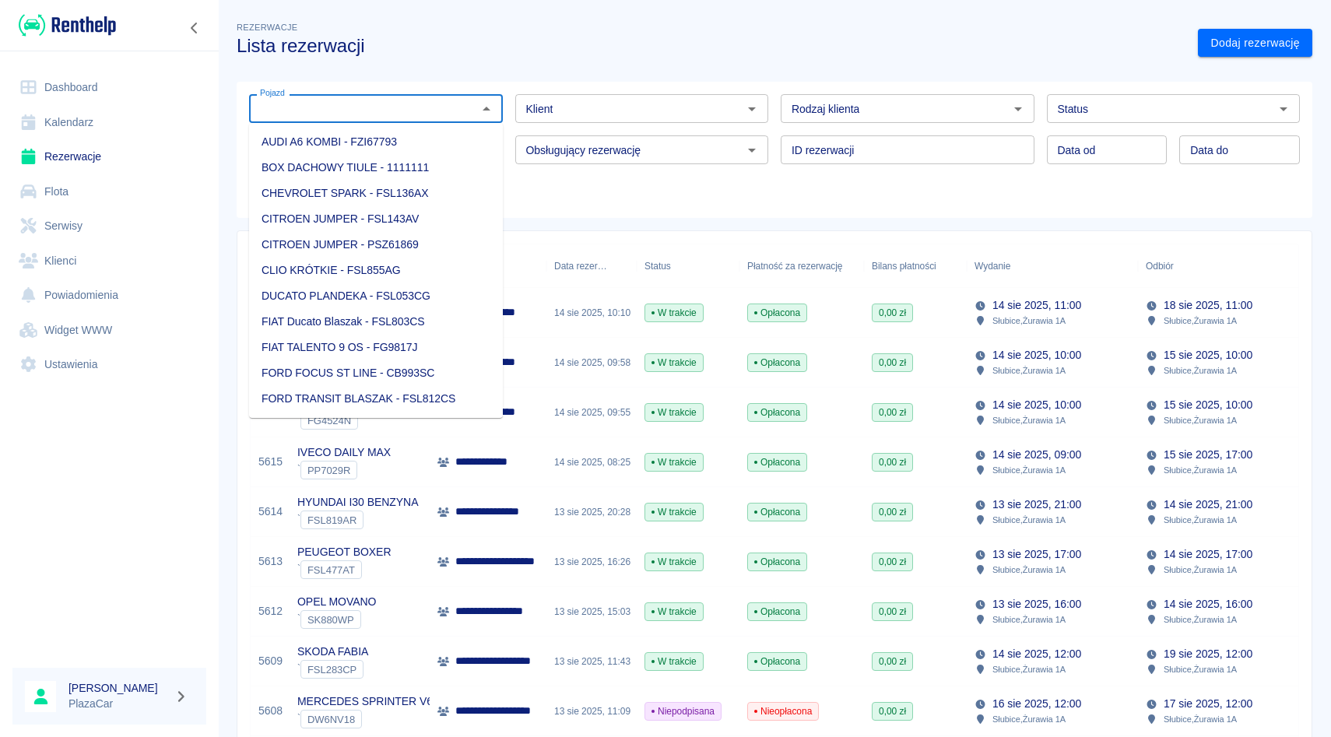
click at [730, 195] on div "Pojazd Pojazd Klient Klient Rodzaj klienta Rodzaj klienta Status Status Płatnoś…" at bounding box center [768, 144] width 1063 height 124
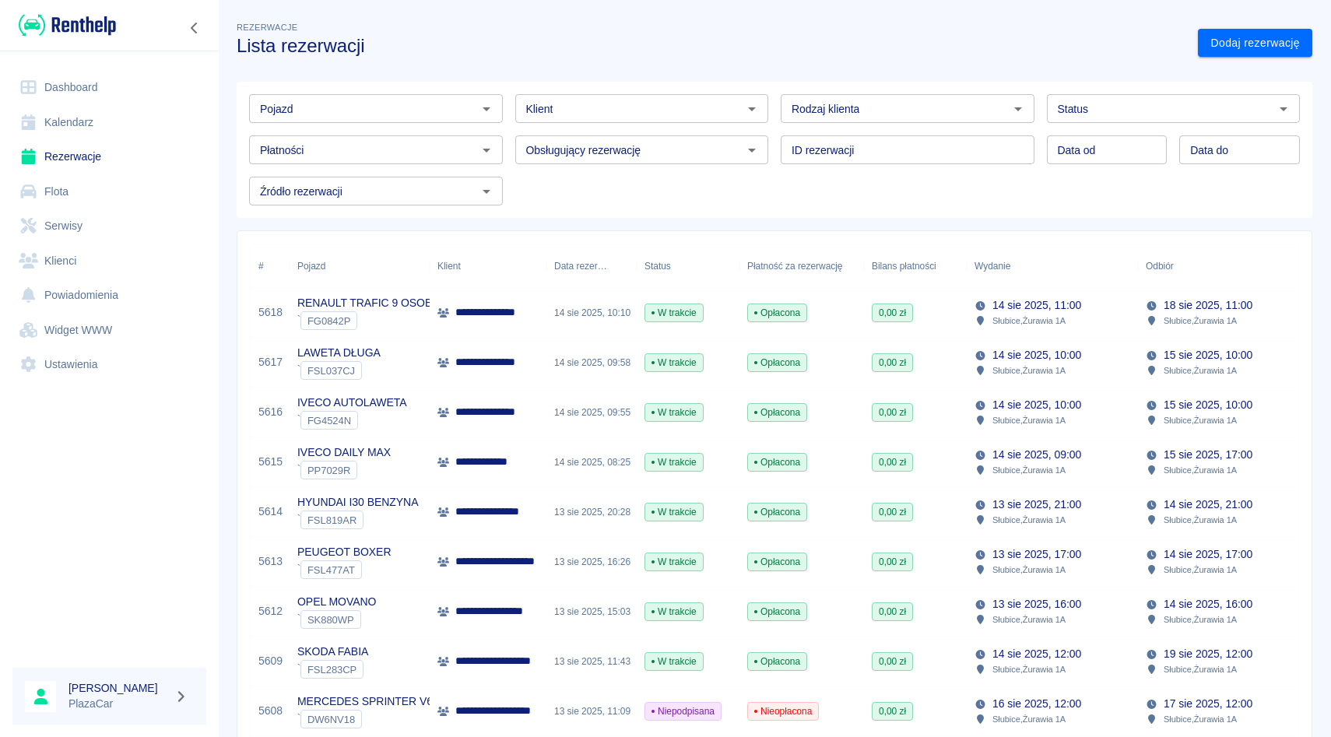
click at [772, 130] on div "ID rezerwacji ID rezerwacji" at bounding box center [901, 143] width 266 height 41
drag, startPoint x: 772, startPoint y: 130, endPoint x: 778, endPoint y: 142, distance: 13.6
click at [778, 142] on div "ID rezerwacji ID rezerwacji" at bounding box center [901, 143] width 266 height 41
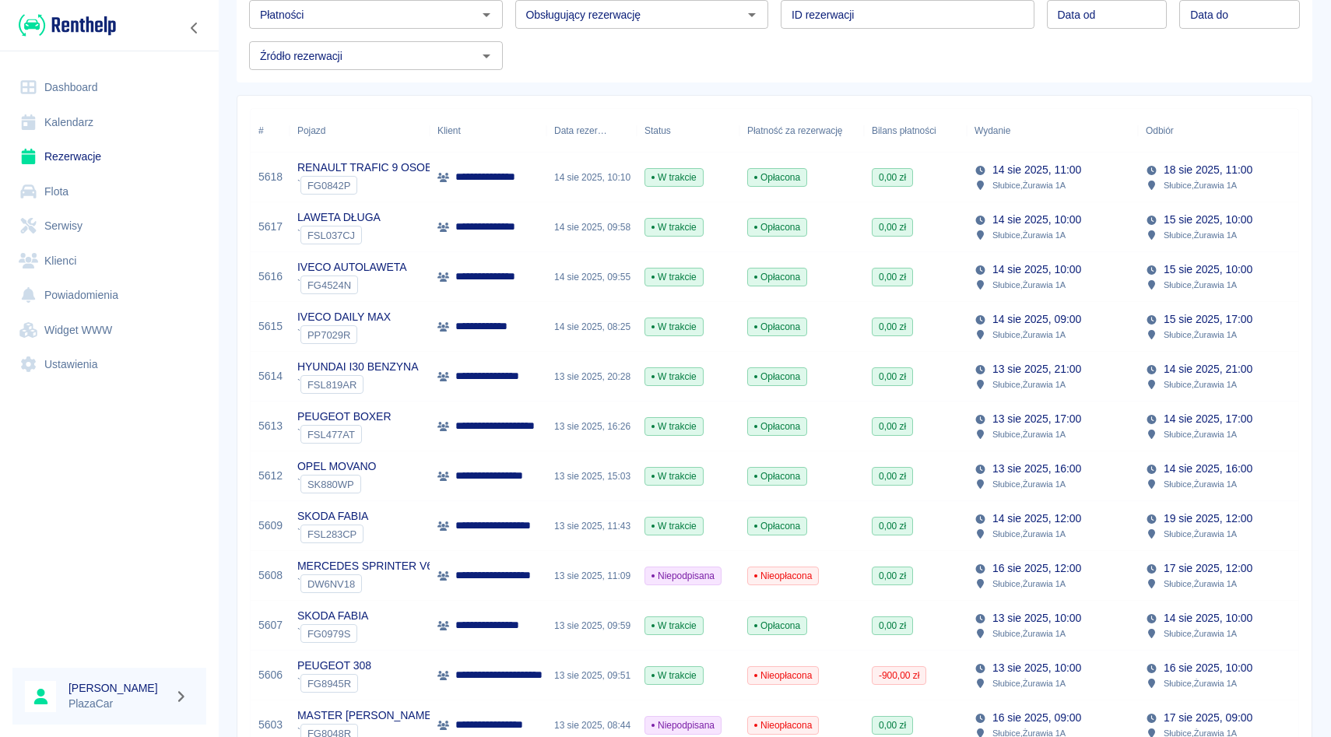
scroll to position [143, 0]
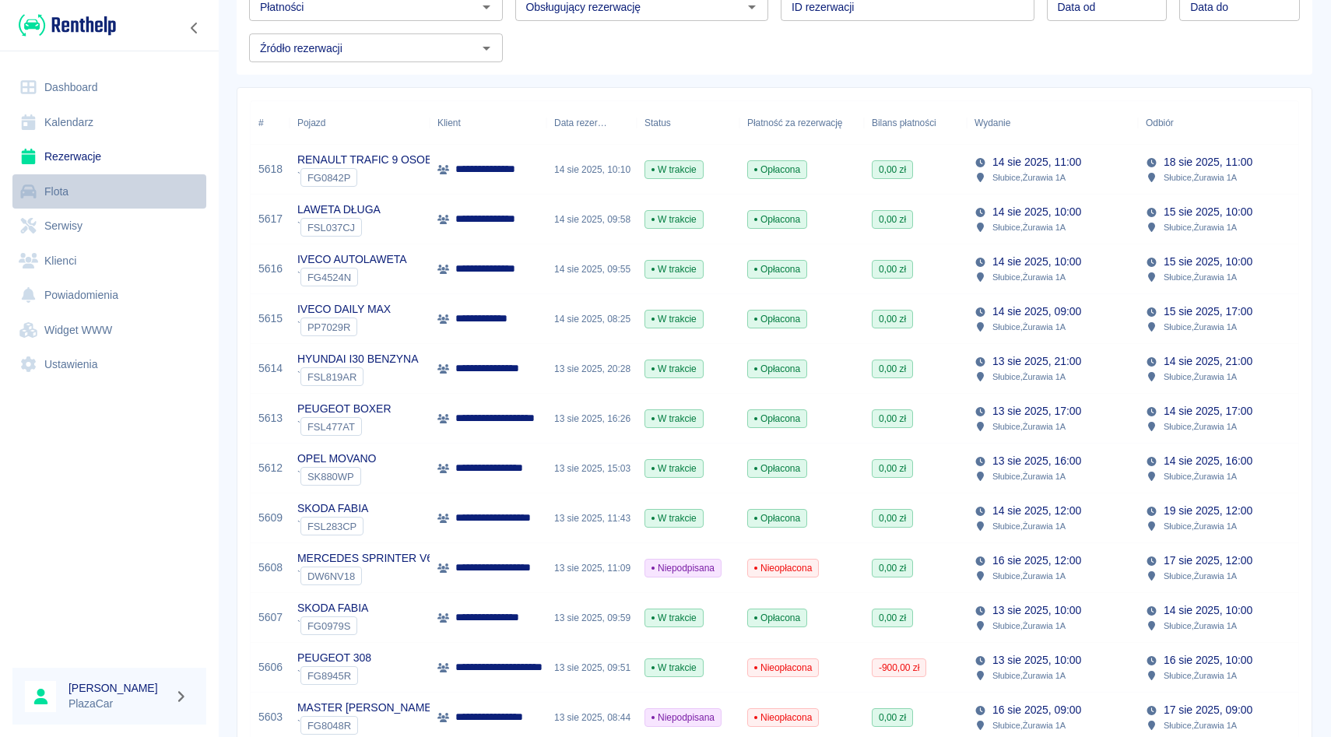
click at [75, 186] on link "Flota" at bounding box center [109, 191] width 194 height 35
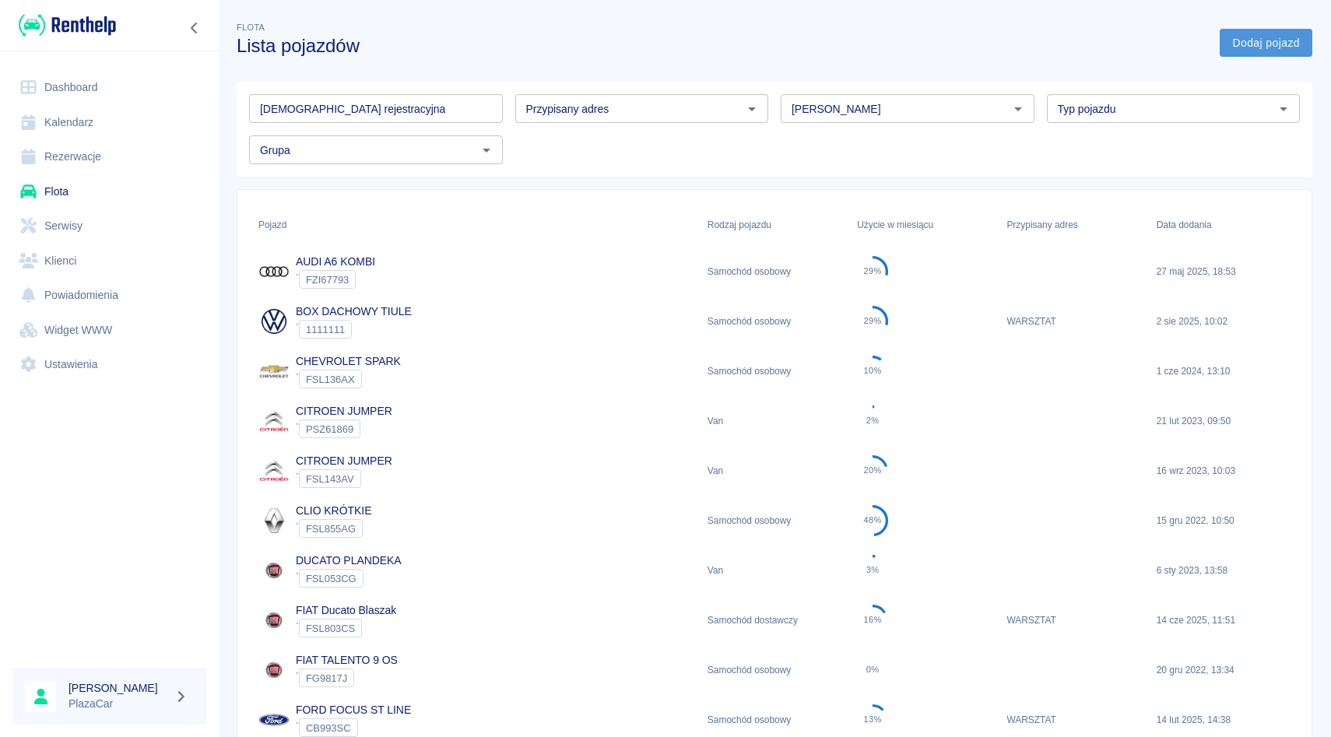
click at [1264, 40] on link "Dodaj pojazd" at bounding box center [1266, 43] width 93 height 29
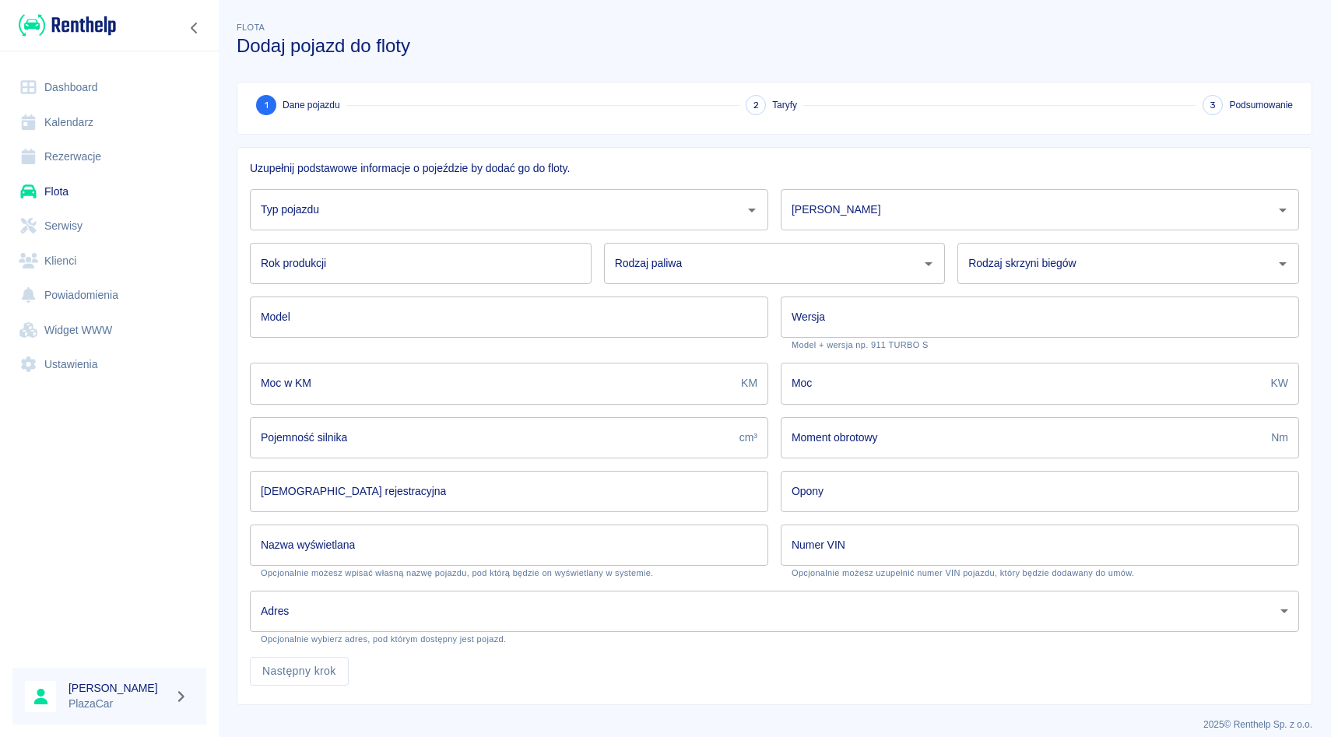
click at [405, 205] on input "Typ pojazdu" at bounding box center [497, 209] width 481 height 27
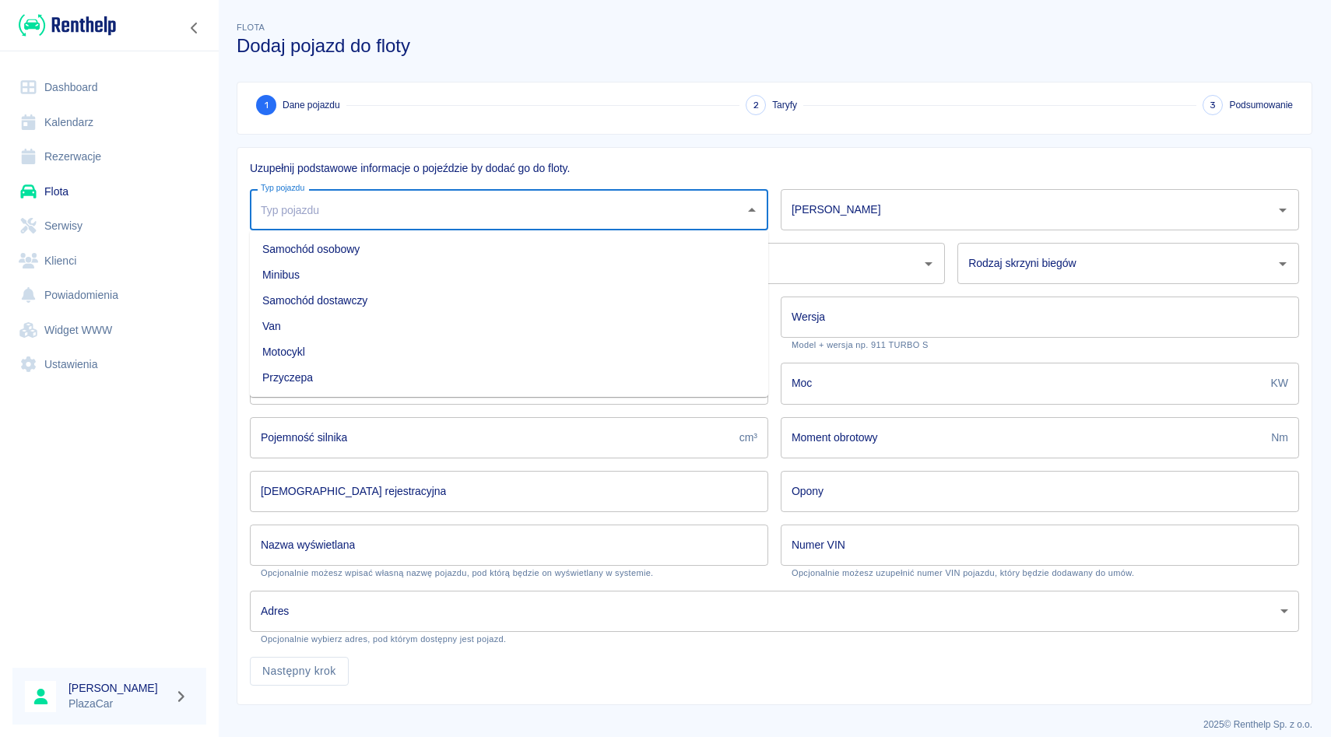
click at [359, 293] on li "Samochód dostawczy" at bounding box center [509, 301] width 518 height 26
type input "Samochód dostawczy"
click at [830, 215] on input "[PERSON_NAME]" at bounding box center [1028, 209] width 481 height 27
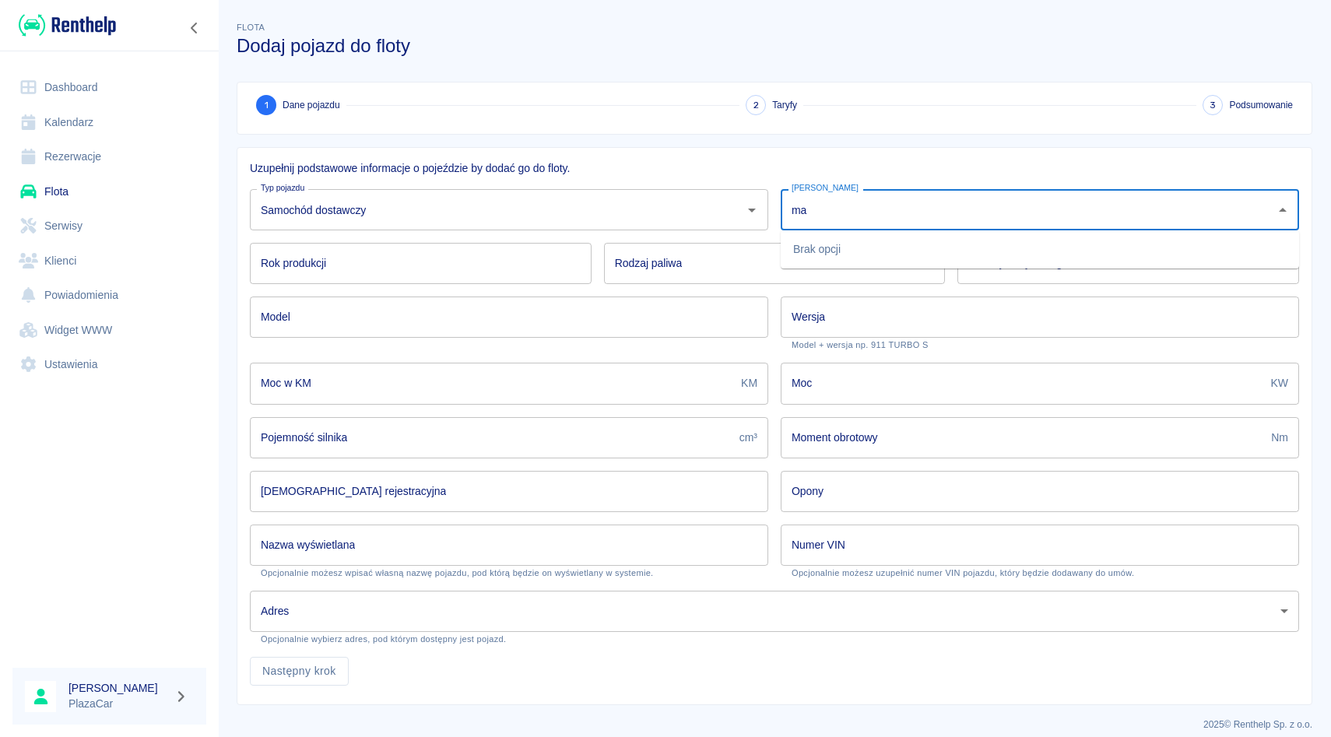
type input "m"
type input "Maxus"
click button "Następny krok" at bounding box center [299, 671] width 99 height 29
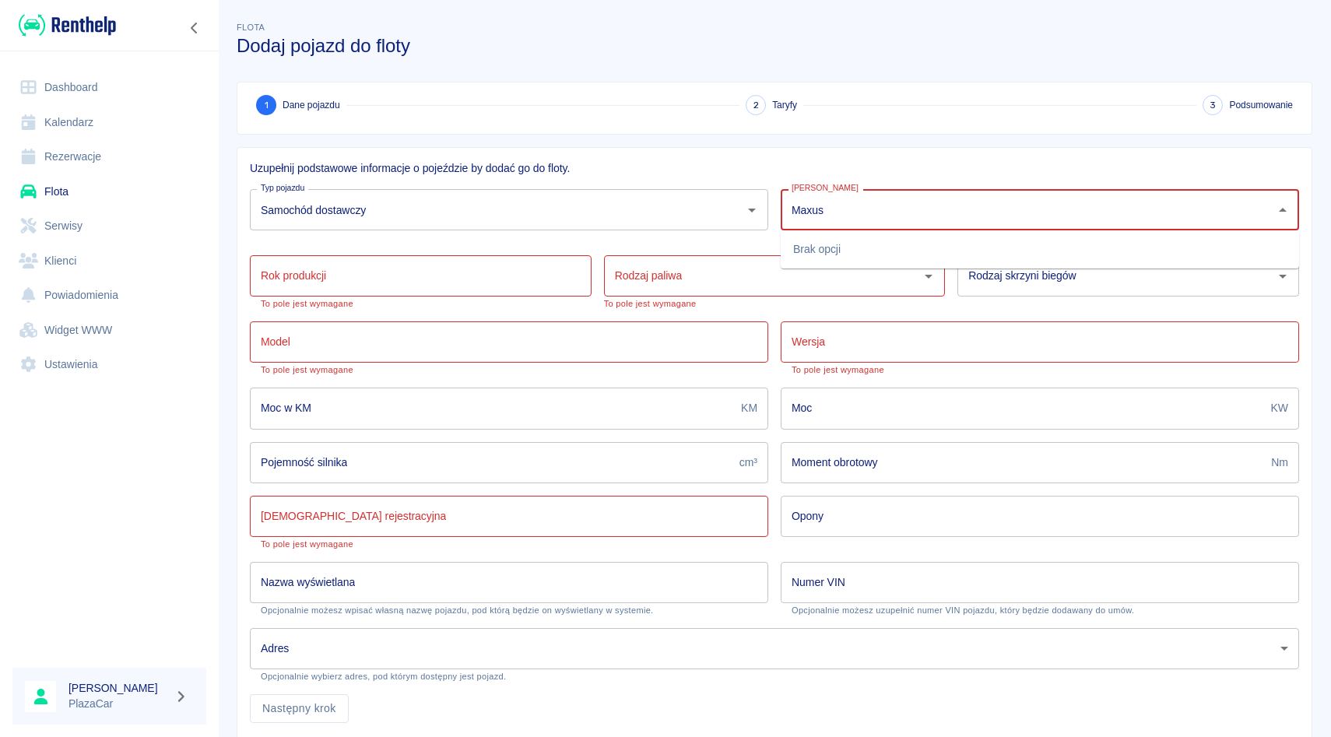
click button "Następny krok" at bounding box center [299, 708] width 99 height 29
click at [820, 140] on div "Uzupełnij podstawowe informacje o pojeździe by dodać go do floty. Typ pojazdu S…" at bounding box center [768, 439] width 1088 height 608
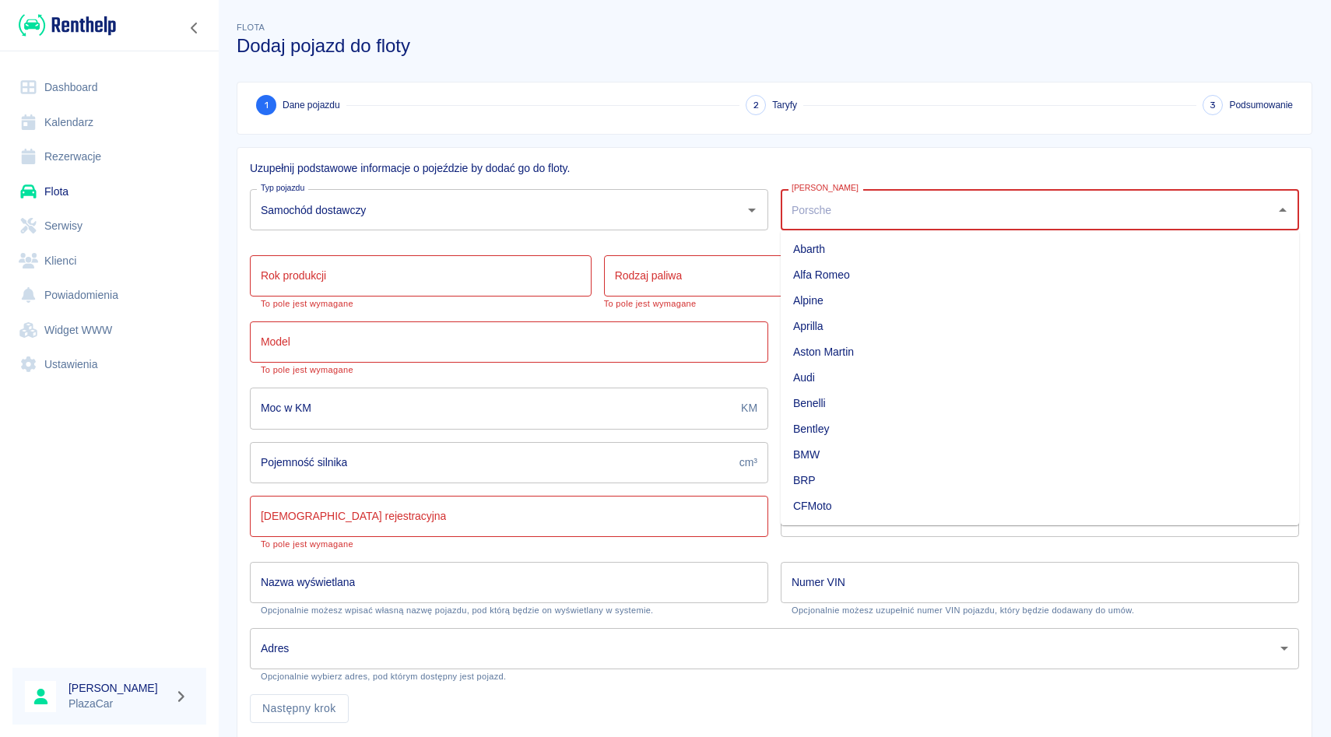
click at [811, 219] on input "[PERSON_NAME]" at bounding box center [1028, 209] width 481 height 27
type input "s"
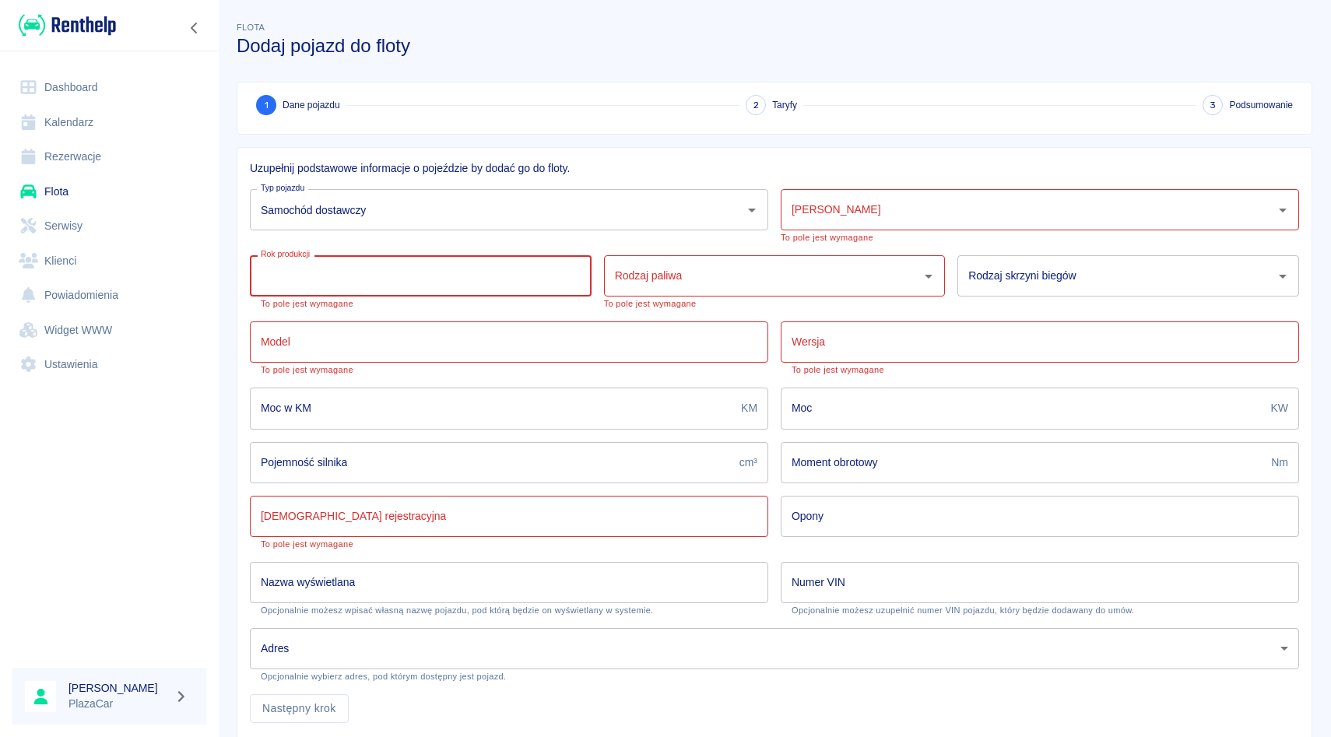
click at [475, 287] on input "Rok produkcji" at bounding box center [421, 275] width 342 height 41
type input "2023"
click at [759, 276] on input "Rodzaj paliwa" at bounding box center [763, 275] width 304 height 27
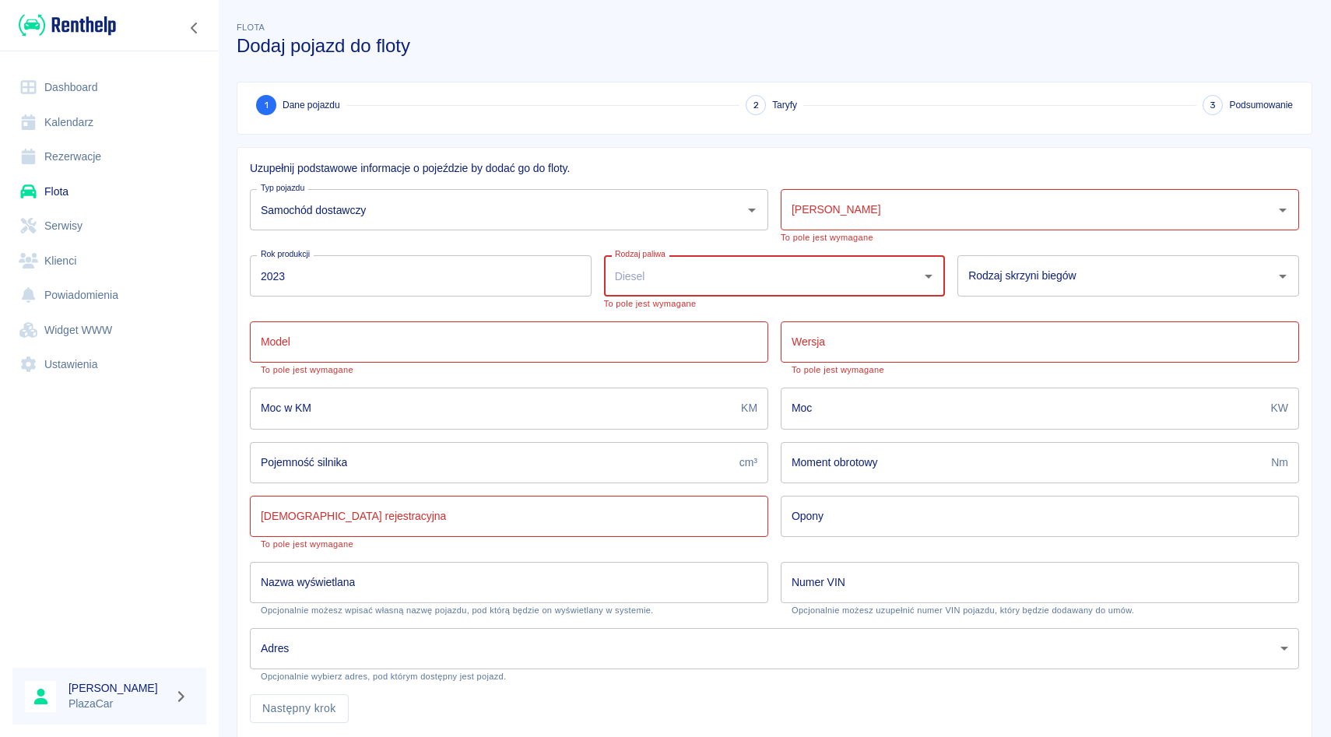
click at [911, 223] on div "[PERSON_NAME]" at bounding box center [1040, 209] width 518 height 41
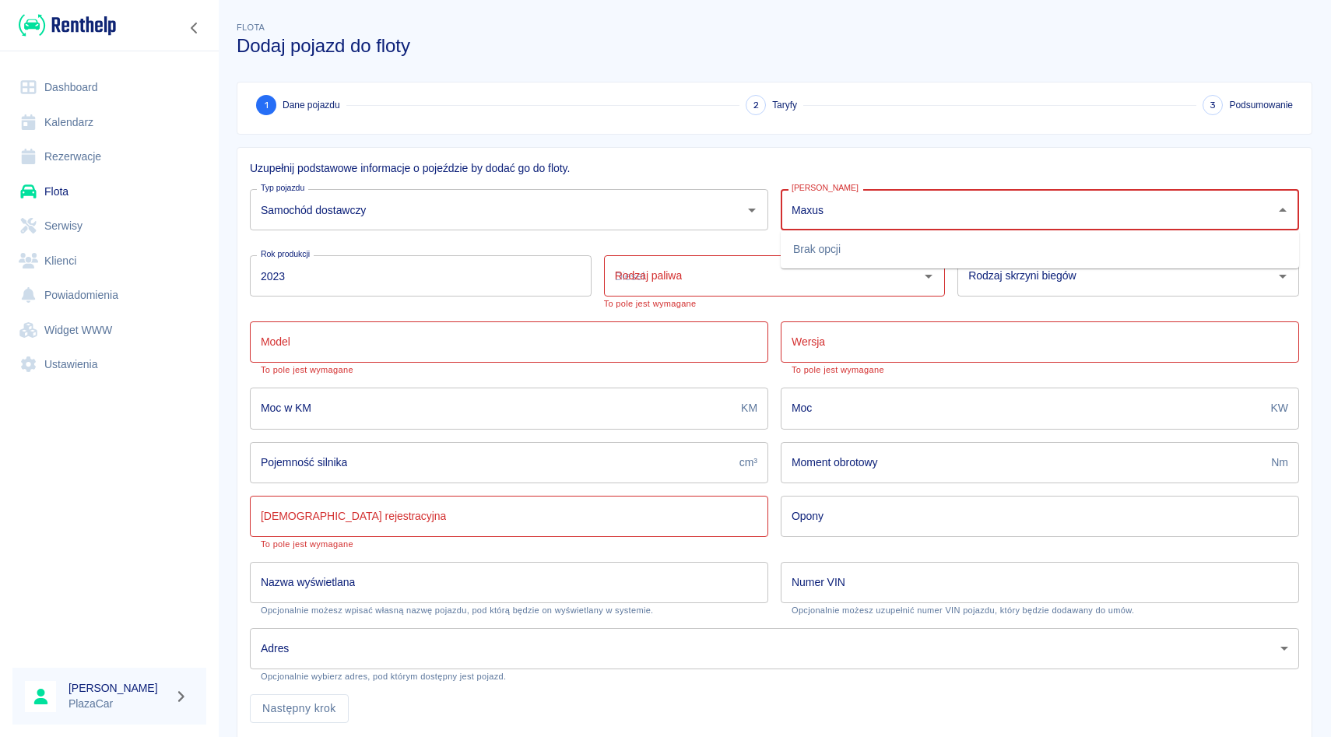
click button "Następny krok" at bounding box center [299, 708] width 99 height 29
type input "M"
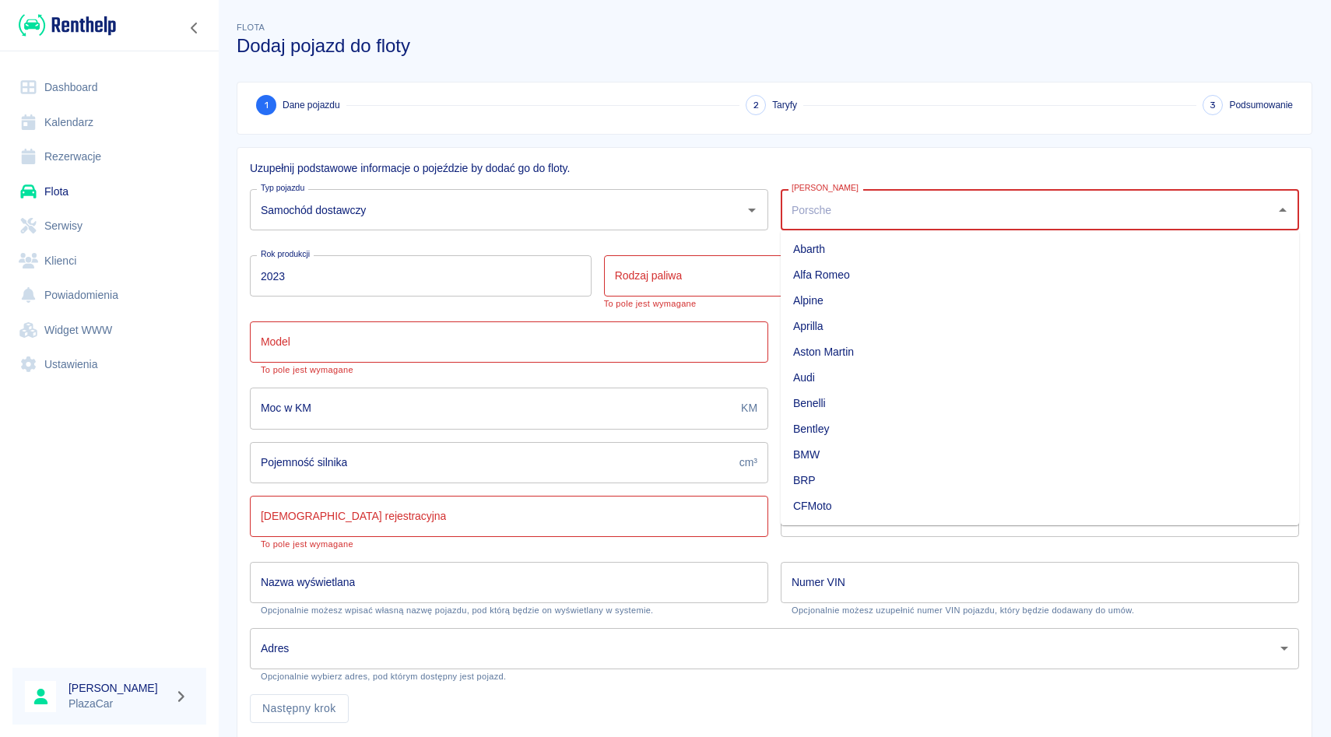
type input "m"
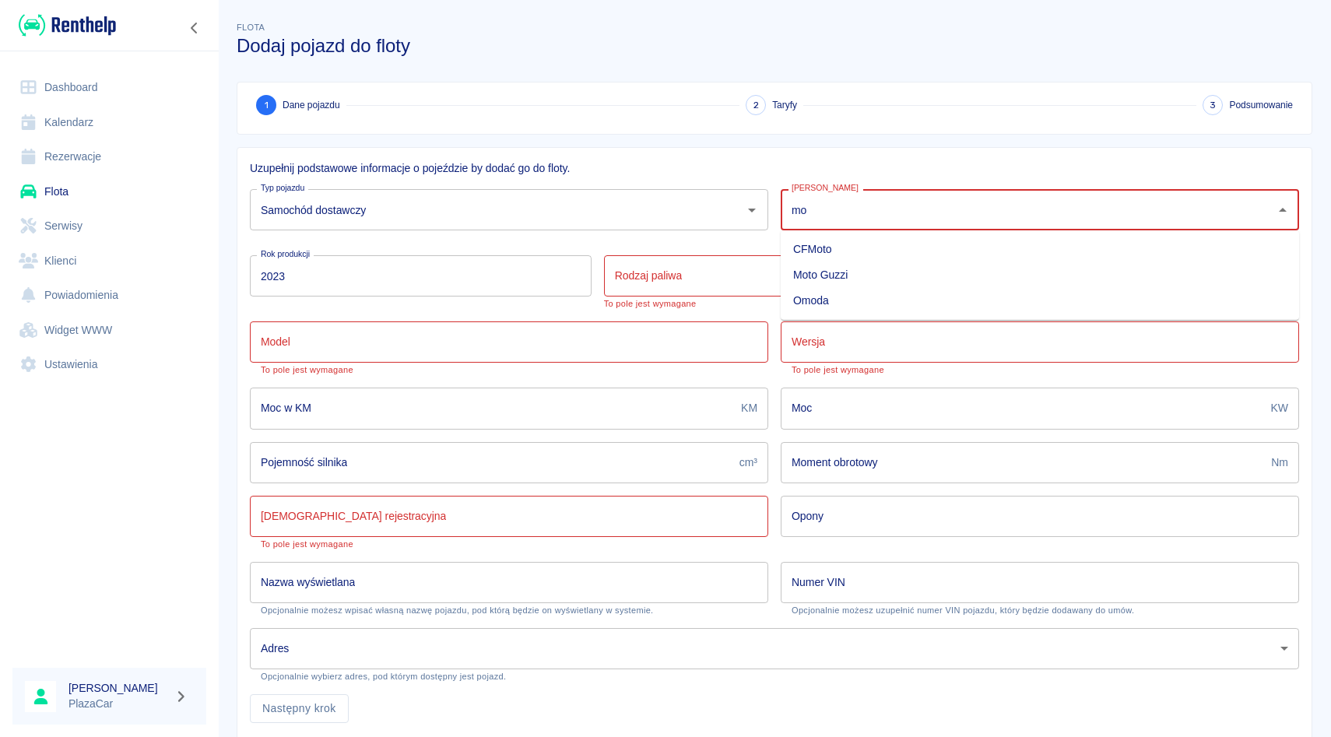
type input "m"
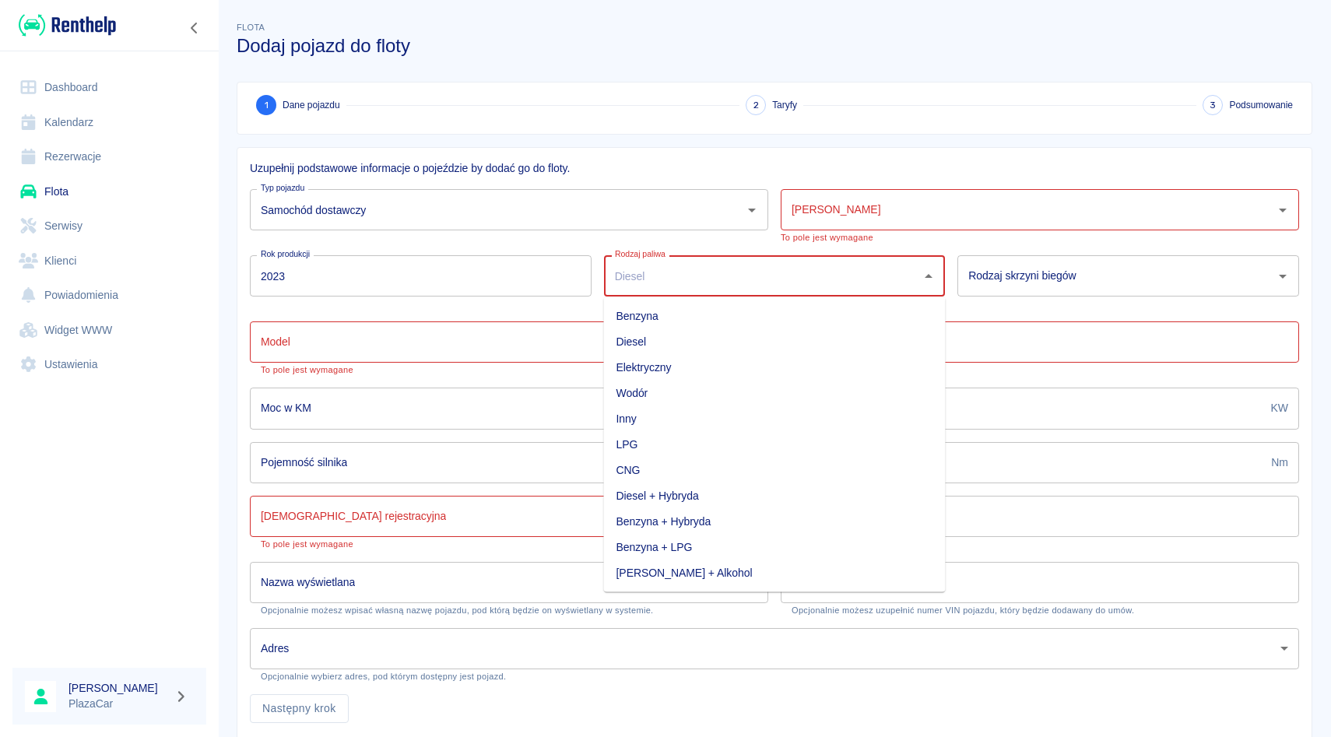
click at [634, 286] on input "Rodzaj paliwa" at bounding box center [763, 275] width 304 height 27
click at [993, 290] on div "Rodzaj skrzyni biegów" at bounding box center [1128, 275] width 342 height 41
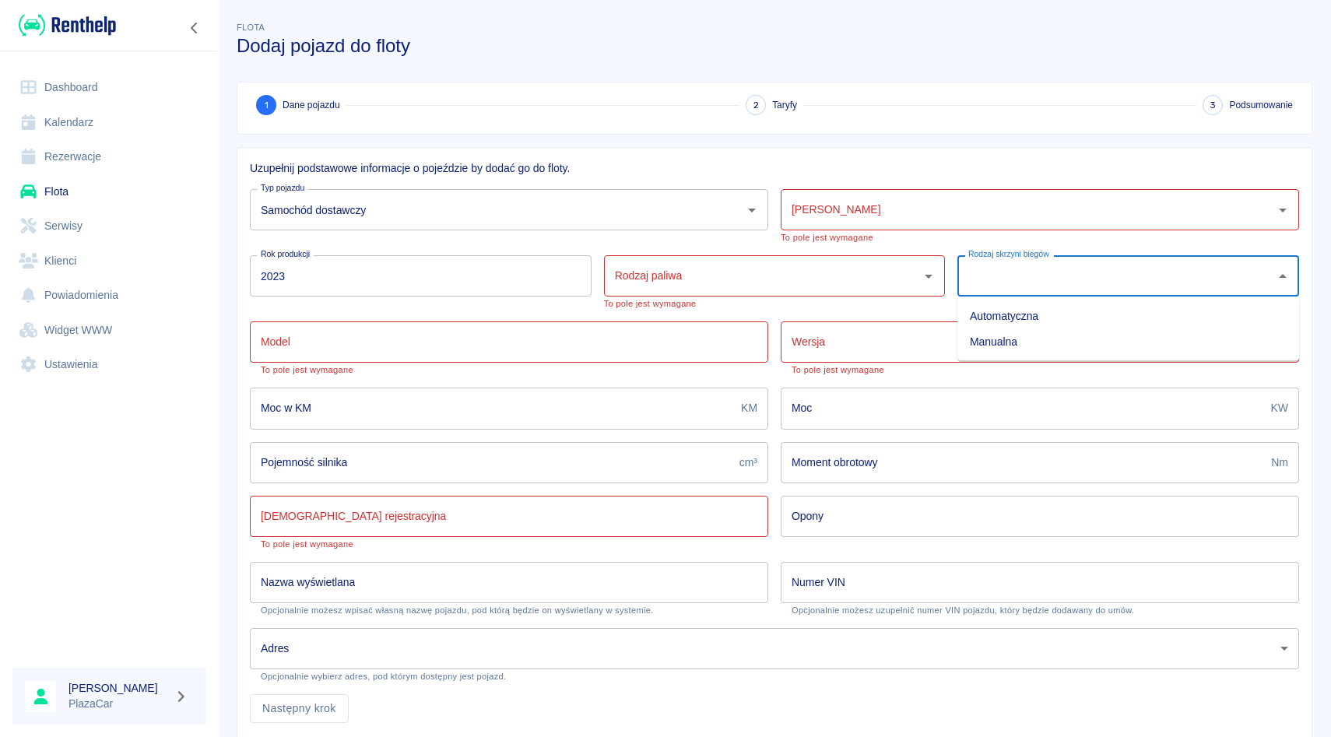
click at [997, 344] on li "Manualna" at bounding box center [1128, 342] width 342 height 26
type input "Manualna"
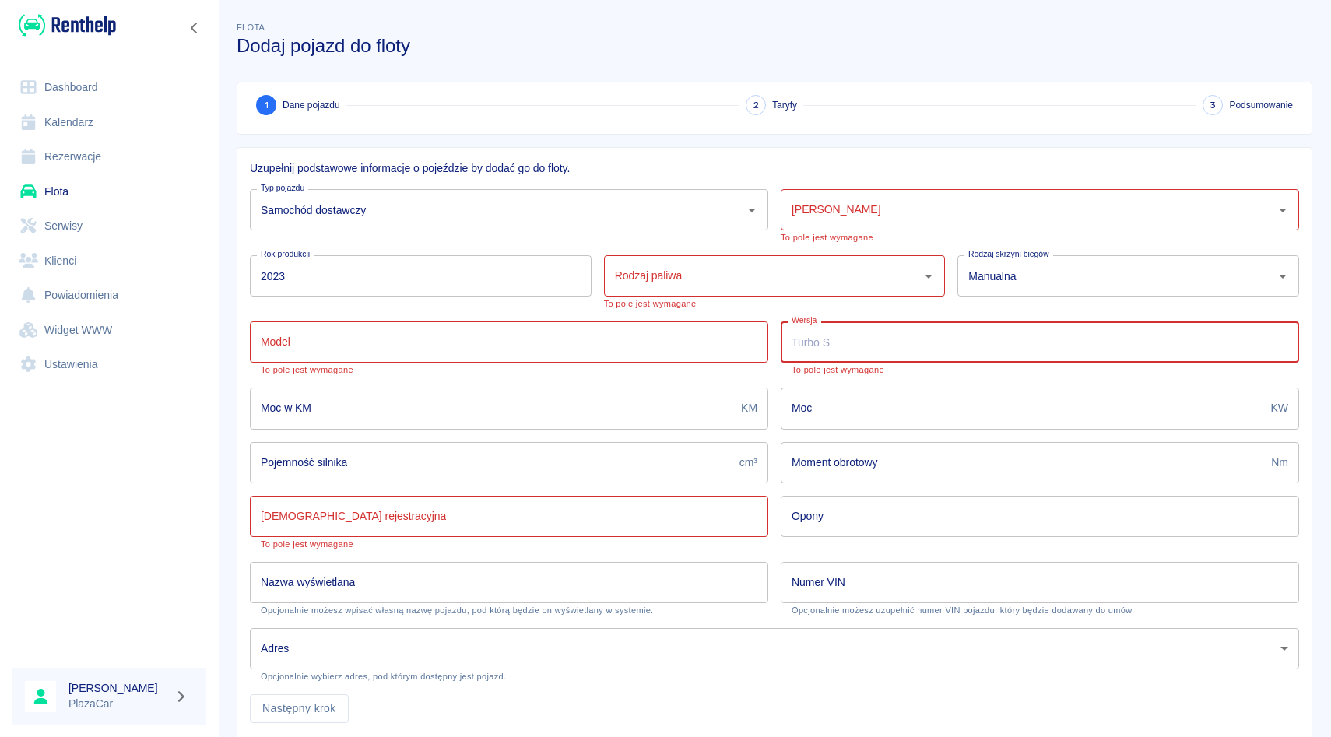
click at [813, 346] on input "Wersja" at bounding box center [1040, 341] width 518 height 41
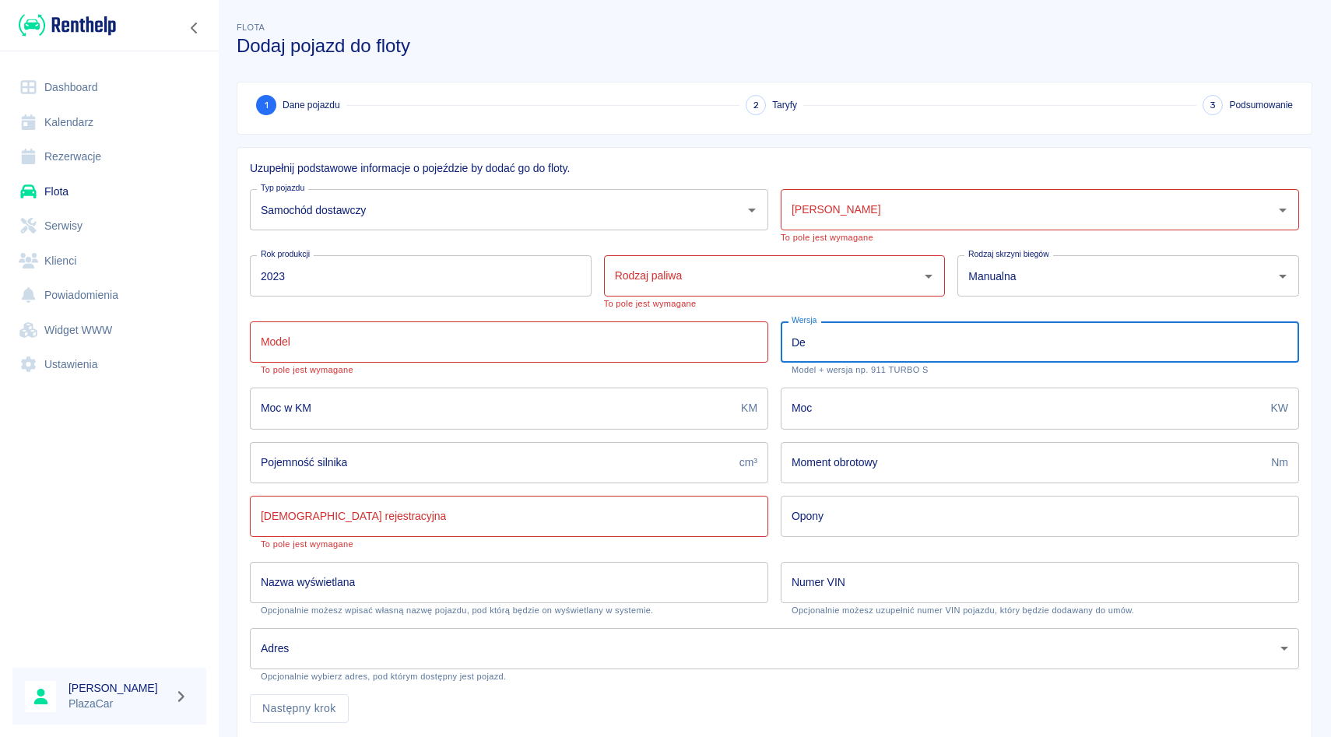
type input "D"
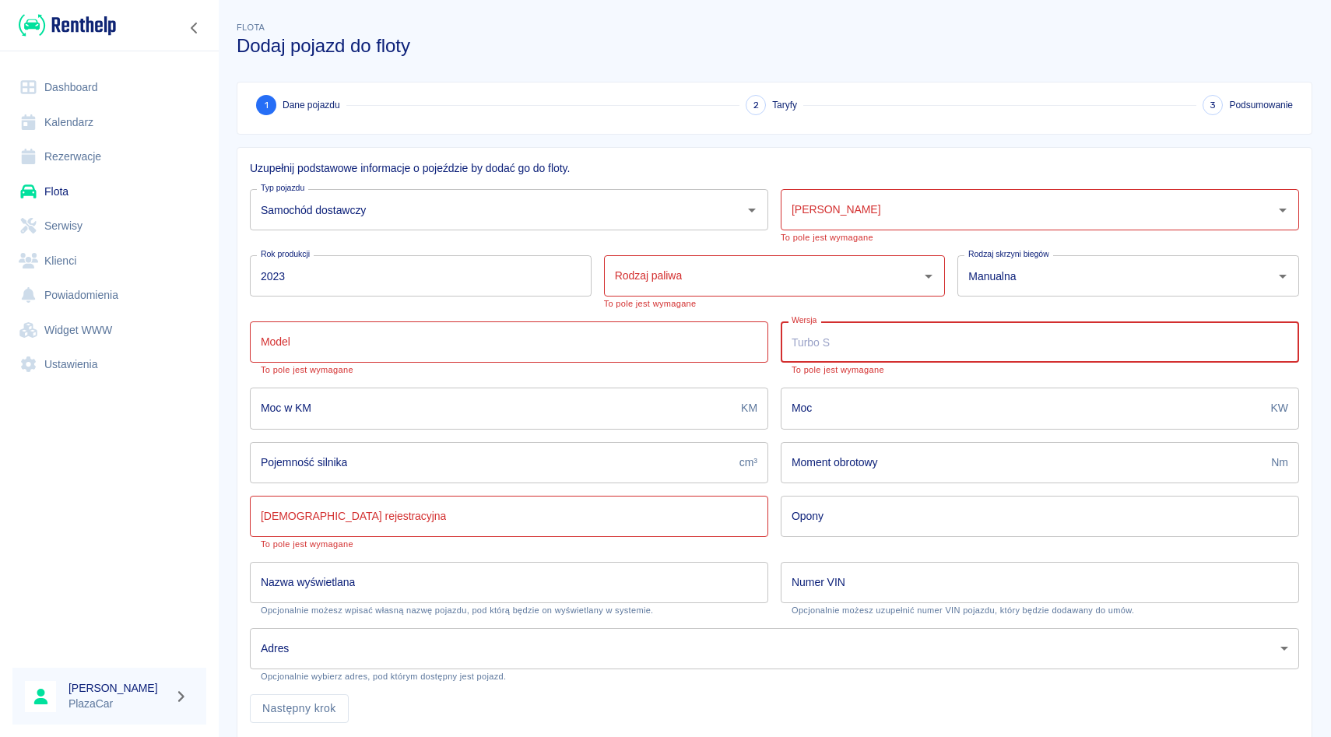
click at [656, 349] on input "Model" at bounding box center [509, 341] width 518 height 41
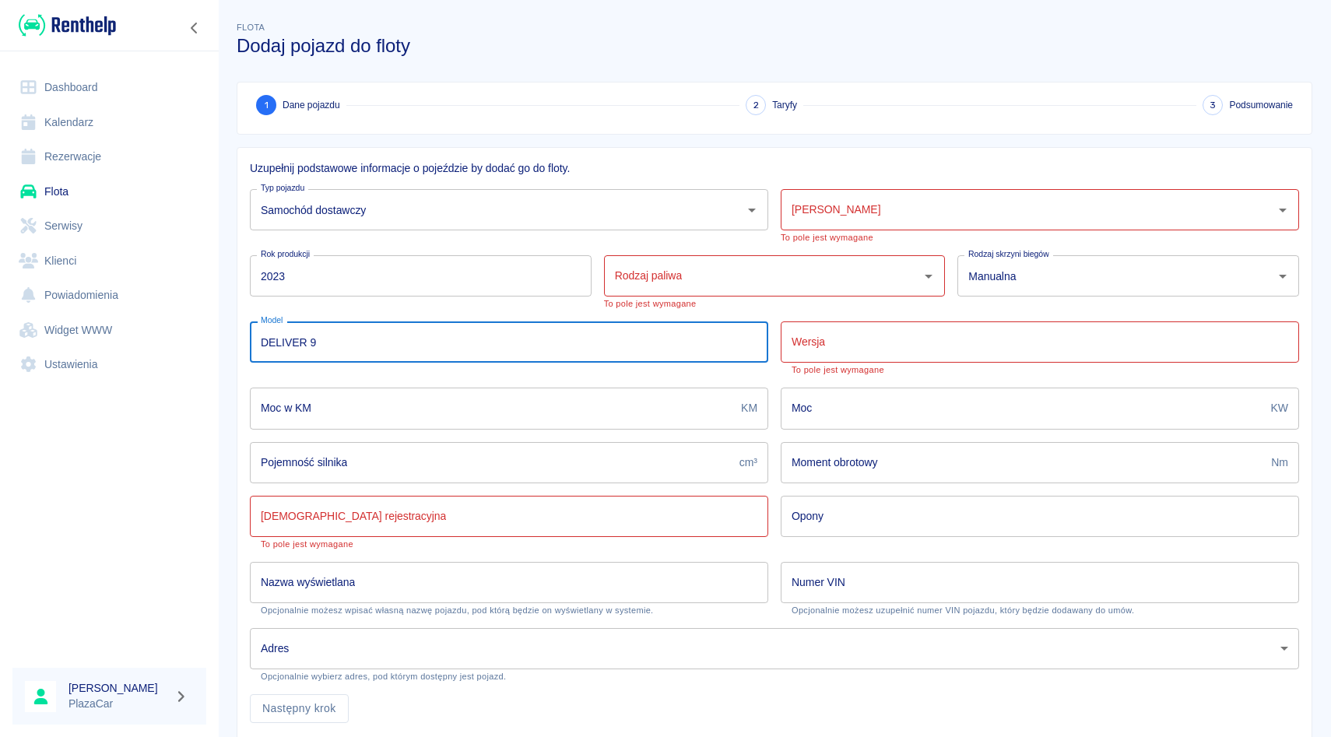
type input "DELIVER 9"
click at [862, 332] on input "Wersja" at bounding box center [1040, 341] width 518 height 41
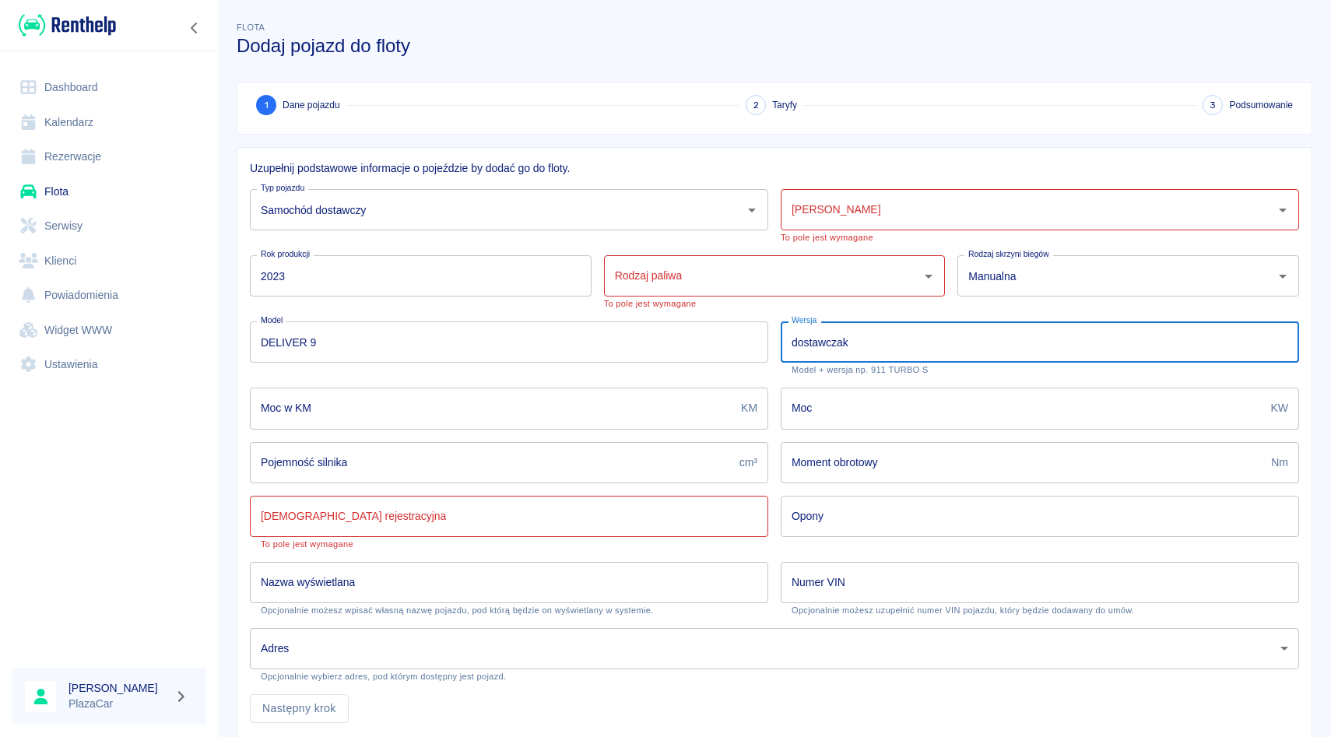
type input "dostawczak"
click at [820, 407] on input "Moc" at bounding box center [1023, 408] width 484 height 41
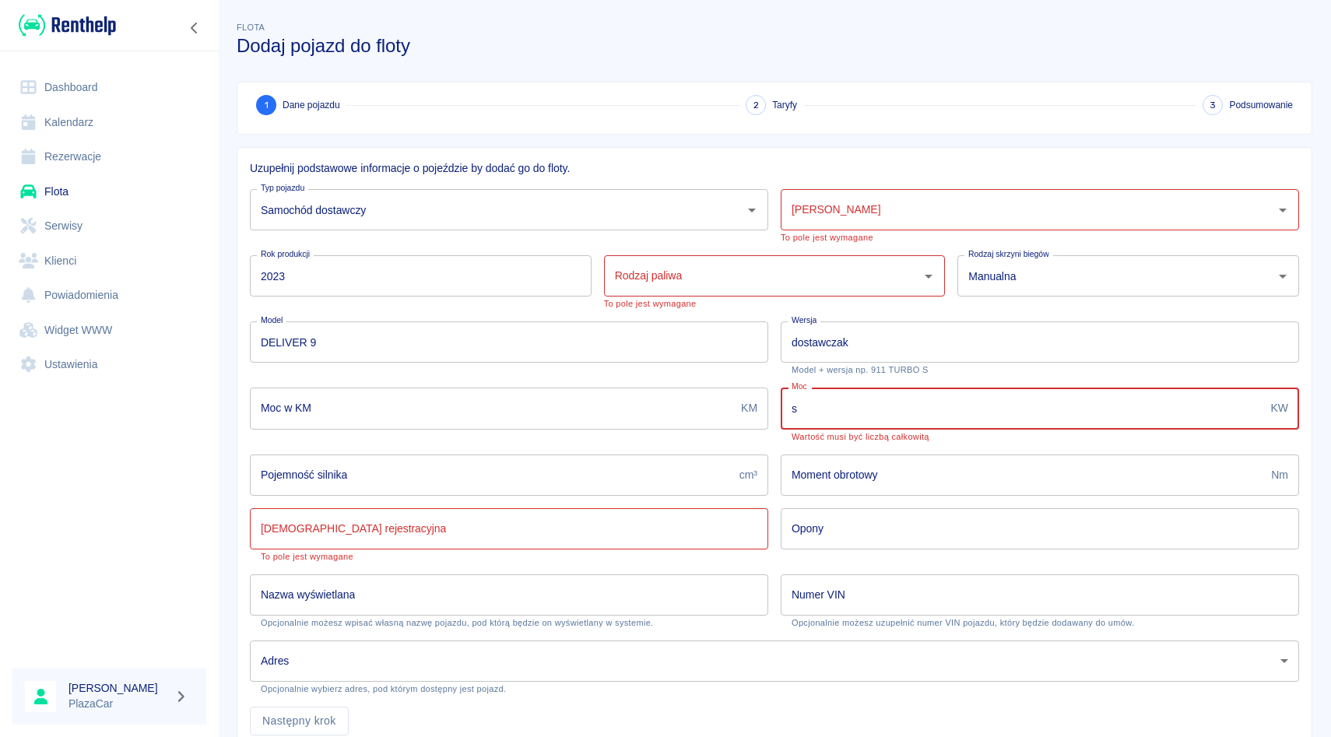
type input "s"
click at [697, 269] on input "Rodzaj paliwa" at bounding box center [763, 275] width 304 height 27
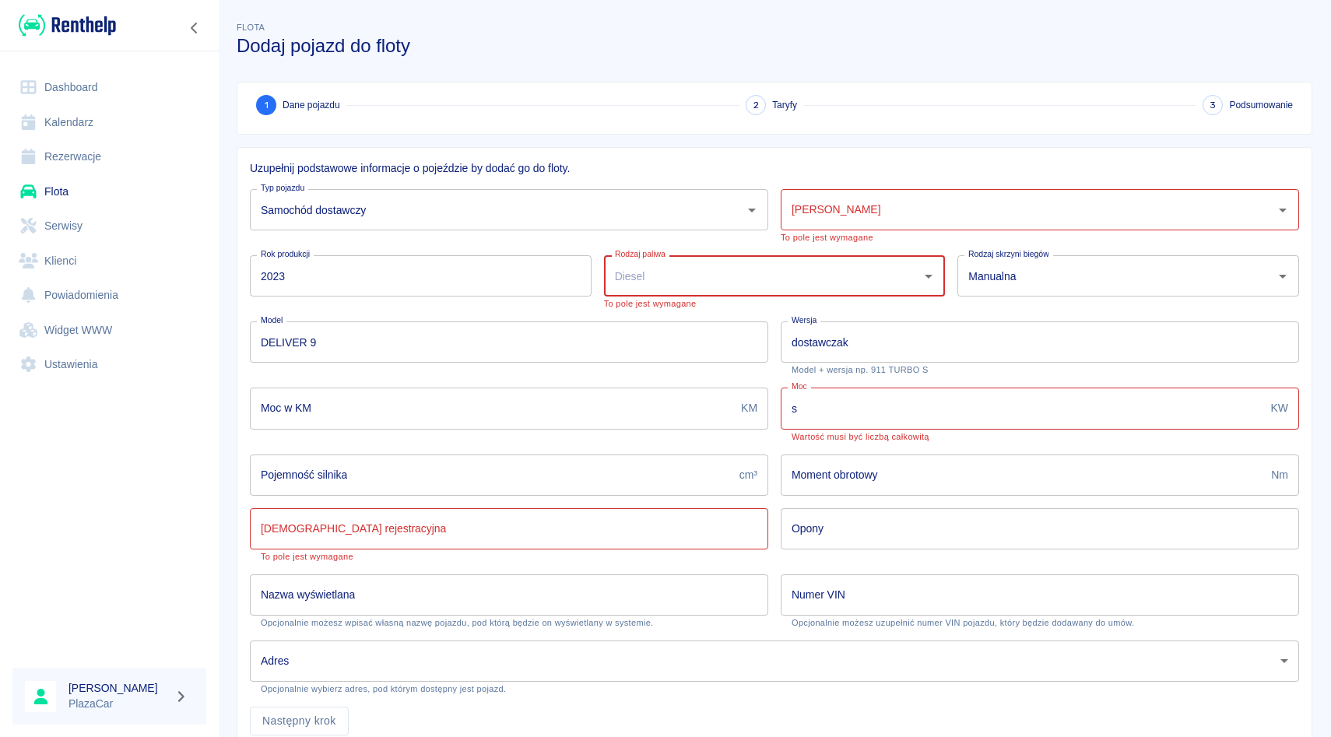
click at [696, 269] on input "Rodzaj paliwa" at bounding box center [763, 275] width 304 height 27
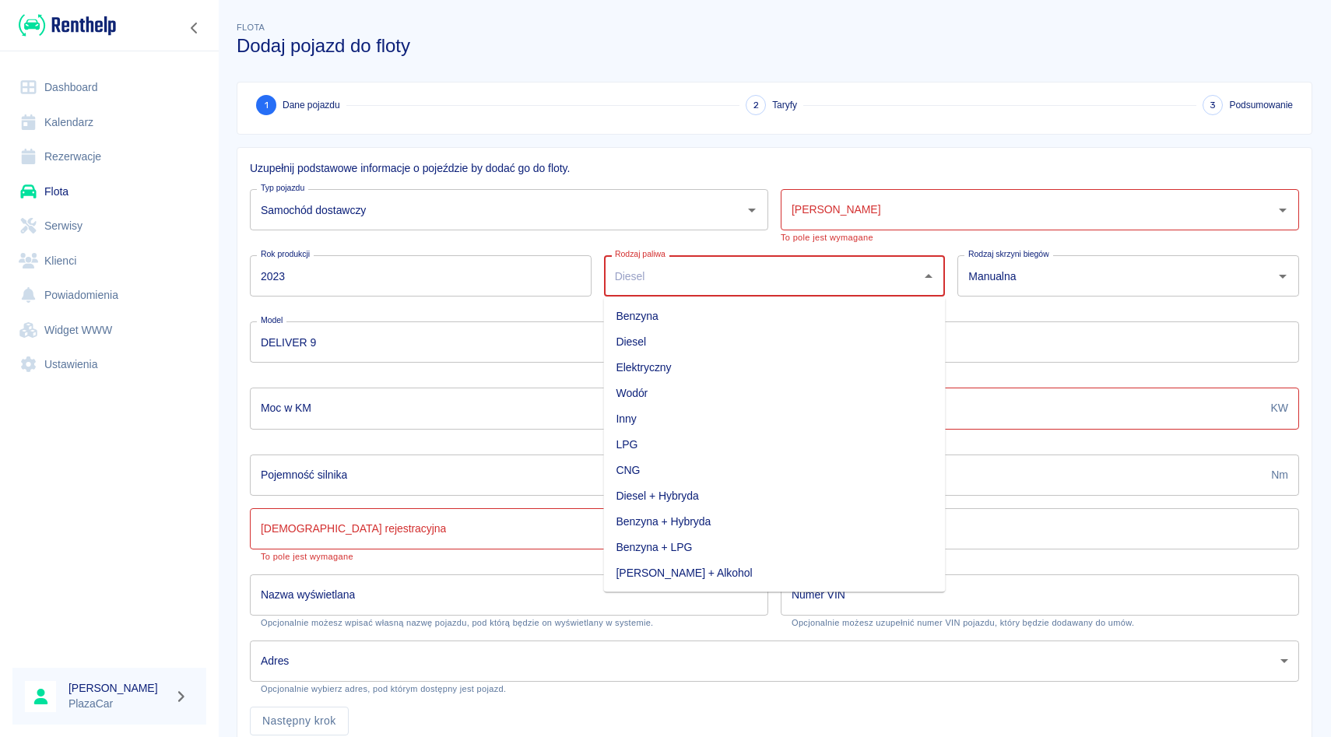
click at [696, 269] on input "Rodzaj paliwa" at bounding box center [763, 275] width 304 height 27
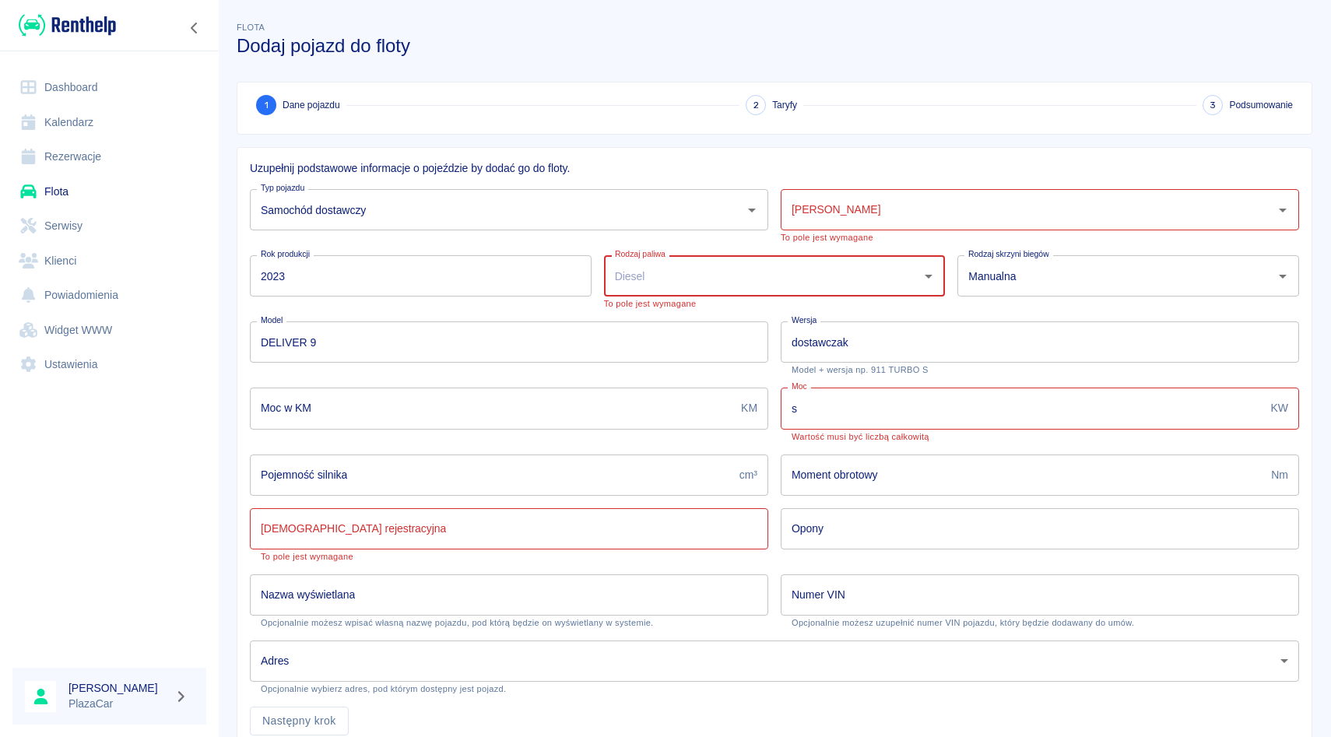
click at [696, 269] on input "Rodzaj paliwa" at bounding box center [763, 275] width 304 height 27
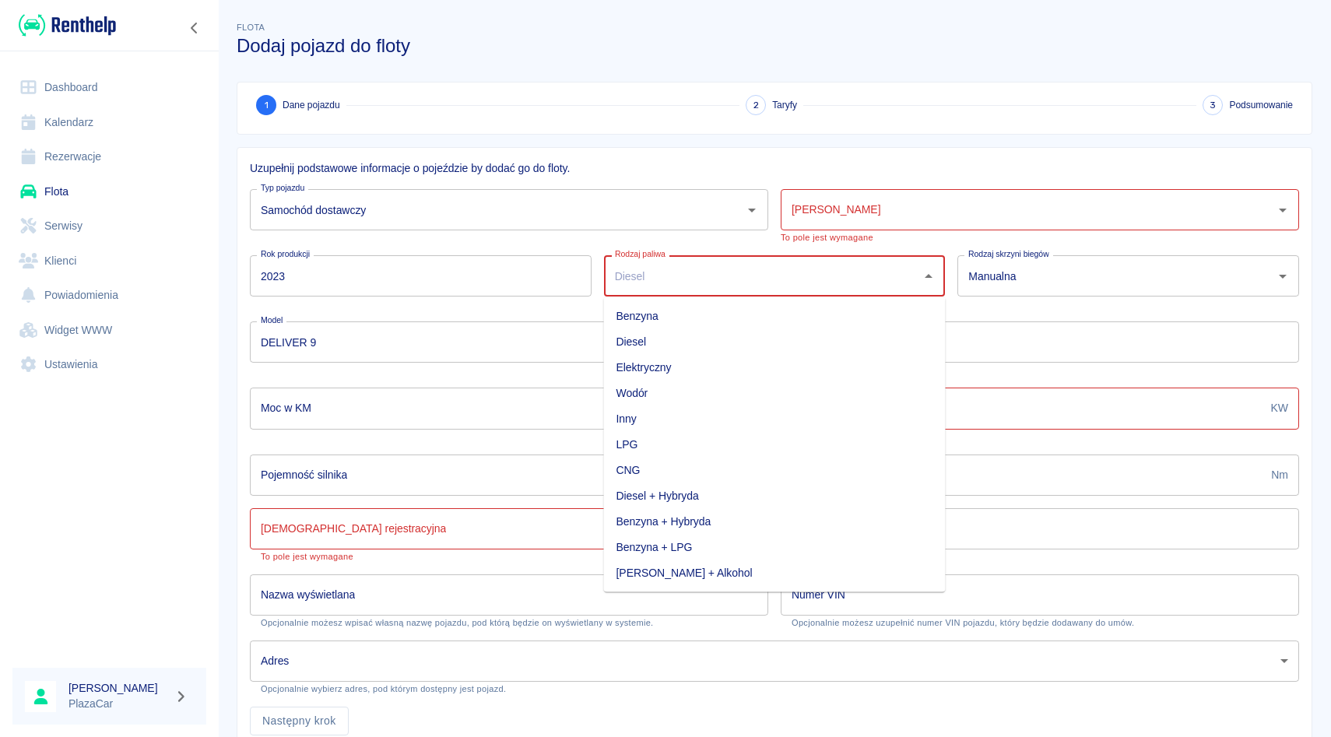
click at [696, 269] on input "Rodzaj paliwa" at bounding box center [763, 275] width 304 height 27
click at [840, 218] on input "[PERSON_NAME]" at bounding box center [1028, 209] width 481 height 27
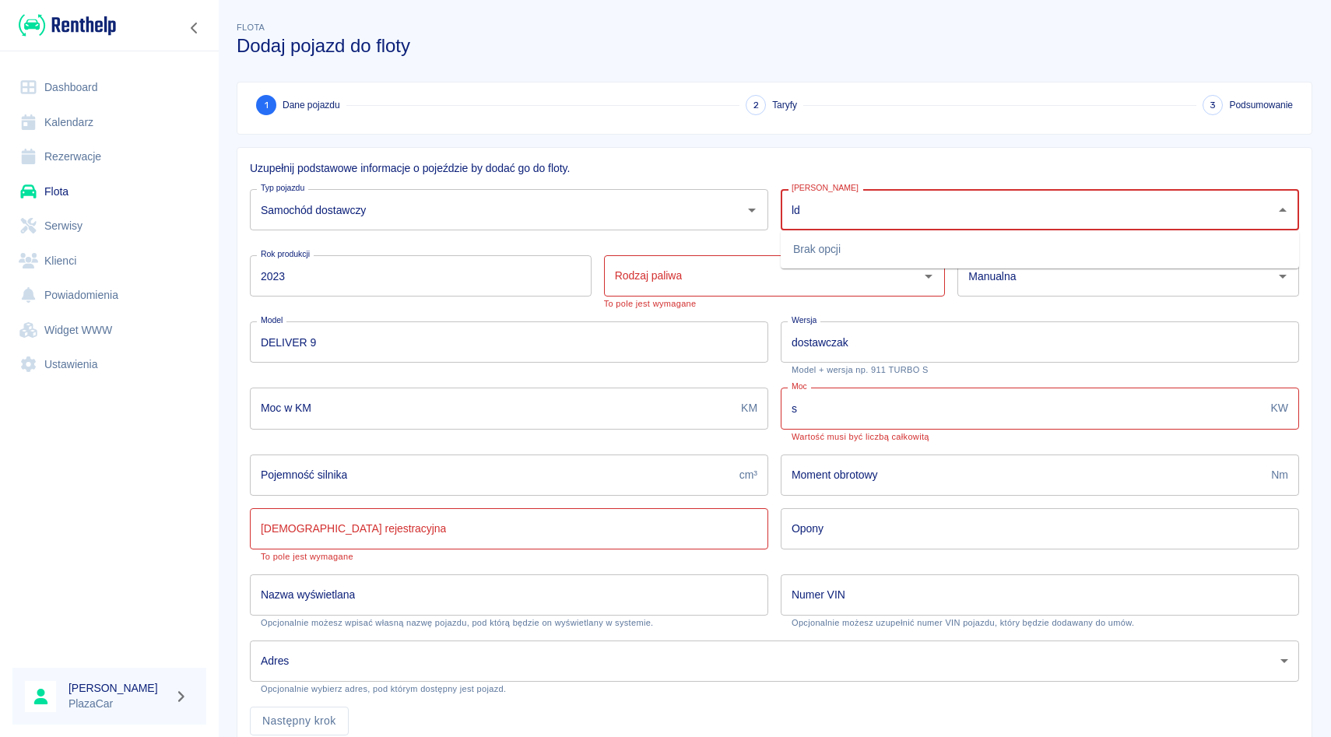
type input "l"
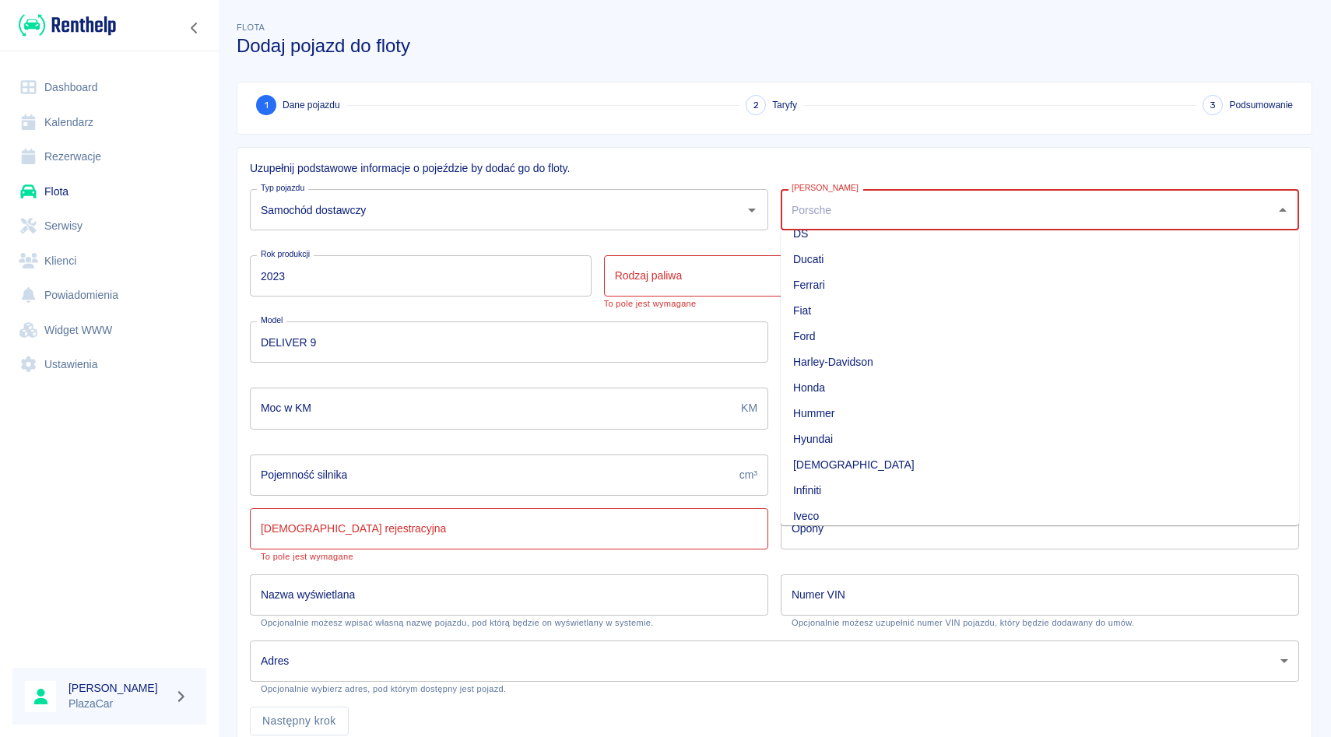
scroll to position [0, 0]
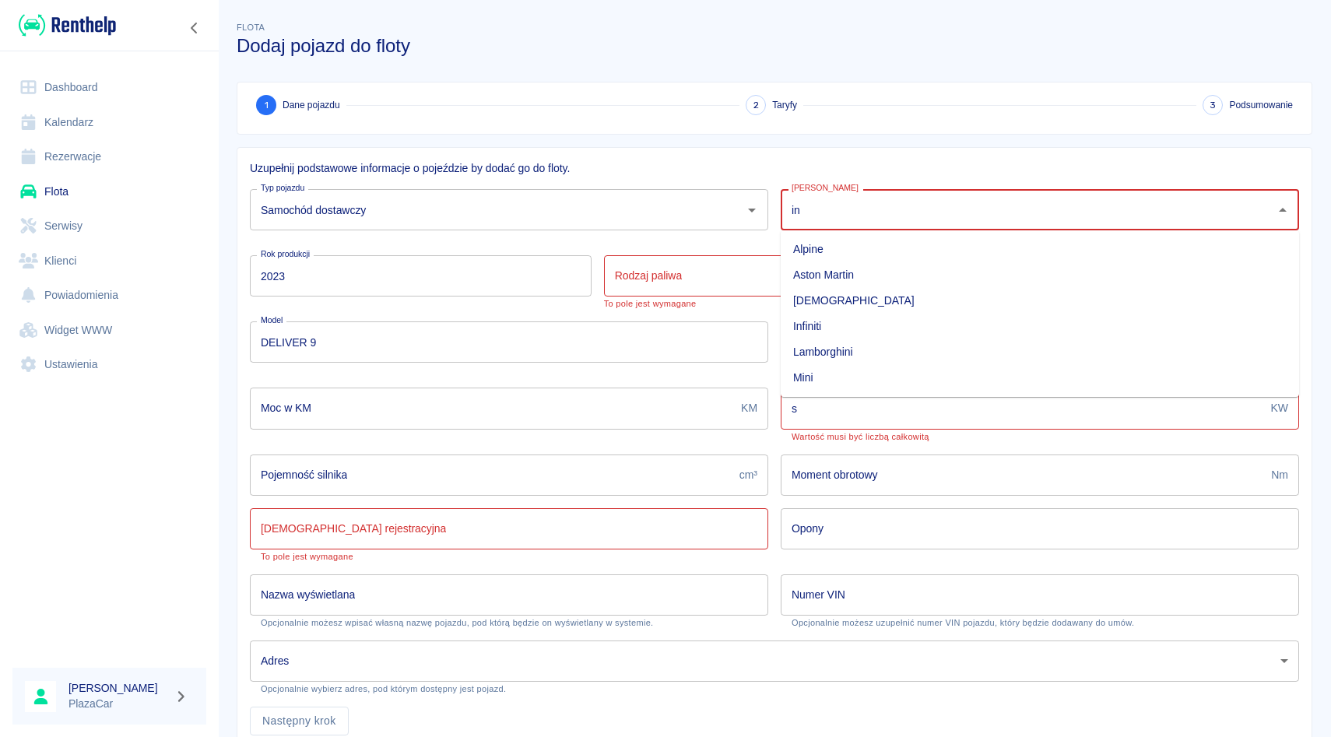
type input "i"
type input "o"
type input "s"
type input "S"
type input "M"
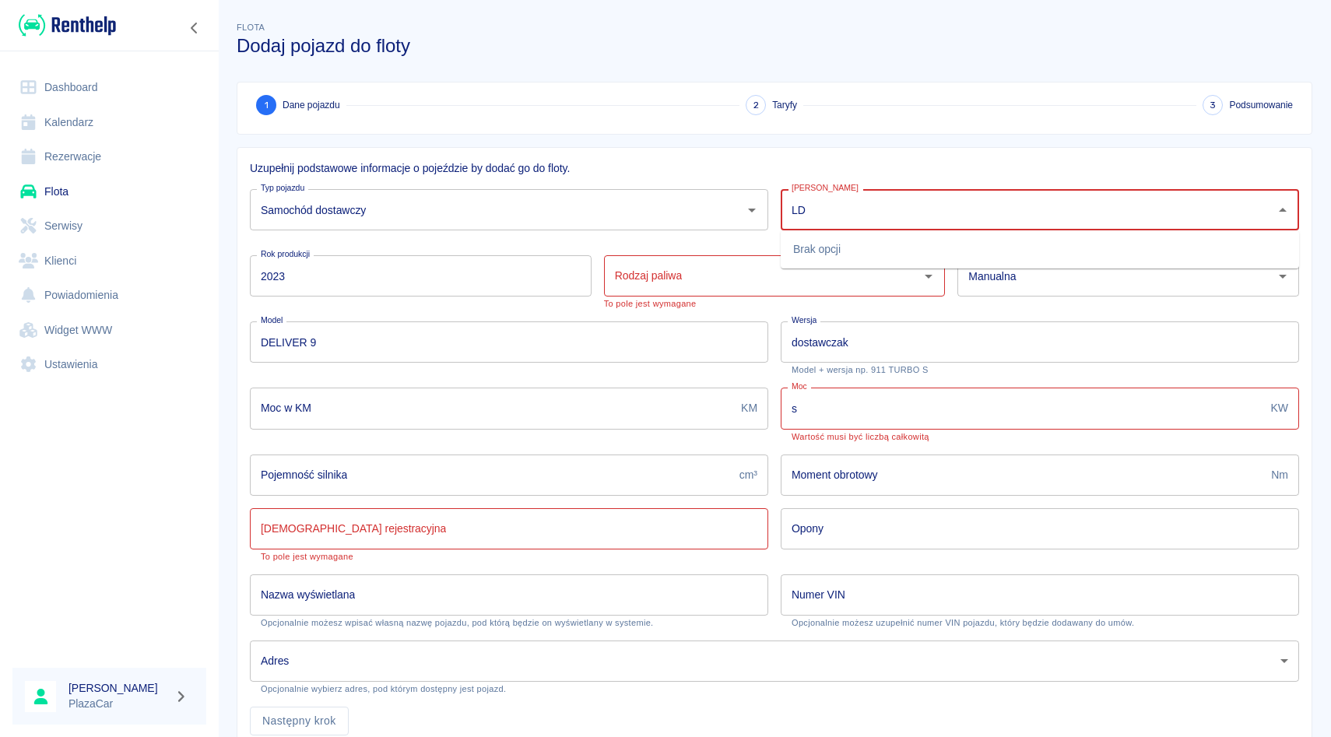
type input "L"
click at [943, 211] on input "[PERSON_NAME]" at bounding box center [1028, 209] width 481 height 27
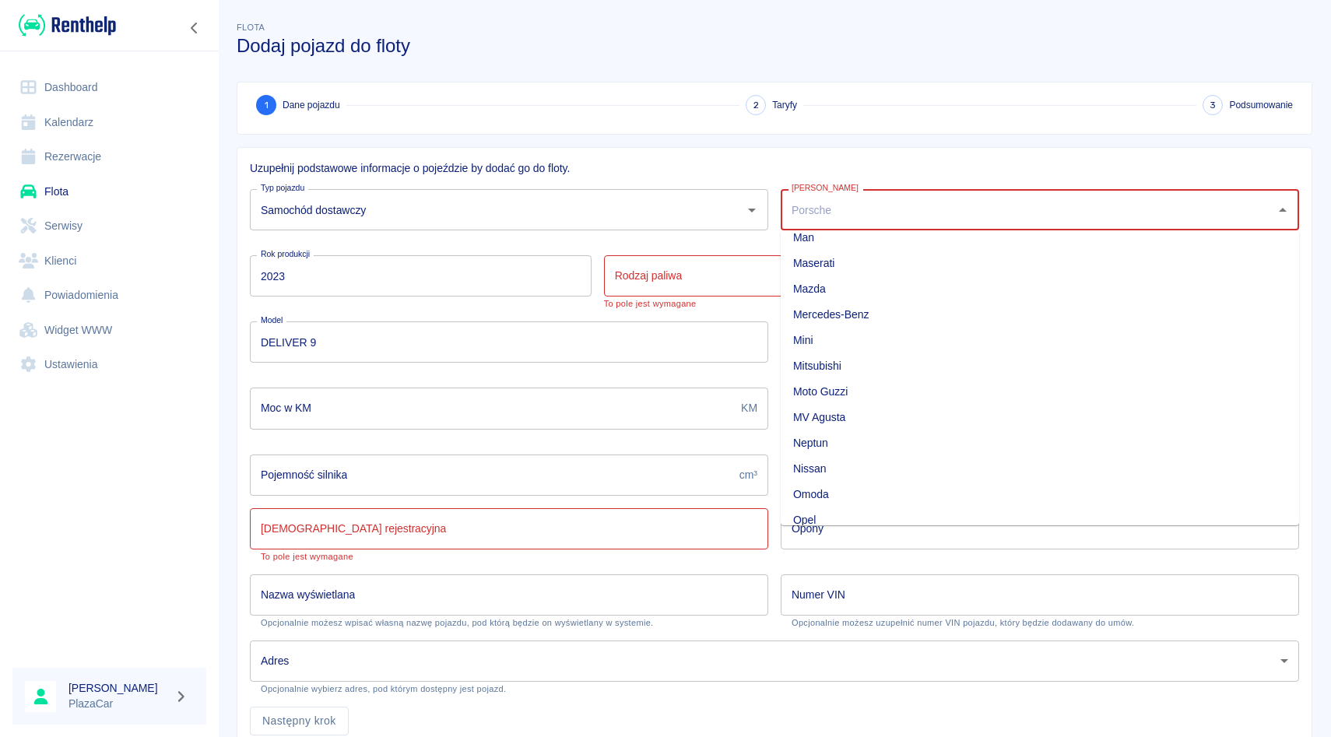
scroll to position [1027, 0]
click at [835, 328] on li "Mercedes-Benz" at bounding box center [1040, 327] width 518 height 26
type input "Mercedes-Benz"
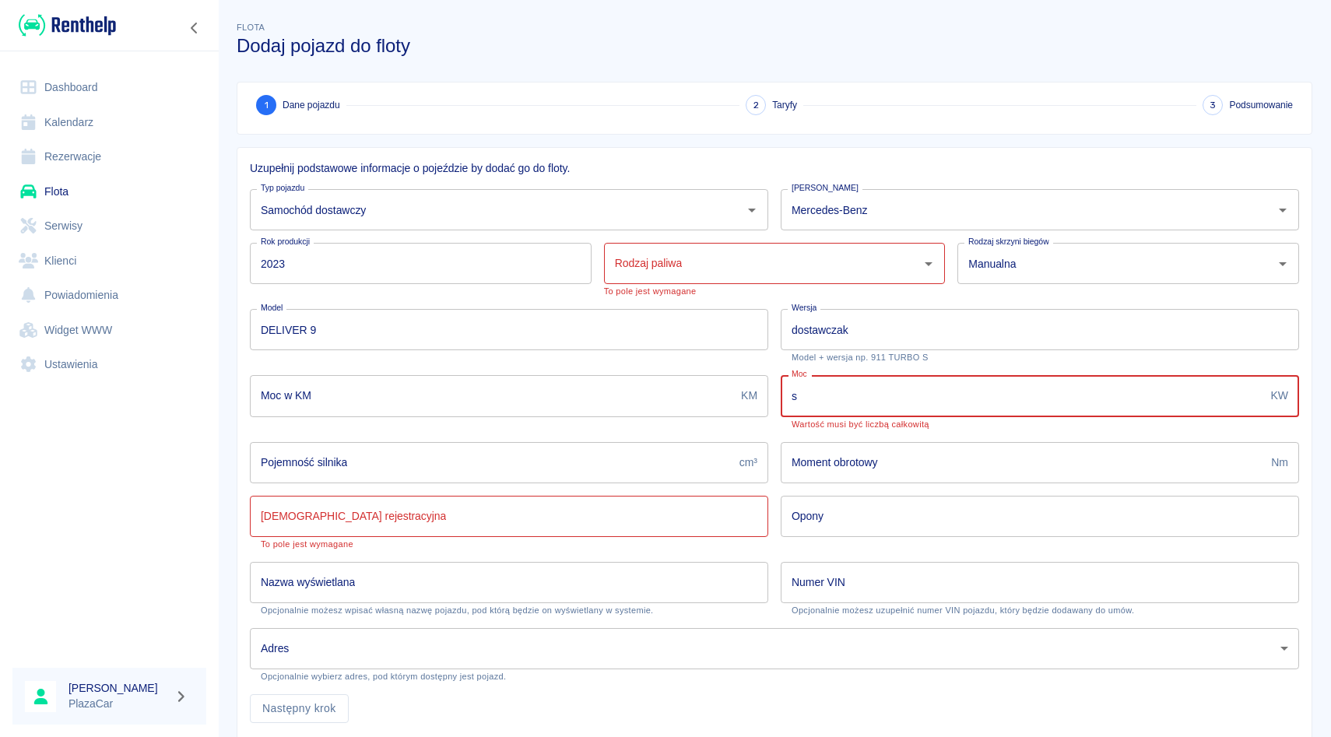
click at [787, 404] on input "s" at bounding box center [1023, 395] width 484 height 41
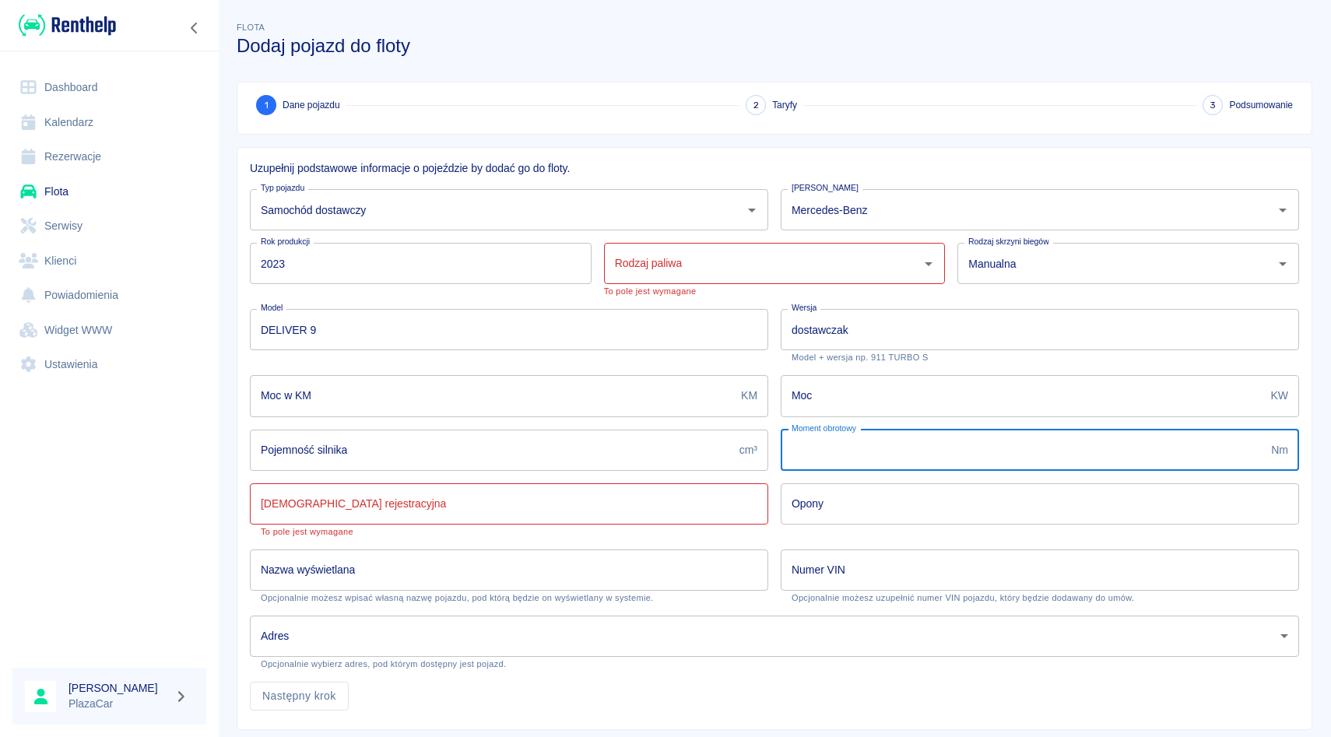
click at [817, 455] on input "Moment obrotowy" at bounding box center [1023, 450] width 484 height 41
click at [636, 451] on input "Pojemność silnika" at bounding box center [491, 450] width 483 height 41
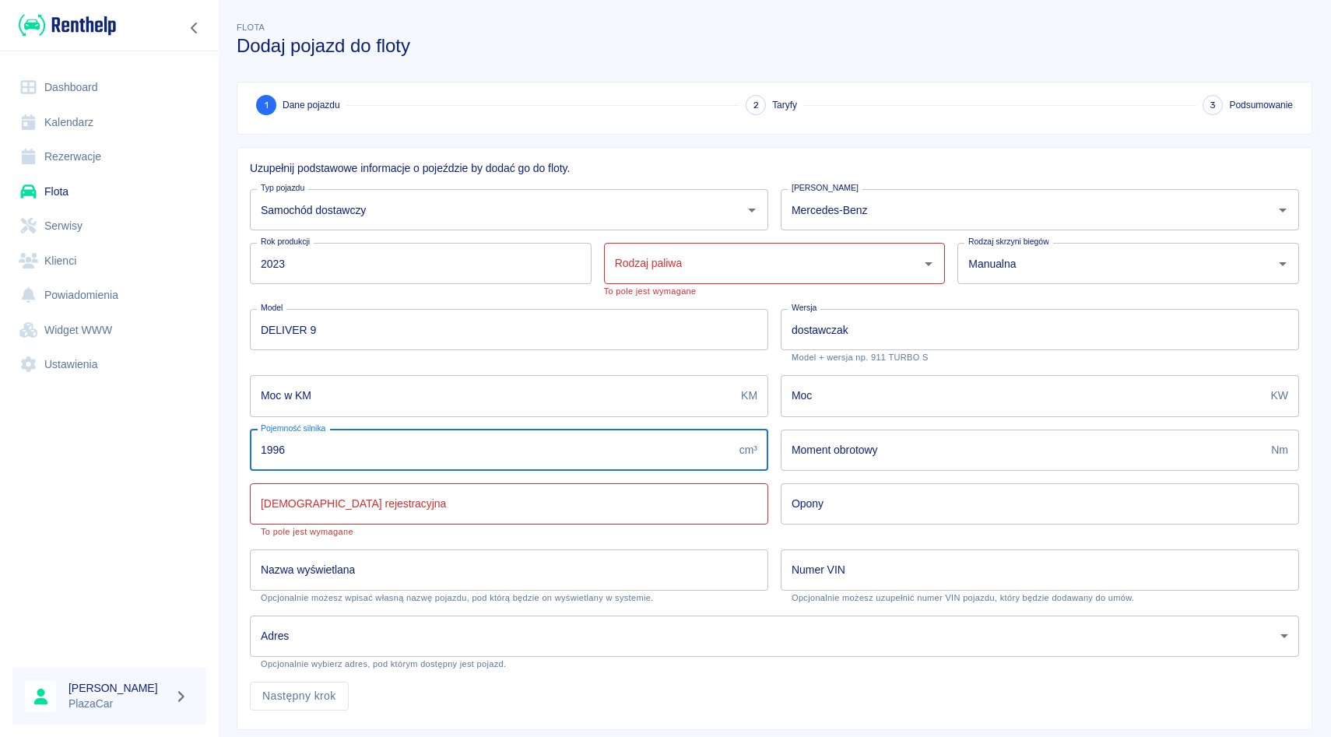
type input "1996"
click at [791, 251] on input "Rodzaj paliwa" at bounding box center [763, 263] width 304 height 27
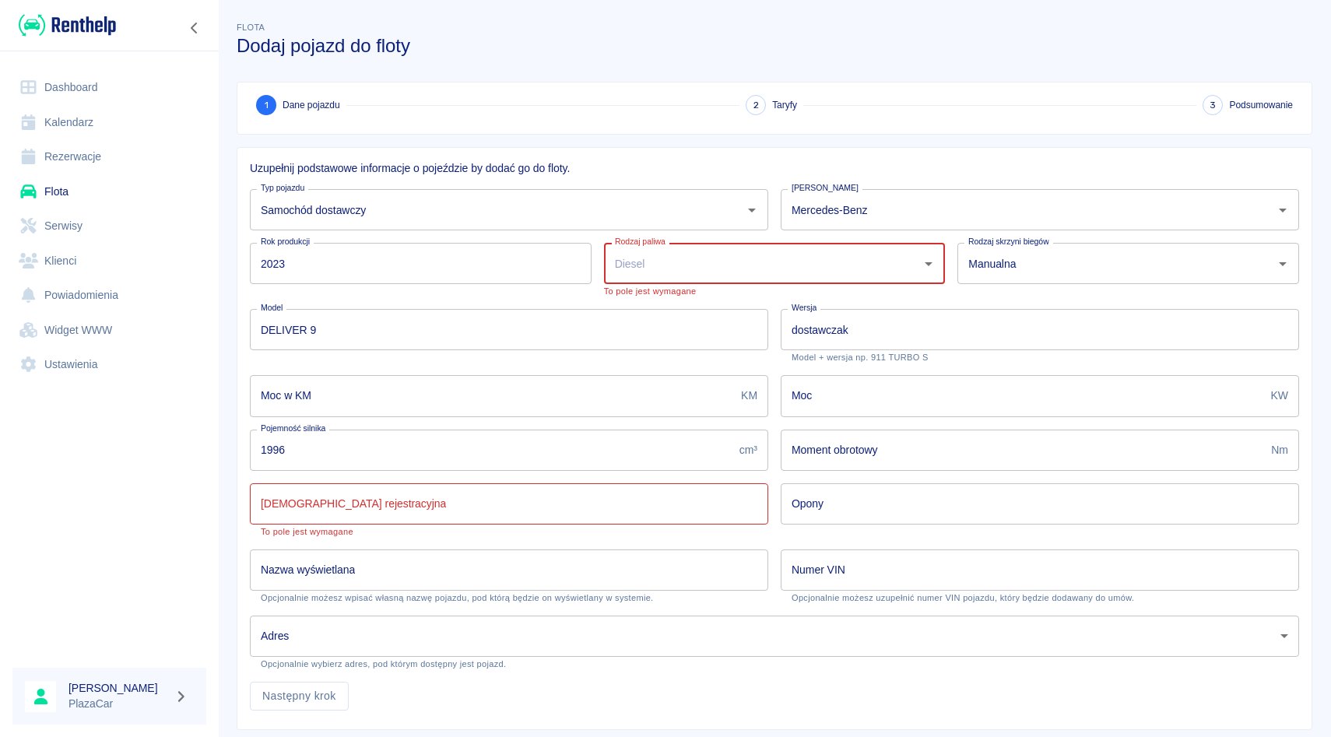
click at [667, 269] on input "Rodzaj paliwa" at bounding box center [763, 263] width 304 height 27
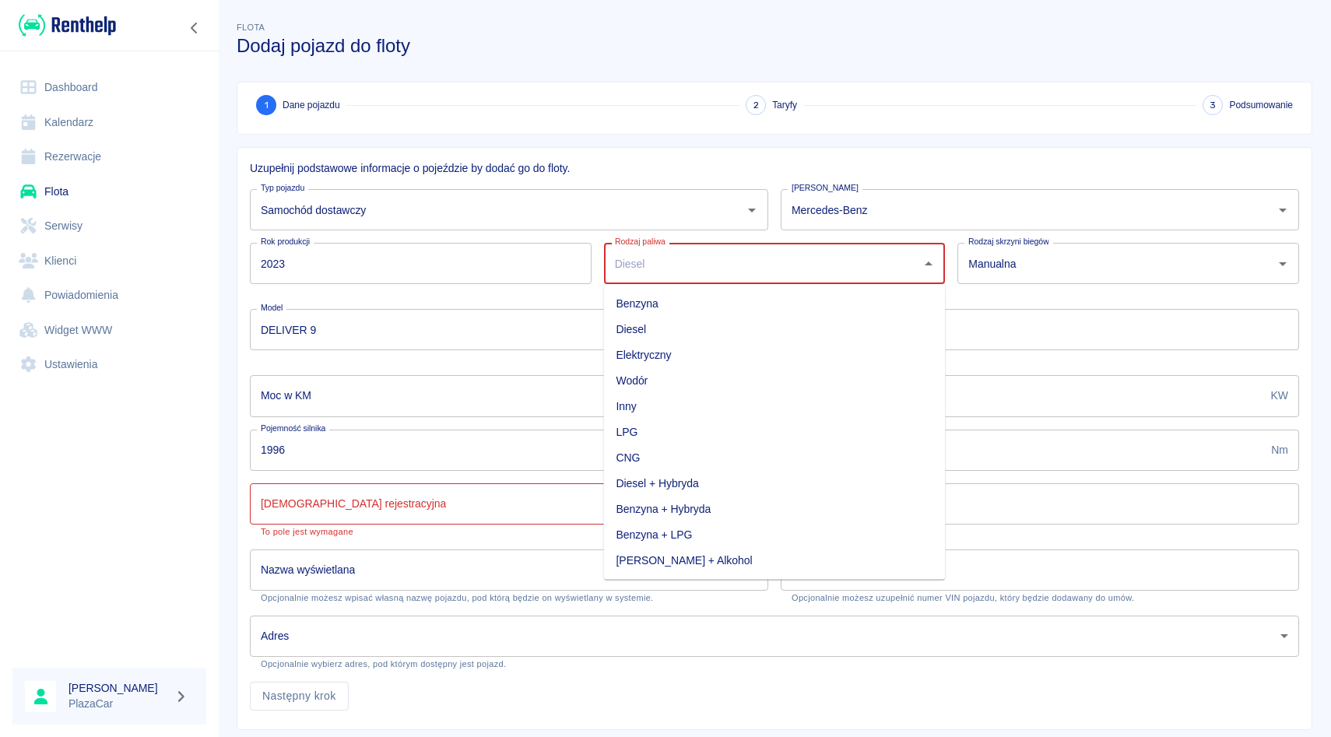
click at [667, 269] on input "Rodzaj paliwa" at bounding box center [763, 263] width 304 height 27
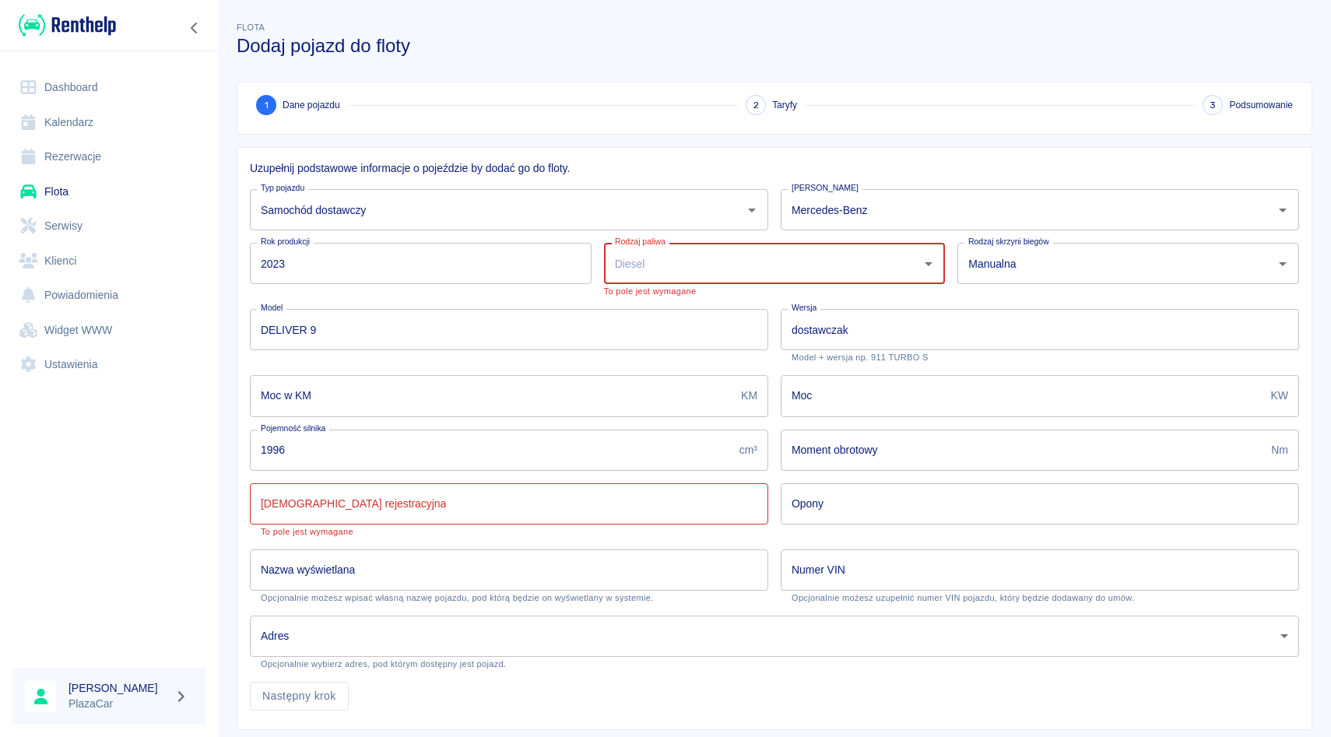
click at [729, 281] on div "Rodzaj paliwa" at bounding box center [775, 263] width 342 height 41
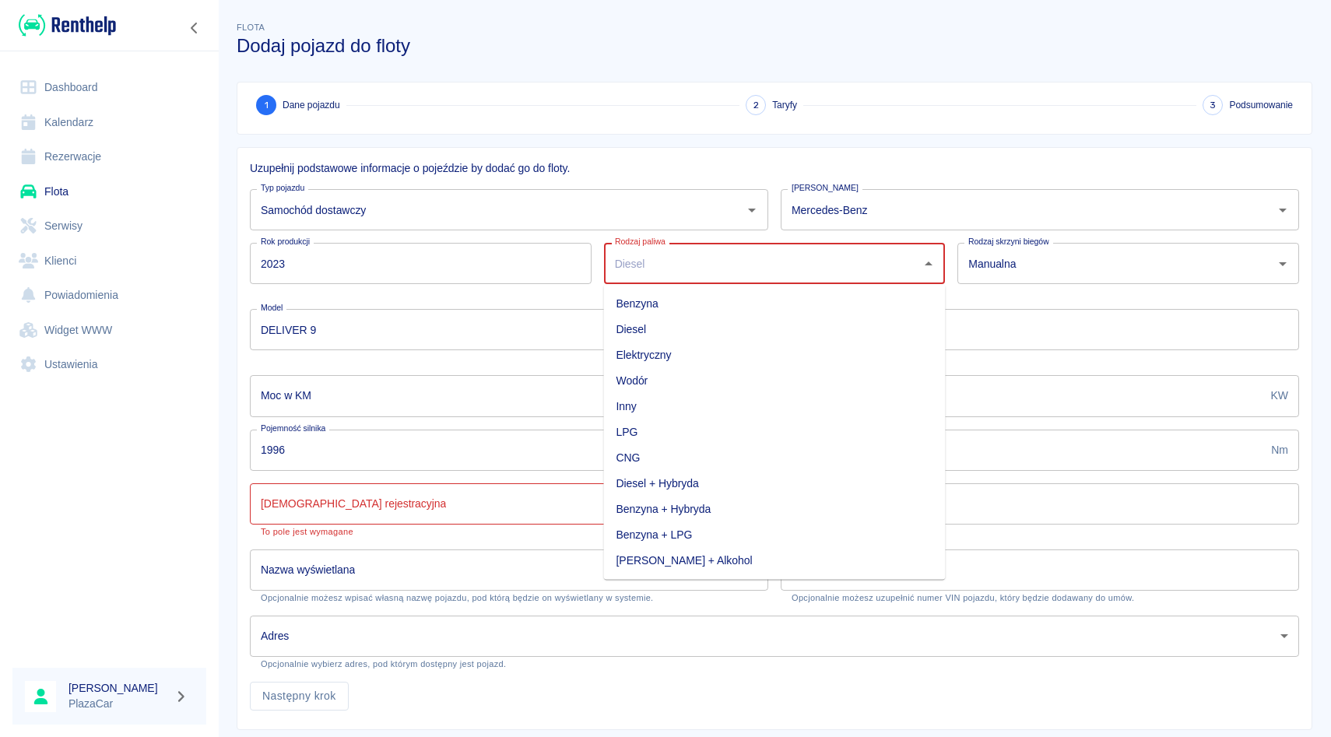
click at [622, 330] on li "Diesel" at bounding box center [775, 330] width 342 height 26
type input "Diesel"
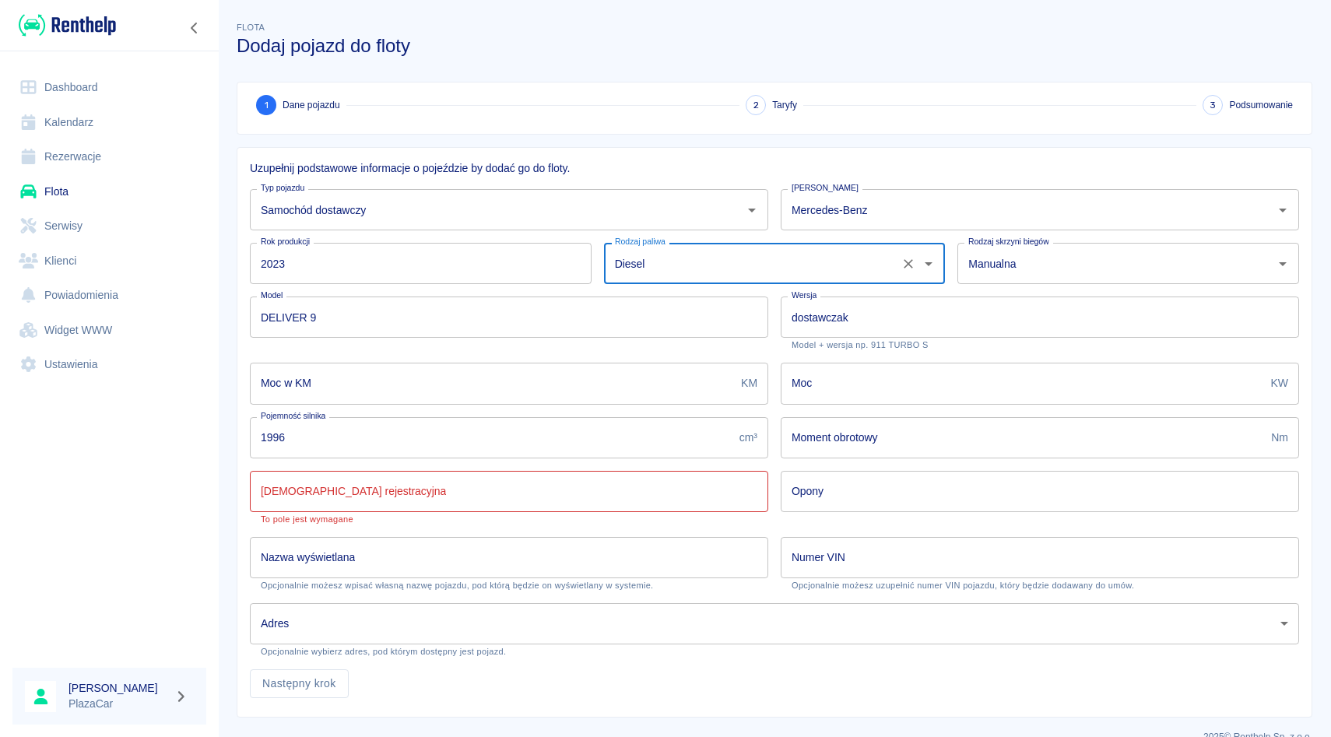
click at [655, 395] on input "Moc w KM" at bounding box center [492, 383] width 485 height 41
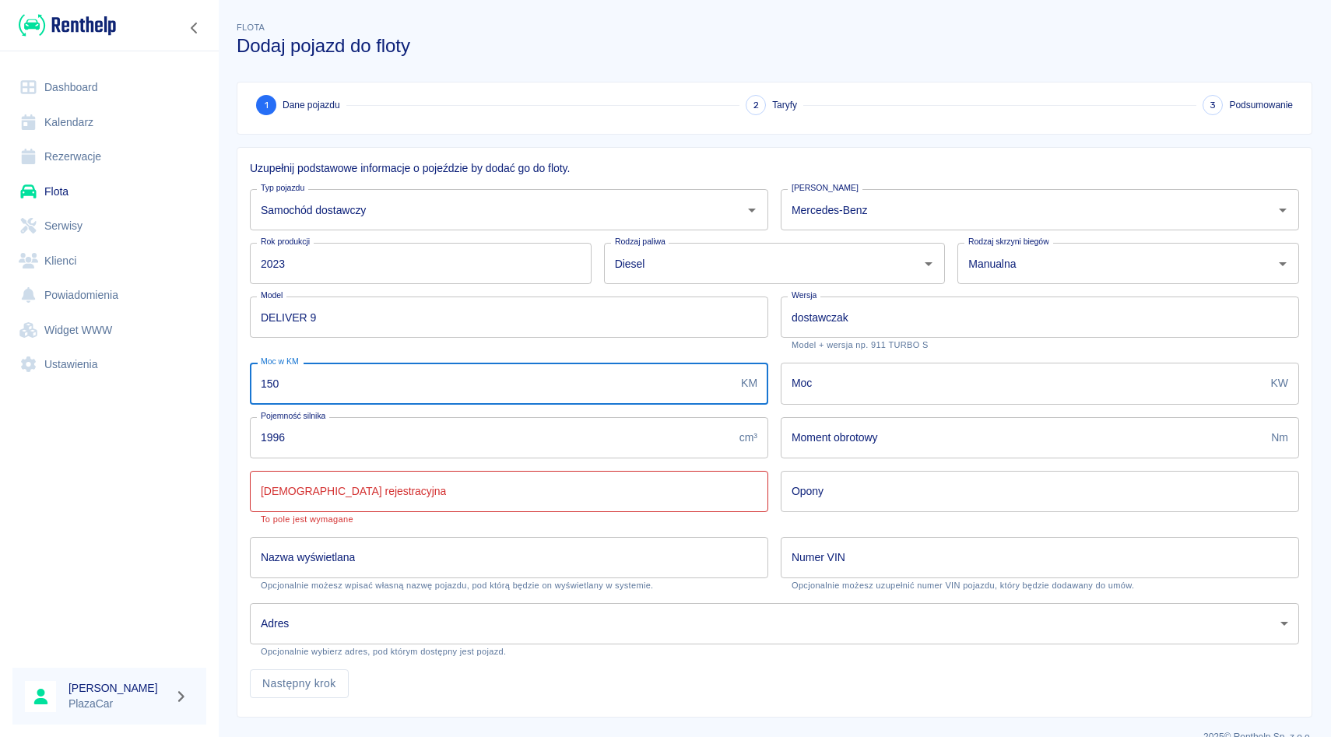
type input "150"
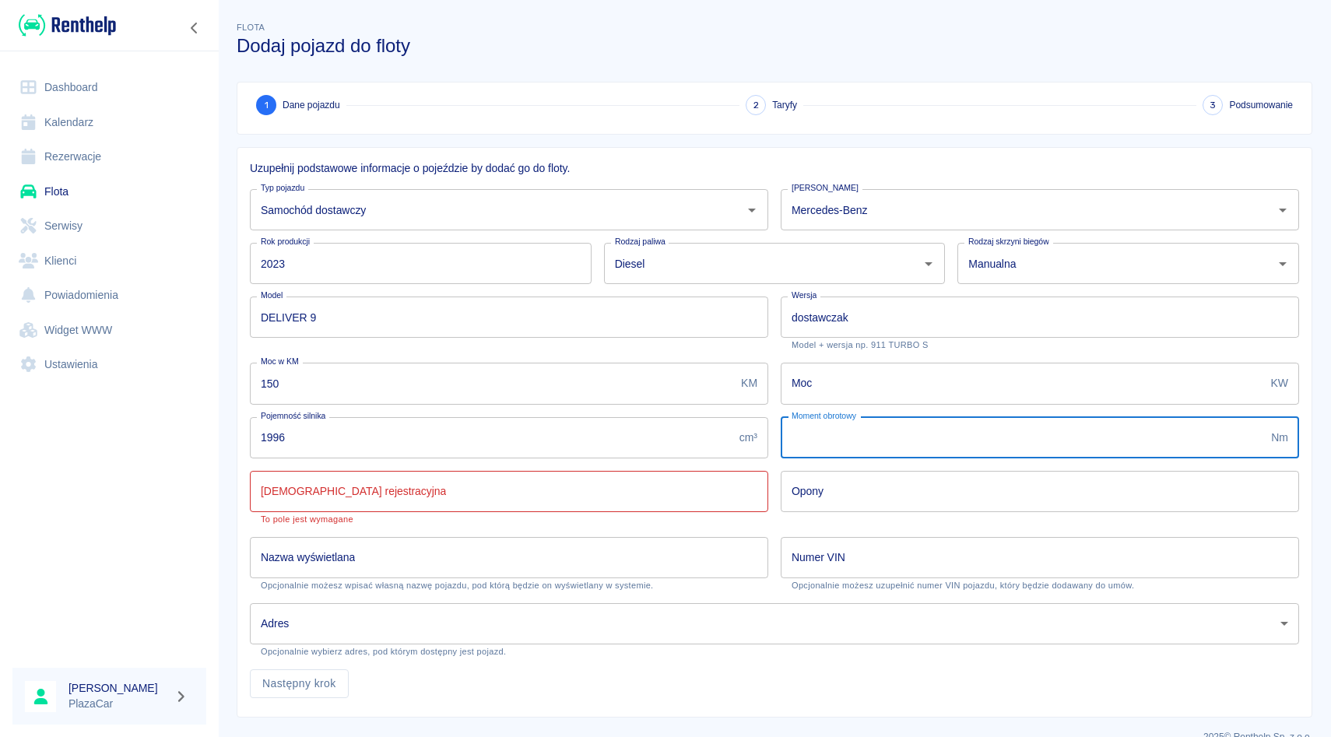
click at [897, 432] on input "Moment obrotowy" at bounding box center [1023, 437] width 484 height 41
type input "375"
click at [873, 402] on input "Moc" at bounding box center [1023, 383] width 484 height 41
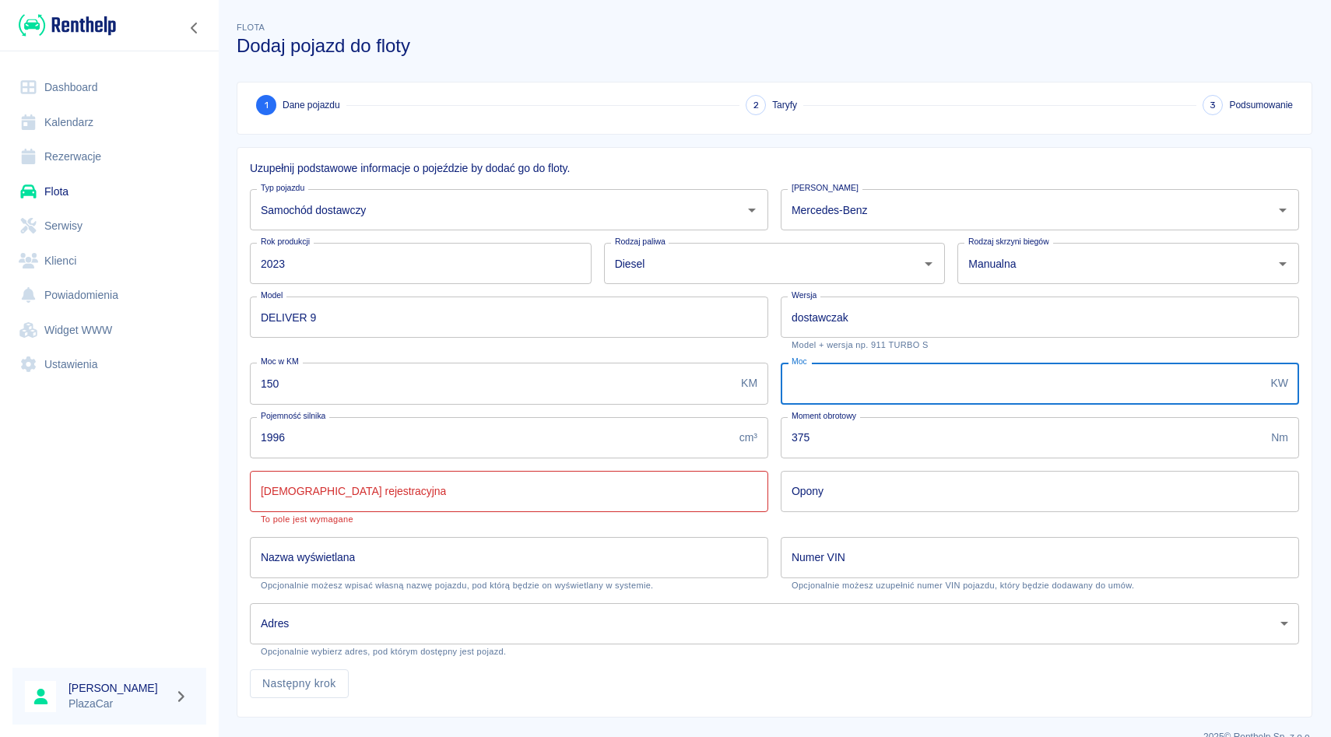
click at [395, 490] on input "[DEMOGRAPHIC_DATA] rejestracyjna" at bounding box center [509, 491] width 518 height 41
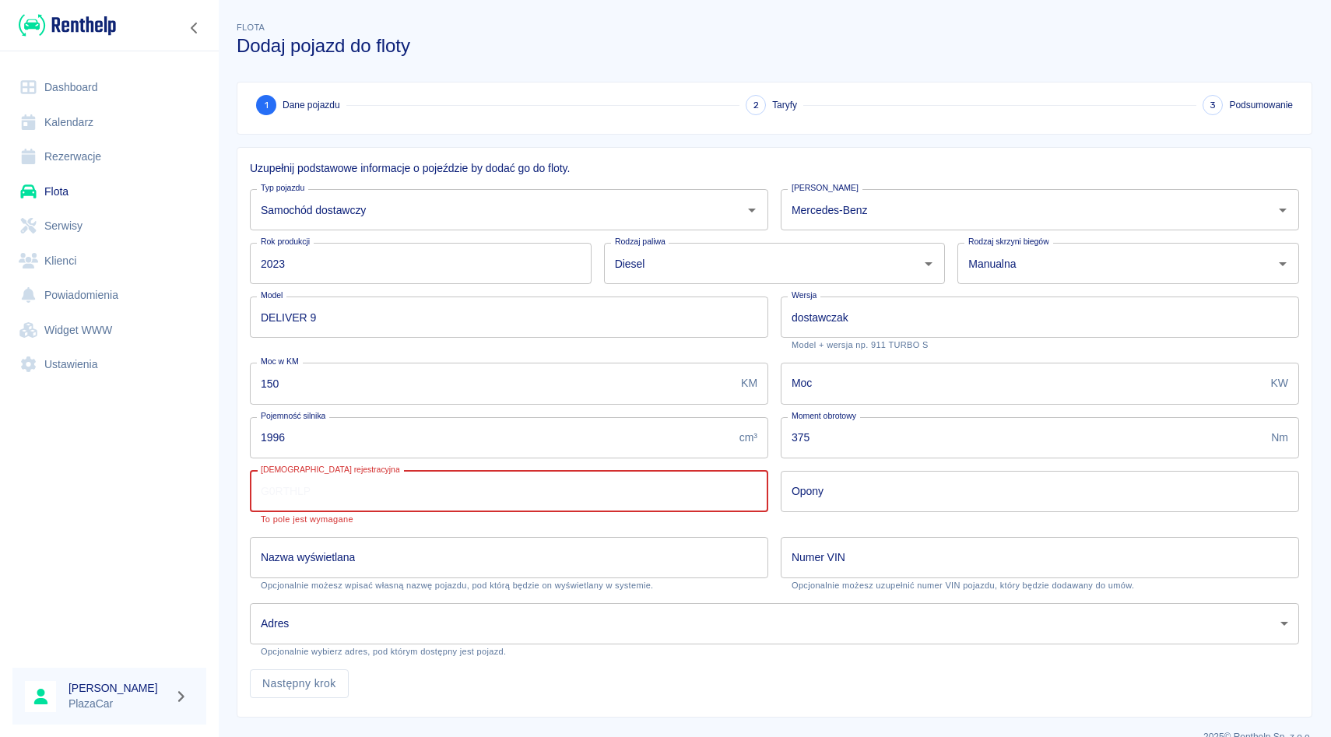
type input "F"
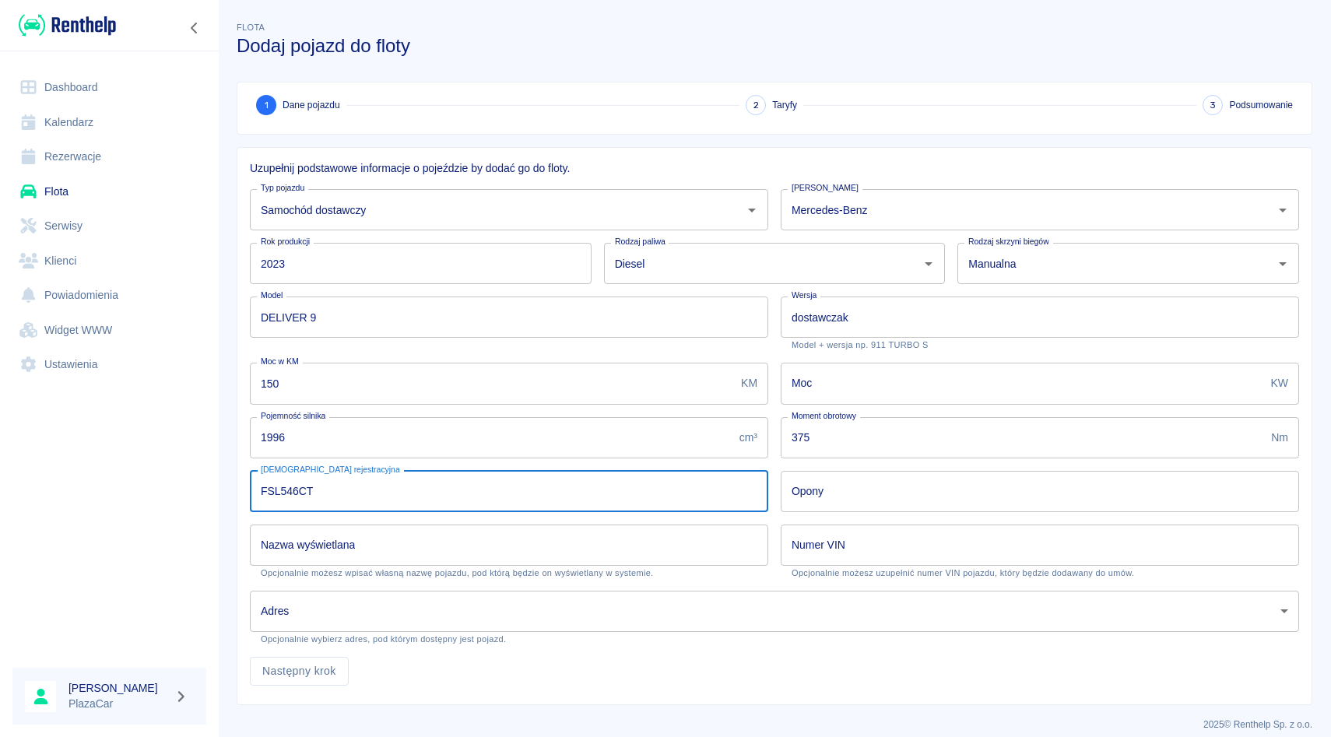
type input "FSL546CT"
click at [774, 475] on div "Opony Opony" at bounding box center [1033, 485] width 531 height 54
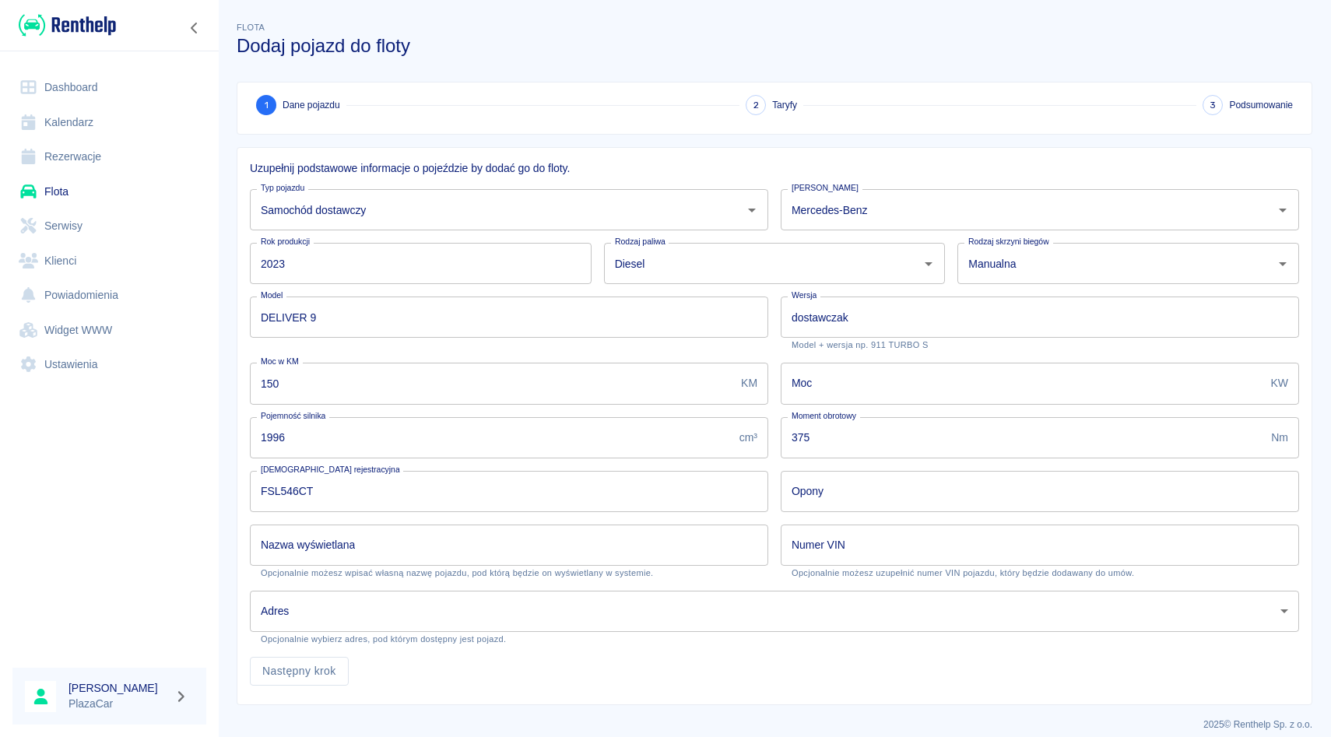
scroll to position [12, 0]
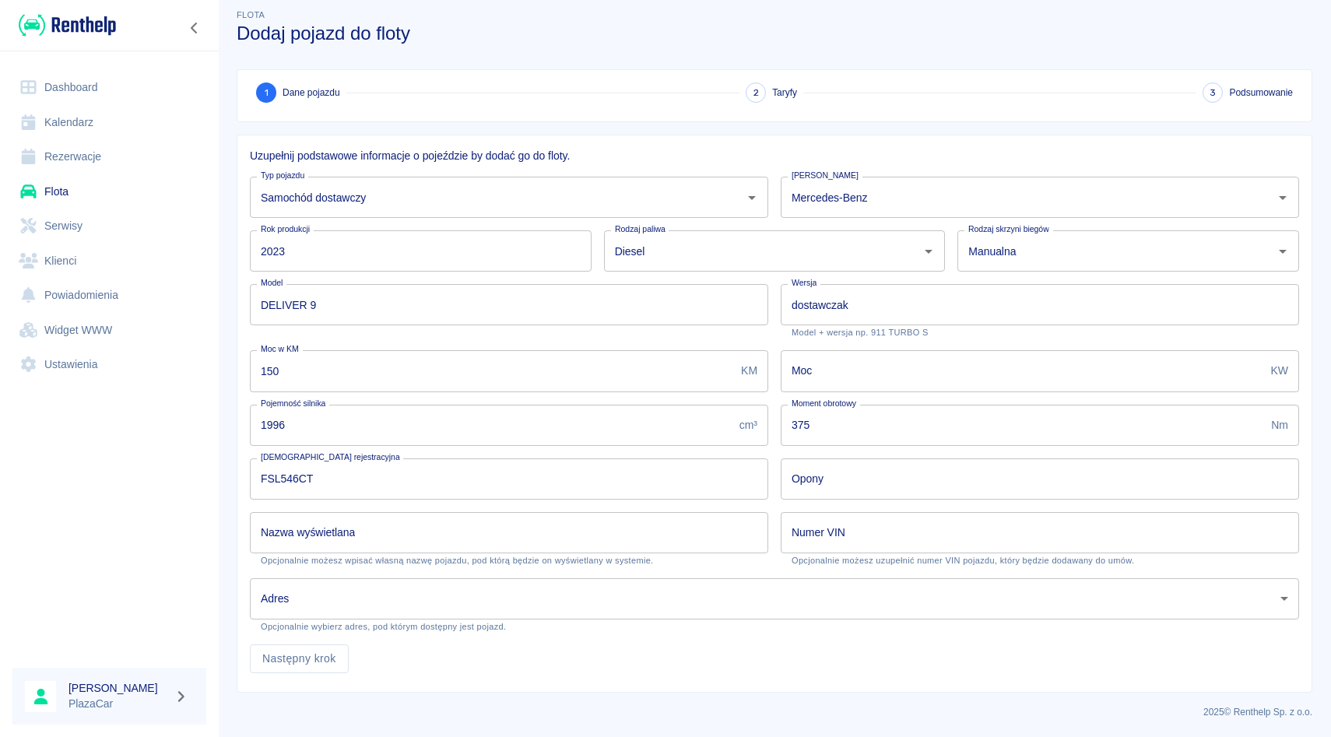
click at [836, 542] on input "Numer VIN" at bounding box center [1040, 532] width 518 height 41
click at [780, 506] on div "Numer VIN Numer VIN Opcjonalnie możesz uzupełnić numer VIN pojazdu, który będzi…" at bounding box center [1033, 533] width 531 height 66
click at [814, 556] on p "Opcjonalnie możesz uzupełnić numer VIN pojazdu, który będzie dodawany do umów." at bounding box center [1040, 561] width 497 height 10
click at [823, 546] on input "Numer VIN" at bounding box center [1040, 532] width 518 height 41
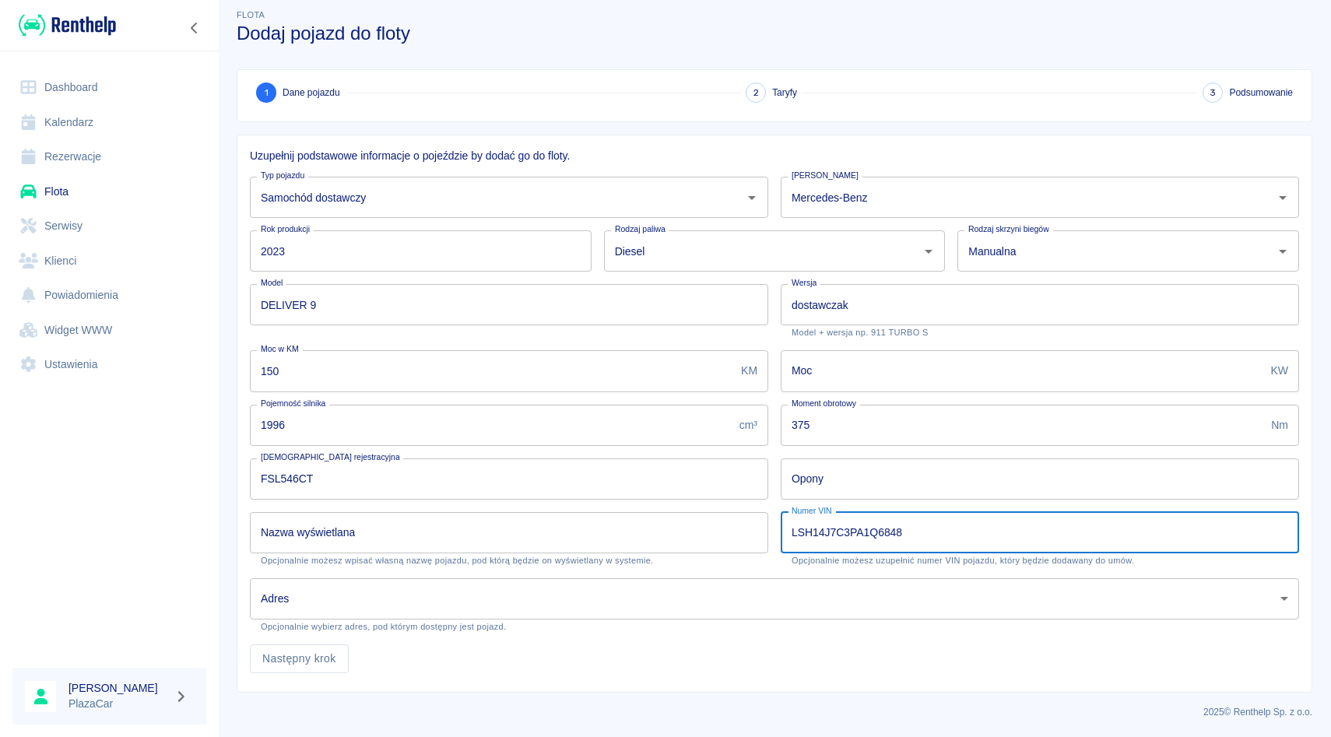
click at [881, 535] on input "LSH14J7C3PA1Q6848" at bounding box center [1040, 532] width 518 height 41
type input "LSH14J7C3PA1Q6848"
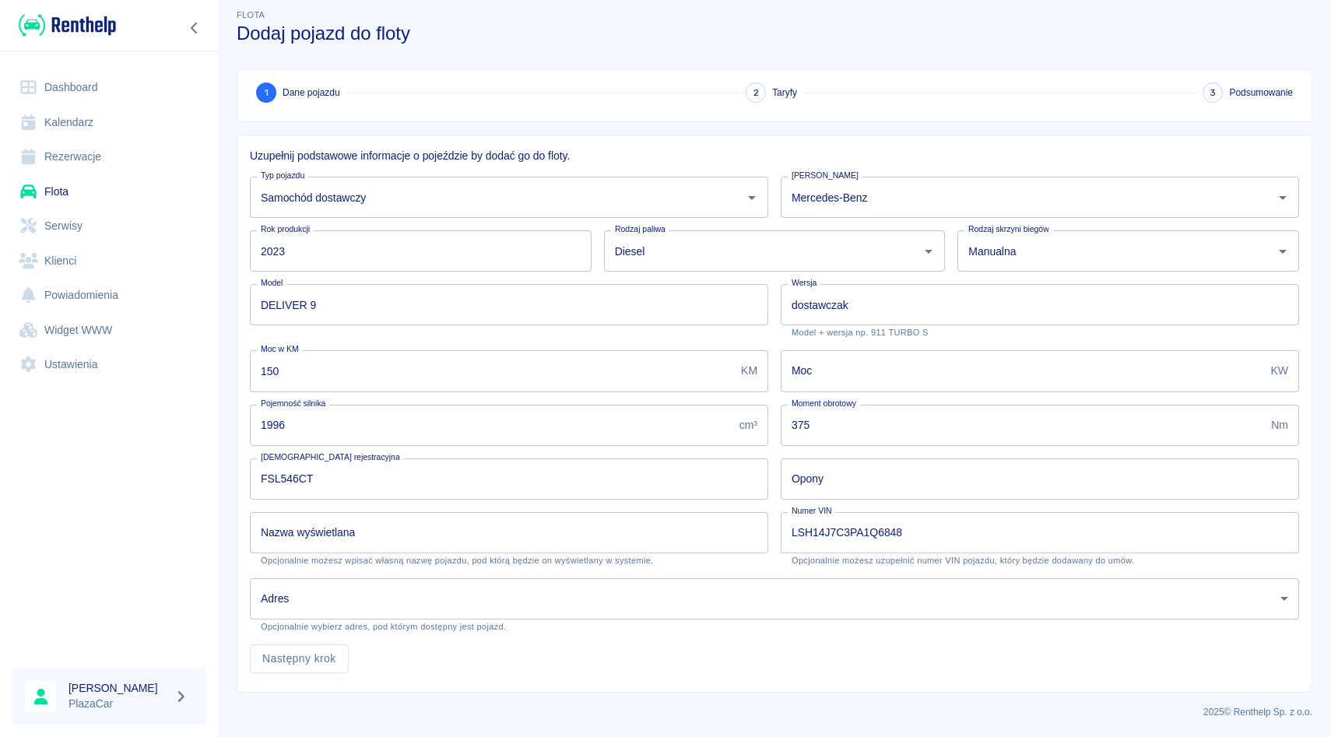
click at [767, 558] on div "Nazwa wyświetlana Nazwa wyświetlana Opcjonalnie możesz wpisać własną nazwę poja…" at bounding box center [509, 539] width 518 height 54
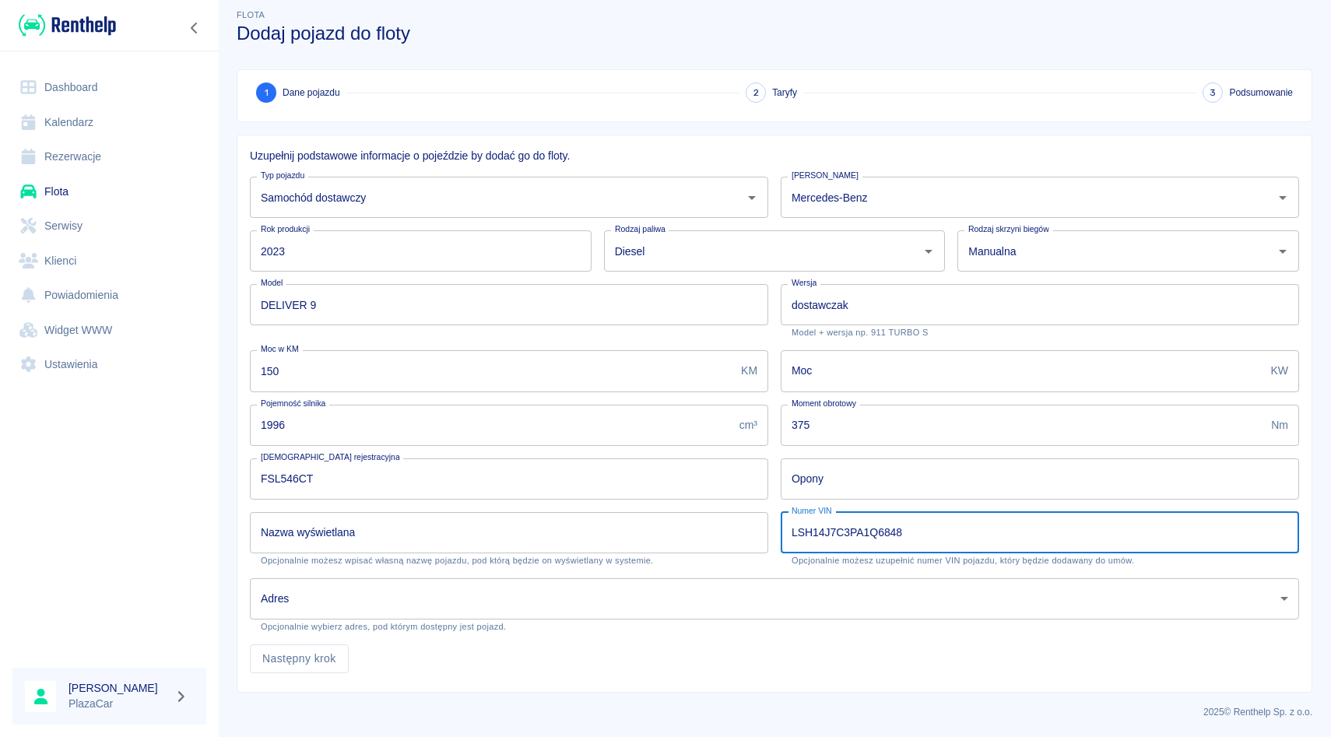
drag, startPoint x: 863, startPoint y: 530, endPoint x: 926, endPoint y: 535, distance: 63.3
click at [926, 536] on input "LSH14J7C3PA1Q6848" at bounding box center [1040, 532] width 518 height 41
click at [926, 535] on input "LSH14J7C3PA1Q6848" at bounding box center [1040, 532] width 518 height 41
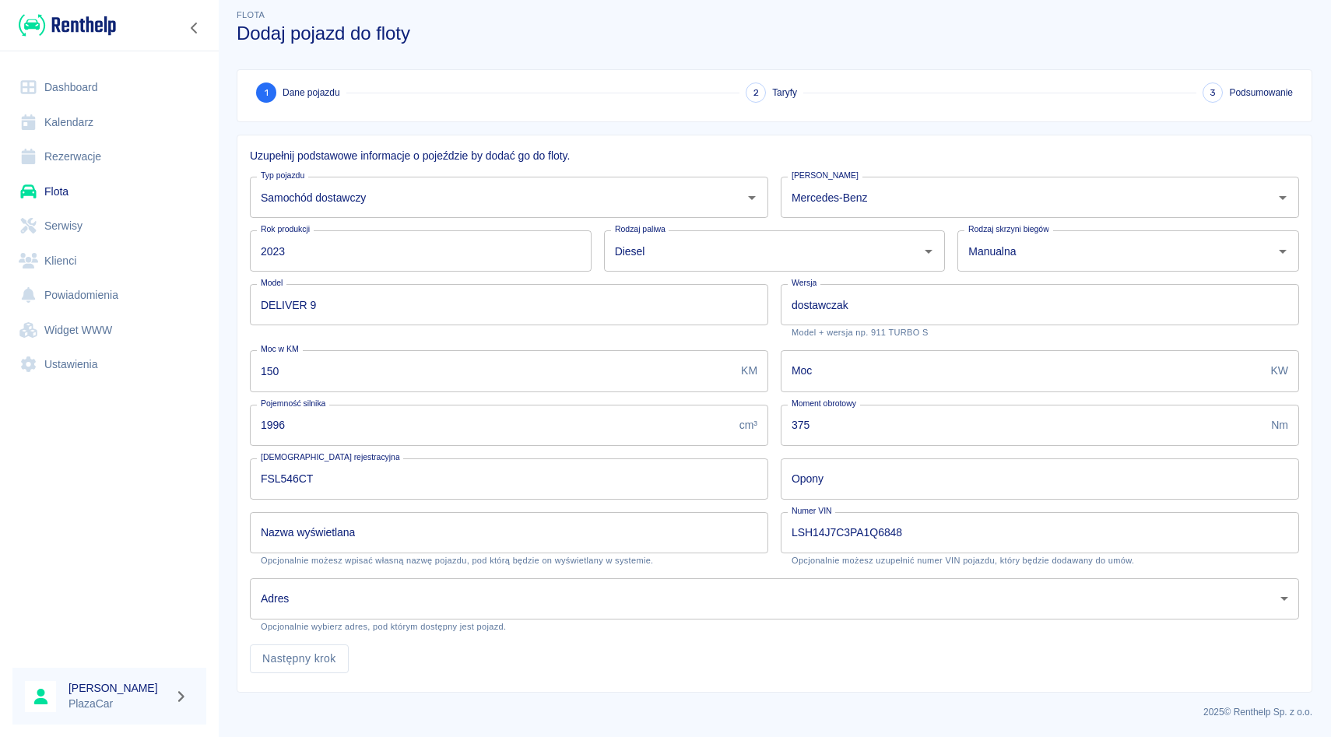
click at [779, 458] on div "Opony Opony" at bounding box center [1033, 473] width 531 height 54
click at [579, 539] on input "Nazwa wyświetlana" at bounding box center [509, 532] width 518 height 41
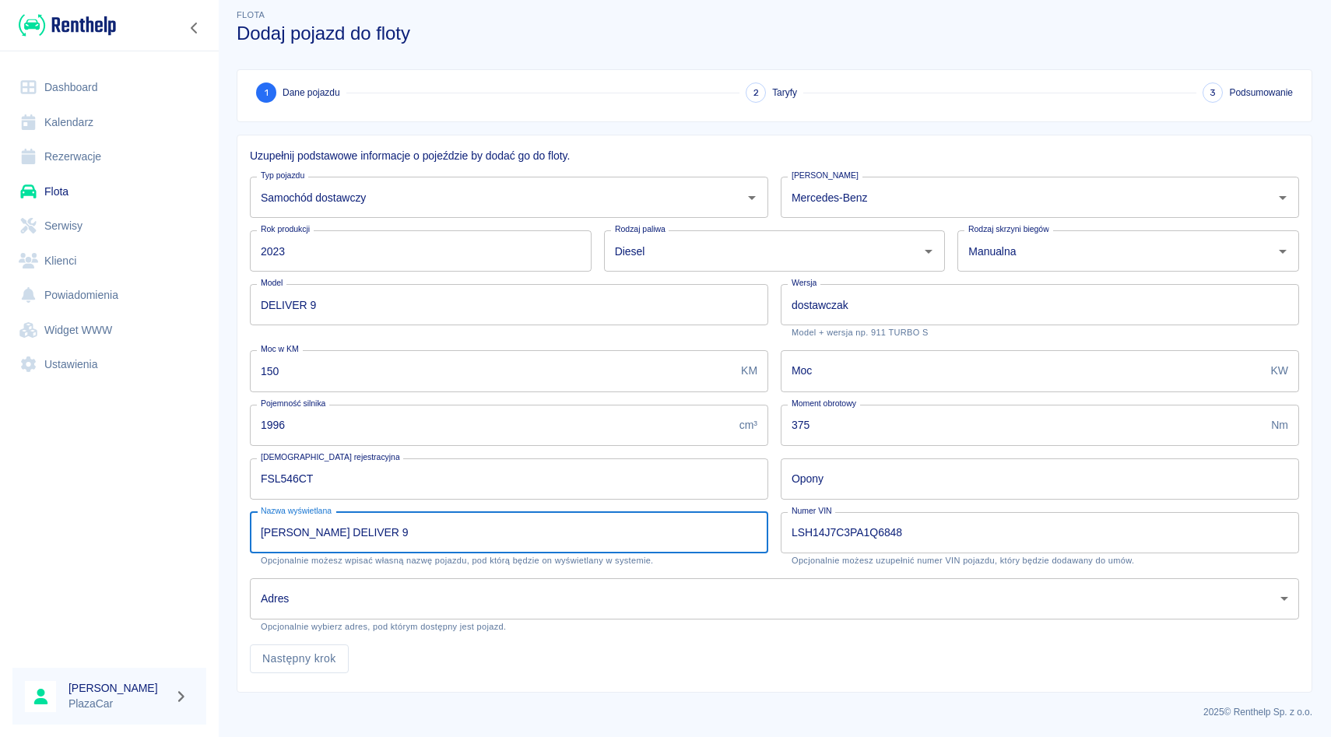
type input "MAXUS DELIVER 9"
click at [767, 559] on div "Nazwa wyświetlana MAXUS DELIVER 9 Nazwa wyświetlana Opcjonalnie możesz wpisać w…" at bounding box center [509, 539] width 518 height 54
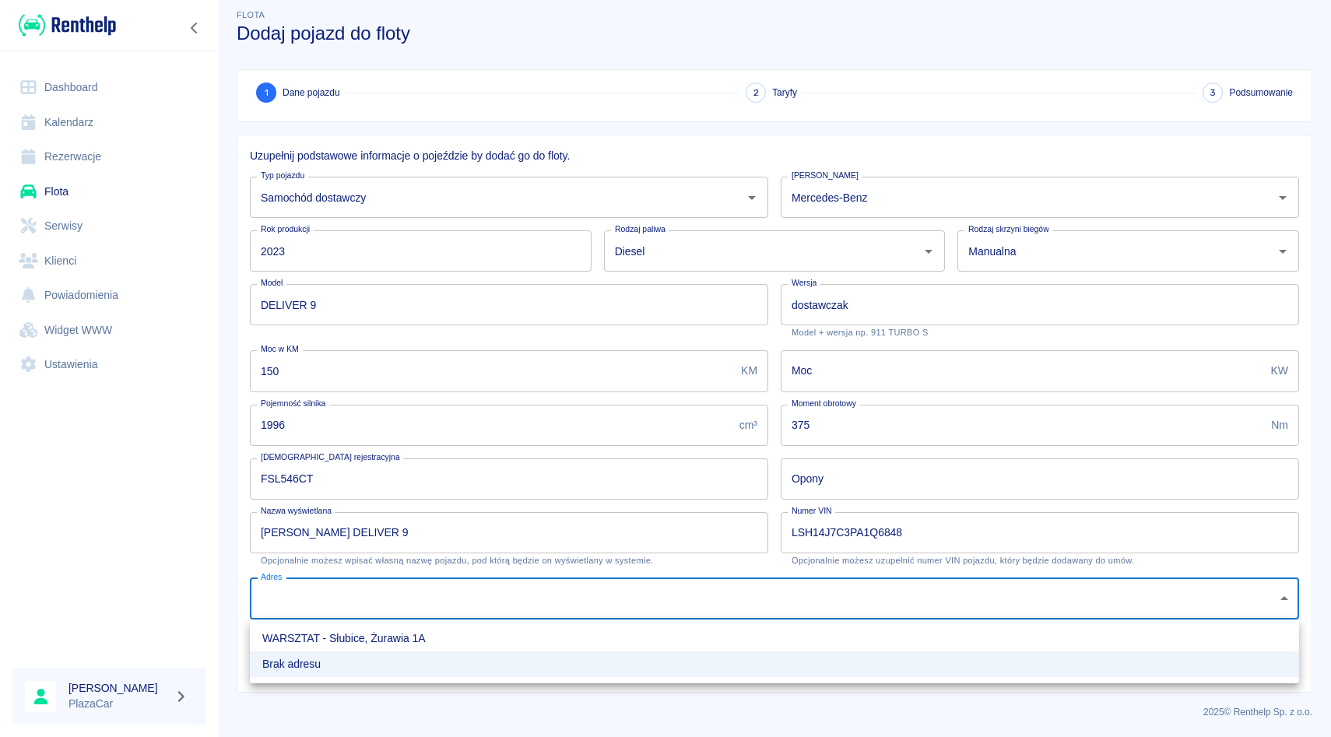
click at [663, 606] on body "Używamy plików Cookies, by zapewnić Ci najlepsze możliwe doświadczenie. Aby dow…" at bounding box center [665, 368] width 1331 height 737
click at [657, 637] on li "WARSZTAT - Słubice, Żurawia 1A" at bounding box center [774, 639] width 1049 height 26
type input "64f86637-1be6-46e3-9ca2-47c5ea0792ac"
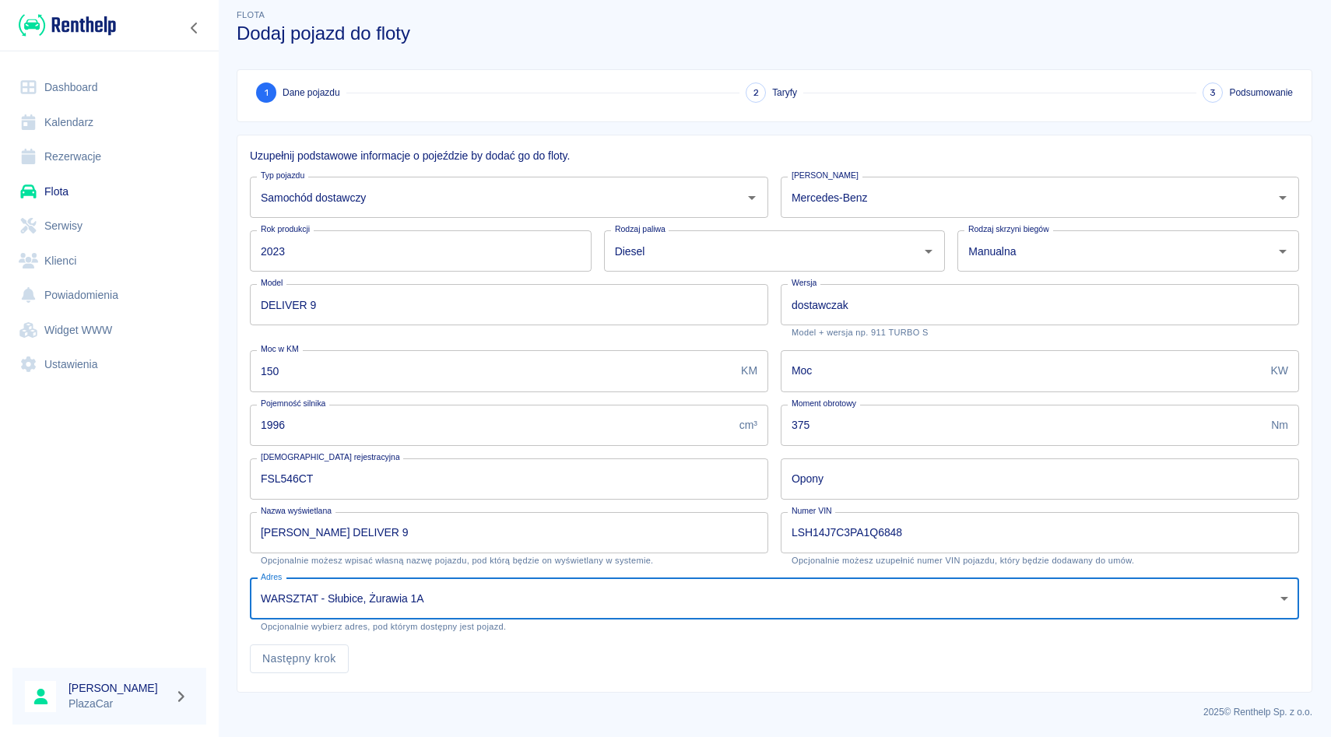
click at [658, 650] on div "Następny krok" at bounding box center [768, 652] width 1062 height 41
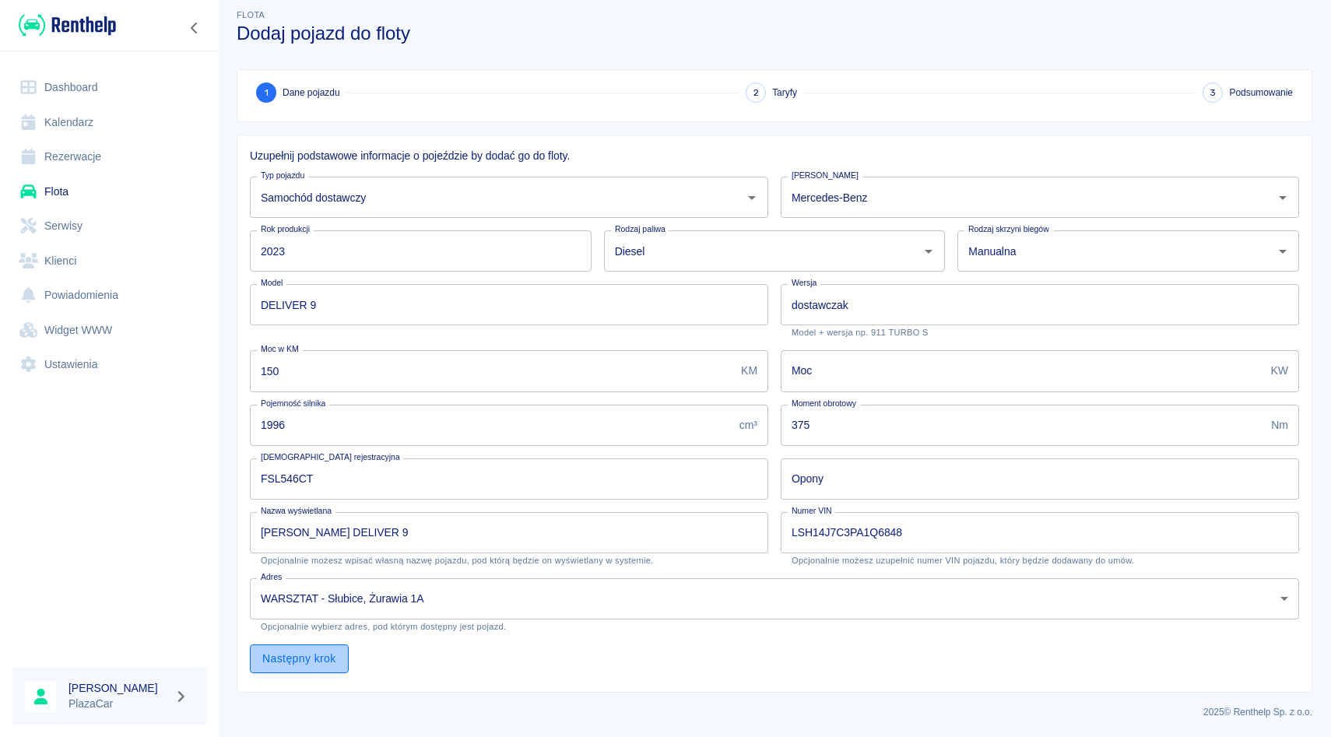
click at [285, 671] on button "Następny krok" at bounding box center [299, 658] width 99 height 29
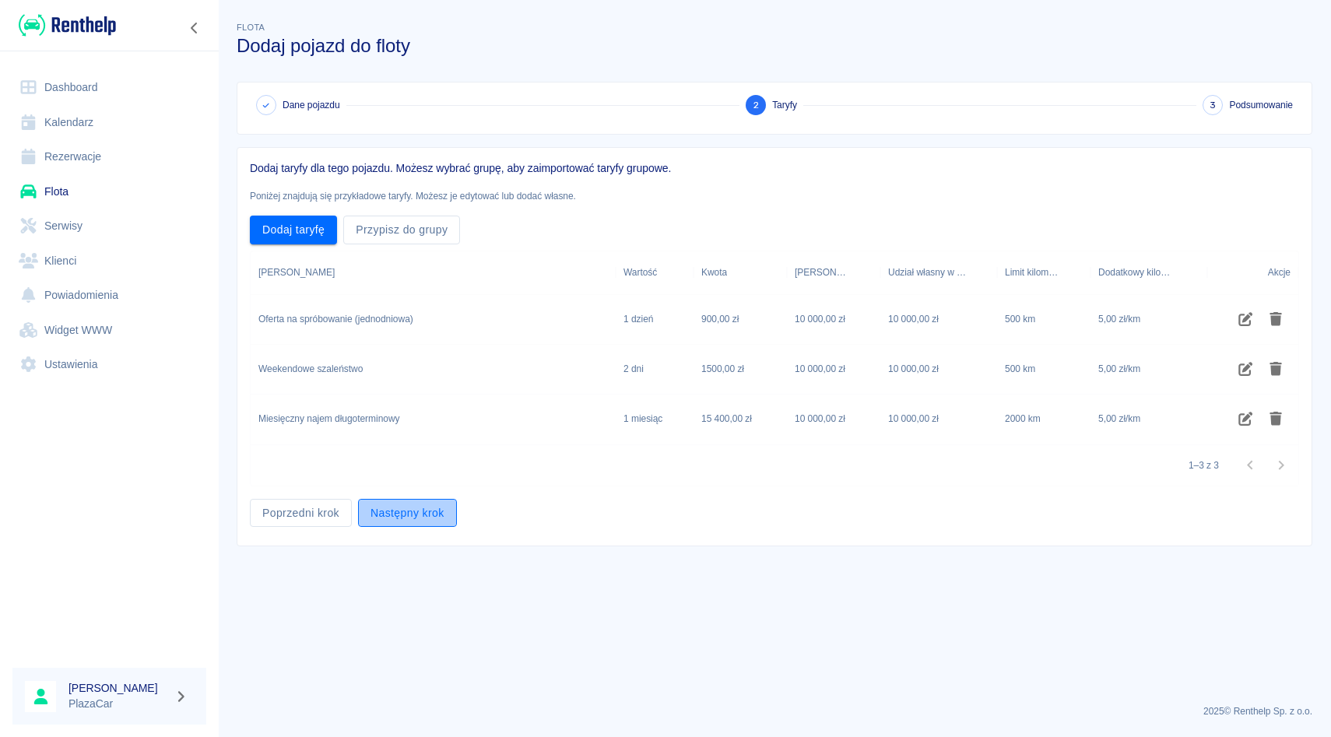
click at [379, 510] on button "Następny krok" at bounding box center [407, 513] width 99 height 29
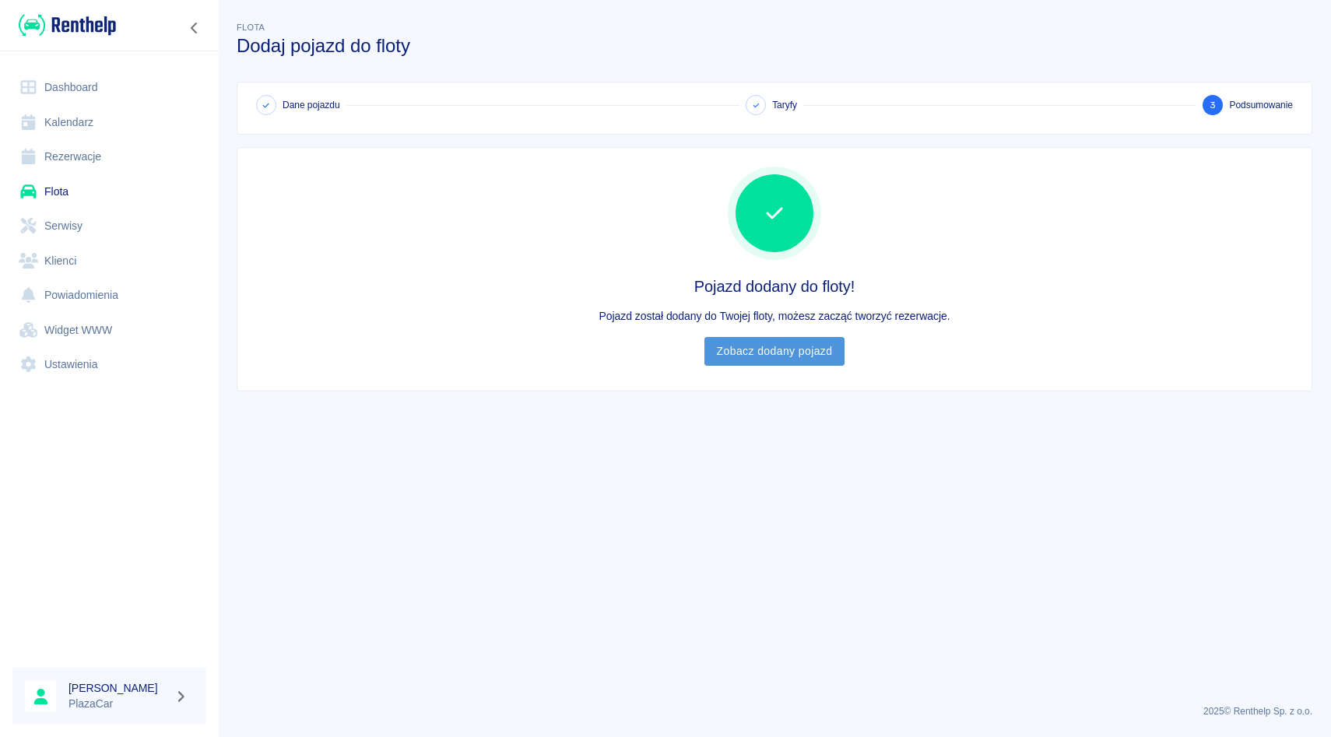
click at [739, 338] on link "Zobacz dodany pojazd" at bounding box center [774, 351] width 141 height 29
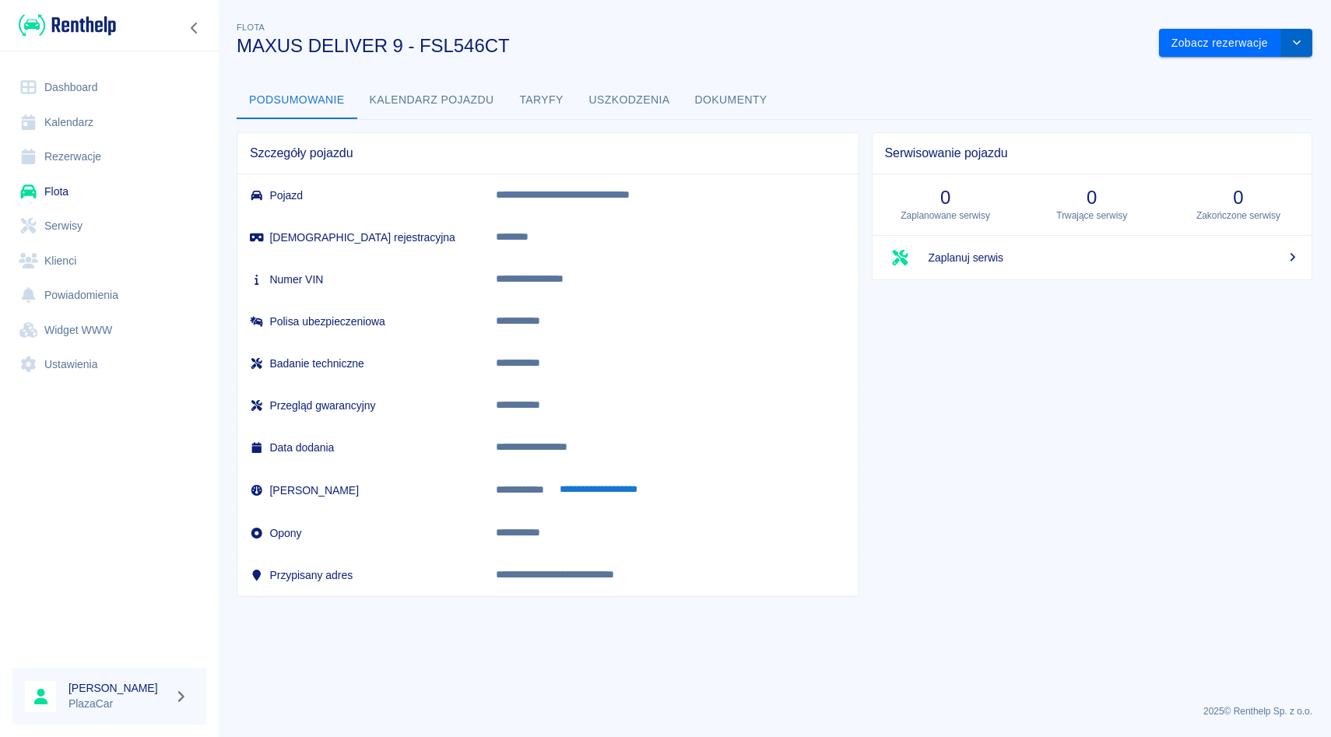
click at [1301, 50] on button "drop-down" at bounding box center [1296, 43] width 31 height 29
click at [1208, 75] on li "Zaktualizuj dane pojazdu" at bounding box center [1236, 76] width 145 height 26
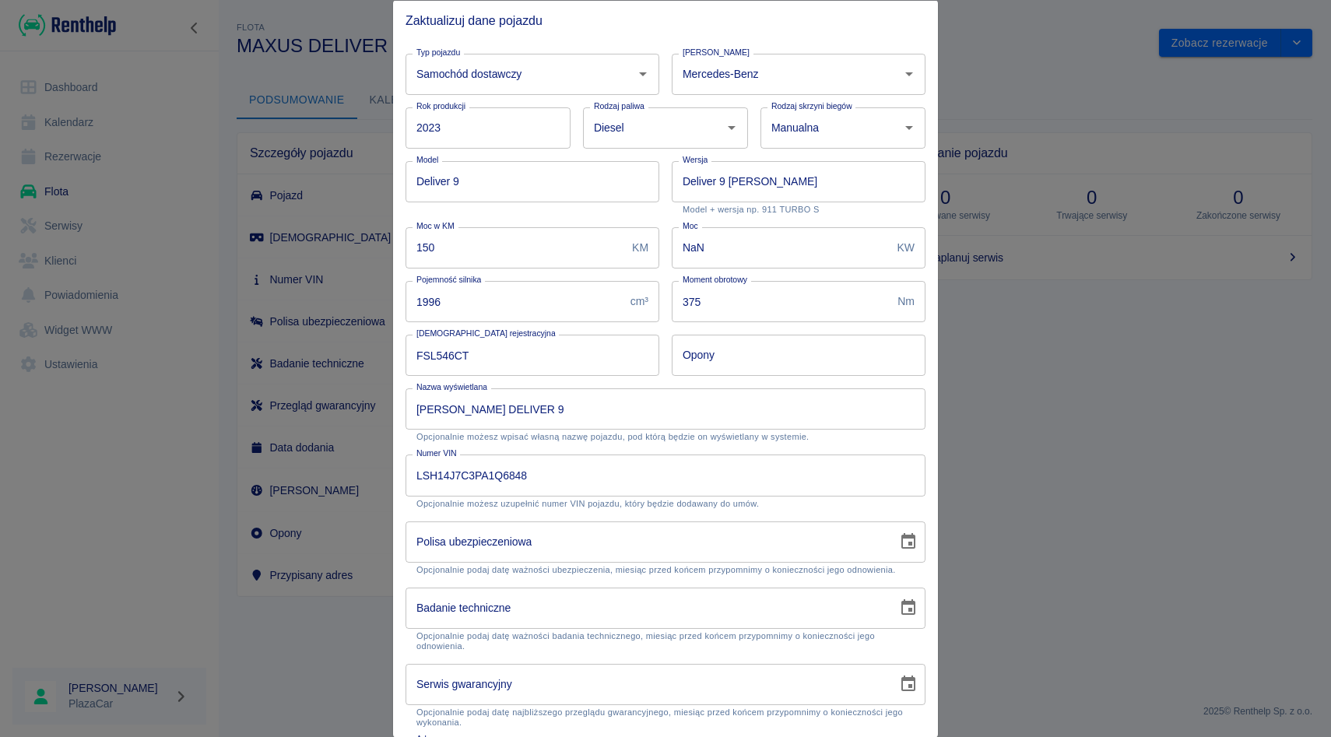
click at [500, 476] on input "LSH14J7C3PA1Q6848" at bounding box center [665, 475] width 520 height 41
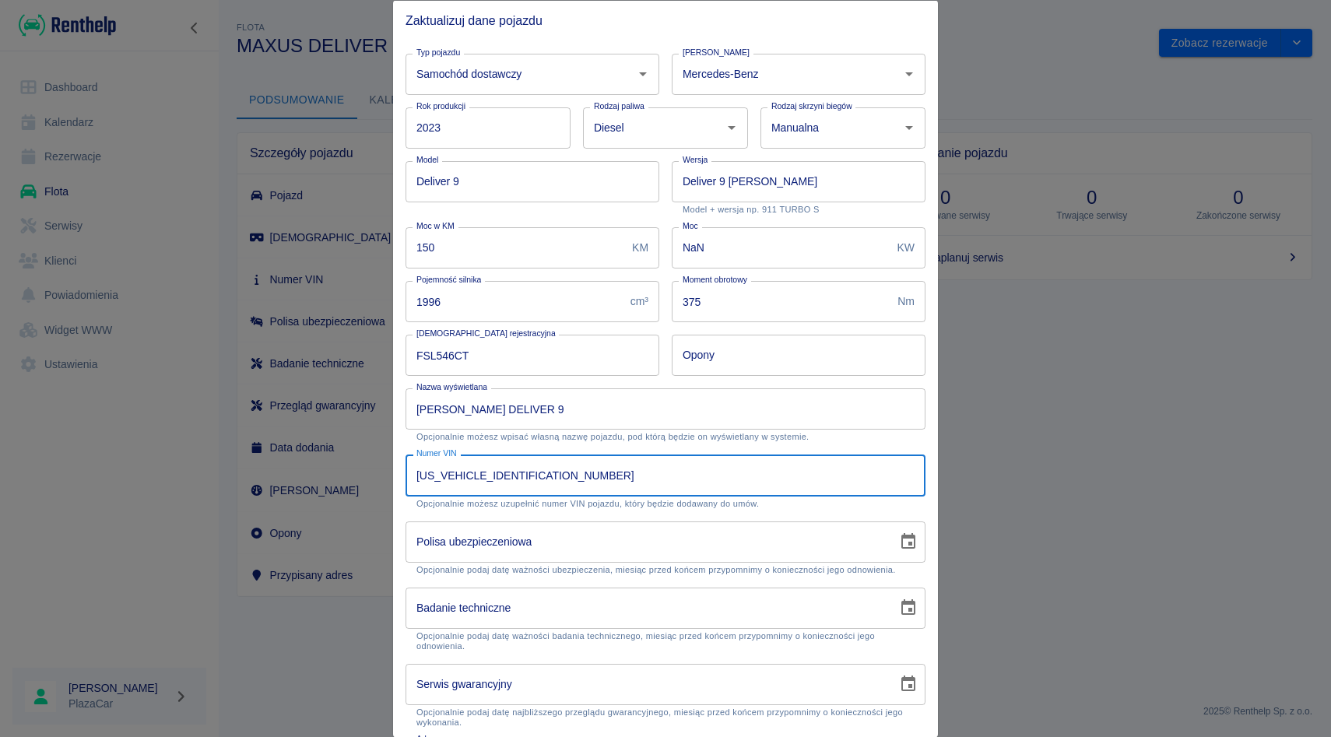
scroll to position [116, 0]
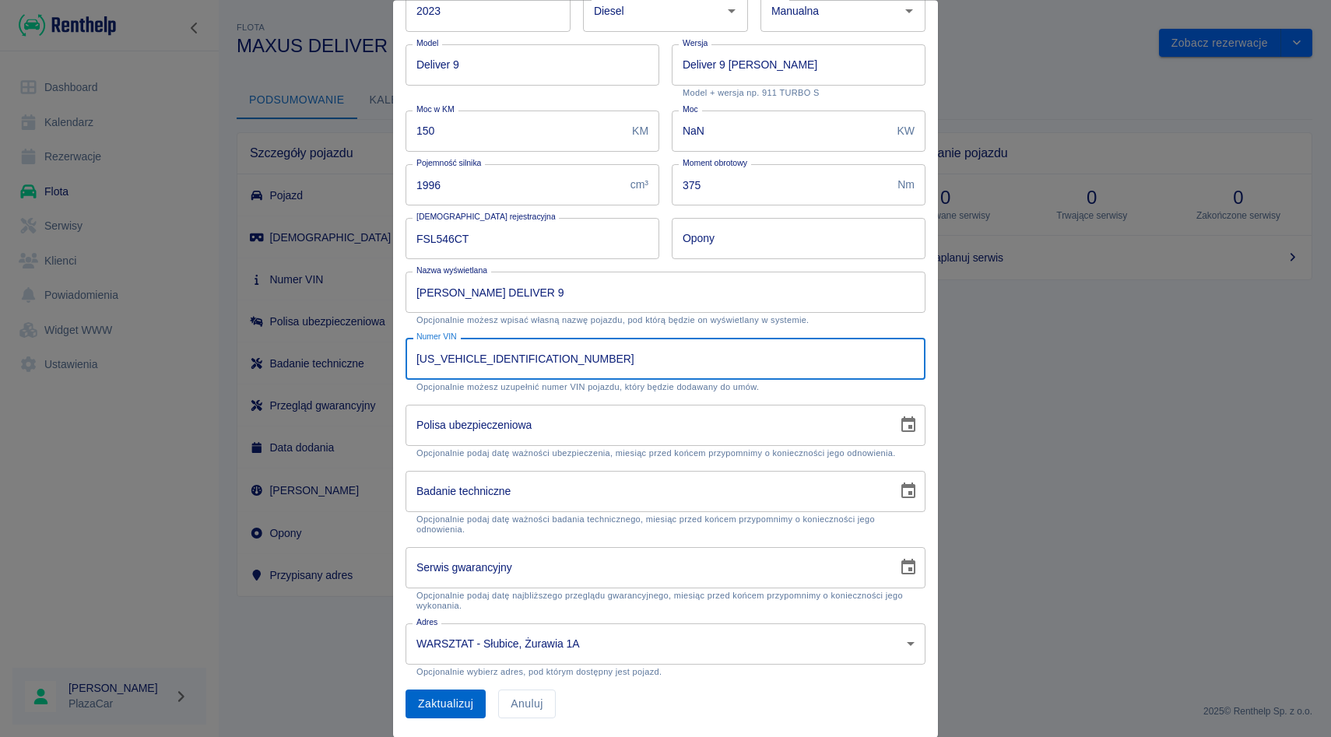
type input "LSH14J7C3PA106848"
click at [444, 699] on button "Zaktualizuj" at bounding box center [445, 704] width 80 height 29
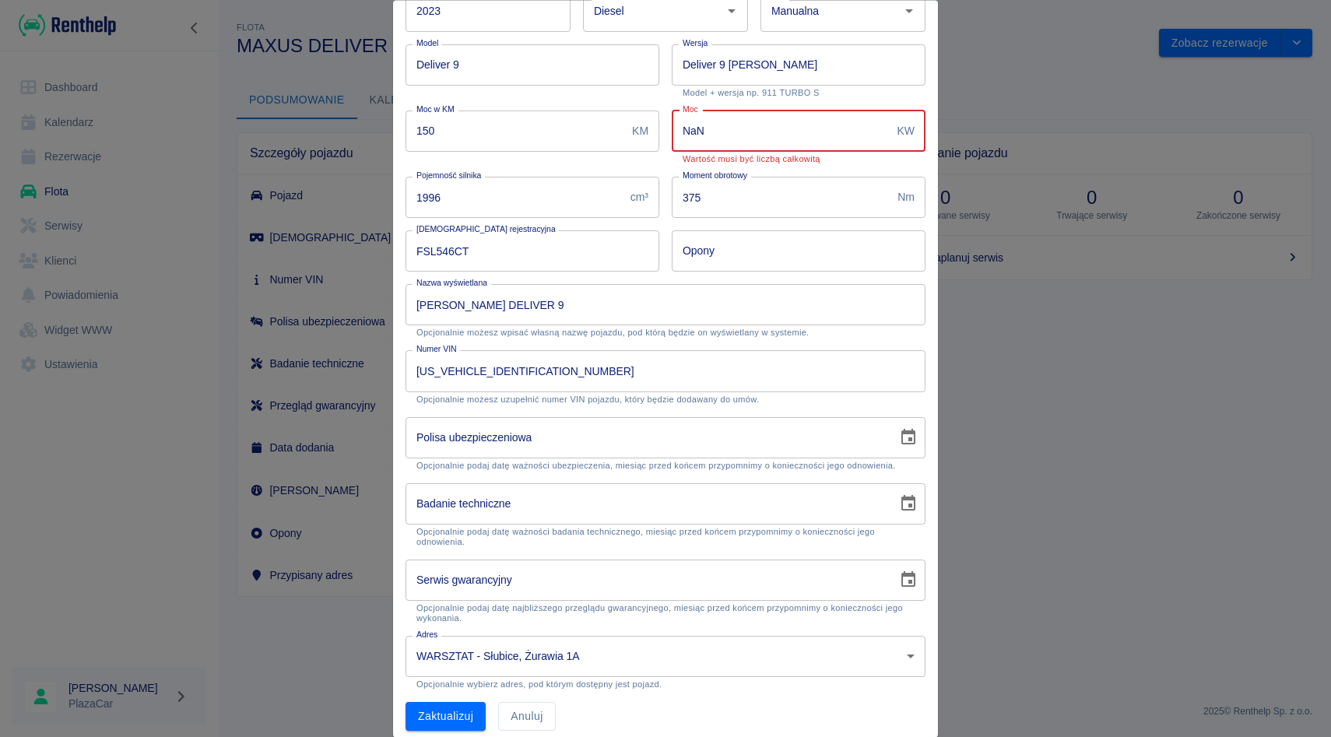
click at [775, 135] on input "NaN" at bounding box center [781, 131] width 219 height 41
type input "N"
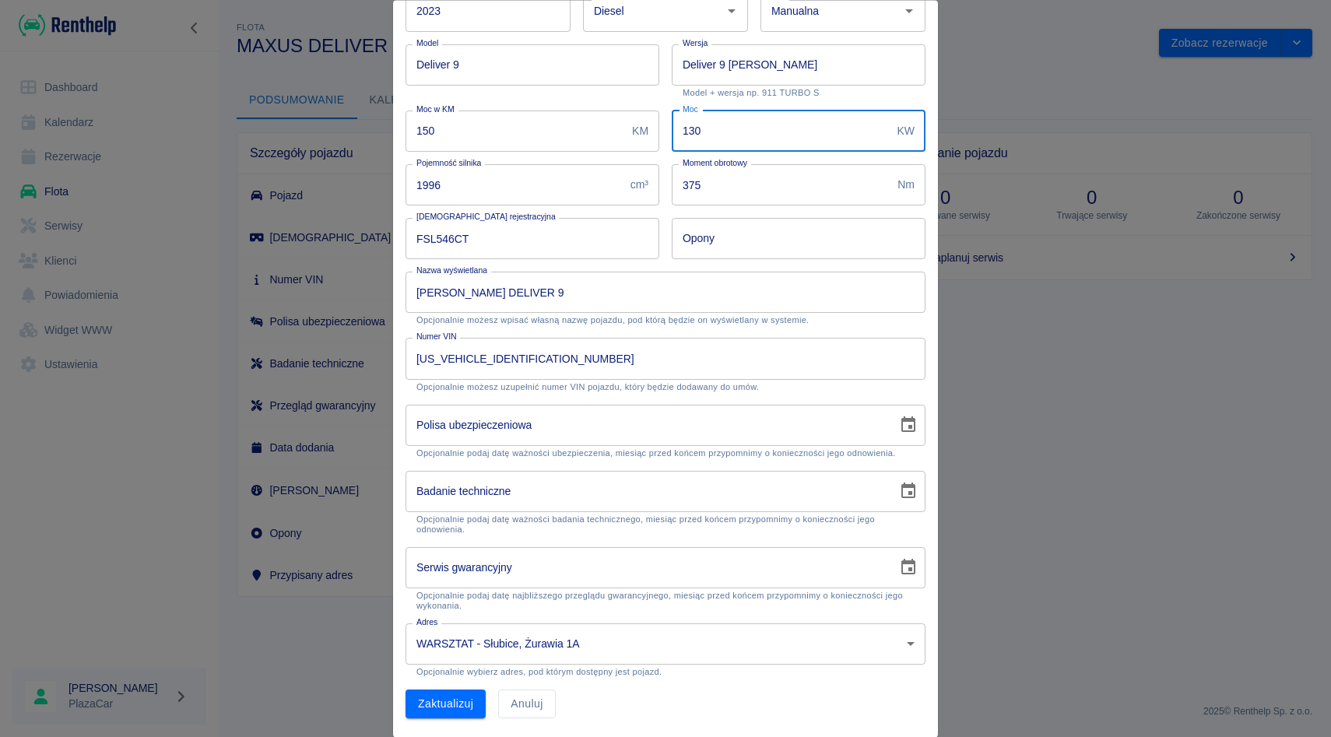
type input "130"
click at [672, 261] on div "Nazwa wyświetlana MAXUS DELIVER 9 Nazwa wyświetlana Opcjonalnie możesz wpisać w…" at bounding box center [659, 293] width 532 height 66
click at [439, 721] on div "Typ pojazdu Samochód dostawczy Typ pojazdu Marka Mercedes-Benz Marka Rok produk…" at bounding box center [665, 331] width 545 height 813
click at [445, 707] on button "Zaktualizuj" at bounding box center [445, 704] width 80 height 29
